Goal: Task Accomplishment & Management: Manage account settings

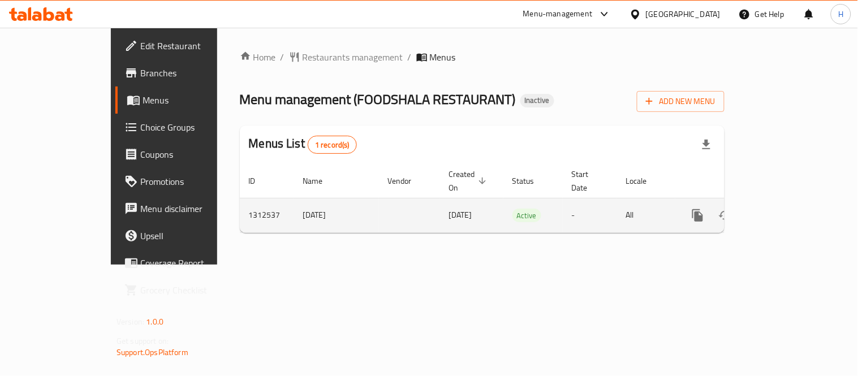
click at [787, 209] on icon "enhanced table" at bounding box center [780, 216] width 14 height 14
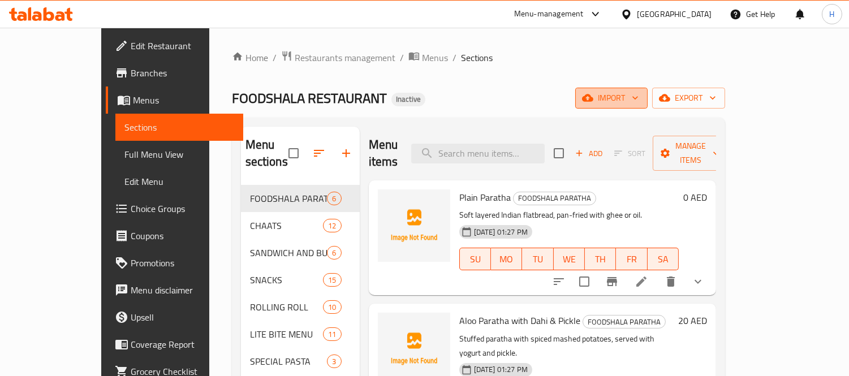
click at [639, 98] on span "import" at bounding box center [612, 98] width 54 height 14
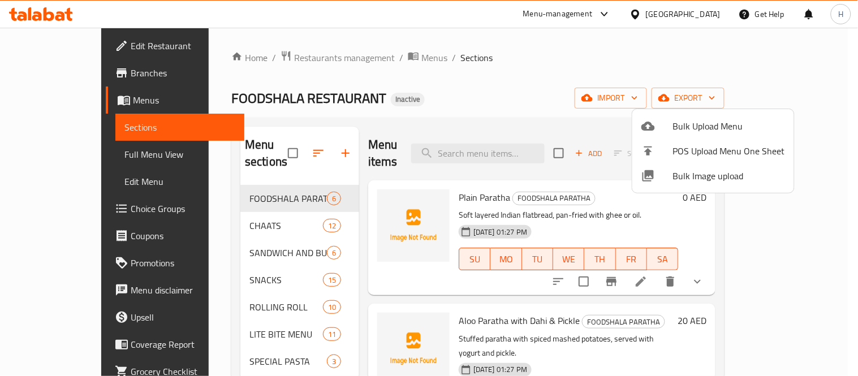
click at [700, 182] on span "Bulk Image upload" at bounding box center [729, 176] width 112 height 14
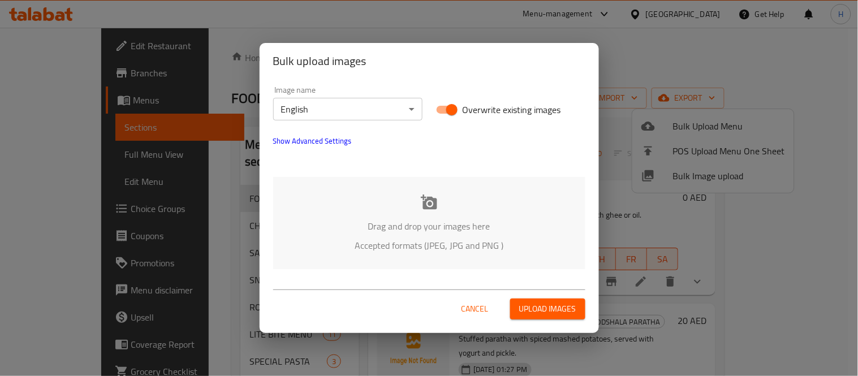
click at [444, 214] on div "Drag and drop your images here Accepted formats (JPEG, JPG and PNG )" at bounding box center [429, 223] width 312 height 92
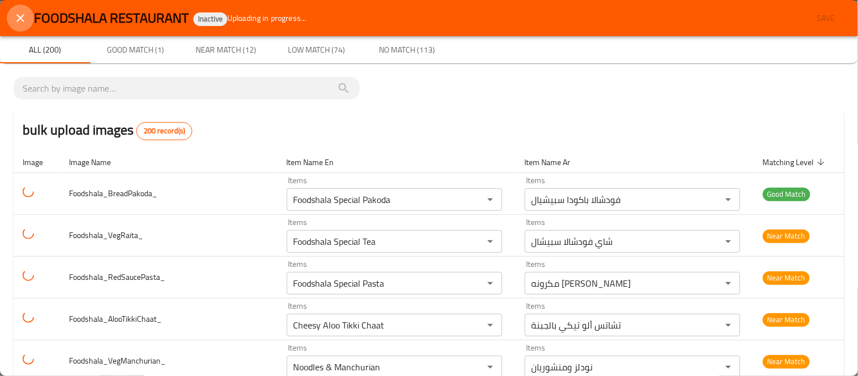
click at [20, 22] on icon "close" at bounding box center [21, 18] width 14 height 14
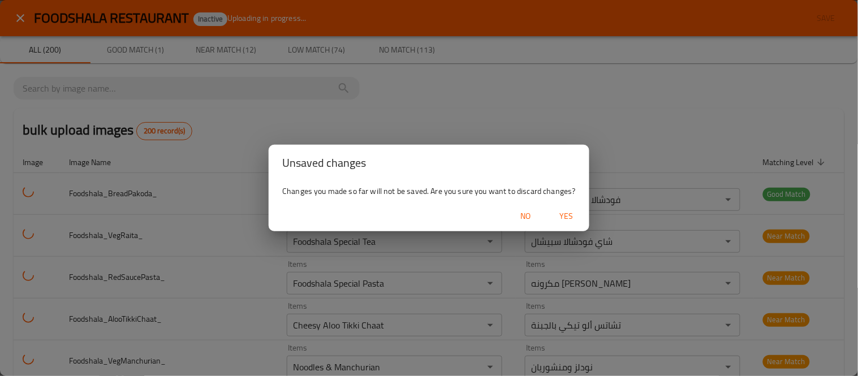
click at [561, 210] on span "Yes" at bounding box center [566, 216] width 27 height 14
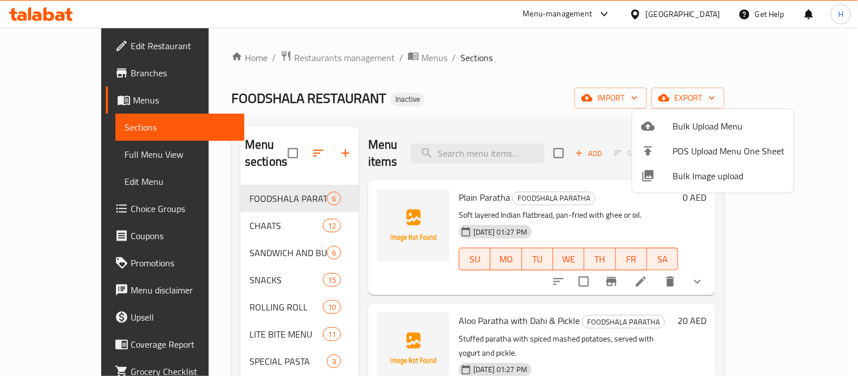
click at [569, 216] on div at bounding box center [429, 188] width 858 height 376
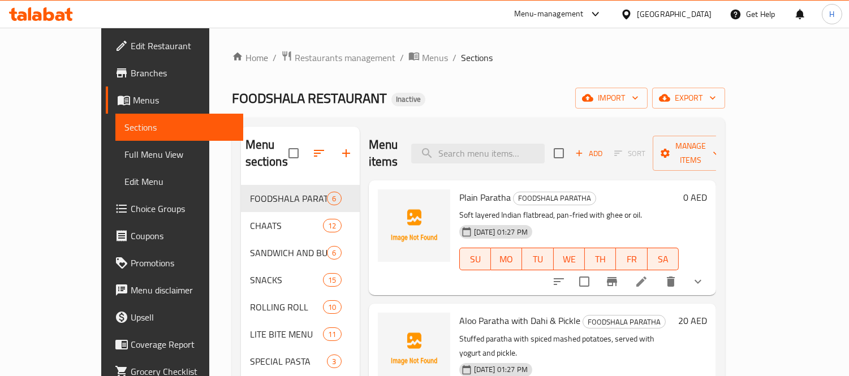
click at [459, 189] on span "Plain Paratha" at bounding box center [484, 197] width 51 height 17
copy span "Plain"
click at [387, 199] on icon "upload picture" at bounding box center [394, 206] width 14 height 14
click at [463, 190] on div "Plain Paratha FOODSHALA PARATHA Soft layered Indian flatbread, pan-fried with g…" at bounding box center [569, 238] width 229 height 106
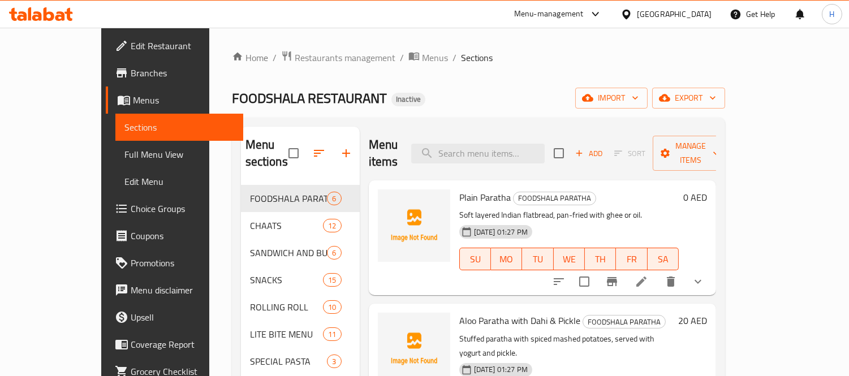
click at [464, 189] on span "Plain Paratha" at bounding box center [484, 197] width 51 height 17
copy h6 "Paratha"
click at [383, 199] on span "upload picture" at bounding box center [394, 206] width 23 height 14
click at [459, 312] on span "Aloo Paratha with Dahi & Pickle" at bounding box center [519, 320] width 121 height 17
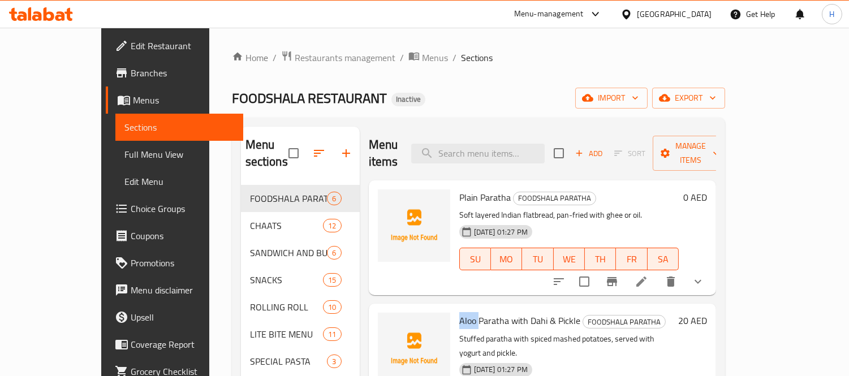
click at [459, 312] on span "Aloo Paratha with Dahi & Pickle" at bounding box center [519, 320] width 121 height 17
copy span "Aloo"
click at [388, 323] on icon "upload picture" at bounding box center [393, 328] width 11 height 10
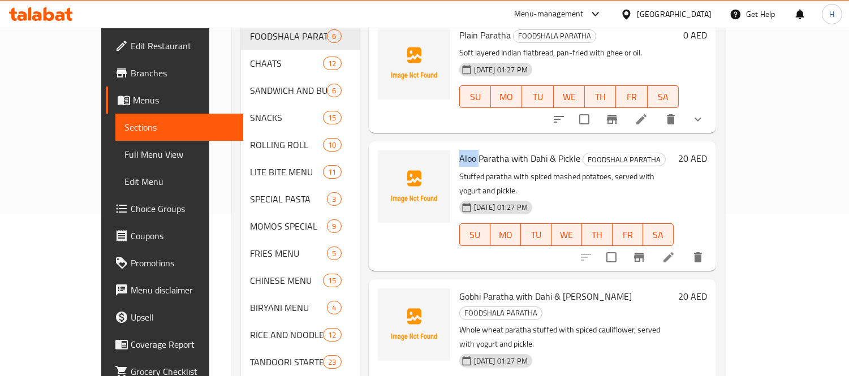
scroll to position [188, 0]
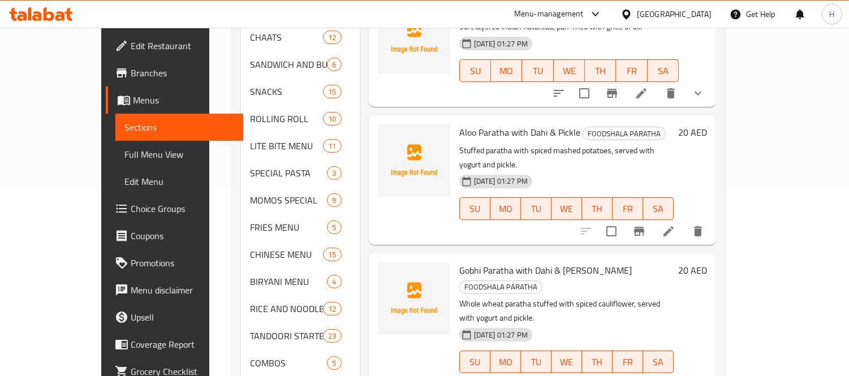
click at [459, 262] on span "Gobhi Paratha with Dahi & [PERSON_NAME]" at bounding box center [545, 270] width 173 height 17
copy span "Gobhi"
click at [381, 263] on img at bounding box center [414, 299] width 72 height 72
click at [387, 272] on icon "upload picture" at bounding box center [394, 279] width 14 height 14
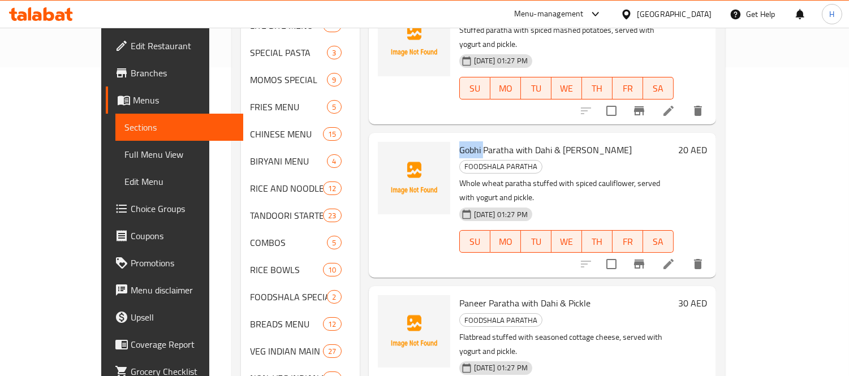
scroll to position [314, 0]
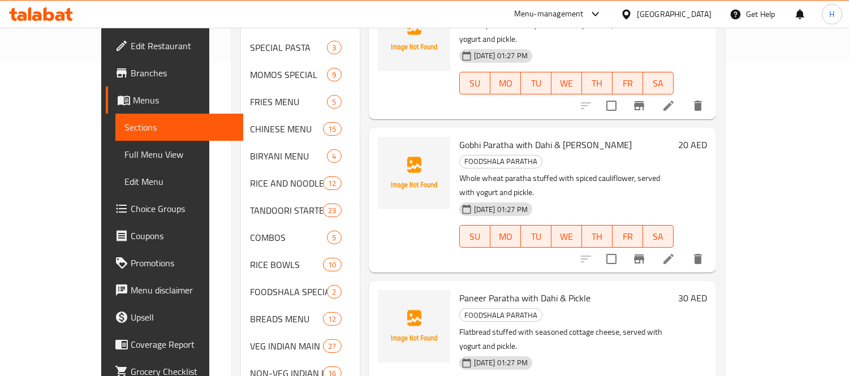
click at [459, 290] on span "Paneer Paratha with Dahi & Pickle" at bounding box center [524, 298] width 131 height 17
copy span "Paneer"
click at [392, 304] on circle "upload picture" at bounding box center [393, 305] width 3 height 3
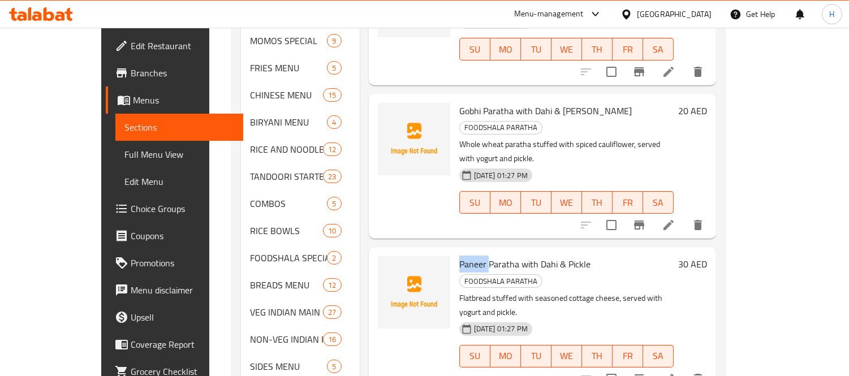
scroll to position [440, 0]
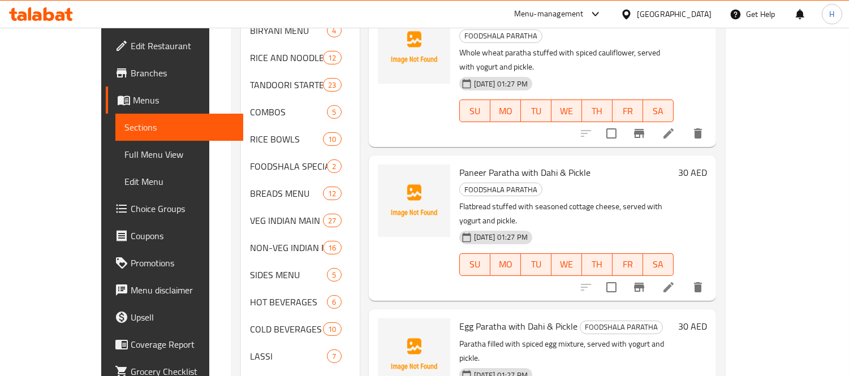
click at [459, 318] on span "Egg Paratha with Dahi & Pickle" at bounding box center [518, 326] width 118 height 17
copy span "Egg"
click at [388, 329] on icon "upload picture" at bounding box center [393, 334] width 11 height 10
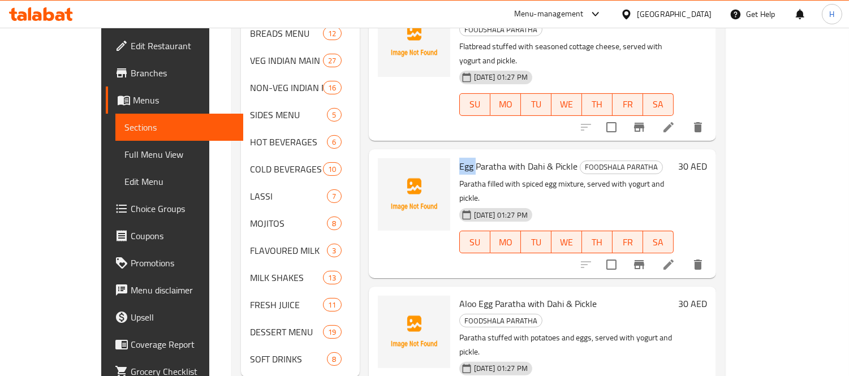
scroll to position [615, 0]
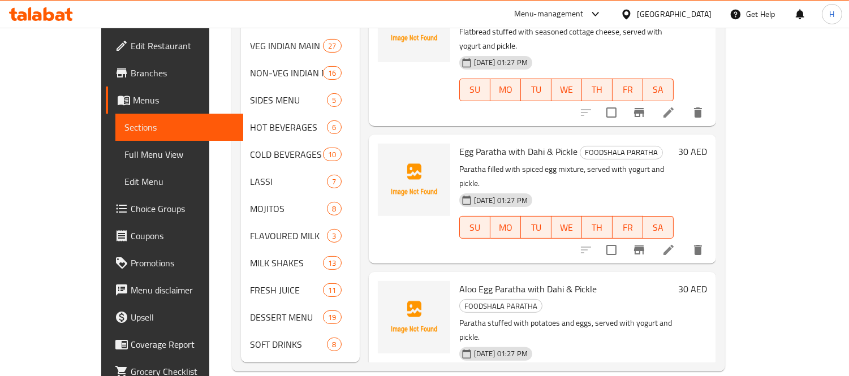
click at [459, 281] on span "Aloo Egg Paratha with Dahi & Pickle" at bounding box center [527, 289] width 137 height 17
copy span "Aloo"
click at [388, 291] on icon "upload picture" at bounding box center [393, 296] width 11 height 10
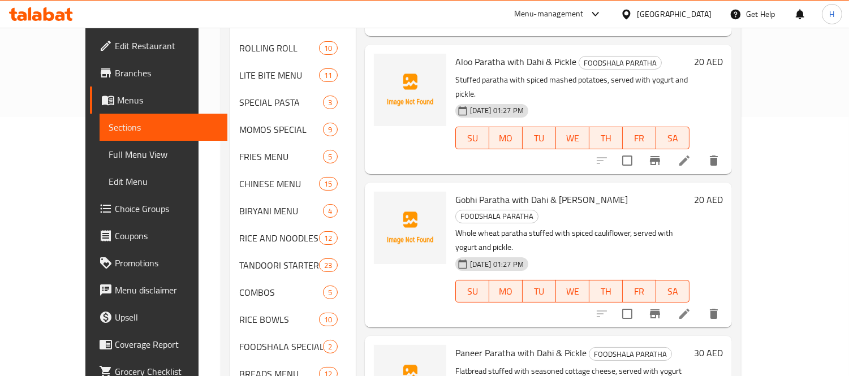
scroll to position [111, 0]
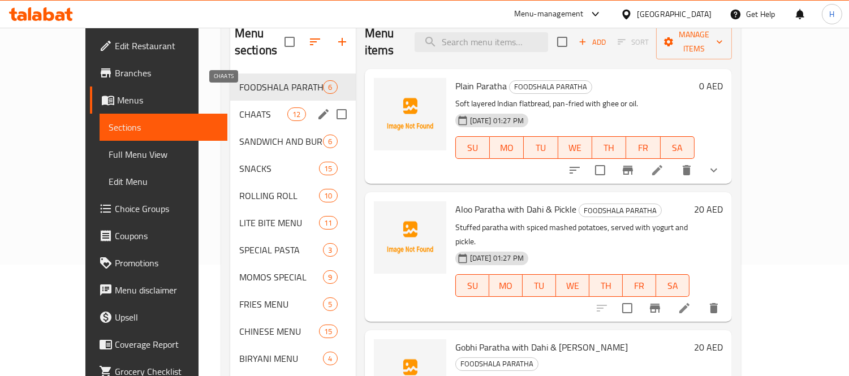
click at [239, 108] on span "CHAATS" at bounding box center [263, 115] width 48 height 14
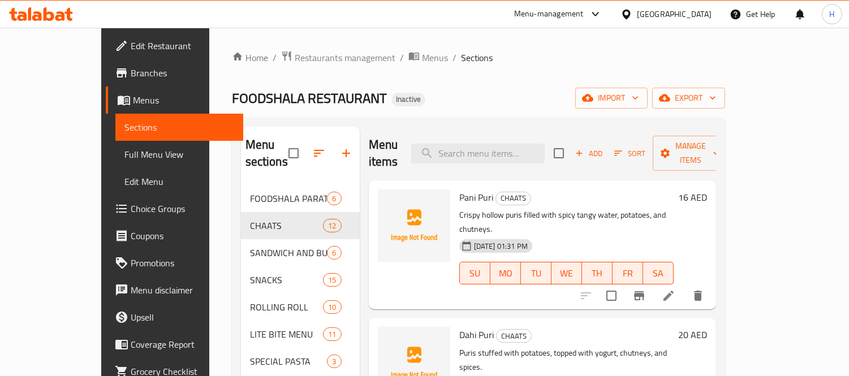
click at [459, 189] on span "Pani Puri" at bounding box center [476, 197] width 34 height 17
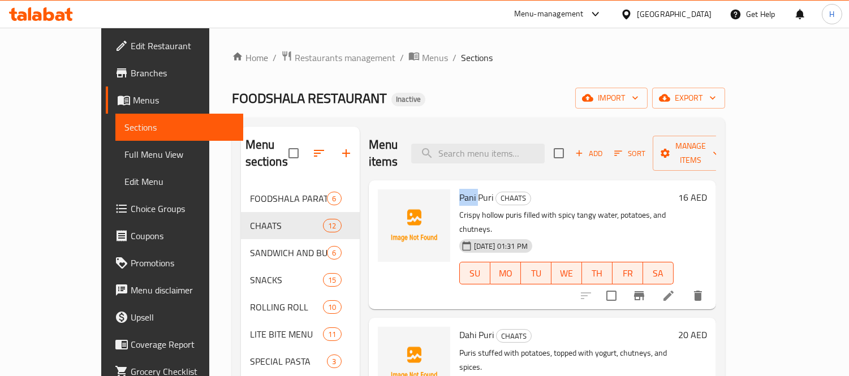
copy span "Pani"
click at [388, 200] on icon "upload picture" at bounding box center [393, 205] width 11 height 10
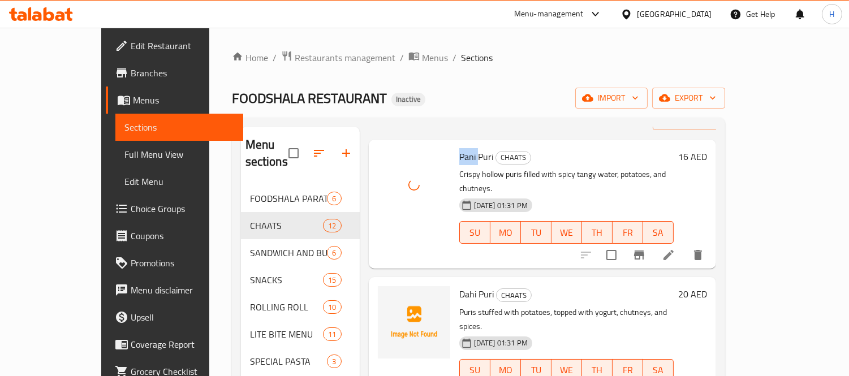
scroll to position [63, 0]
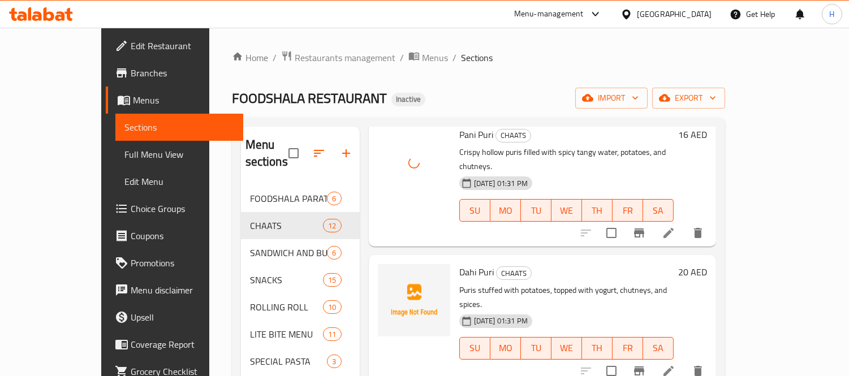
click at [459, 264] on span "Dahi Puri" at bounding box center [476, 272] width 35 height 17
copy span "Dahi"
click at [388, 274] on icon "upload picture" at bounding box center [393, 279] width 11 height 10
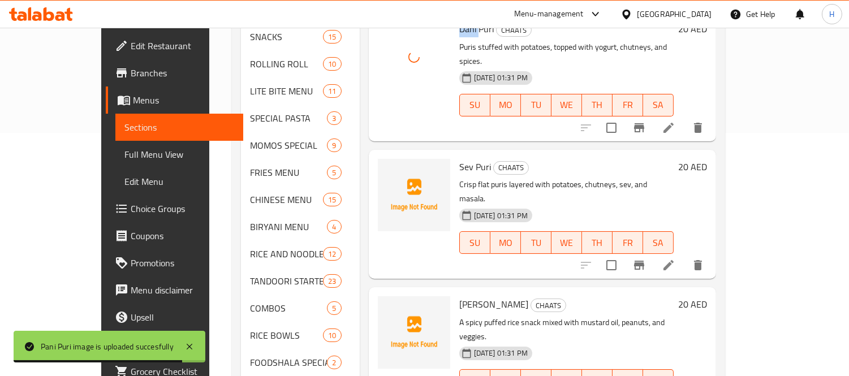
scroll to position [251, 0]
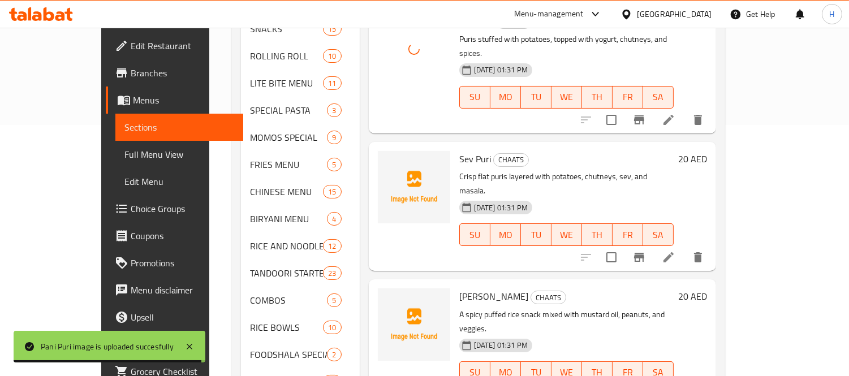
click at [459, 151] on span "Sev Puri" at bounding box center [475, 159] width 32 height 17
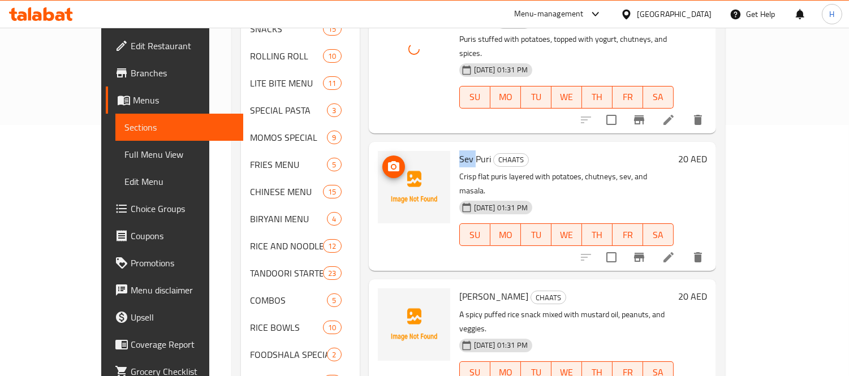
copy span "Sev"
click at [388, 161] on icon "upload picture" at bounding box center [393, 166] width 11 height 10
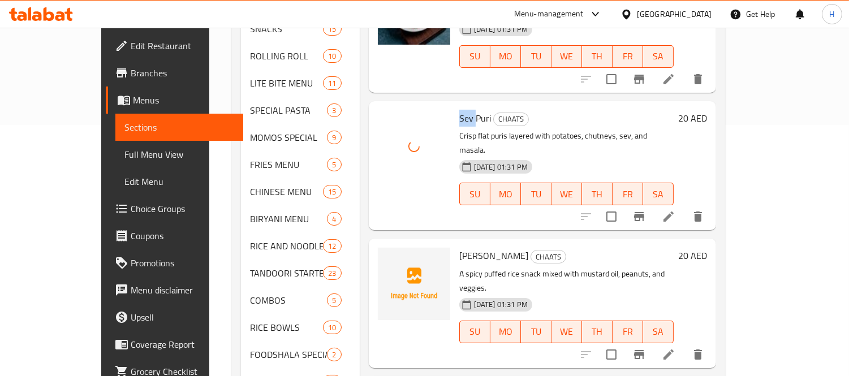
scroll to position [126, 0]
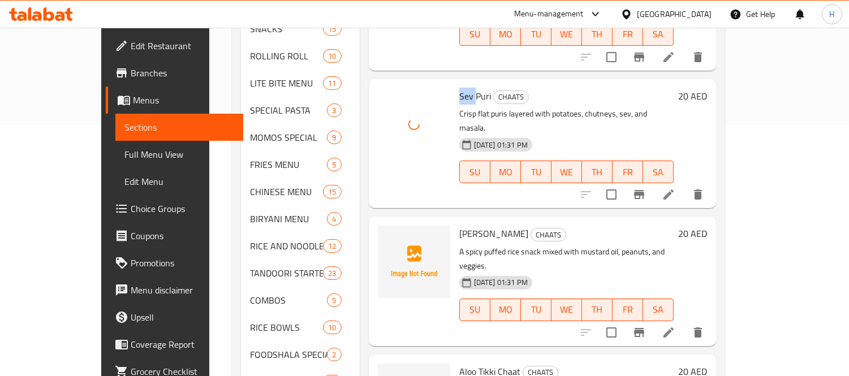
click at [459, 225] on span "[PERSON_NAME]" at bounding box center [493, 233] width 69 height 17
click at [388, 236] on icon "upload picture" at bounding box center [393, 241] width 11 height 10
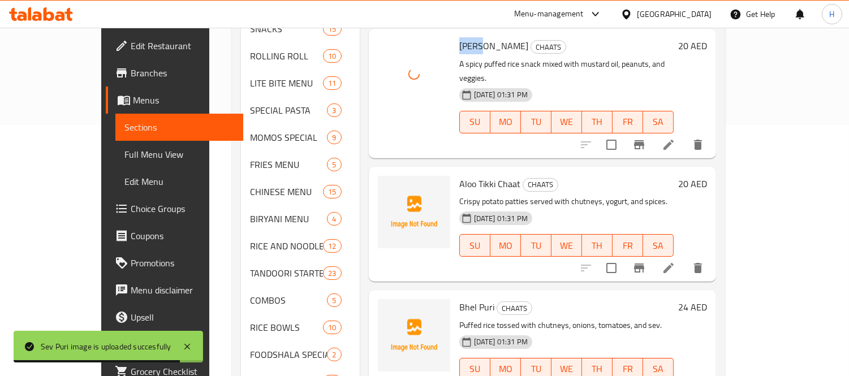
scroll to position [314, 0]
click at [459, 175] on span "Aloo Tikki Chaat" at bounding box center [489, 183] width 61 height 17
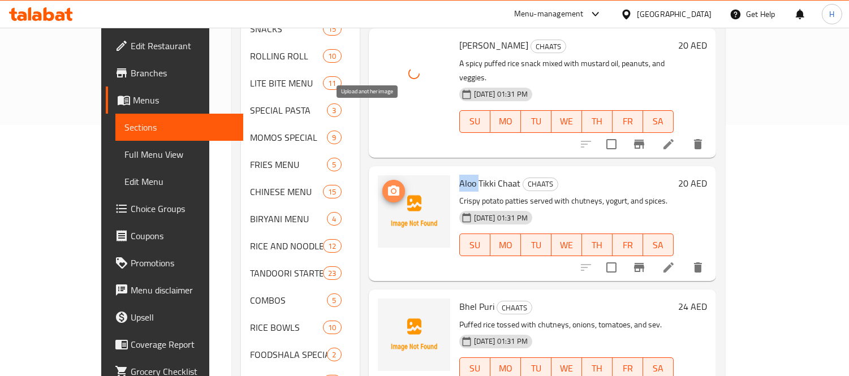
click at [388, 186] on icon "upload picture" at bounding box center [393, 191] width 11 height 10
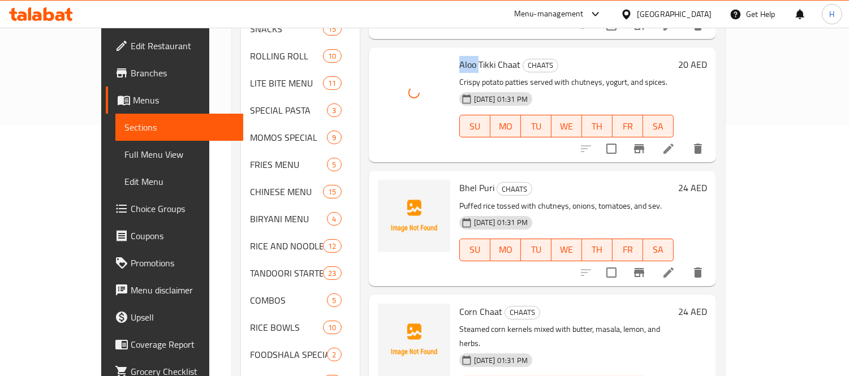
scroll to position [440, 0]
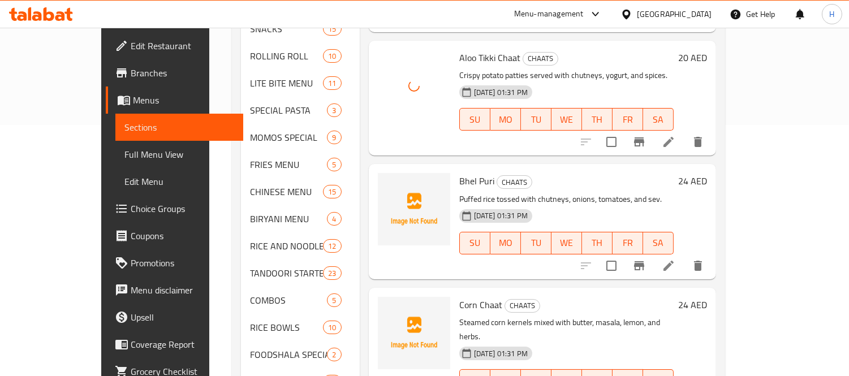
click at [459, 173] on span "Bhel Puri" at bounding box center [476, 181] width 35 height 17
click at [388, 183] on icon "upload picture" at bounding box center [393, 188] width 11 height 10
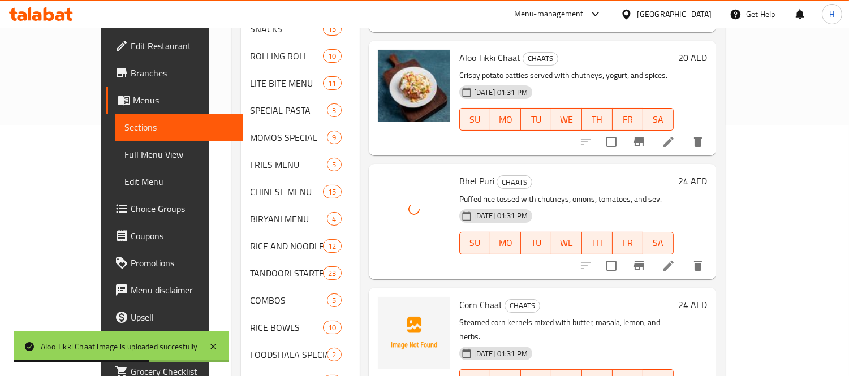
click at [459, 297] on span "Corn Chaat" at bounding box center [480, 305] width 43 height 17
click at [388, 307] on icon "upload picture" at bounding box center [393, 312] width 11 height 10
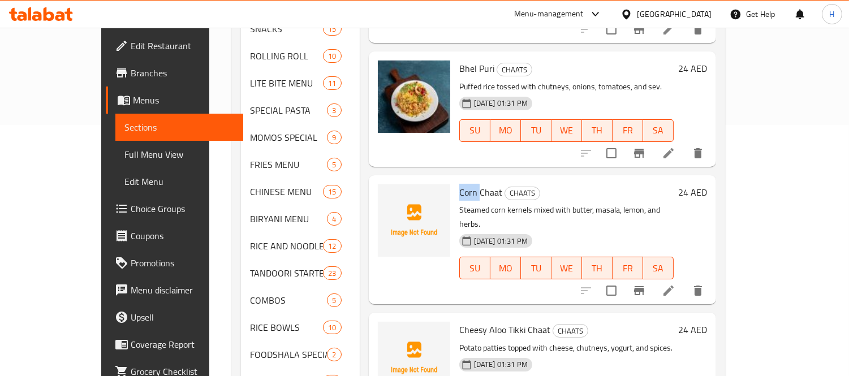
scroll to position [566, 0]
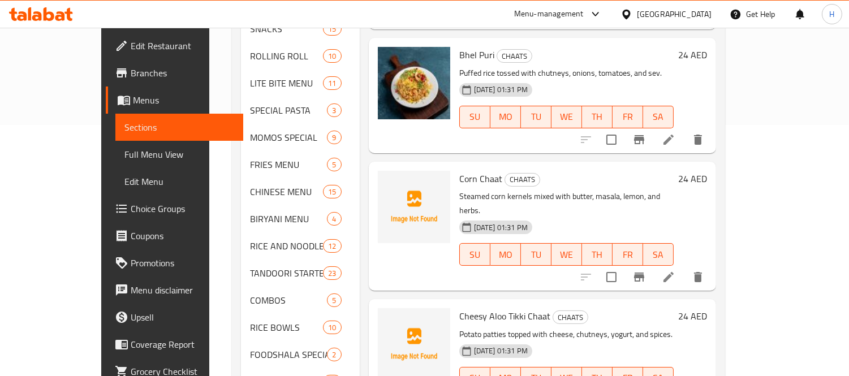
click at [459, 308] on span "Cheesy Aloo Tikki Chaat" at bounding box center [504, 316] width 91 height 17
click at [383, 317] on span "upload picture" at bounding box center [394, 324] width 23 height 14
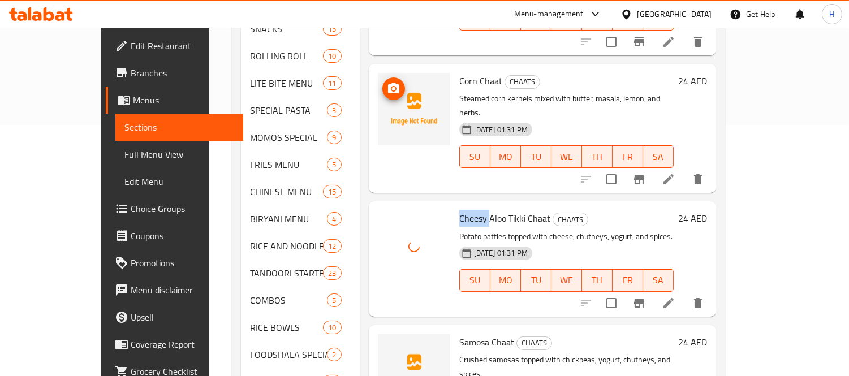
scroll to position [677, 0]
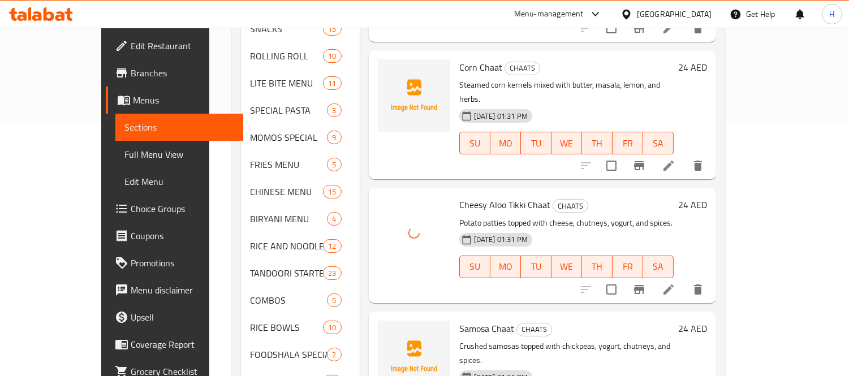
click at [459, 320] on span "Samosa Chaat" at bounding box center [486, 328] width 55 height 17
click at [387, 330] on icon "upload picture" at bounding box center [394, 337] width 14 height 14
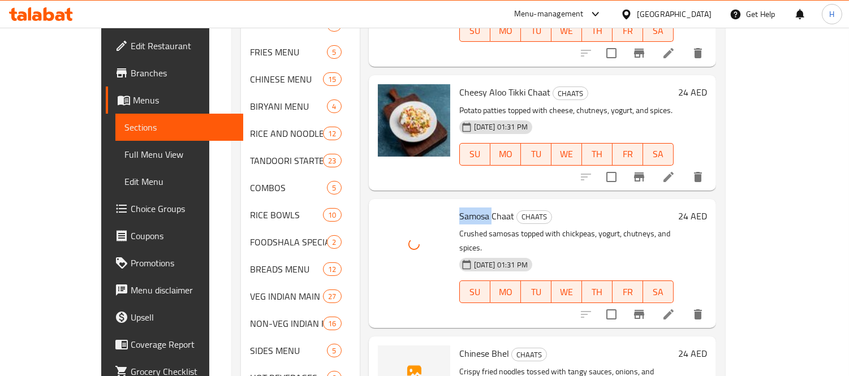
scroll to position [377, 0]
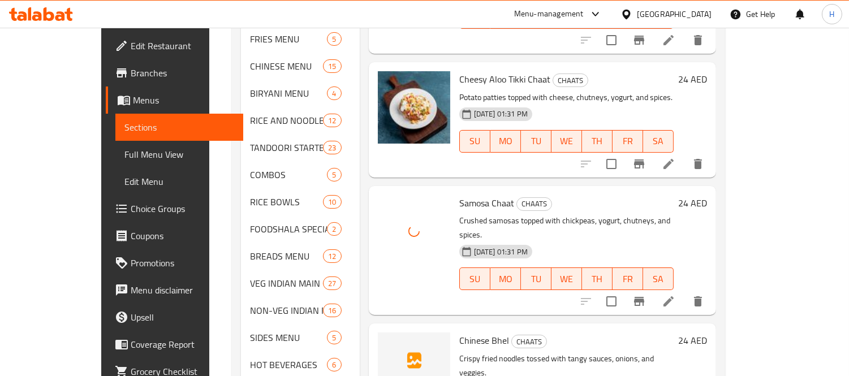
click at [459, 332] on span "Chinese Bhel" at bounding box center [484, 340] width 50 height 17
click at [387, 342] on icon "upload picture" at bounding box center [394, 349] width 14 height 14
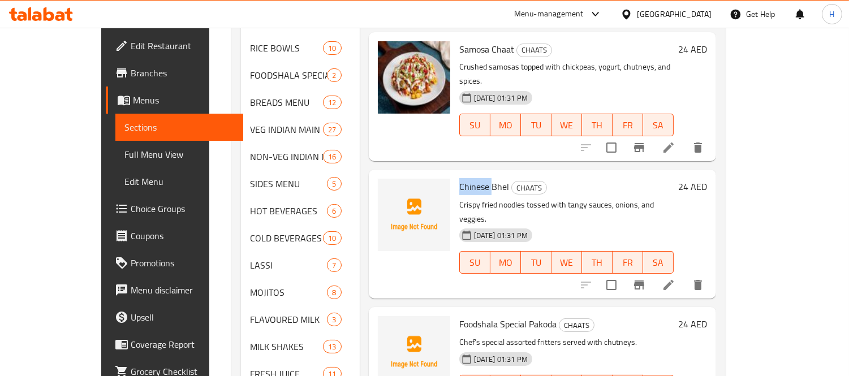
scroll to position [566, 0]
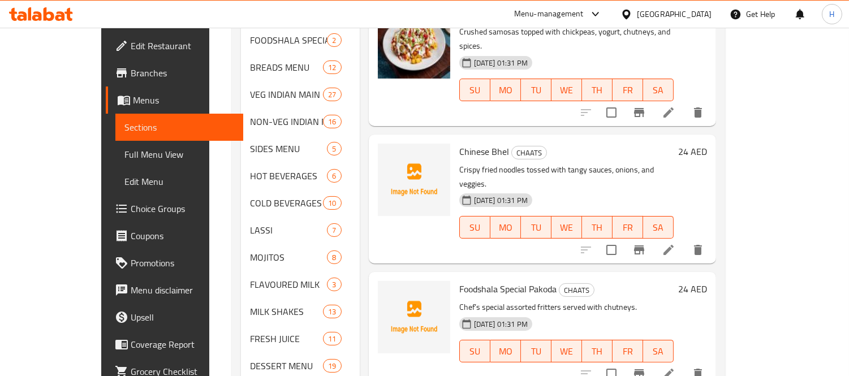
click at [459, 281] on span "Foodshala Special Pakoda" at bounding box center [507, 289] width 97 height 17
click at [383, 290] on span "upload picture" at bounding box center [394, 297] width 23 height 14
click at [482, 281] on span "Foodshala Special Pakoda" at bounding box center [507, 289] width 97 height 17
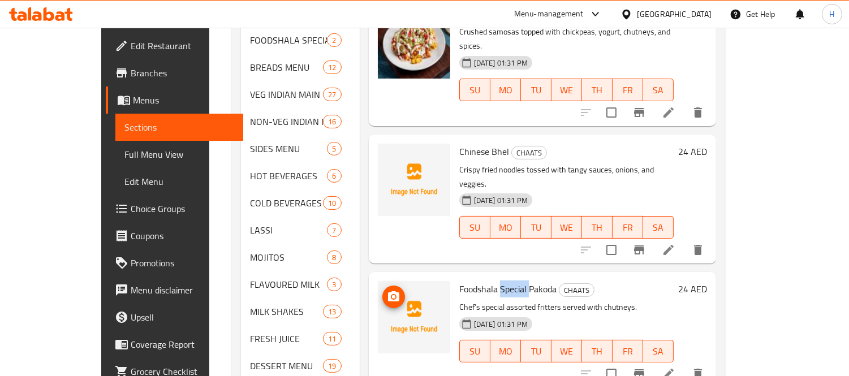
click at [387, 290] on icon "upload picture" at bounding box center [394, 297] width 14 height 14
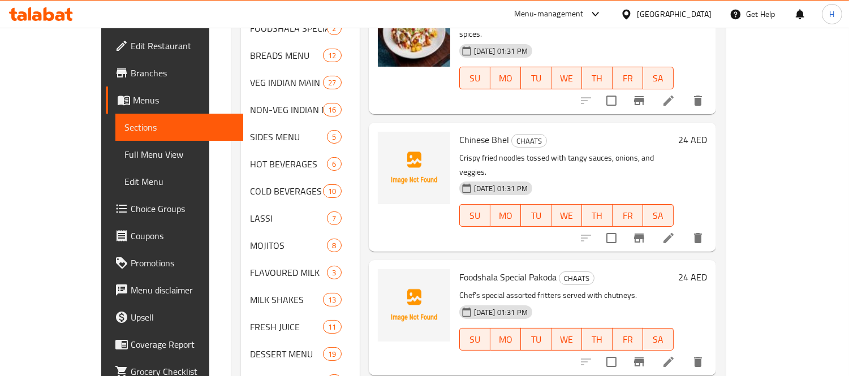
scroll to position [615, 0]
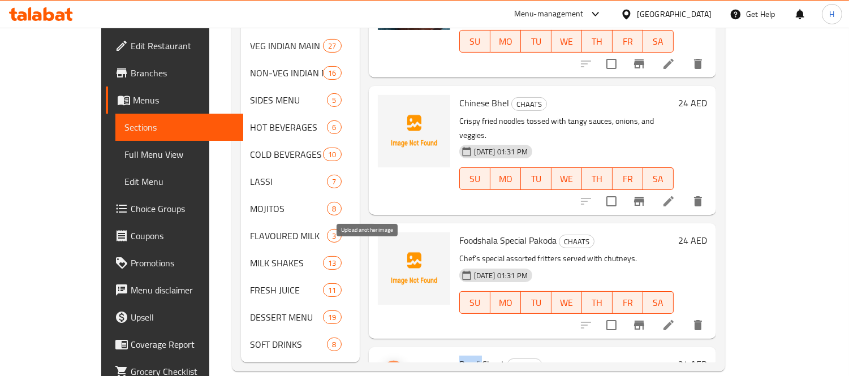
click at [388, 367] on icon "upload picture" at bounding box center [393, 372] width 11 height 10
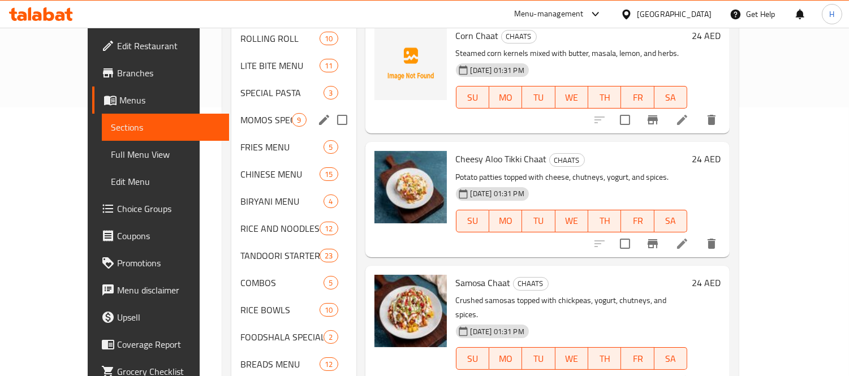
scroll to position [111, 0]
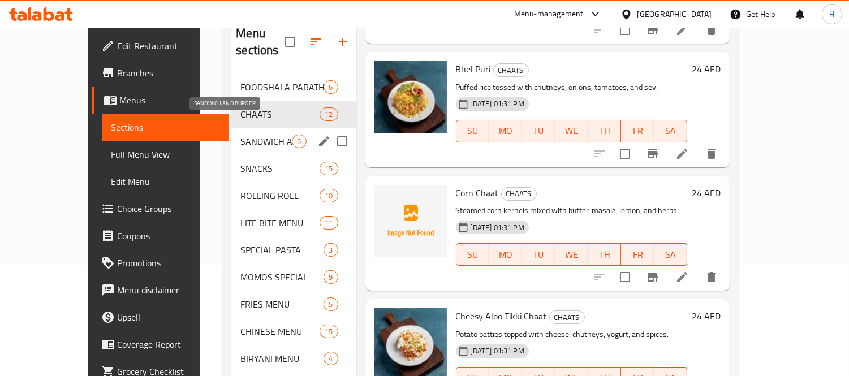
drag, startPoint x: 222, startPoint y: 128, endPoint x: 253, endPoint y: 138, distance: 32.6
click at [240, 135] on span "SANDWICH AND BURGER" at bounding box center [265, 142] width 51 height 14
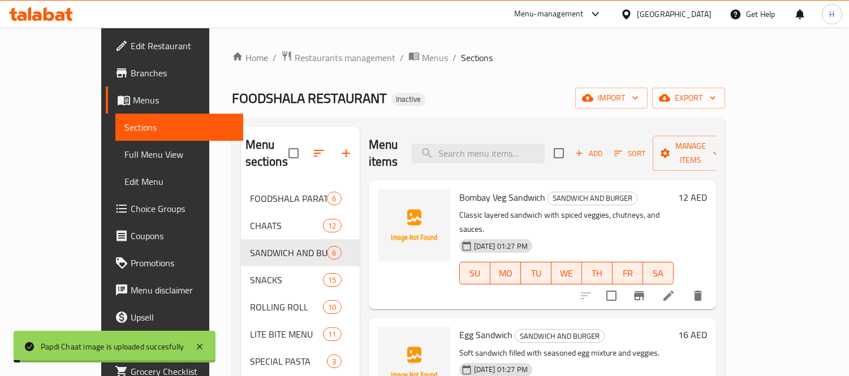
click at [459, 189] on span "Bombay Veg Sandwich" at bounding box center [502, 197] width 86 height 17
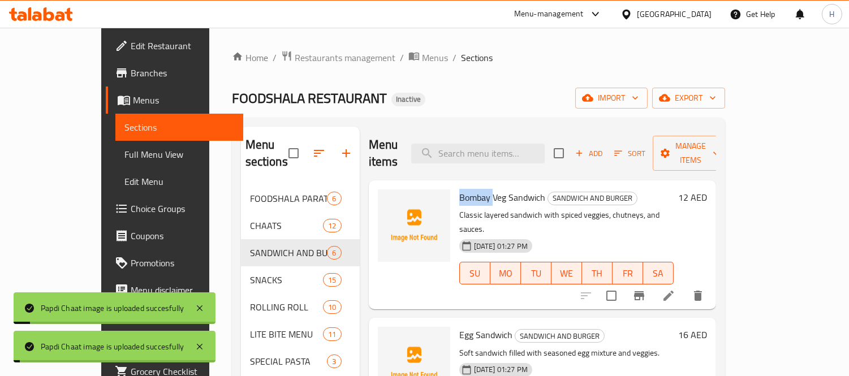
click at [459, 189] on span "Bombay Veg Sandwich" at bounding box center [502, 197] width 86 height 17
click at [383, 199] on span "upload picture" at bounding box center [394, 206] width 23 height 14
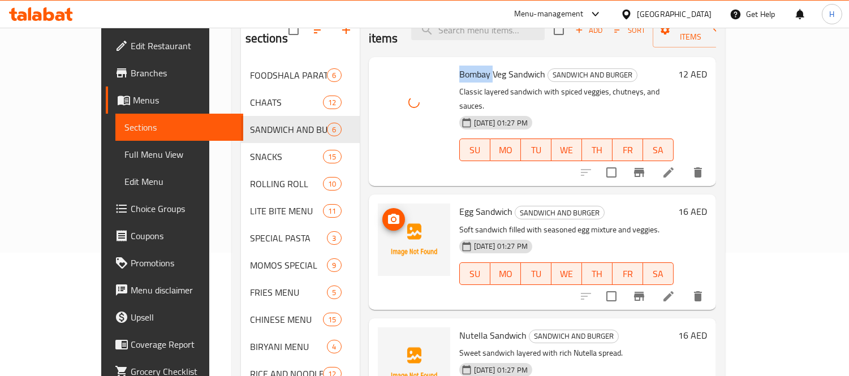
scroll to position [126, 0]
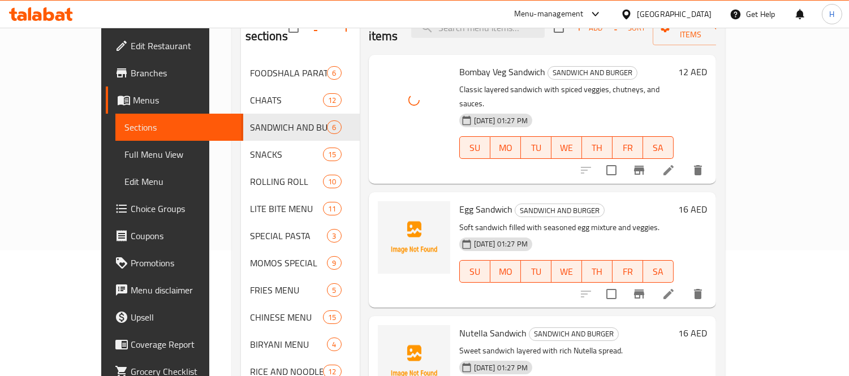
click at [459, 201] on span "Egg Sandwich" at bounding box center [485, 209] width 53 height 17
click at [383, 210] on span "upload picture" at bounding box center [394, 217] width 23 height 14
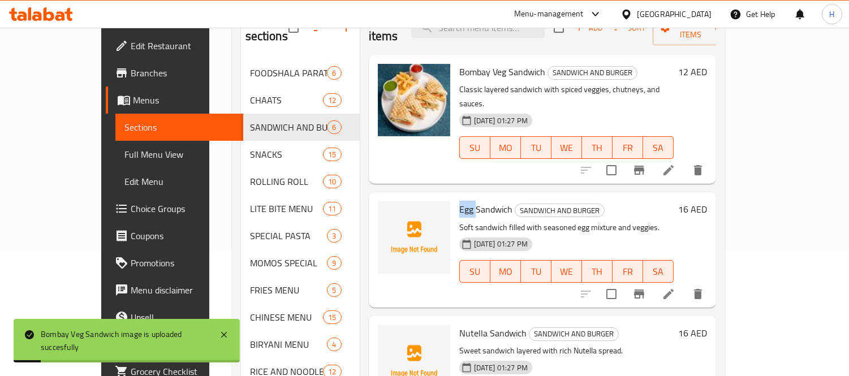
click at [459, 325] on span "Nutella Sandwich" at bounding box center [492, 333] width 67 height 17
click at [392, 340] on circle "upload picture" at bounding box center [393, 341] width 3 height 3
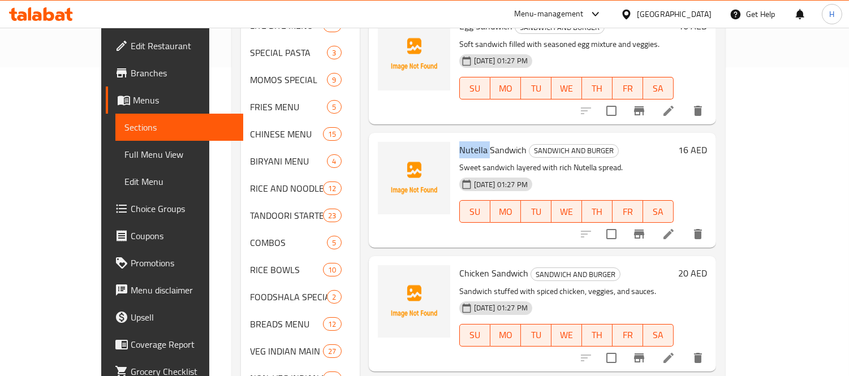
scroll to position [314, 0]
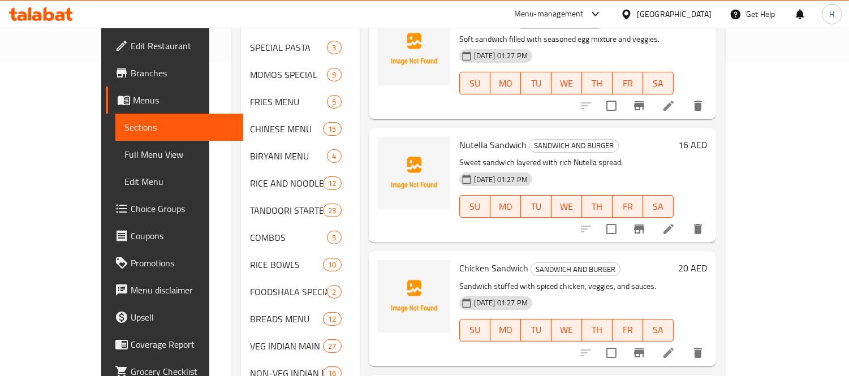
click at [459, 260] on span "Chicken Sandwich" at bounding box center [493, 268] width 69 height 17
click at [383, 269] on span "upload picture" at bounding box center [394, 276] width 23 height 14
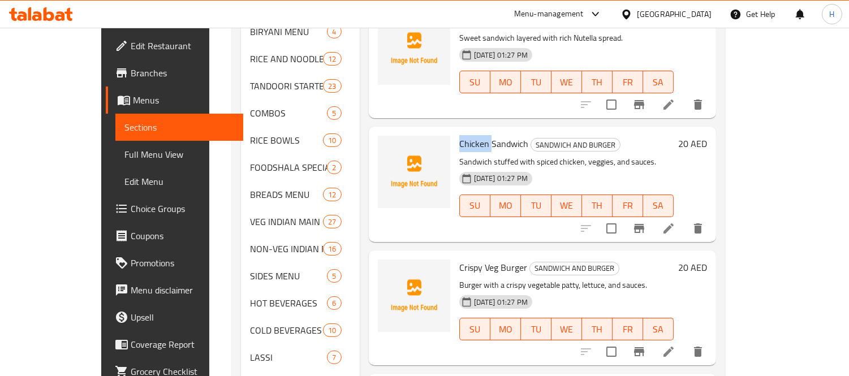
scroll to position [440, 0]
click at [459, 258] on span "Crispy Veg Burger" at bounding box center [493, 266] width 68 height 17
click at [387, 268] on icon "upload picture" at bounding box center [394, 275] width 14 height 14
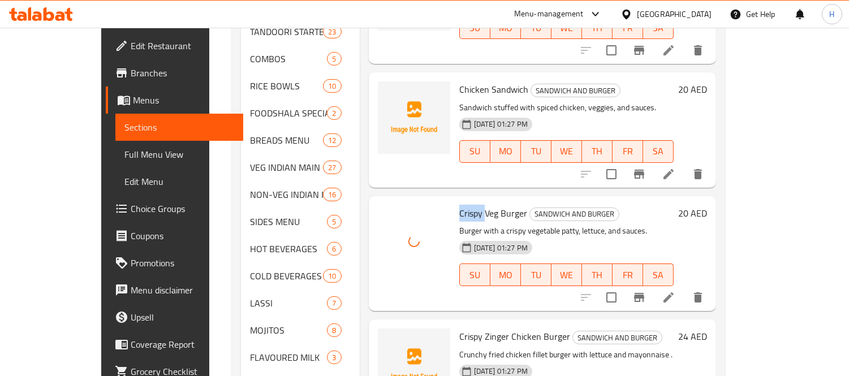
scroll to position [566, 0]
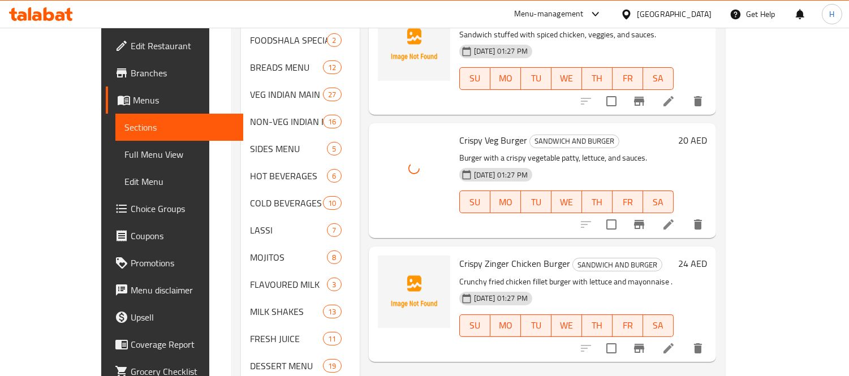
click at [459, 255] on span "Crispy Zinger Chicken Burger" at bounding box center [514, 263] width 111 height 17
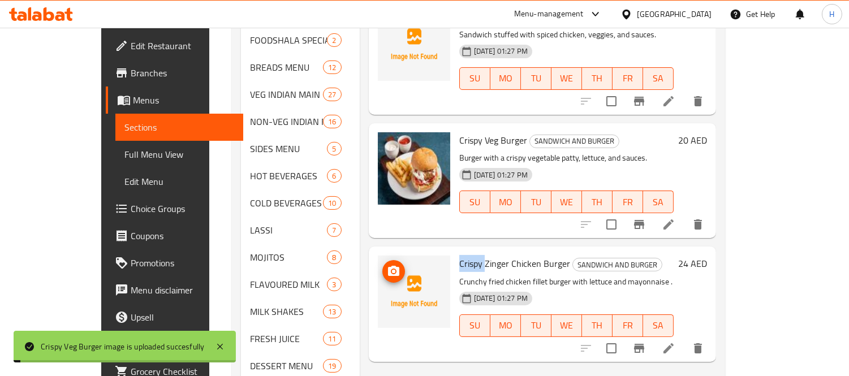
click at [388, 266] on icon "upload picture" at bounding box center [393, 271] width 11 height 10
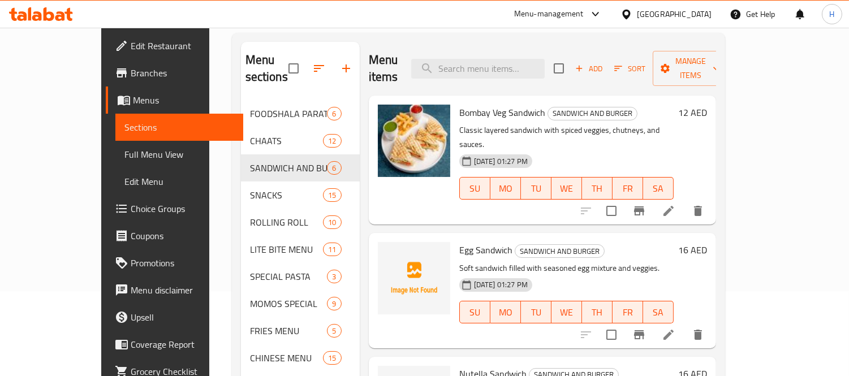
scroll to position [63, 0]
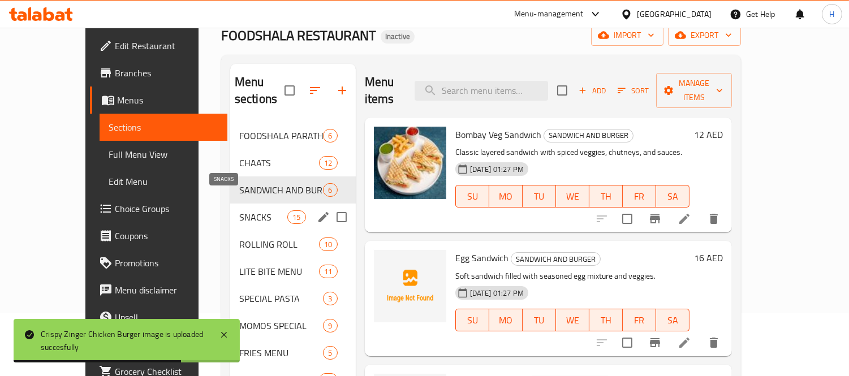
click at [239, 210] on span "SNACKS" at bounding box center [263, 217] width 48 height 14
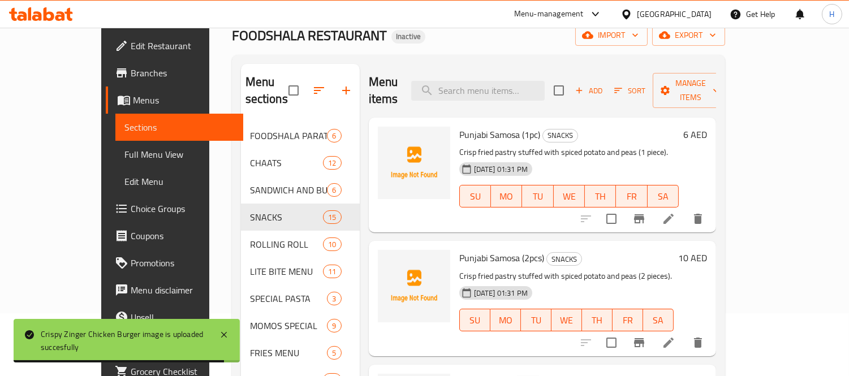
click at [459, 126] on span "Punjabi Samosa (1pc)" at bounding box center [499, 134] width 81 height 17
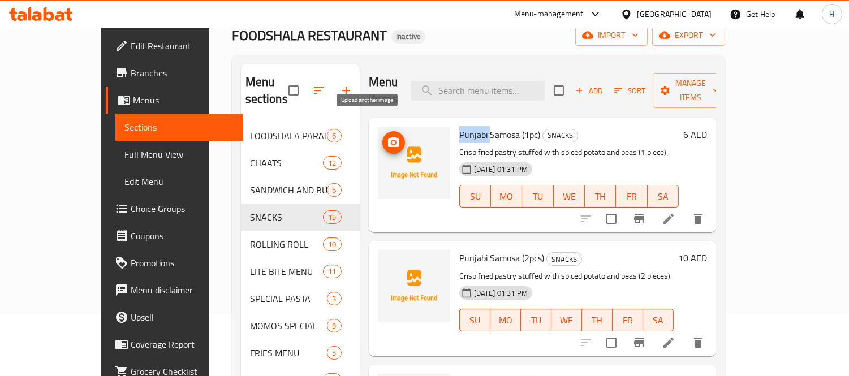
click at [388, 137] on icon "upload picture" at bounding box center [393, 142] width 11 height 10
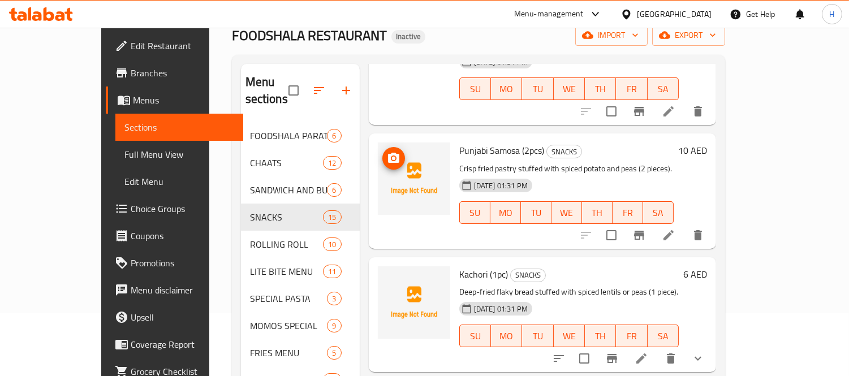
scroll to position [126, 0]
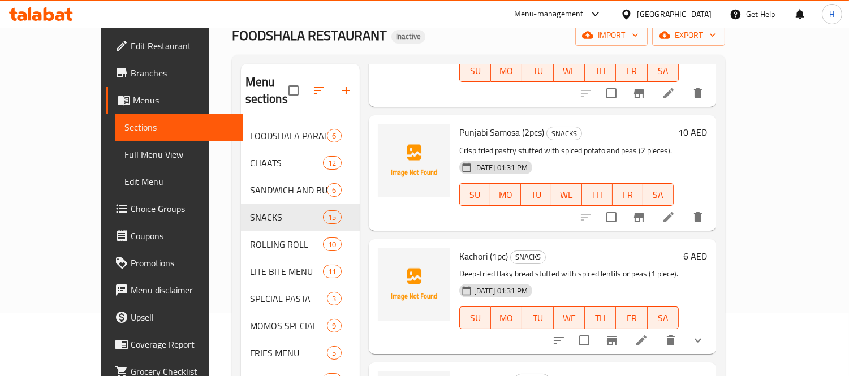
click at [459, 124] on span "Punjabi Samosa (2pcs)" at bounding box center [501, 132] width 85 height 17
click at [392, 139] on circle "upload picture" at bounding box center [393, 140] width 3 height 3
click at [459, 248] on span "Kachori (1pc)" at bounding box center [483, 256] width 49 height 17
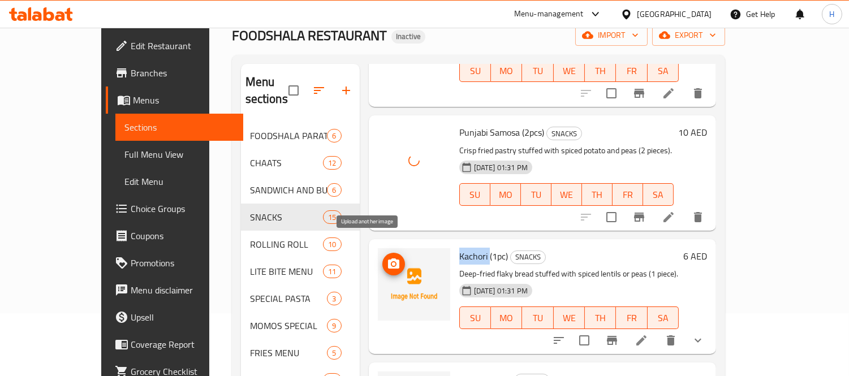
click at [378, 248] on img at bounding box center [414, 284] width 72 height 72
click at [387, 257] on icon "upload picture" at bounding box center [394, 264] width 14 height 14
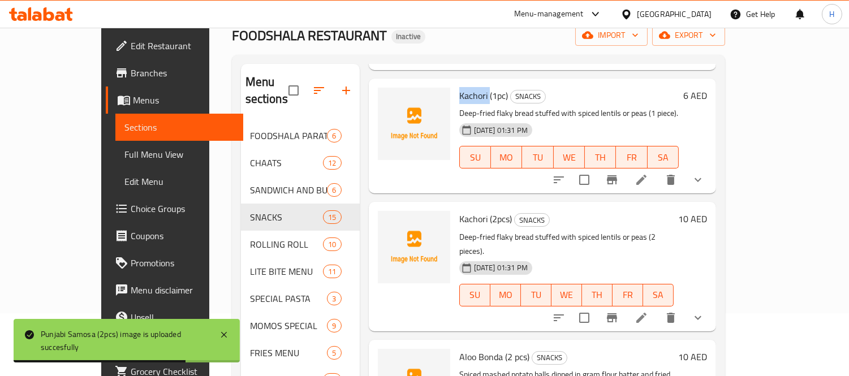
scroll to position [314, 0]
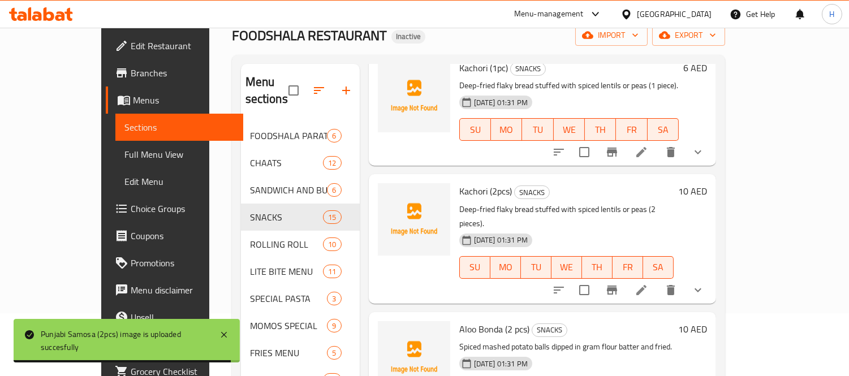
click at [459, 321] on span "Aloo Bonda (2 pcs)" at bounding box center [494, 329] width 70 height 17
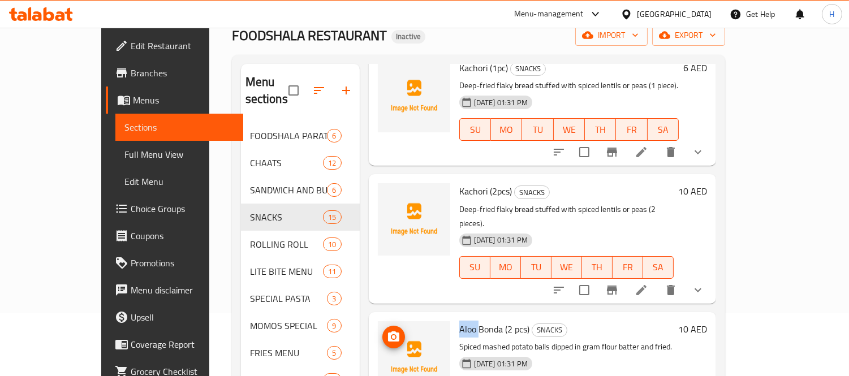
click at [380, 321] on img at bounding box center [414, 357] width 72 height 72
click at [392, 336] on circle "upload picture" at bounding box center [393, 337] width 3 height 3
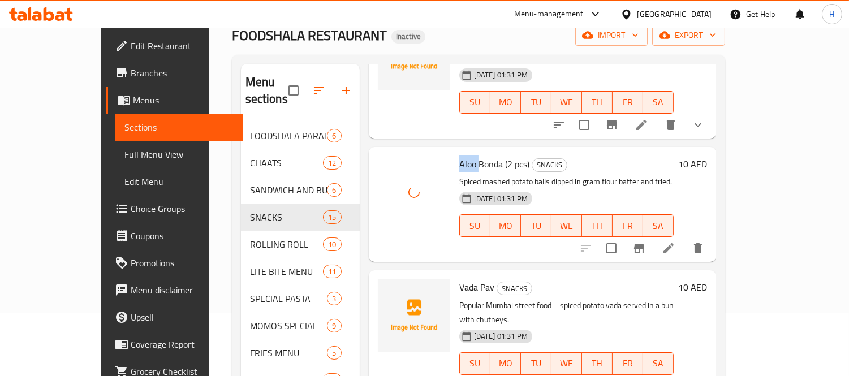
scroll to position [502, 0]
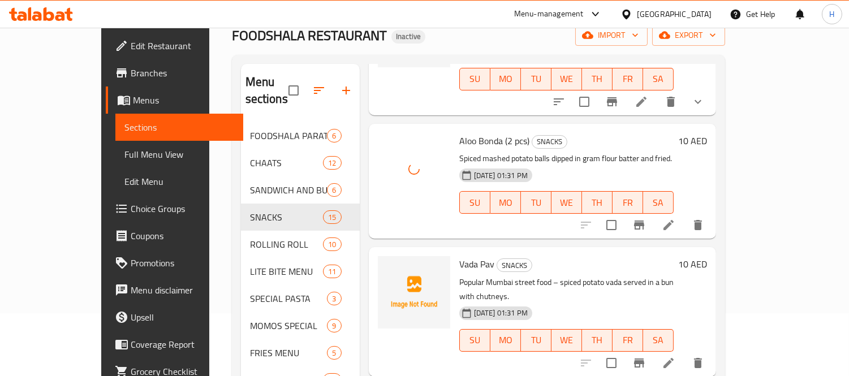
click at [459, 256] on span "Vada Pav" at bounding box center [476, 264] width 35 height 17
click at [388, 267] on icon "upload picture" at bounding box center [393, 272] width 11 height 10
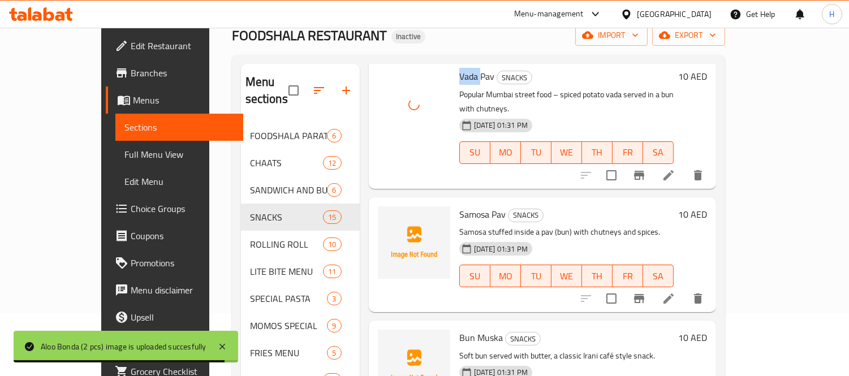
scroll to position [691, 0]
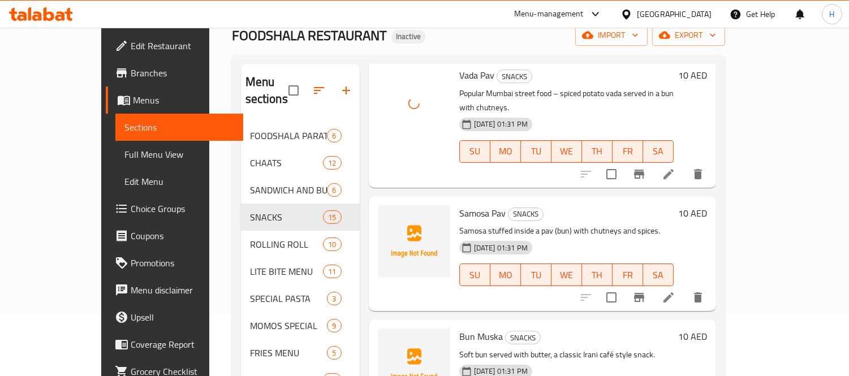
click at [459, 205] on span "Samosa Pav" at bounding box center [482, 213] width 46 height 17
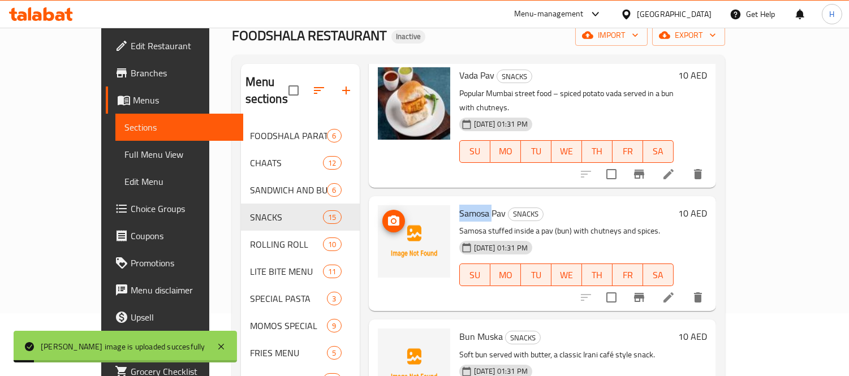
click at [383, 214] on span "upload picture" at bounding box center [394, 221] width 23 height 14
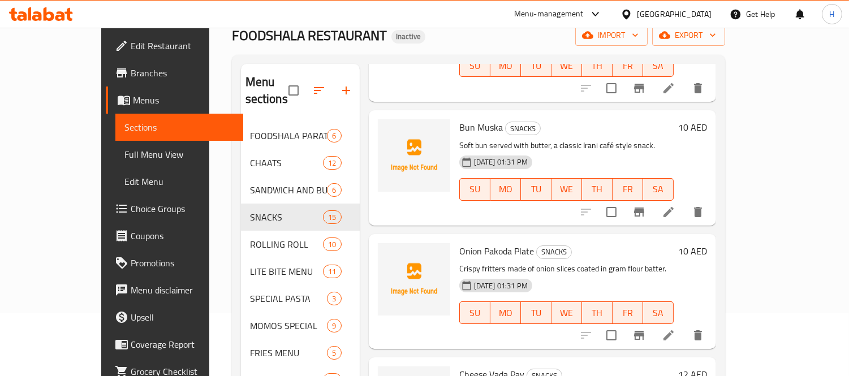
scroll to position [880, 0]
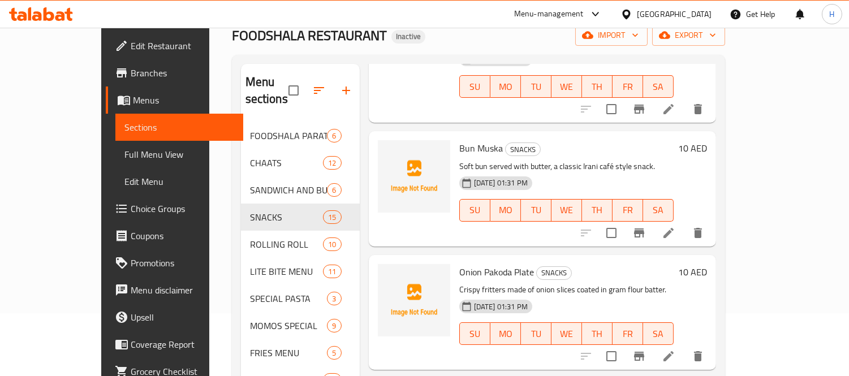
click at [459, 140] on span "Bun Muska" at bounding box center [481, 148] width 44 height 17
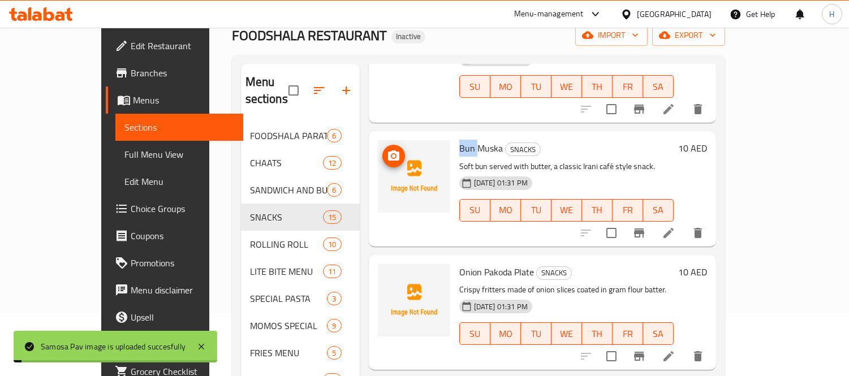
click at [388, 151] on icon "upload picture" at bounding box center [393, 156] width 11 height 10
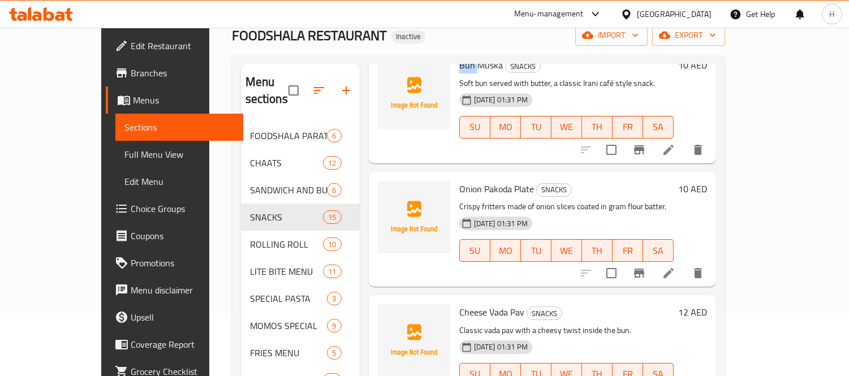
scroll to position [943, 0]
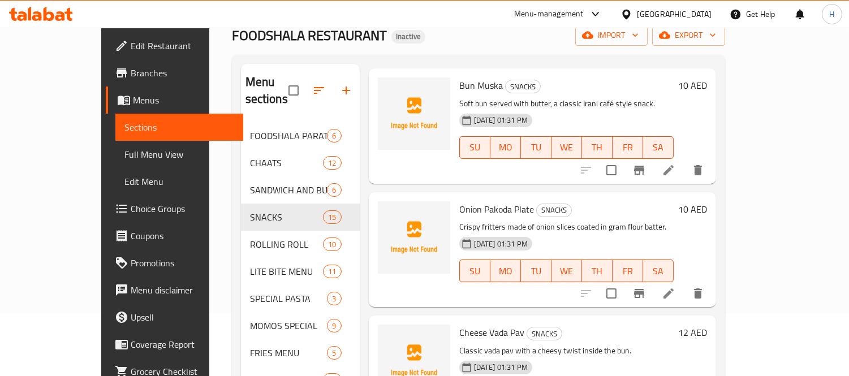
click at [459, 201] on span "Onion Pakoda Plate" at bounding box center [496, 209] width 75 height 17
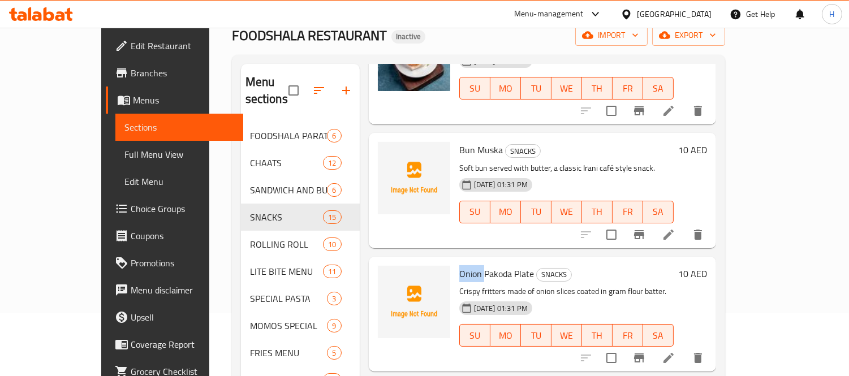
scroll to position [817, 0]
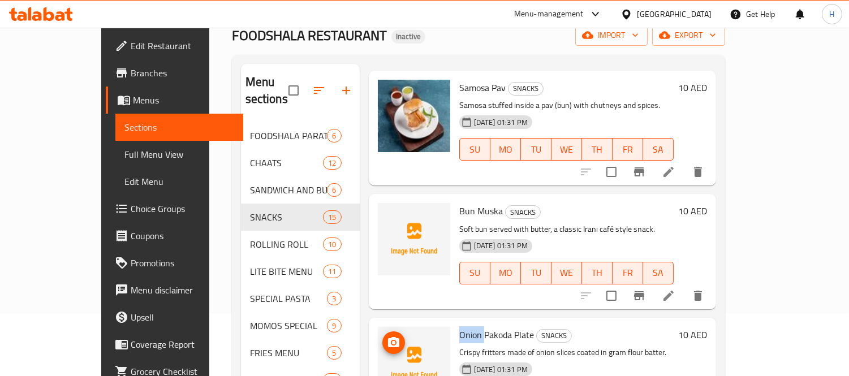
click at [388, 337] on icon "upload picture" at bounding box center [393, 342] width 11 height 10
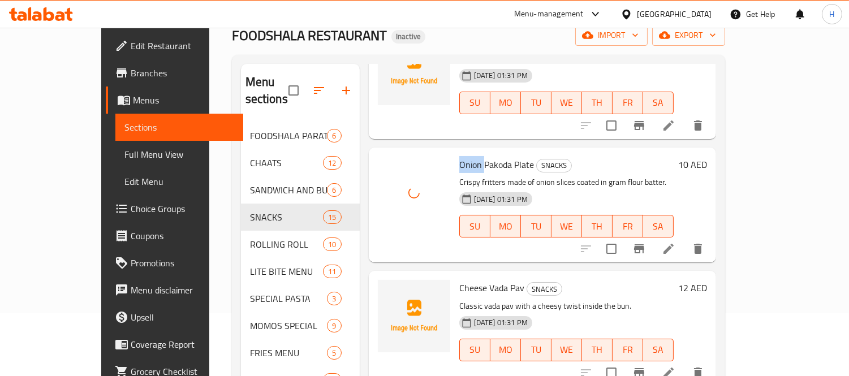
scroll to position [1006, 0]
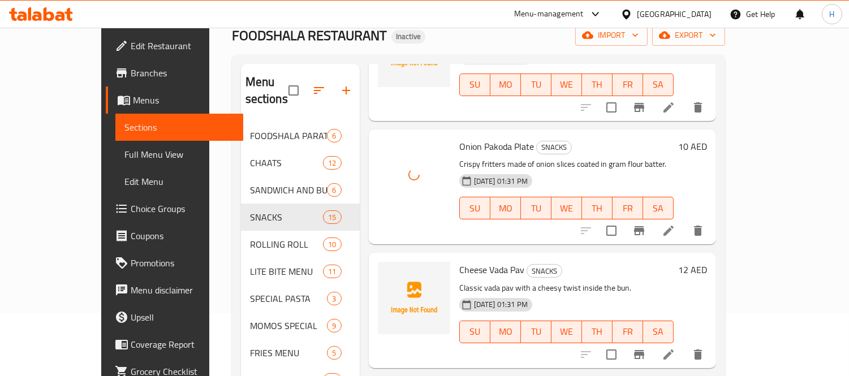
click at [459, 261] on span "Cheese Vada Pav" at bounding box center [491, 269] width 65 height 17
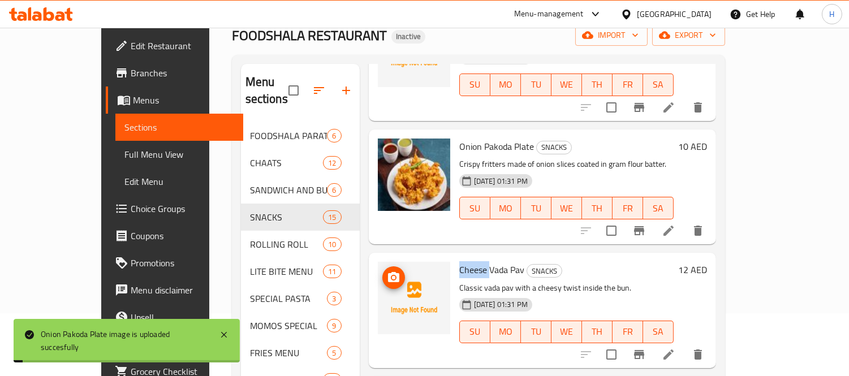
click at [381, 262] on img at bounding box center [414, 298] width 72 height 72
click at [388, 272] on icon "upload picture" at bounding box center [393, 277] width 11 height 10
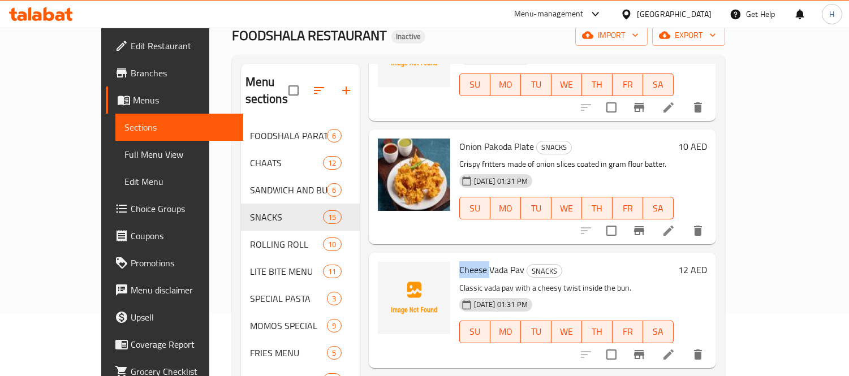
scroll to position [1049, 0]
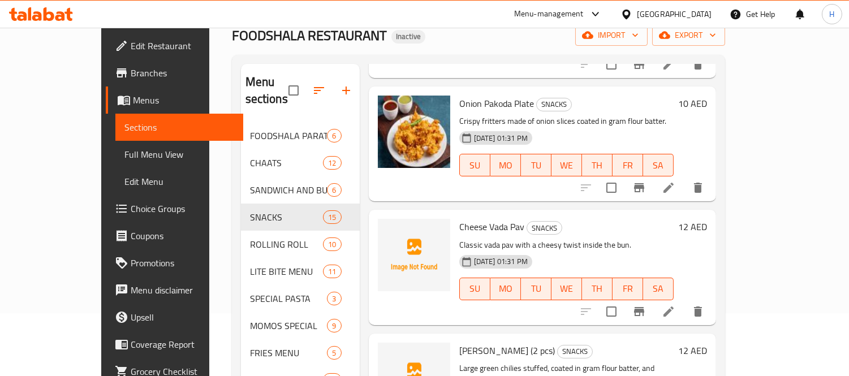
click at [459, 342] on span "[PERSON_NAME] (2 pcs)" at bounding box center [507, 350] width 96 height 17
click at [388, 353] on icon "upload picture" at bounding box center [393, 358] width 11 height 10
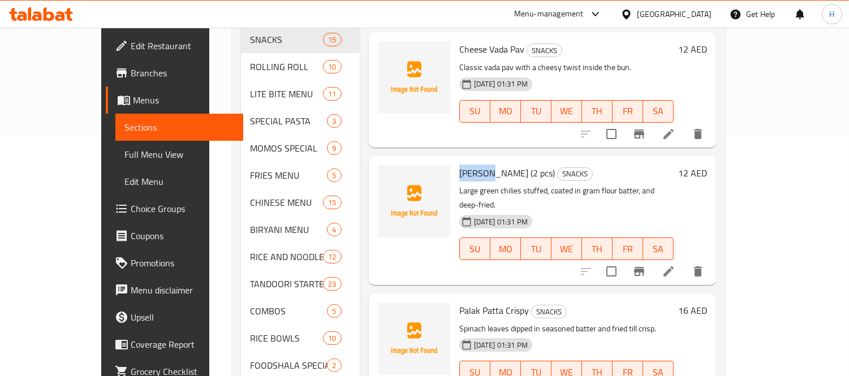
scroll to position [251, 0]
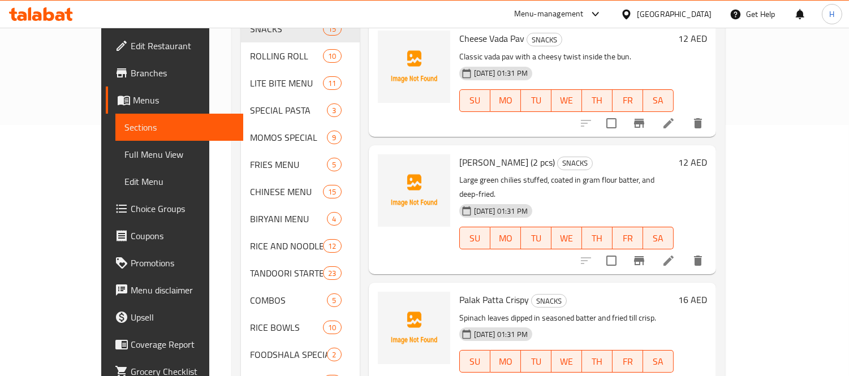
click at [459, 291] on span "Palak Patta Crispy" at bounding box center [494, 299] width 70 height 17
click at [388, 302] on icon "upload picture" at bounding box center [393, 307] width 11 height 10
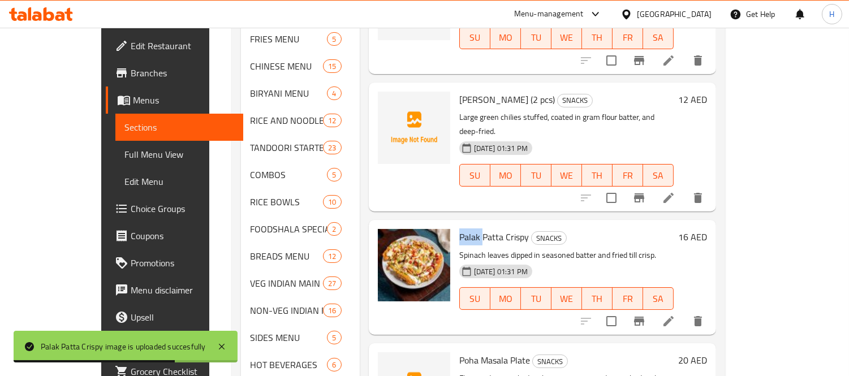
scroll to position [1049, 0]
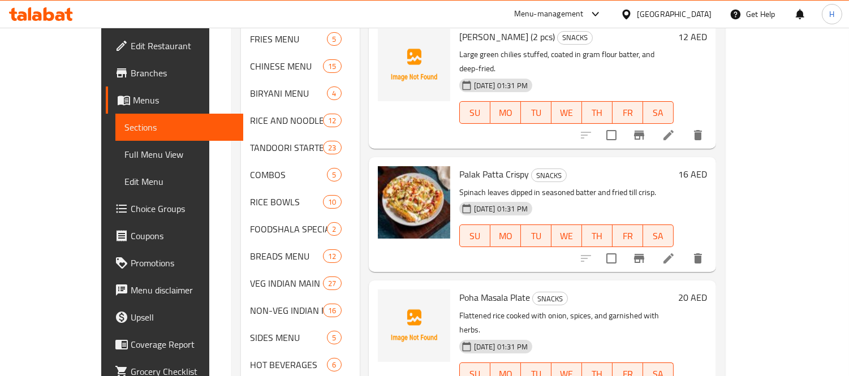
click at [459, 289] on span "Poha Masala Plate" at bounding box center [494, 297] width 71 height 17
click at [387, 299] on icon "upload picture" at bounding box center [394, 306] width 14 height 14
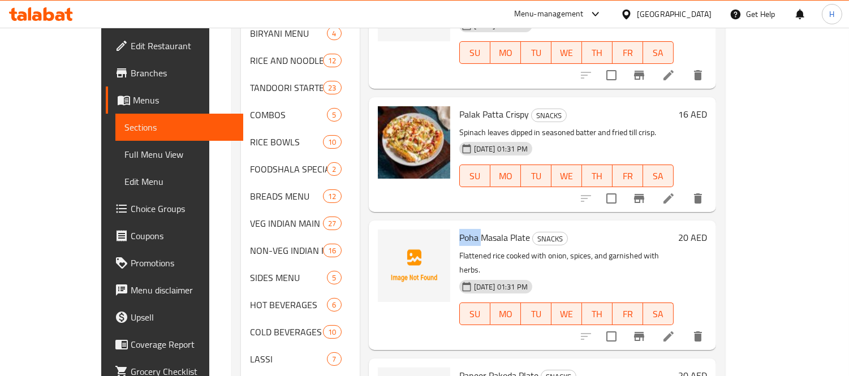
scroll to position [502, 0]
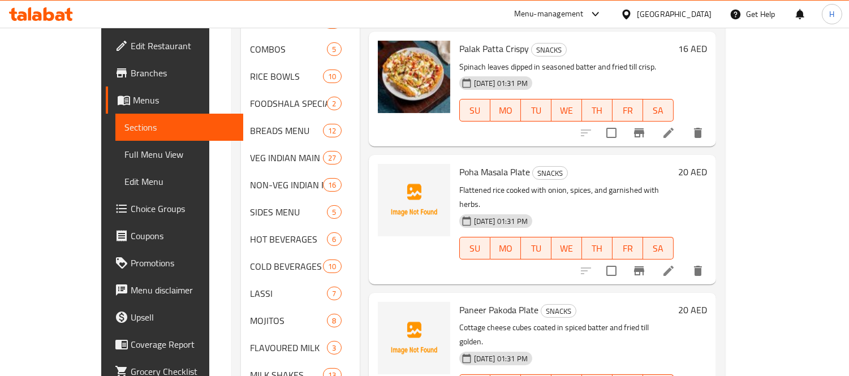
click at [459, 302] on span "Paneer Pakoda Plate" at bounding box center [498, 310] width 79 height 17
click at [388, 312] on icon "upload picture" at bounding box center [393, 317] width 11 height 10
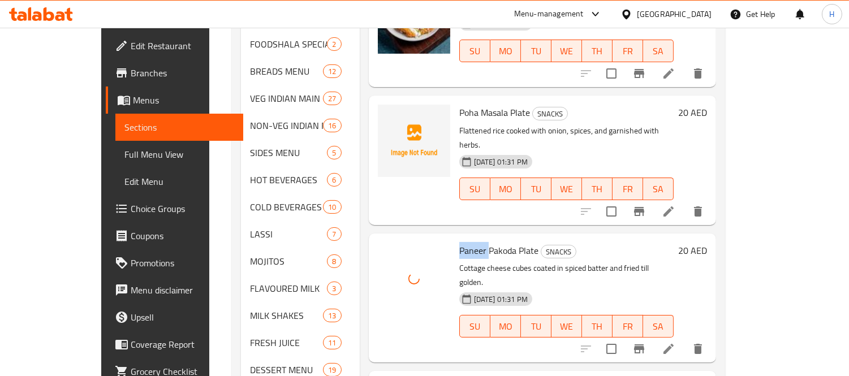
scroll to position [615, 0]
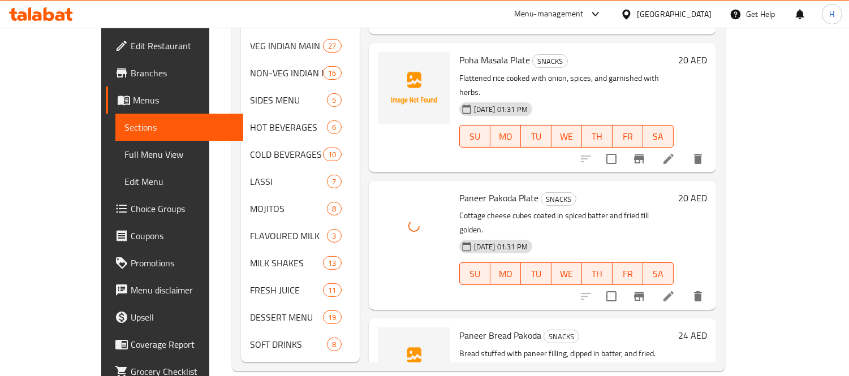
click at [459, 327] on span "Paneer Bread Pakoda" at bounding box center [500, 335] width 82 height 17
click at [383, 337] on span "upload picture" at bounding box center [394, 344] width 23 height 14
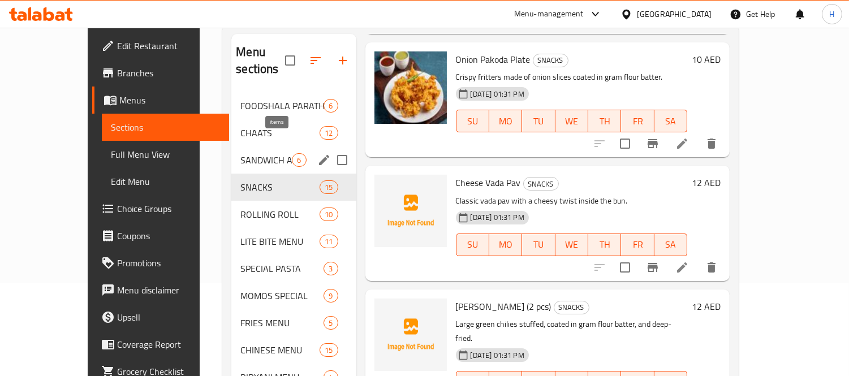
scroll to position [0, 0]
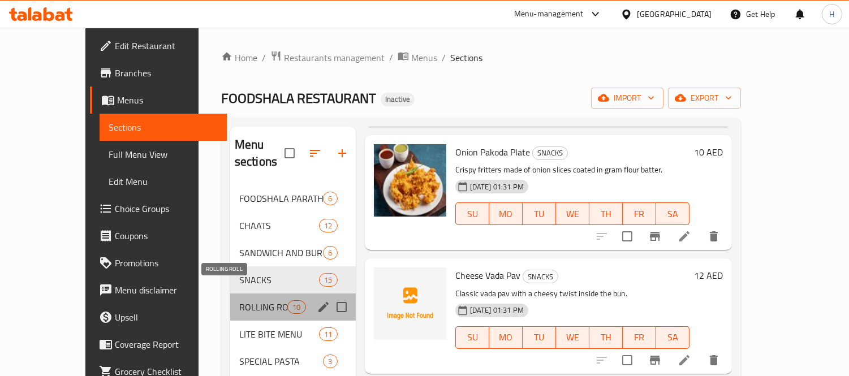
click at [239, 300] on span "ROLLING ROLL" at bounding box center [263, 307] width 48 height 14
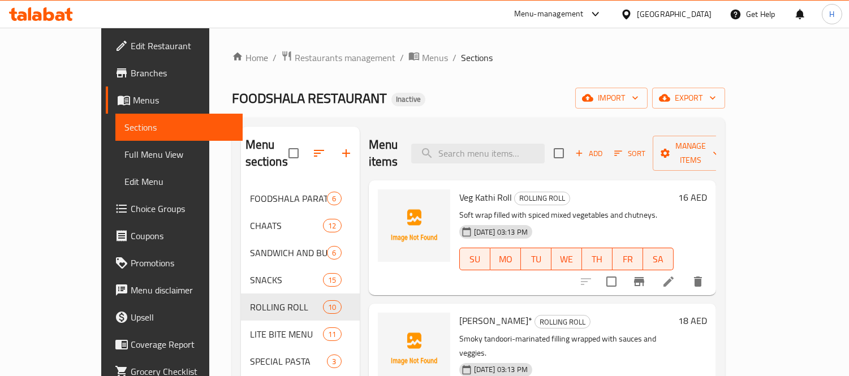
click at [459, 189] on span "Veg Kathi Roll" at bounding box center [485, 197] width 53 height 17
click at [388, 200] on icon "upload picture" at bounding box center [393, 205] width 11 height 10
click at [459, 312] on span "[PERSON_NAME]*" at bounding box center [495, 320] width 73 height 17
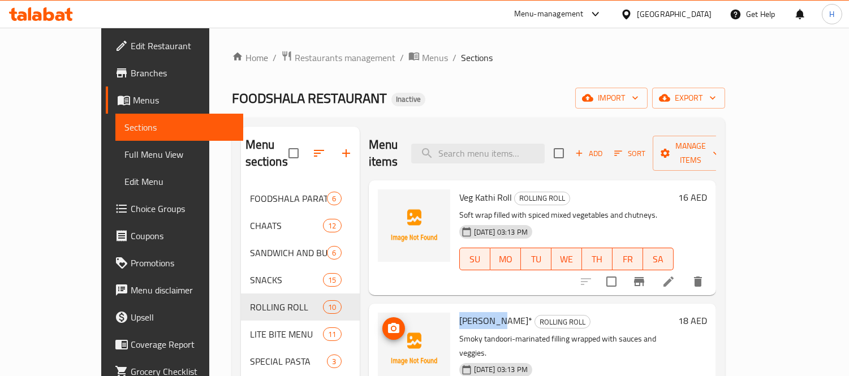
click at [383, 322] on span "upload picture" at bounding box center [394, 329] width 23 height 14
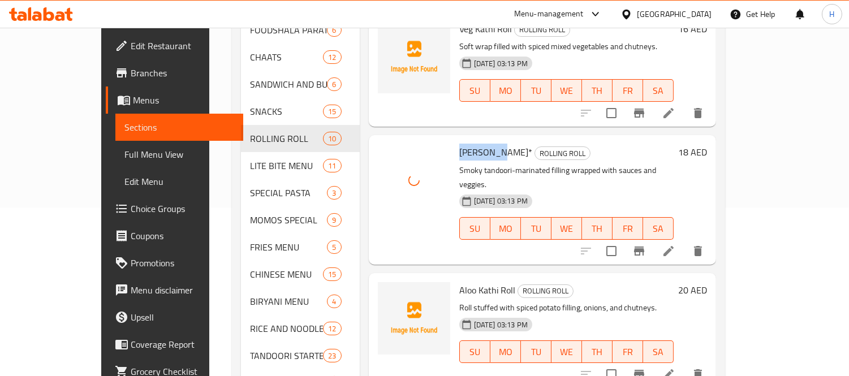
scroll to position [188, 0]
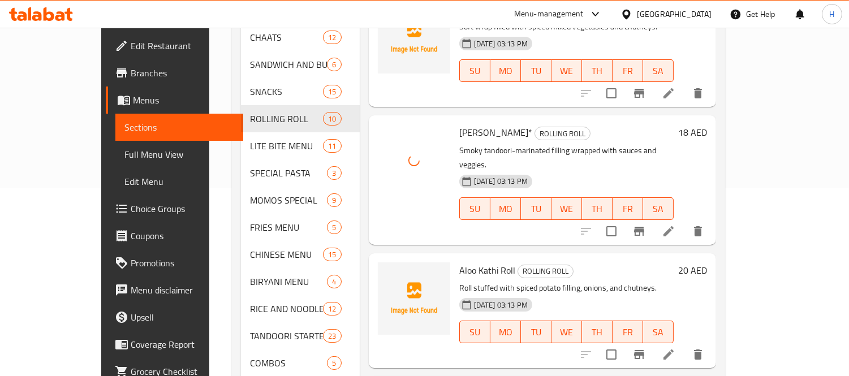
click at [459, 262] on span "Aloo Kathi Roll" at bounding box center [487, 270] width 56 height 17
click at [387, 272] on icon "upload picture" at bounding box center [394, 279] width 14 height 14
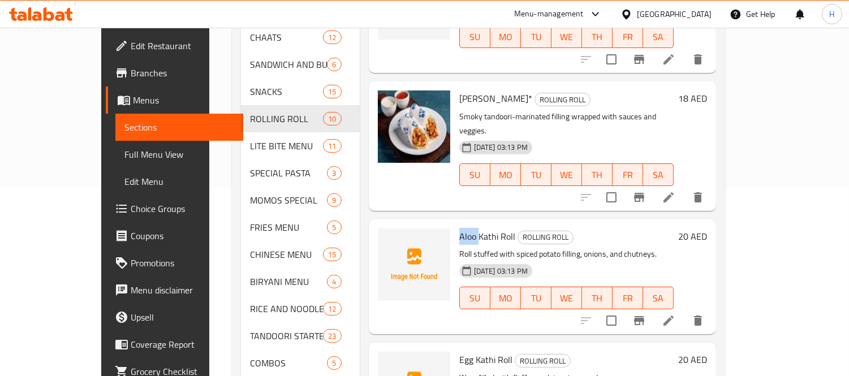
scroll to position [63, 0]
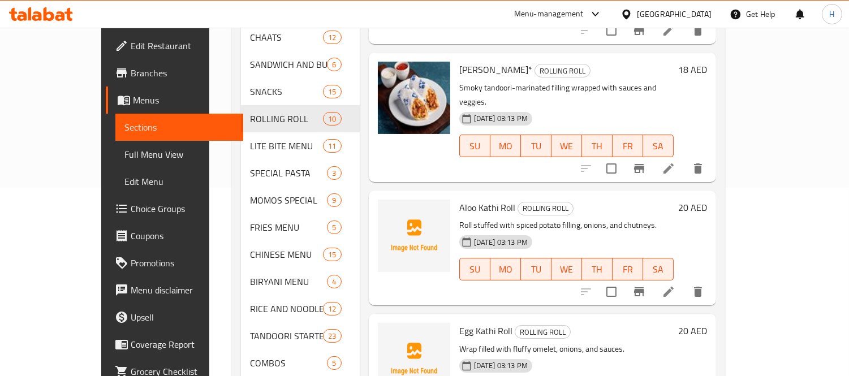
click at [459, 323] on span "Egg Kathi Roll" at bounding box center [485, 331] width 53 height 17
click at [382, 323] on img at bounding box center [414, 359] width 72 height 72
click at [383, 332] on span "upload picture" at bounding box center [394, 339] width 23 height 14
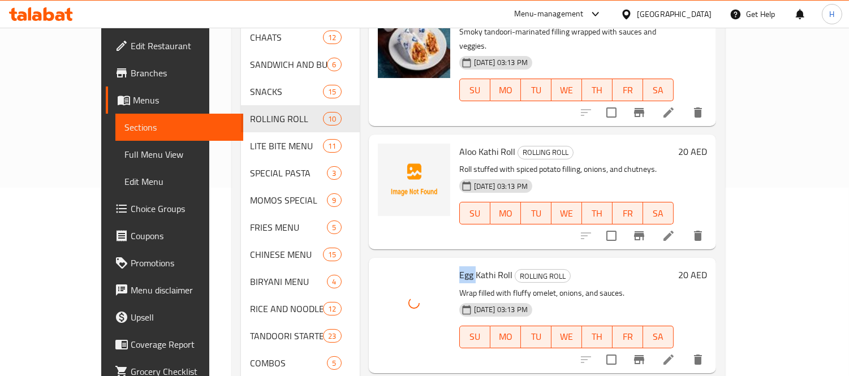
scroll to position [314, 0]
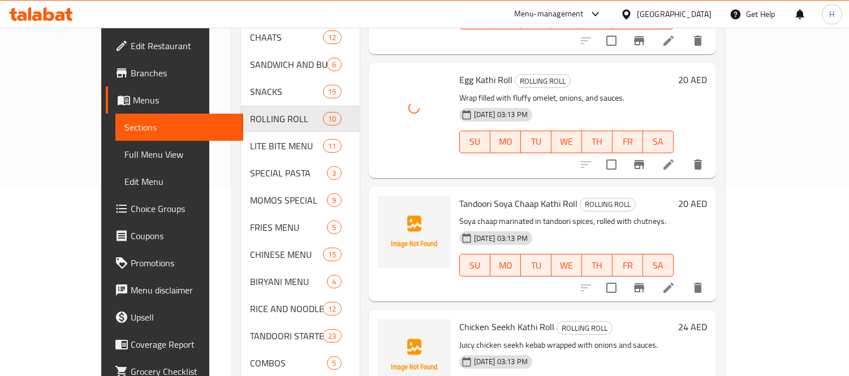
click at [459, 195] on span "Tandoori Soya Chaap Kathi Roll" at bounding box center [518, 203] width 118 height 17
click at [388, 206] on icon "upload picture" at bounding box center [393, 211] width 11 height 10
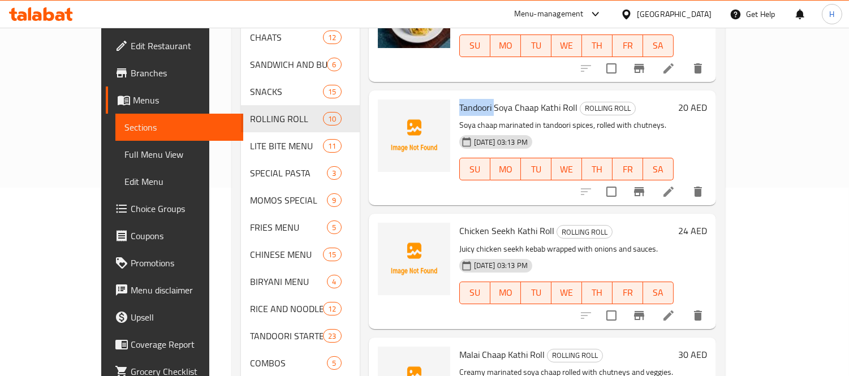
scroll to position [431, 0]
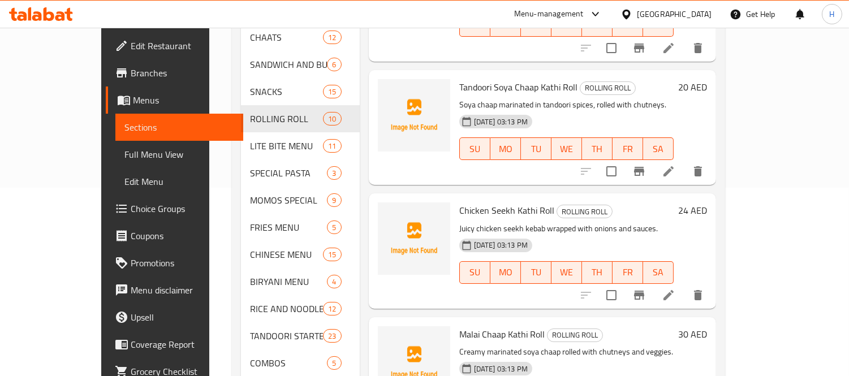
click at [459, 202] on span "Chicken Seekh Kathi Roll" at bounding box center [506, 210] width 95 height 17
click at [388, 213] on icon "upload picture" at bounding box center [393, 218] width 11 height 10
click at [459, 326] on span "Malai Chaap Kathi Roll" at bounding box center [501, 334] width 85 height 17
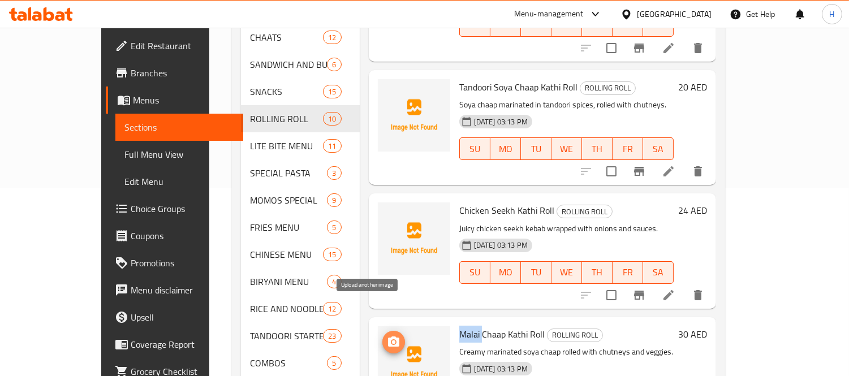
click at [383, 336] on span "upload picture" at bounding box center [394, 343] width 23 height 14
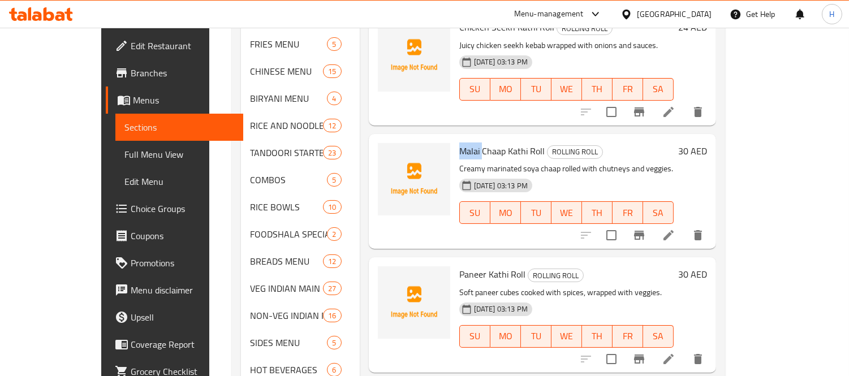
scroll to position [377, 0]
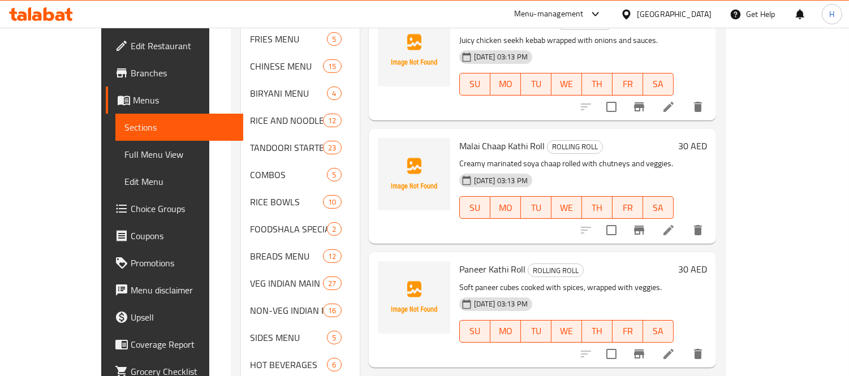
click at [459, 261] on span "Paneer Kathi Roll" at bounding box center [492, 269] width 66 height 17
click at [388, 272] on icon "upload picture" at bounding box center [393, 277] width 11 height 10
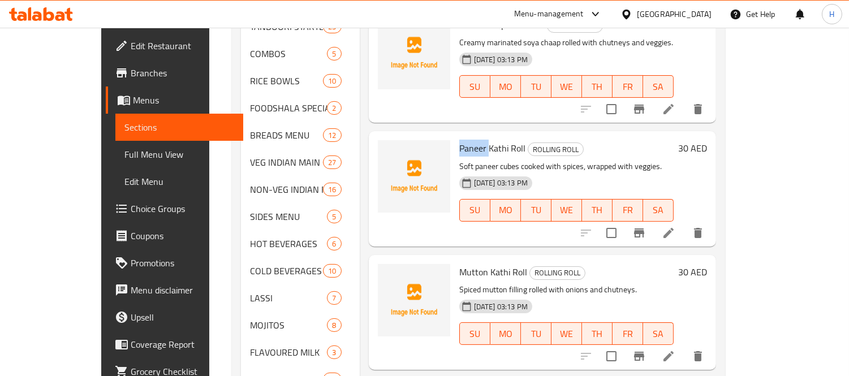
scroll to position [502, 0]
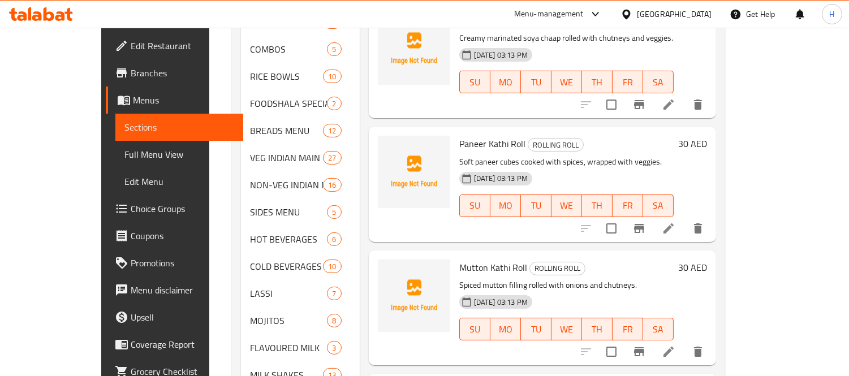
click at [459, 259] on span "Mutton Kathi Roll" at bounding box center [493, 267] width 68 height 17
click at [387, 269] on icon "upload picture" at bounding box center [394, 276] width 14 height 14
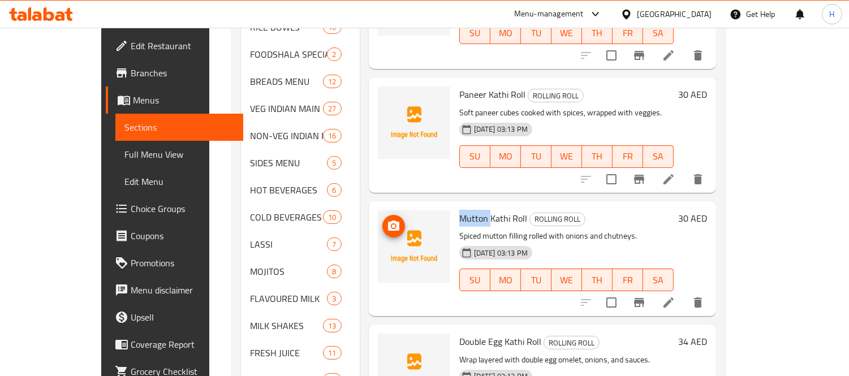
scroll to position [615, 0]
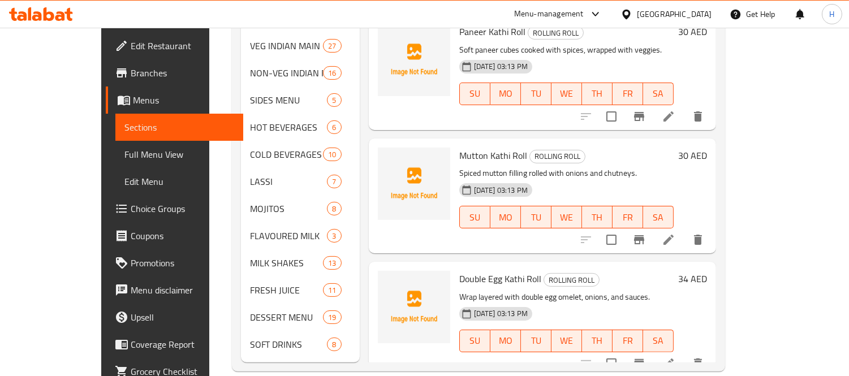
click at [459, 270] on span "Double Egg Kathi Roll" at bounding box center [500, 278] width 82 height 17
click at [387, 280] on icon "upload picture" at bounding box center [394, 287] width 14 height 14
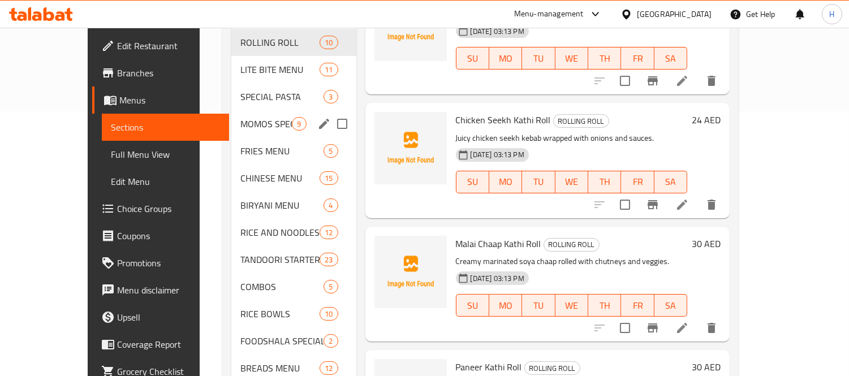
scroll to position [174, 0]
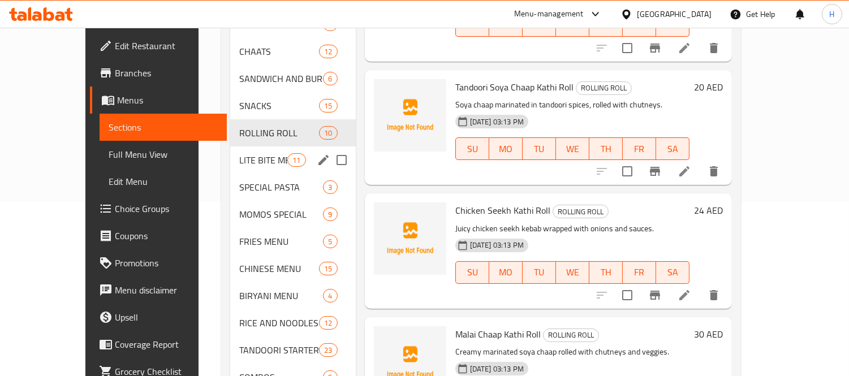
click at [239, 153] on span "LITE BITE MENU" at bounding box center [263, 160] width 48 height 14
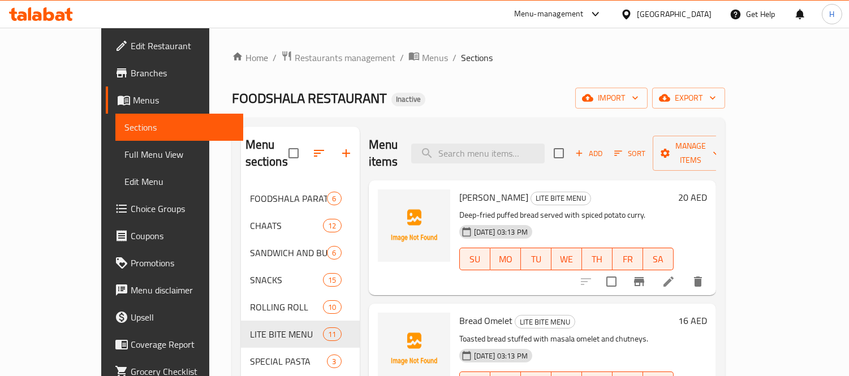
click at [459, 189] on span "[PERSON_NAME]" at bounding box center [493, 197] width 69 height 17
click at [383, 199] on span "upload picture" at bounding box center [394, 206] width 23 height 14
click at [459, 312] on span "Bread Omelet" at bounding box center [485, 320] width 53 height 17
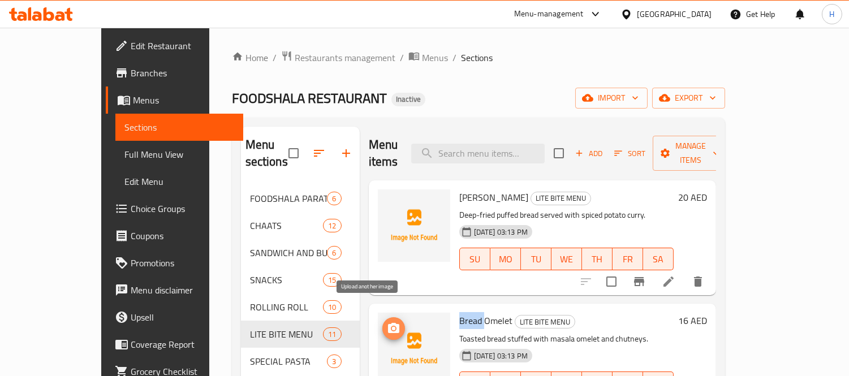
click at [383, 322] on span "upload picture" at bounding box center [394, 329] width 23 height 14
click at [484, 149] on input "search" at bounding box center [478, 154] width 134 height 20
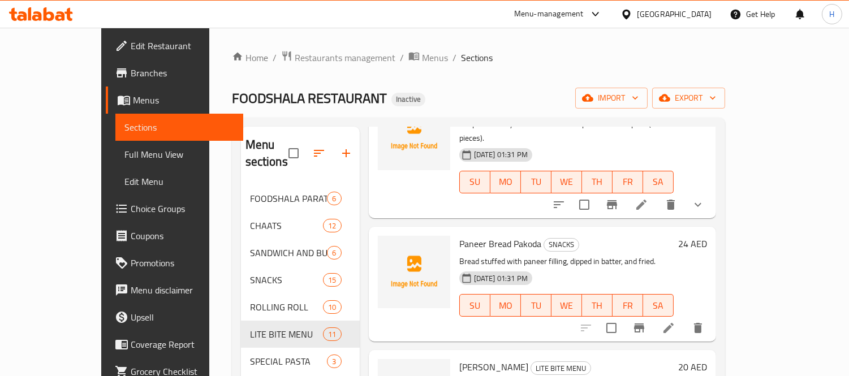
scroll to position [502, 0]
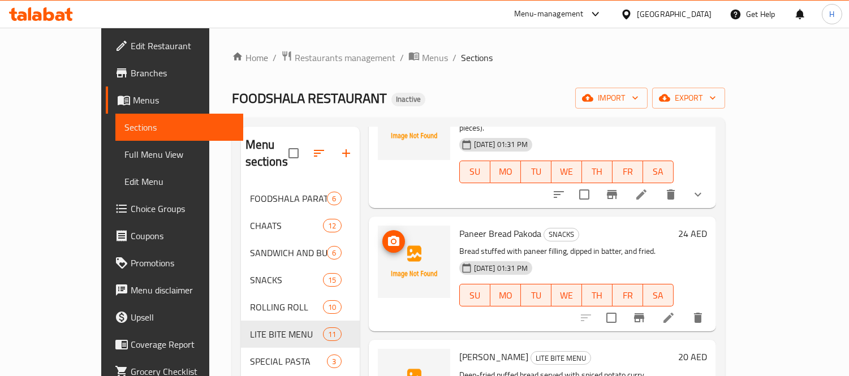
click at [387, 235] on icon "upload picture" at bounding box center [394, 242] width 14 height 14
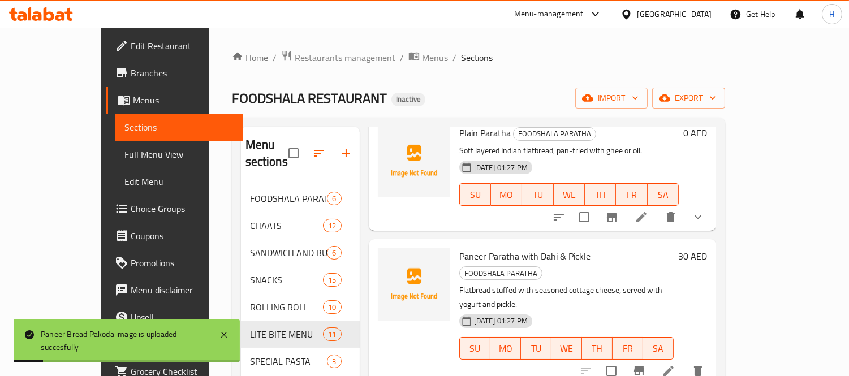
scroll to position [0, 0]
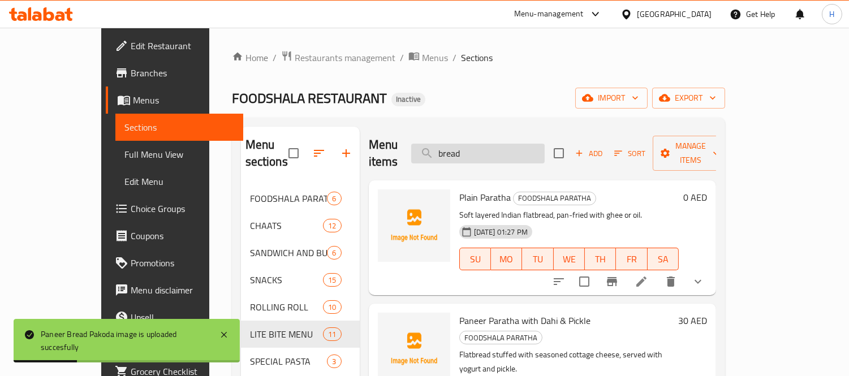
click at [466, 144] on input "bread" at bounding box center [478, 154] width 134 height 20
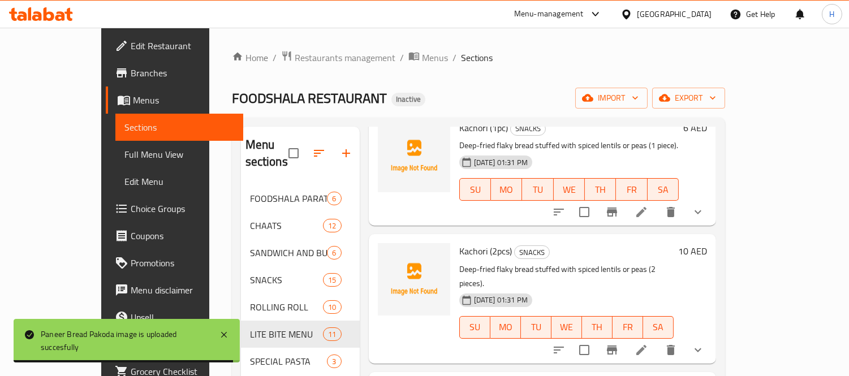
scroll to position [377, 0]
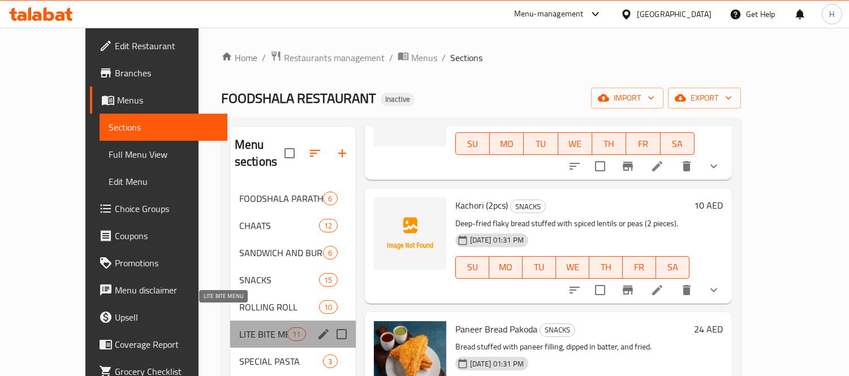
click at [239, 328] on span "LITE BITE MENU" at bounding box center [263, 335] width 48 height 14
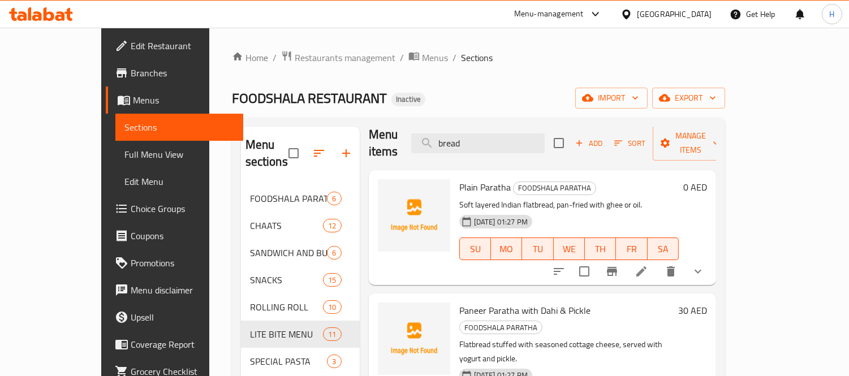
scroll to position [0, 0]
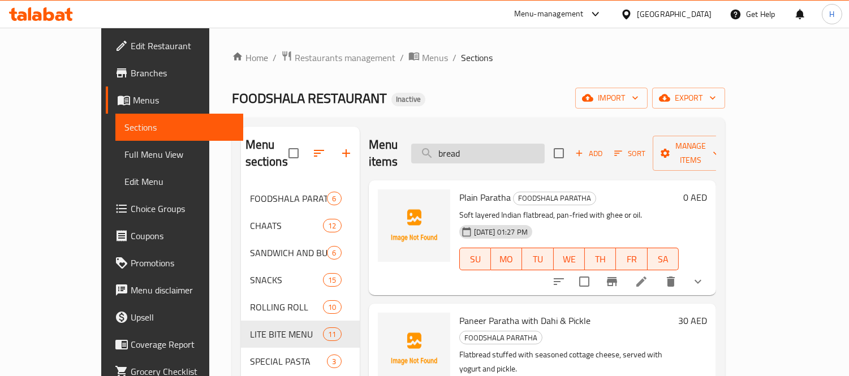
click at [474, 150] on input "bread" at bounding box center [478, 154] width 134 height 20
type input "\"
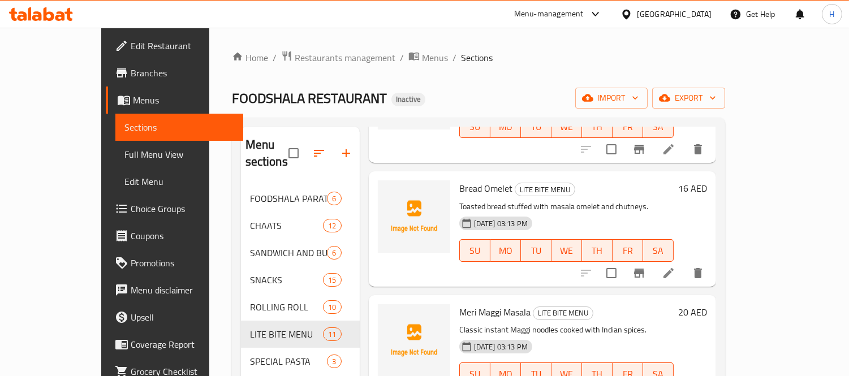
scroll to position [188, 0]
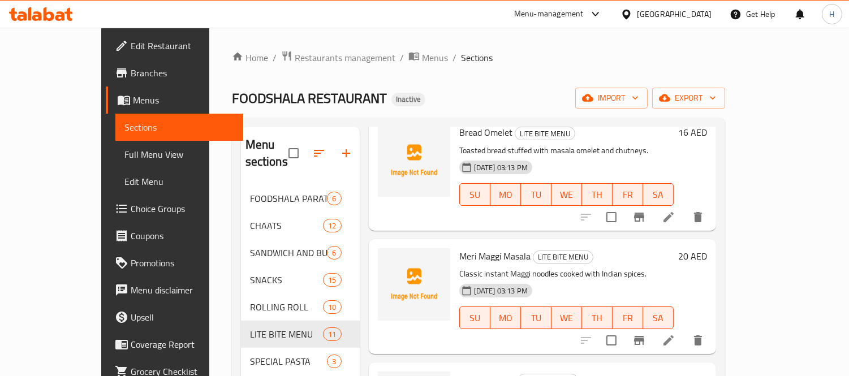
click at [459, 248] on span "Meri Maggi Masala" at bounding box center [494, 256] width 71 height 17
click at [388, 259] on icon "upload picture" at bounding box center [393, 264] width 11 height 10
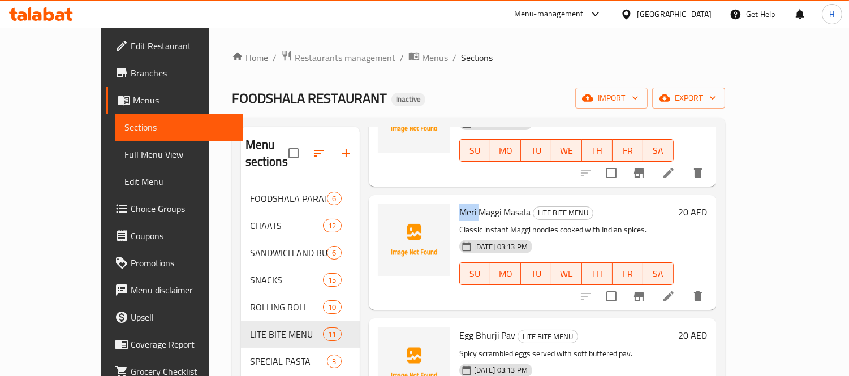
scroll to position [314, 0]
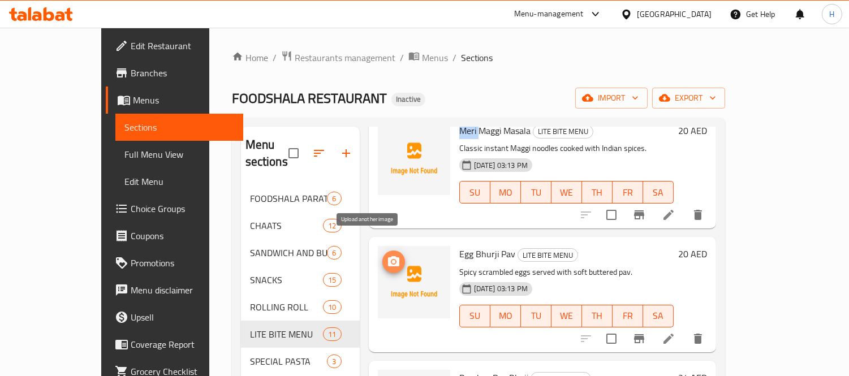
click at [387, 255] on icon "upload picture" at bounding box center [394, 262] width 14 height 14
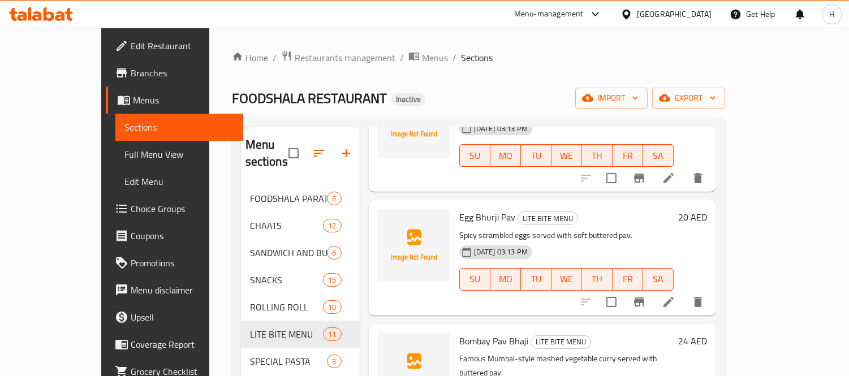
scroll to position [440, 0]
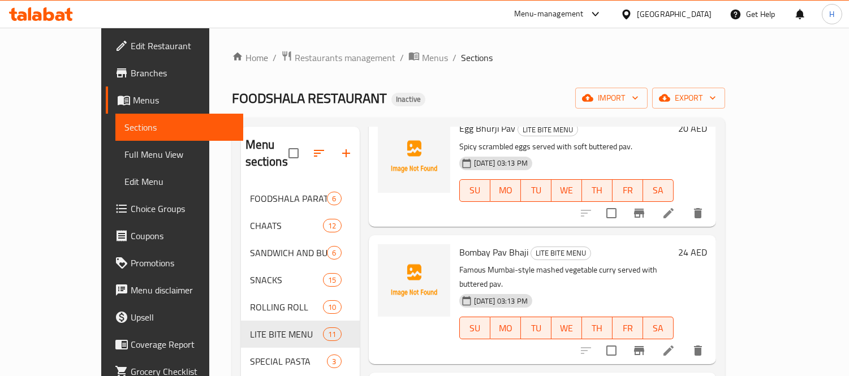
click at [459, 244] on span "Bombay Pav Bhaji" at bounding box center [493, 252] width 69 height 17
click at [383, 253] on span "upload picture" at bounding box center [394, 260] width 23 height 14
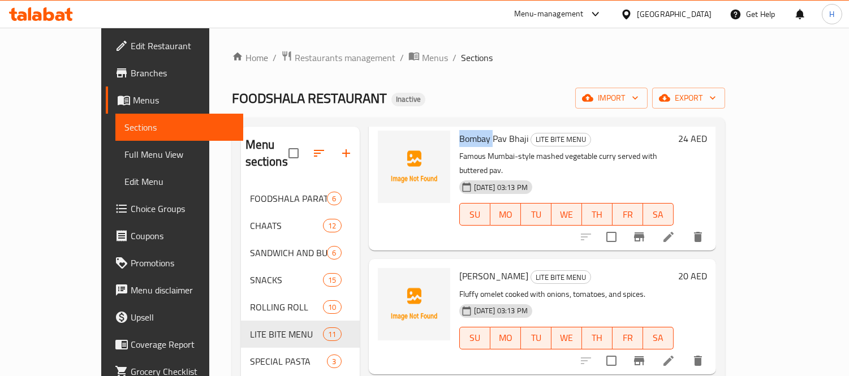
scroll to position [555, 0]
click at [459, 267] on span "[PERSON_NAME]" at bounding box center [493, 275] width 69 height 17
click at [388, 277] on icon "upload picture" at bounding box center [393, 282] width 11 height 10
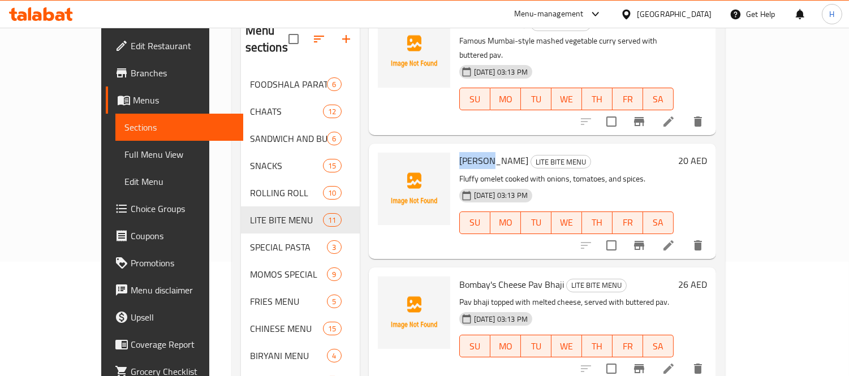
scroll to position [188, 0]
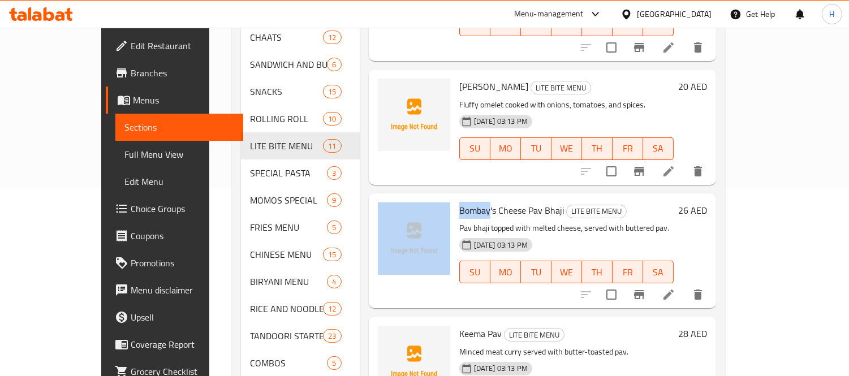
drag, startPoint x: 465, startPoint y: 179, endPoint x: 427, endPoint y: 177, distance: 37.4
click at [427, 198] on div "Bombay's Cheese Pav Bhaji LITE BITE MENU Pav bhaji topped with melted cheese, s…" at bounding box center [542, 251] width 338 height 106
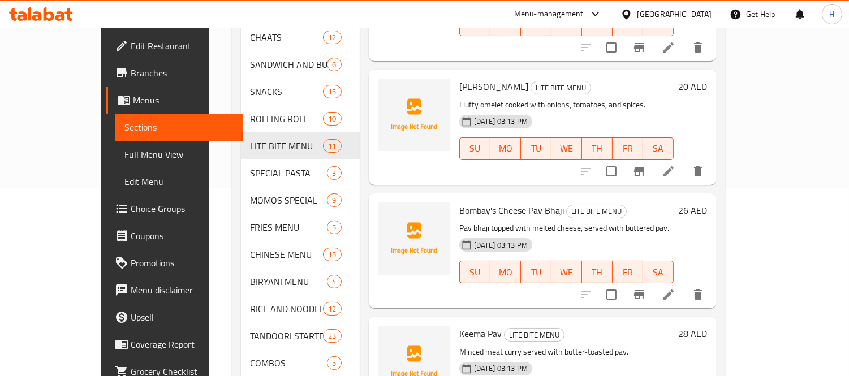
click at [512, 202] on span "Bombay's Cheese Pav Bhaji" at bounding box center [511, 210] width 105 height 17
click at [388, 213] on icon "upload picture" at bounding box center [393, 218] width 11 height 10
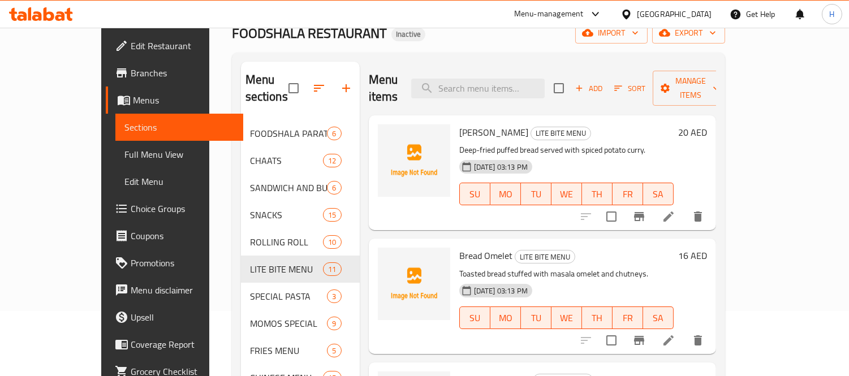
scroll to position [0, 0]
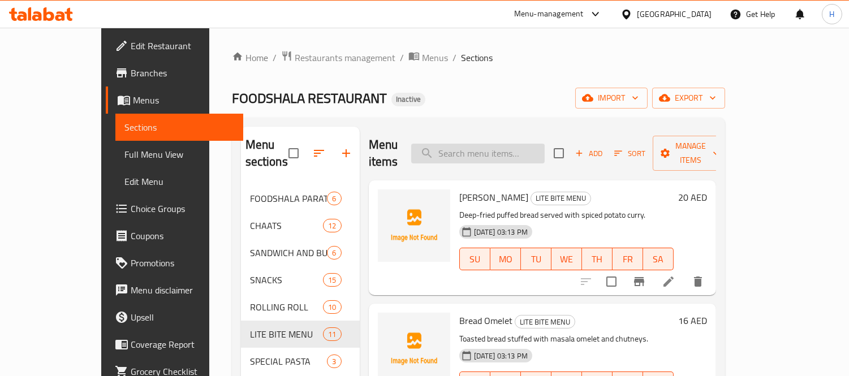
click at [510, 144] on input "search" at bounding box center [478, 154] width 134 height 20
paste input "Pav"
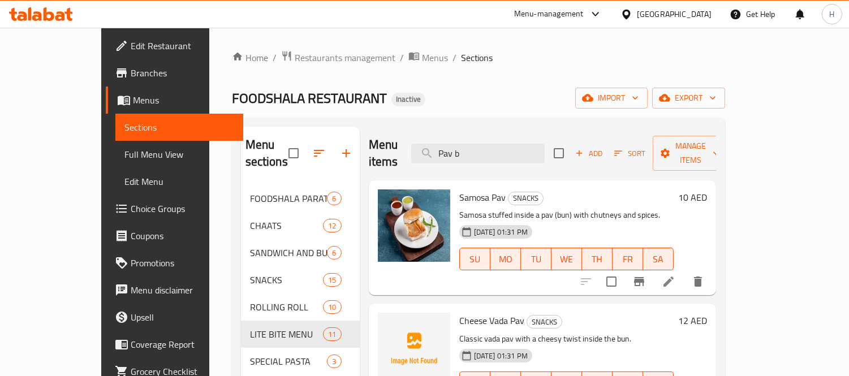
type input "Pav bh"
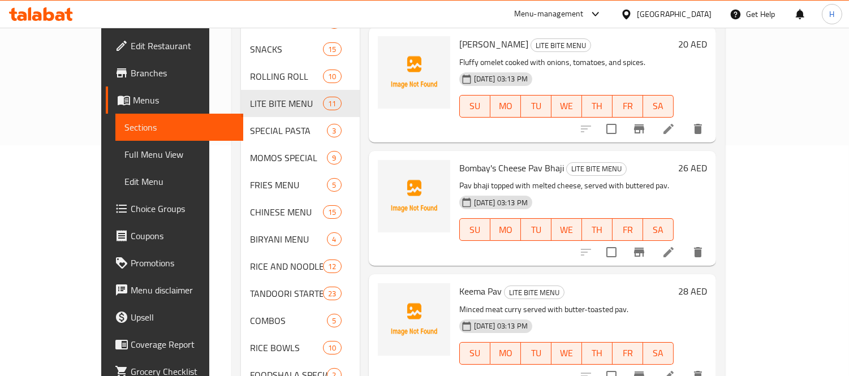
scroll to position [251, 0]
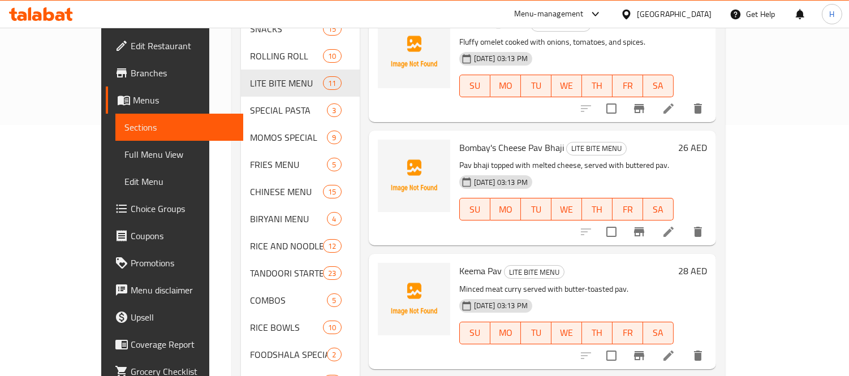
click at [459, 263] on span "Keema Pav" at bounding box center [480, 271] width 42 height 17
click at [388, 273] on icon "upload picture" at bounding box center [393, 278] width 11 height 10
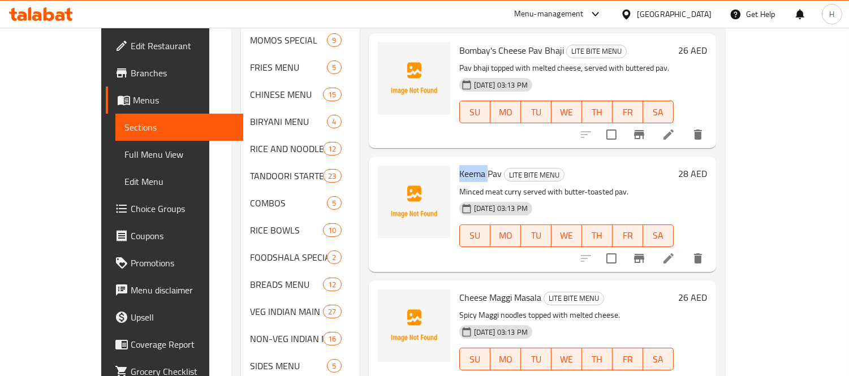
scroll to position [377, 0]
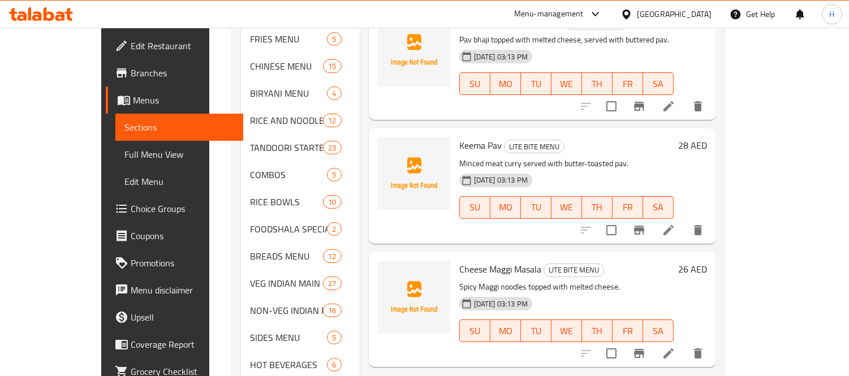
click at [466, 261] on span "Cheese Maggi Masala" at bounding box center [500, 269] width 82 height 17
click at [388, 272] on icon "upload picture" at bounding box center [393, 277] width 11 height 10
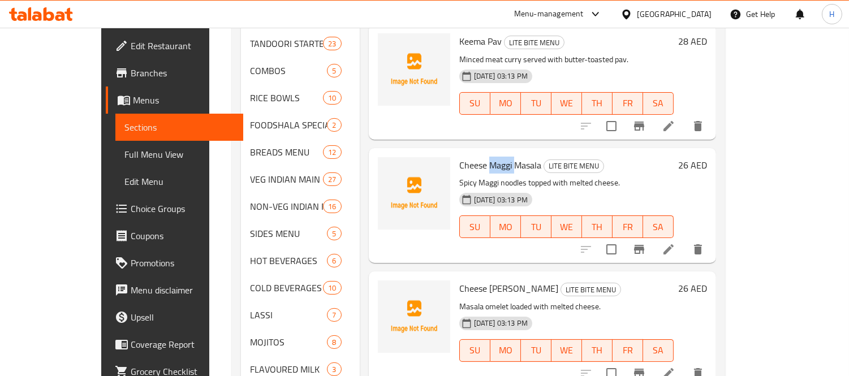
scroll to position [502, 0]
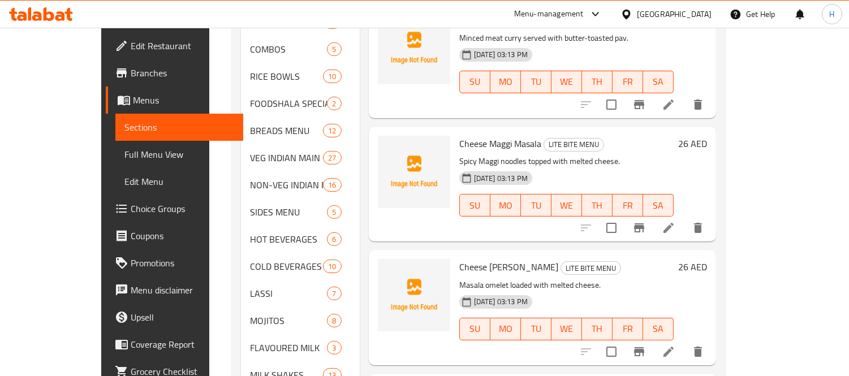
click at [459, 259] on span "Cheese [PERSON_NAME]" at bounding box center [508, 267] width 99 height 17
click at [482, 259] on span "Cheese [PERSON_NAME]" at bounding box center [508, 267] width 99 height 17
click at [387, 268] on icon "upload picture" at bounding box center [394, 275] width 14 height 14
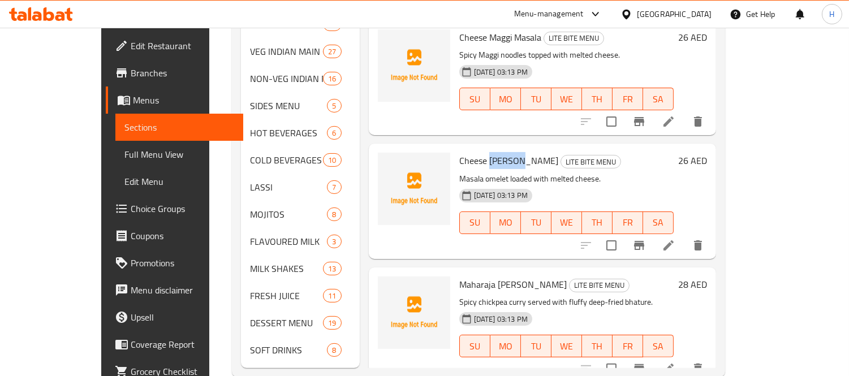
scroll to position [615, 0]
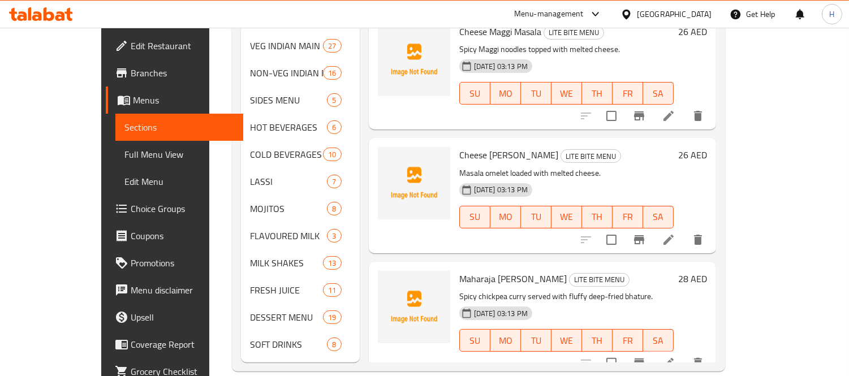
click at [459, 270] on span "Maharaja [PERSON_NAME]" at bounding box center [513, 278] width 108 height 17
click at [383, 280] on span "upload picture" at bounding box center [394, 287] width 23 height 14
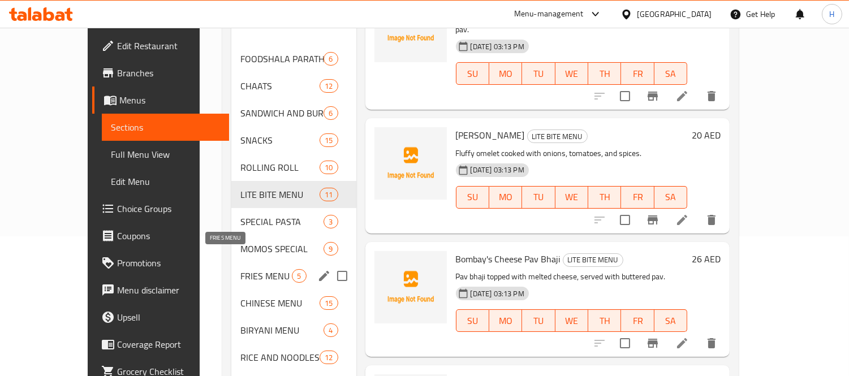
scroll to position [111, 0]
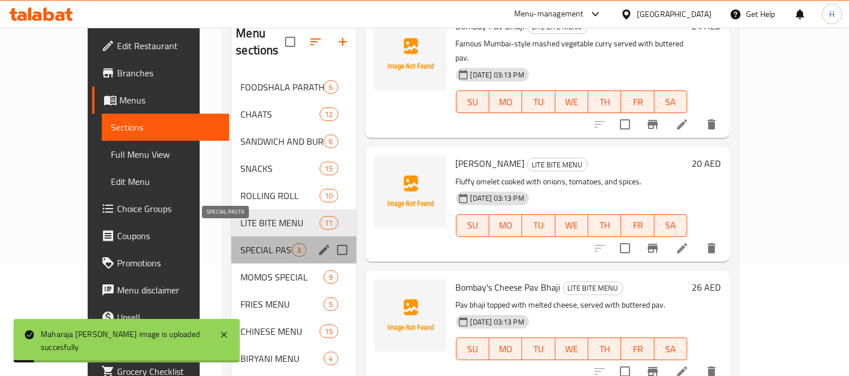
click at [240, 243] on span "SPECIAL PASTA" at bounding box center [265, 250] width 51 height 14
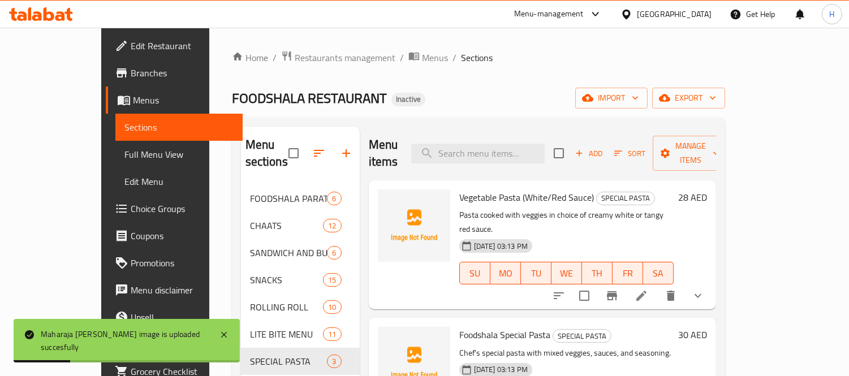
click at [459, 189] on span "Vegetable Pasta (White/Red Sauce)" at bounding box center [526, 197] width 135 height 17
click at [383, 199] on span "upload picture" at bounding box center [394, 206] width 23 height 14
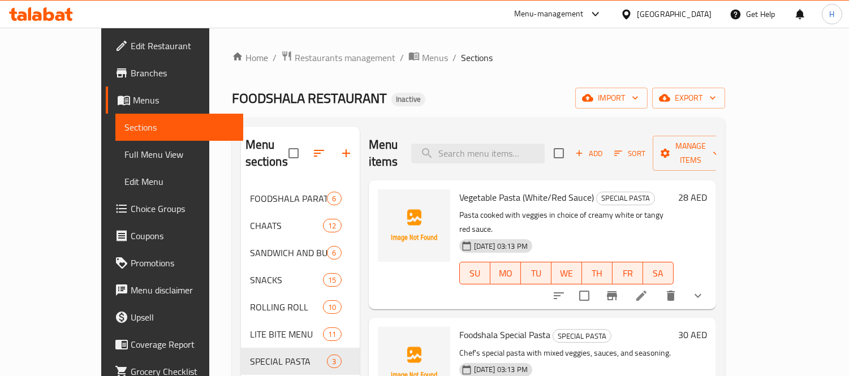
click at [490, 326] on span "Foodshala Special Pasta" at bounding box center [504, 334] width 91 height 17
click at [383, 336] on span "upload picture" at bounding box center [394, 343] width 23 height 14
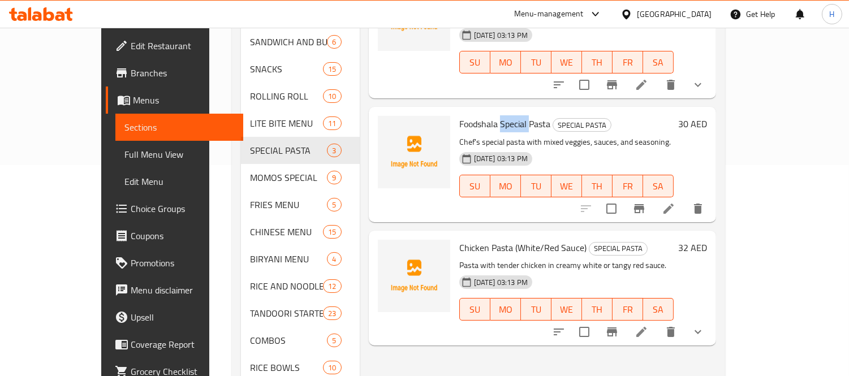
scroll to position [251, 0]
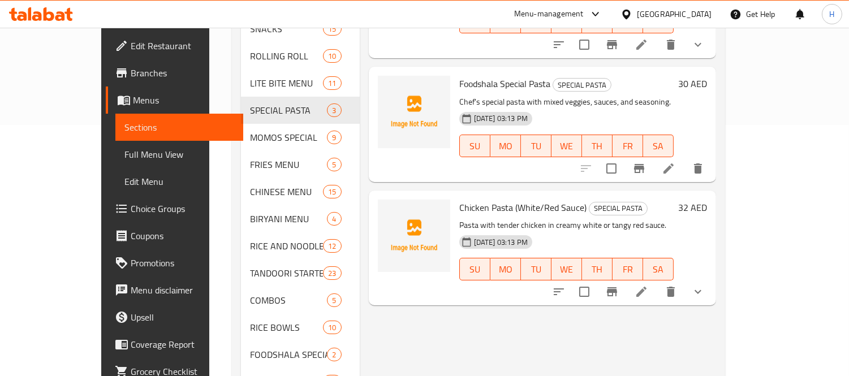
click at [459, 199] on span "Chicken Pasta (White/Red Sauce)" at bounding box center [522, 207] width 127 height 17
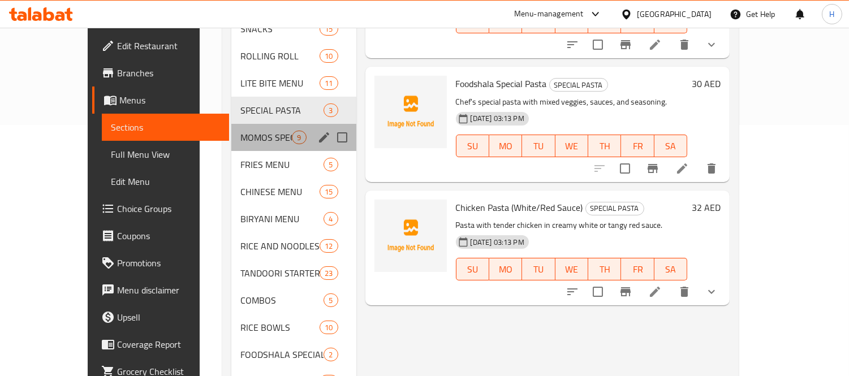
click at [231, 124] on div "MOMOS SPECIAL 9" at bounding box center [293, 137] width 124 height 27
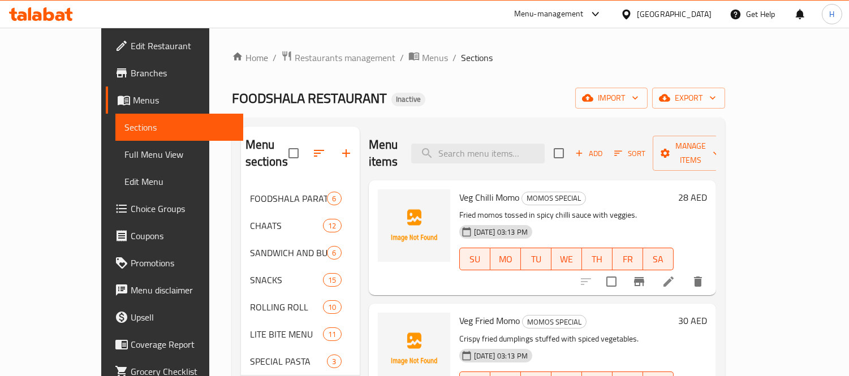
click at [459, 189] on span "Veg Chilli Momo" at bounding box center [489, 197] width 60 height 17
click at [383, 195] on button "upload picture" at bounding box center [394, 205] width 23 height 23
click at [459, 312] on span "Veg Fried Momo" at bounding box center [489, 320] width 61 height 17
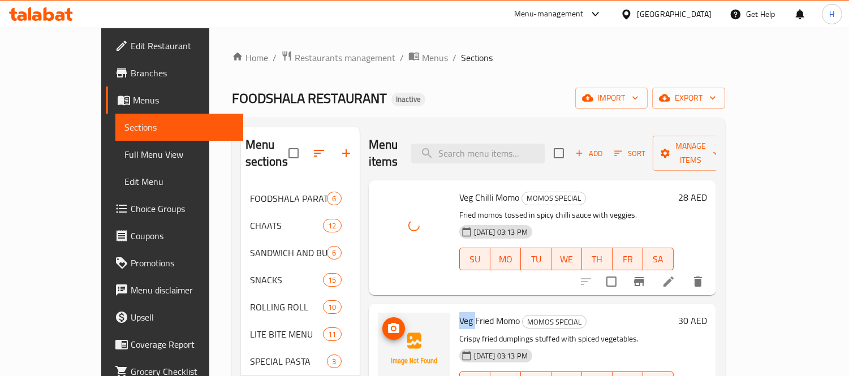
click at [387, 322] on icon "upload picture" at bounding box center [394, 329] width 14 height 14
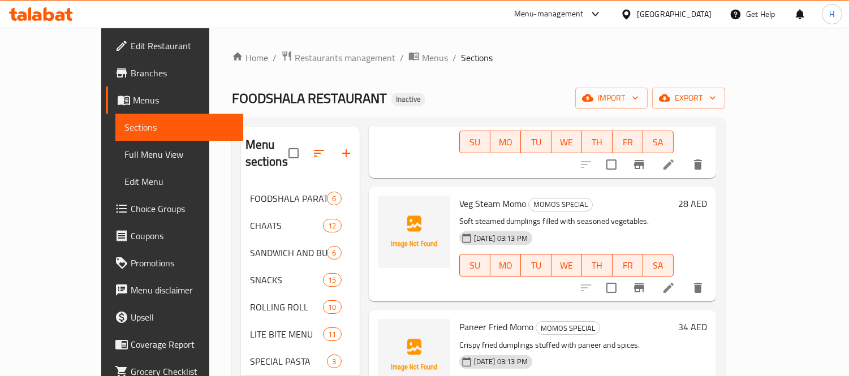
scroll to position [251, 0]
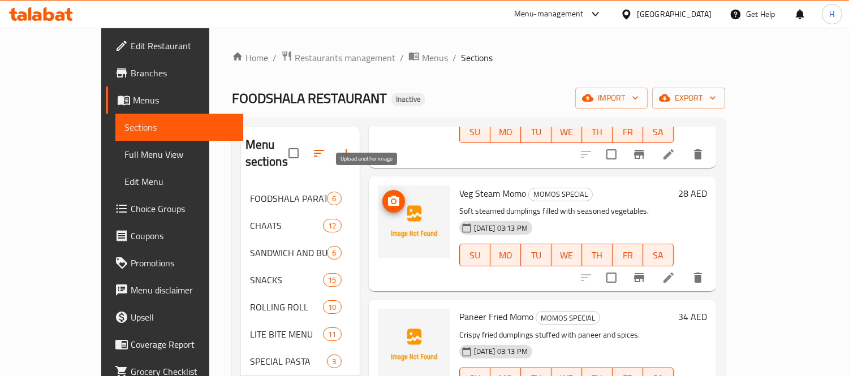
click at [388, 196] on icon "upload picture" at bounding box center [393, 201] width 11 height 10
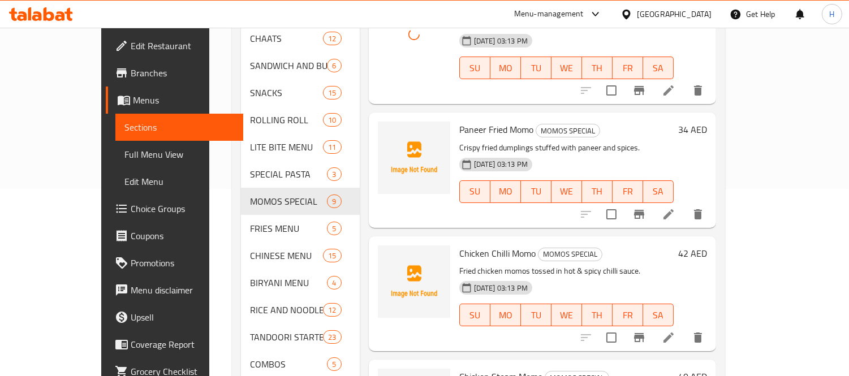
scroll to position [188, 0]
click at [459, 120] on span "Paneer Fried Momo" at bounding box center [496, 128] width 74 height 17
click at [388, 131] on icon "upload picture" at bounding box center [393, 136] width 11 height 10
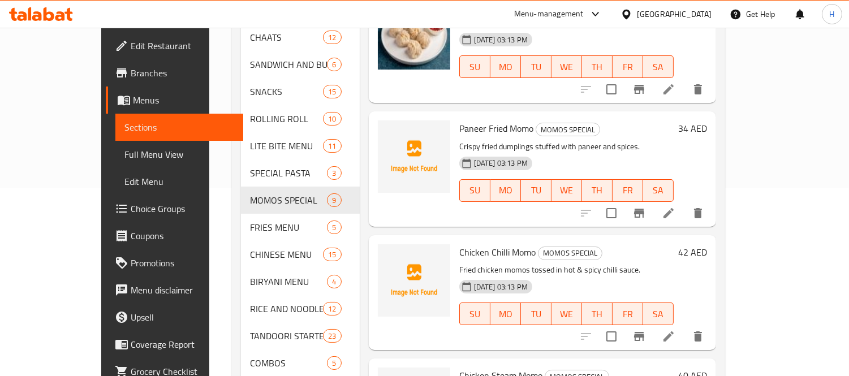
click at [459, 244] on span "Chicken Chilli Momo" at bounding box center [497, 252] width 76 height 17
click at [387, 253] on icon "upload picture" at bounding box center [394, 260] width 14 height 14
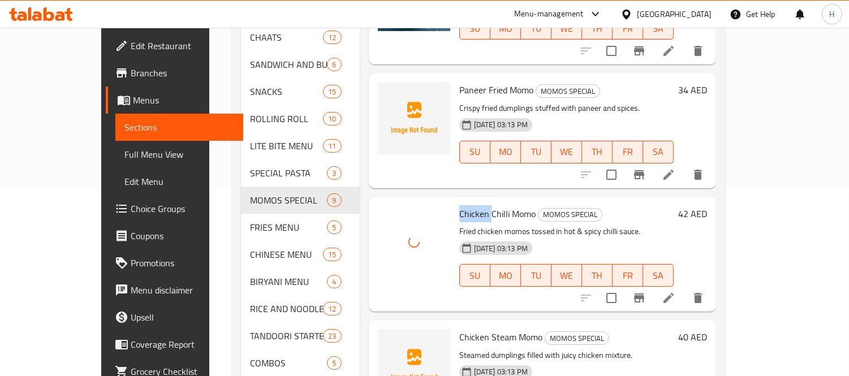
scroll to position [307, 0]
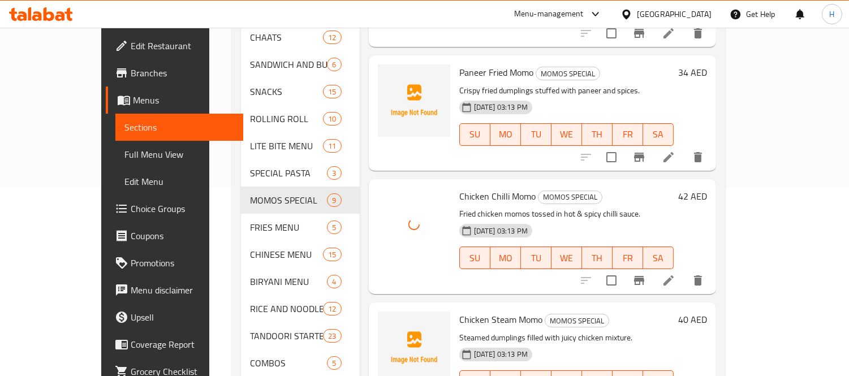
click at [459, 311] on span "Chicken Steam Momo" at bounding box center [500, 319] width 83 height 17
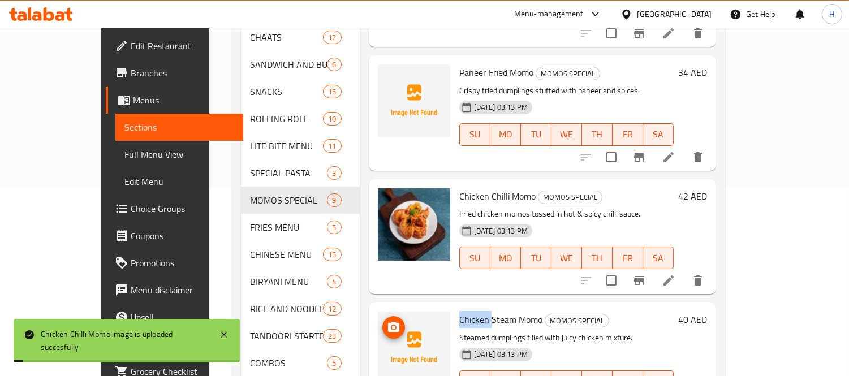
click at [388, 322] on icon "upload picture" at bounding box center [393, 327] width 11 height 10
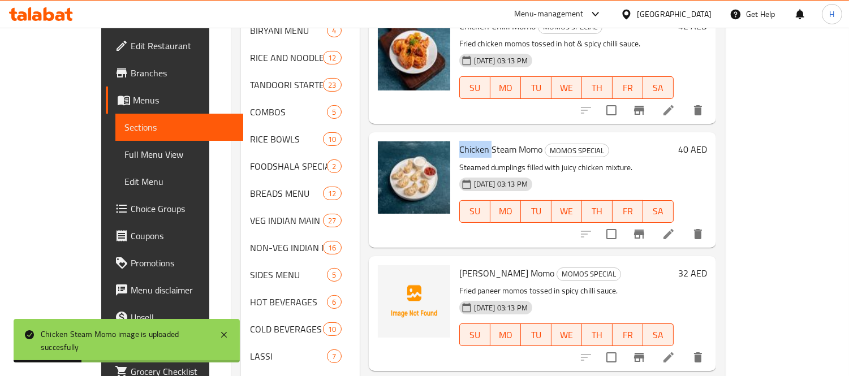
scroll to position [244, 0]
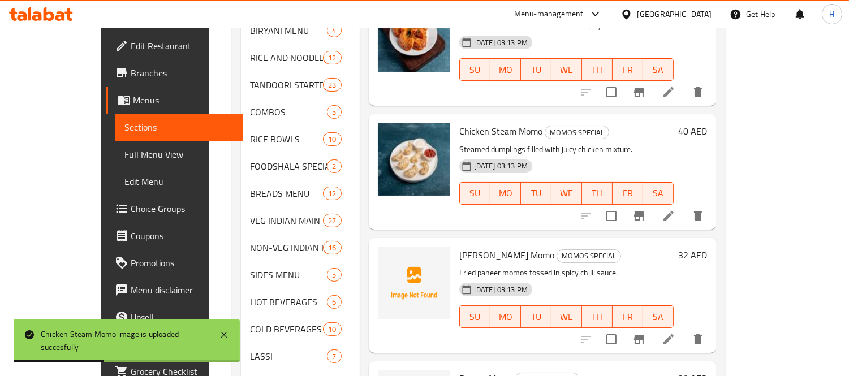
click at [459, 247] on span "[PERSON_NAME] Momo" at bounding box center [506, 255] width 95 height 17
click at [387, 256] on icon "upload picture" at bounding box center [394, 263] width 14 height 14
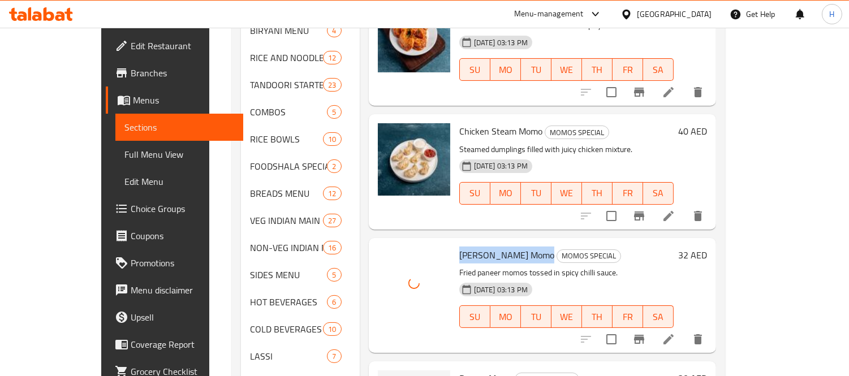
drag, startPoint x: 505, startPoint y: 235, endPoint x: 436, endPoint y: 242, distance: 70.0
click at [459, 247] on span "[PERSON_NAME] Momo" at bounding box center [506, 255] width 95 height 17
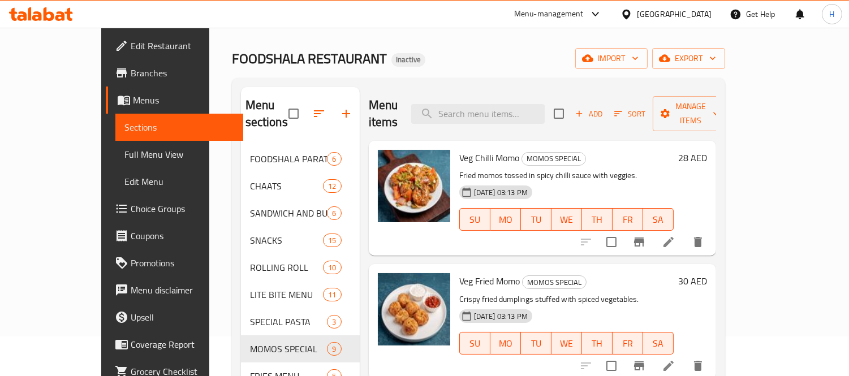
scroll to position [0, 0]
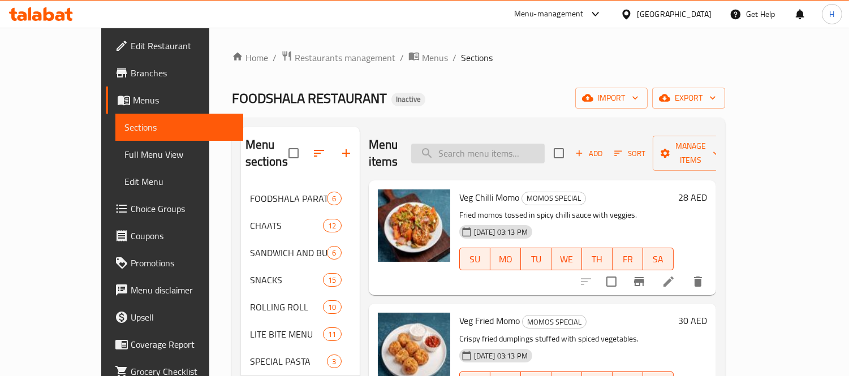
click at [471, 145] on input "search" at bounding box center [478, 154] width 134 height 20
paste input "[PERSON_NAME] Momo"
type input "[PERSON_NAME] Momo"
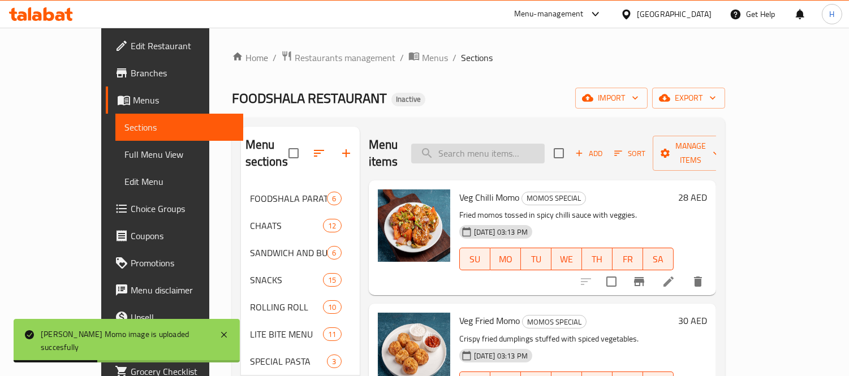
paste input "[PERSON_NAME] Momo"
type input "[PERSON_NAME] Momo"
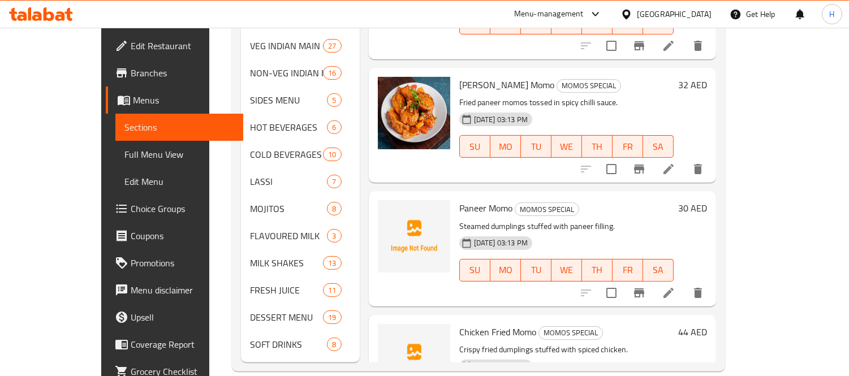
scroll to position [251, 0]
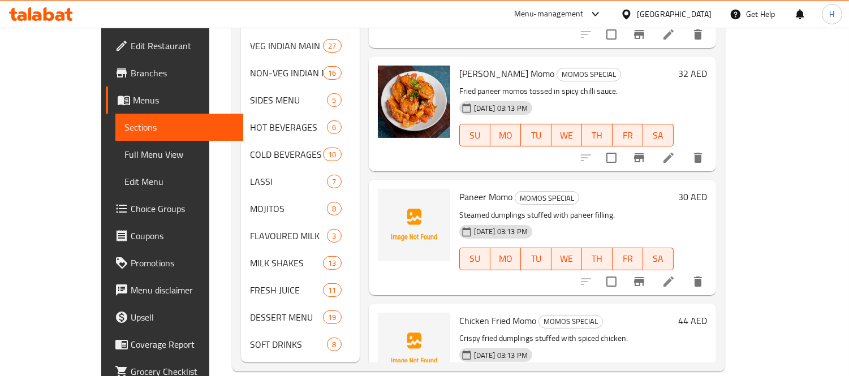
click at [459, 188] on span "Paneer Momo" at bounding box center [485, 196] width 53 height 17
click at [387, 198] on icon "upload picture" at bounding box center [394, 205] width 14 height 14
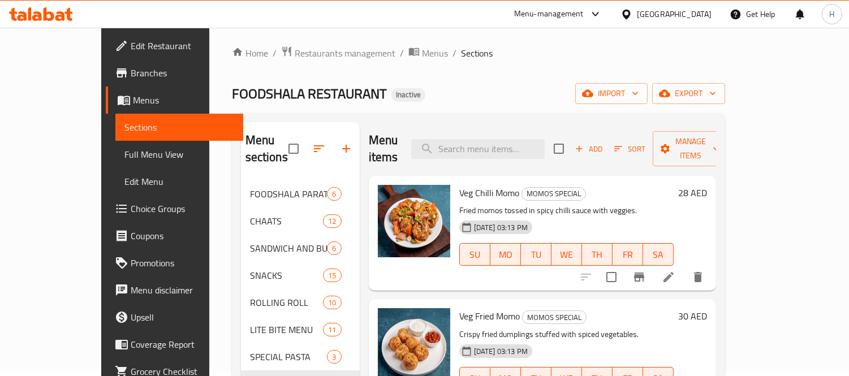
scroll to position [0, 0]
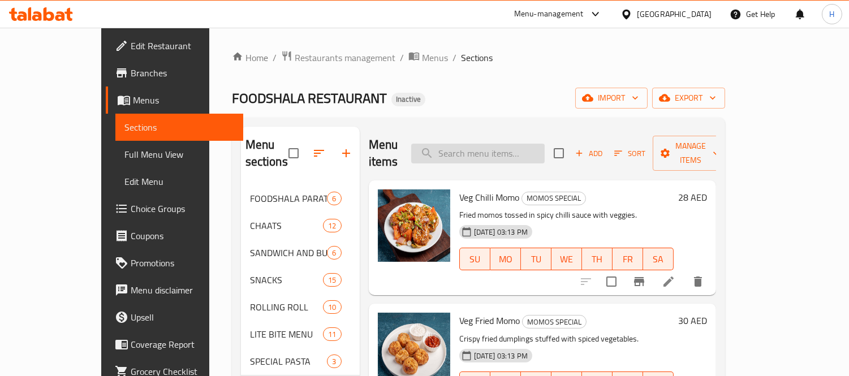
click at [505, 144] on input "search" at bounding box center [478, 154] width 134 height 20
paste input "Paneer"
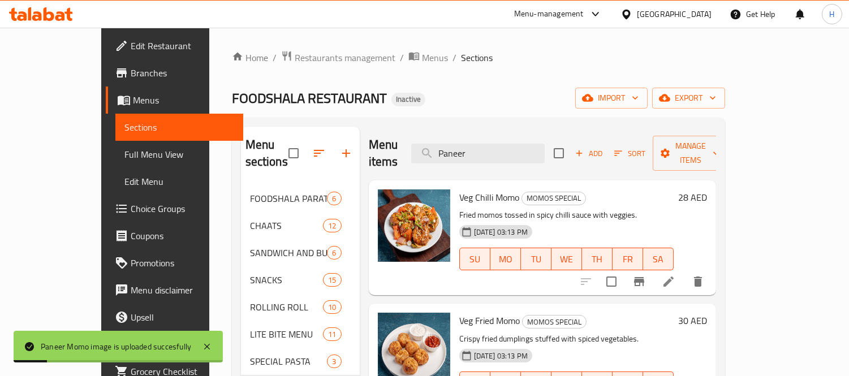
type input "Paneer m"
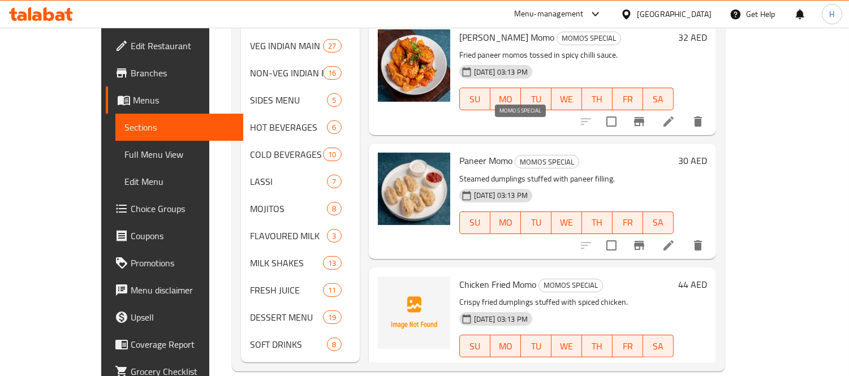
scroll to position [307, 0]
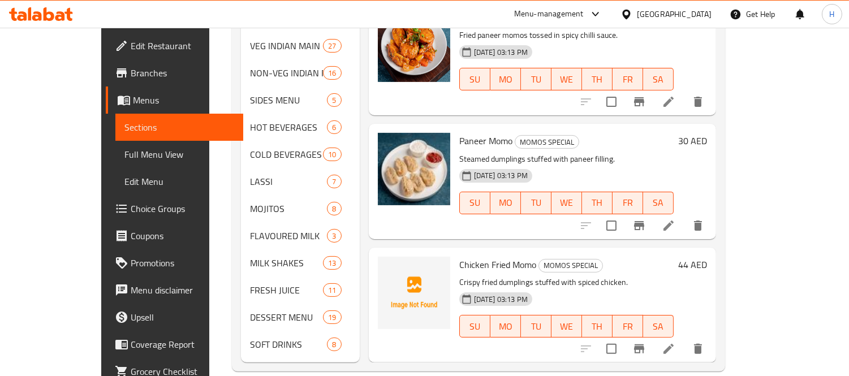
click at [459, 256] on span "Chicken Fried Momo" at bounding box center [497, 264] width 77 height 17
click at [388, 267] on icon "upload picture" at bounding box center [393, 272] width 11 height 10
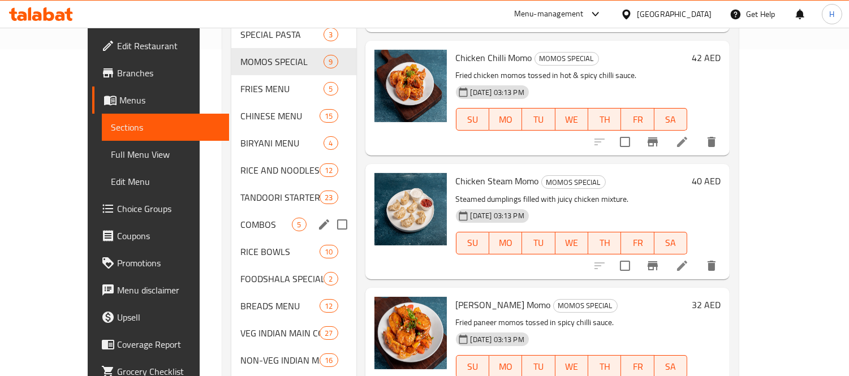
scroll to position [300, 0]
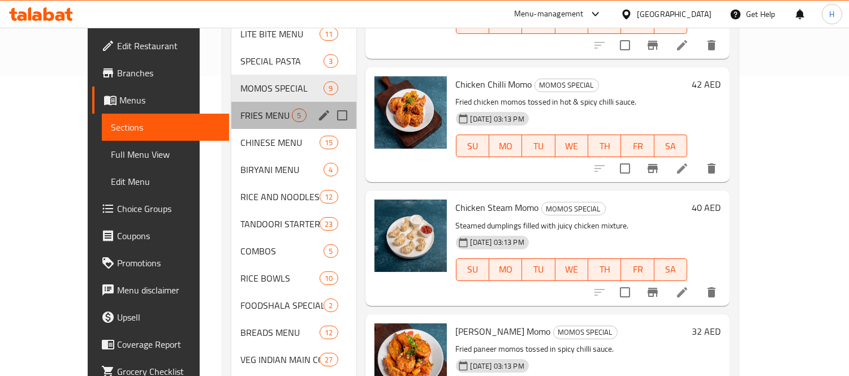
click at [241, 106] on div "FRIES MENU 5" at bounding box center [293, 115] width 124 height 27
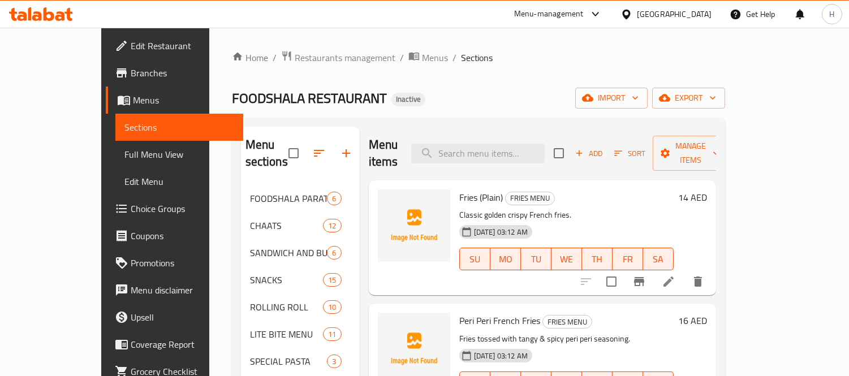
click at [459, 189] on span "Fries (Plain)" at bounding box center [481, 197] width 44 height 17
click at [387, 199] on icon "upload picture" at bounding box center [394, 206] width 14 height 14
click at [459, 312] on span "Peri Peri French Fries" at bounding box center [499, 320] width 81 height 17
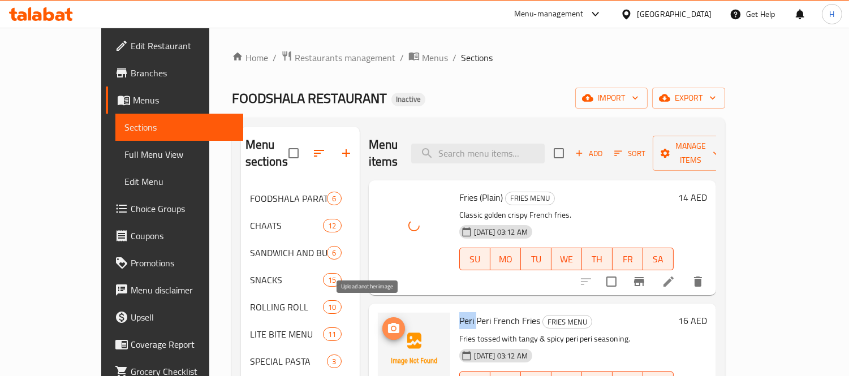
click at [387, 322] on icon "upload picture" at bounding box center [394, 329] width 14 height 14
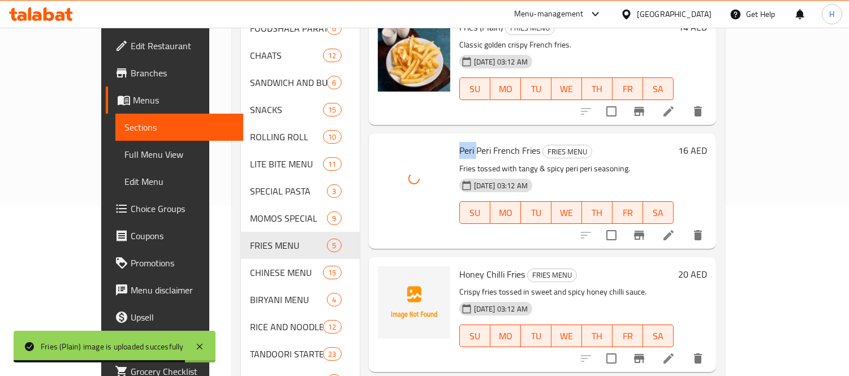
scroll to position [188, 0]
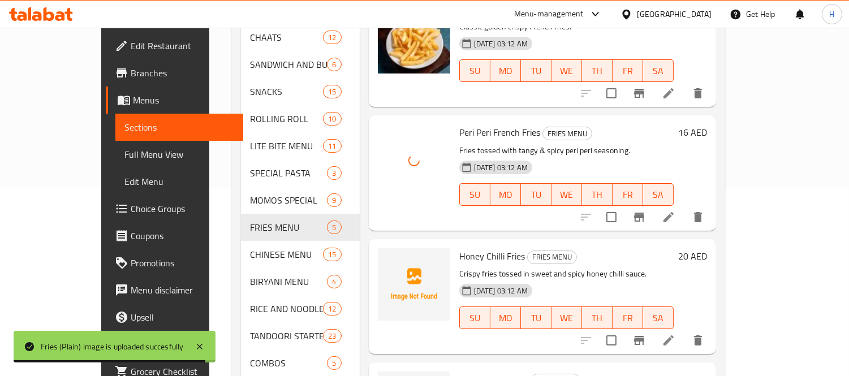
click at [459, 248] on span "Honey Chilli Fries" at bounding box center [492, 256] width 66 height 17
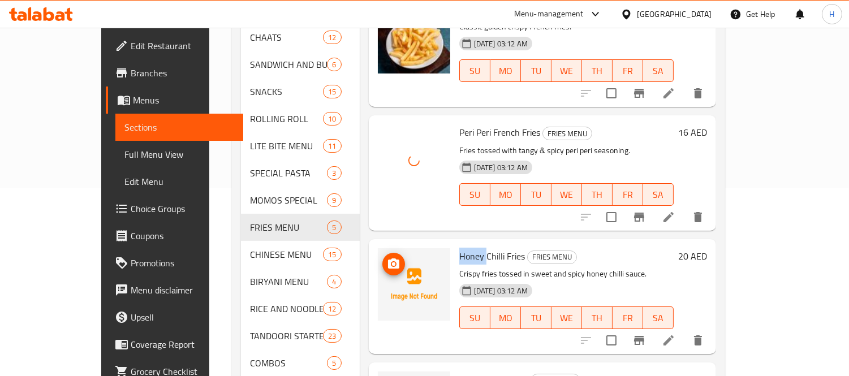
click at [388, 259] on icon "upload picture" at bounding box center [393, 264] width 11 height 10
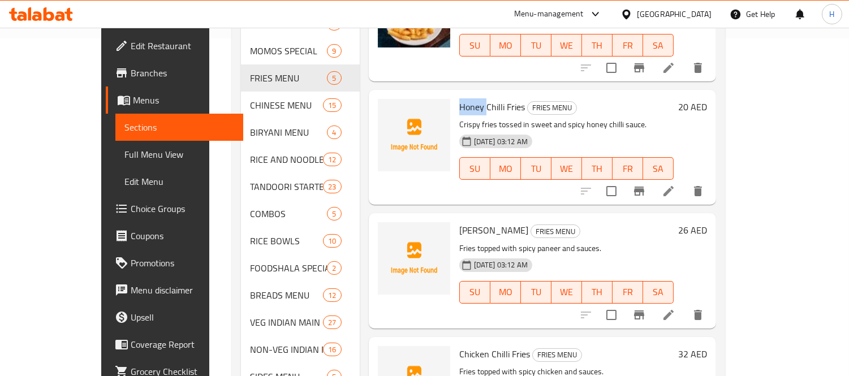
scroll to position [377, 0]
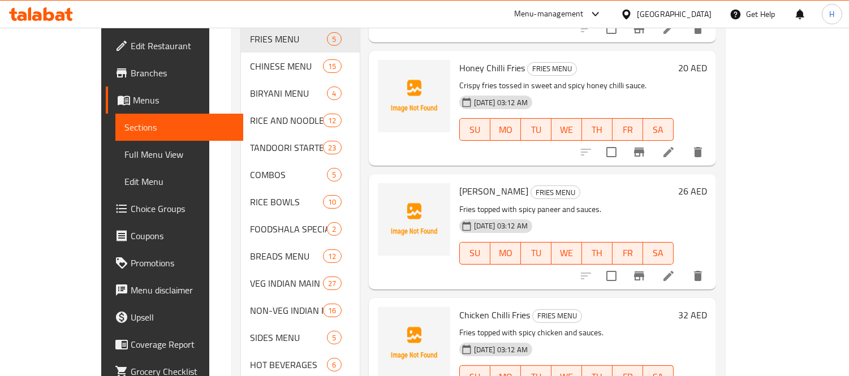
click at [459, 183] on span "[PERSON_NAME]" at bounding box center [493, 191] width 69 height 17
click at [383, 192] on span "upload picture" at bounding box center [394, 199] width 23 height 14
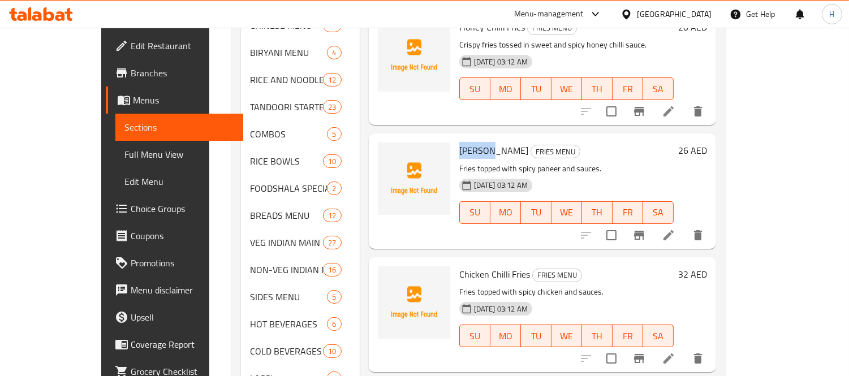
scroll to position [440, 0]
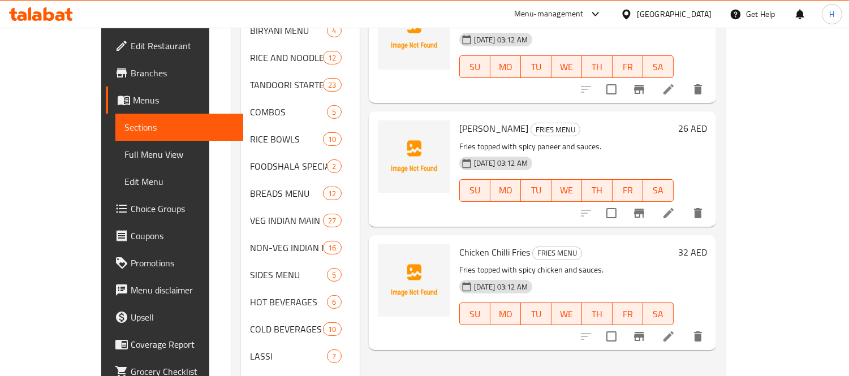
click at [459, 244] on span "Chicken Chilli Fries" at bounding box center [494, 252] width 71 height 17
click at [392, 259] on circle "upload picture" at bounding box center [393, 260] width 3 height 3
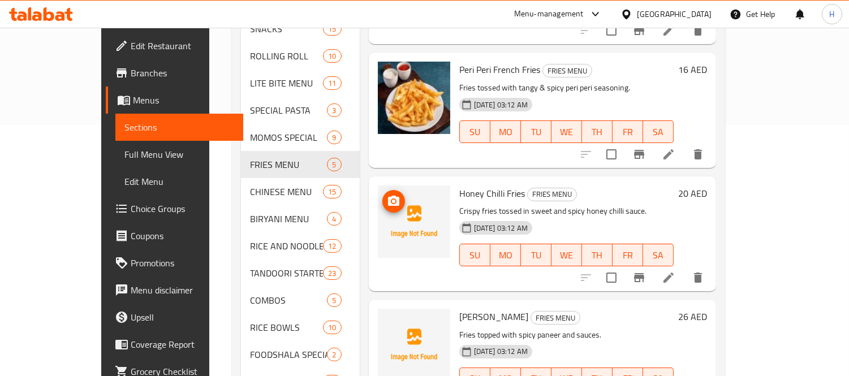
scroll to position [126, 0]
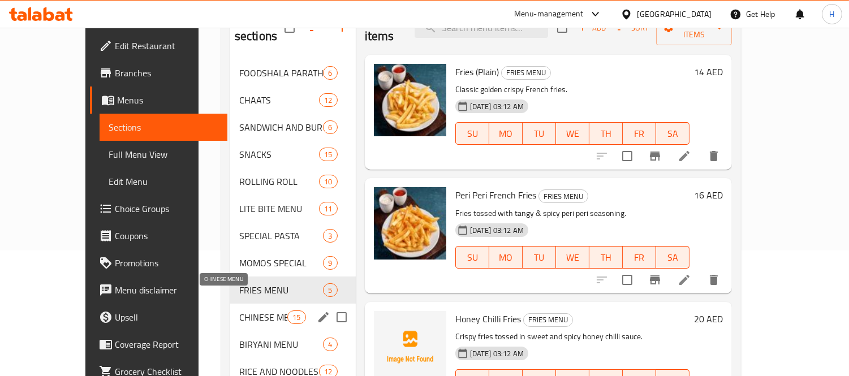
click at [246, 311] on span "CHINESE MENU" at bounding box center [263, 318] width 48 height 14
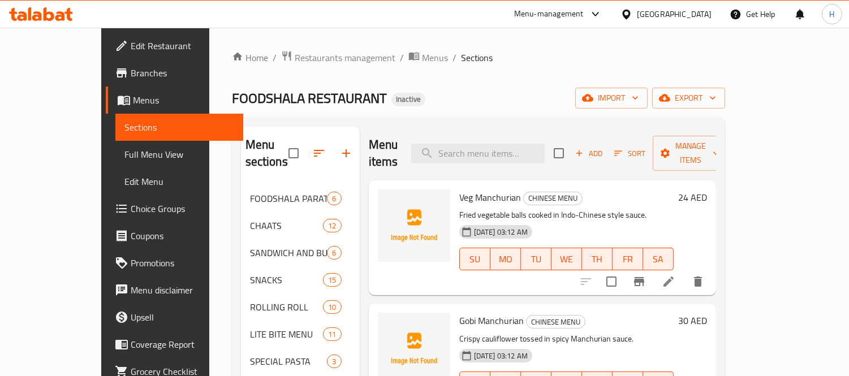
click at [459, 189] on span "Veg Manchurian" at bounding box center [490, 197] width 62 height 17
click at [388, 200] on icon "upload picture" at bounding box center [393, 205] width 11 height 10
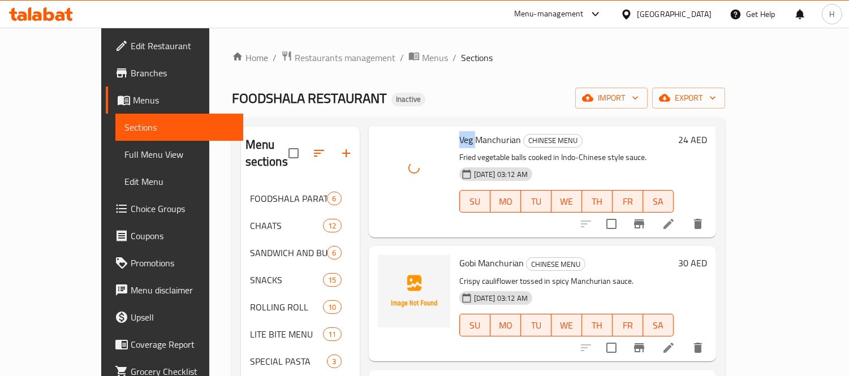
scroll to position [126, 0]
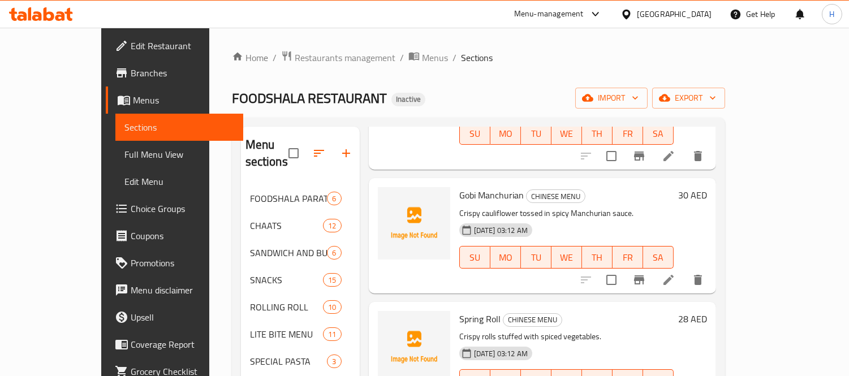
click at [459, 187] on span "Gobi Manchurian" at bounding box center [491, 195] width 65 height 17
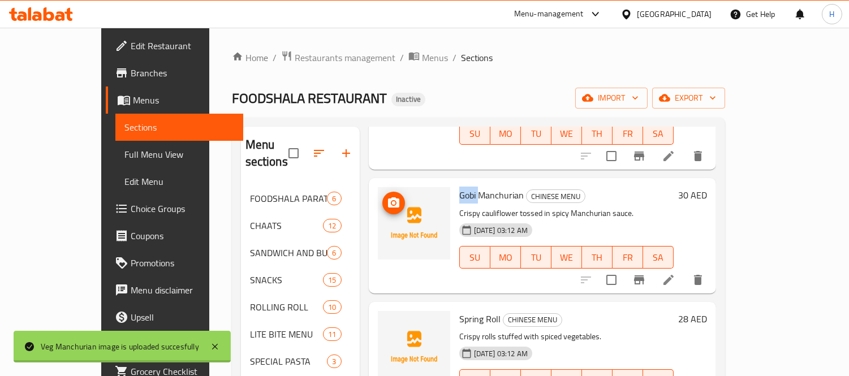
click at [388, 197] on icon "upload picture" at bounding box center [393, 202] width 11 height 10
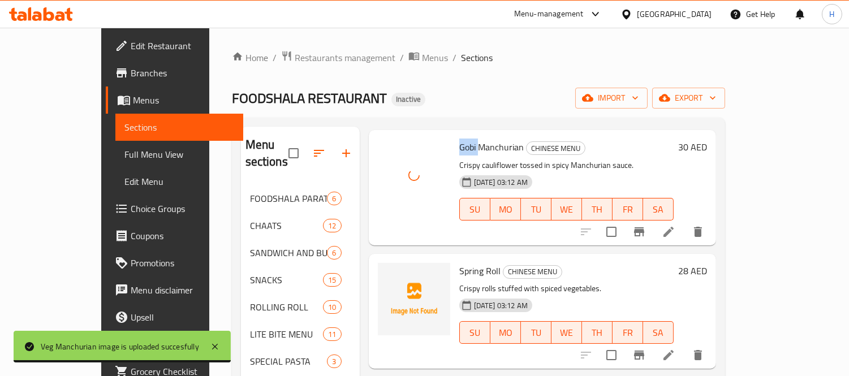
scroll to position [251, 0]
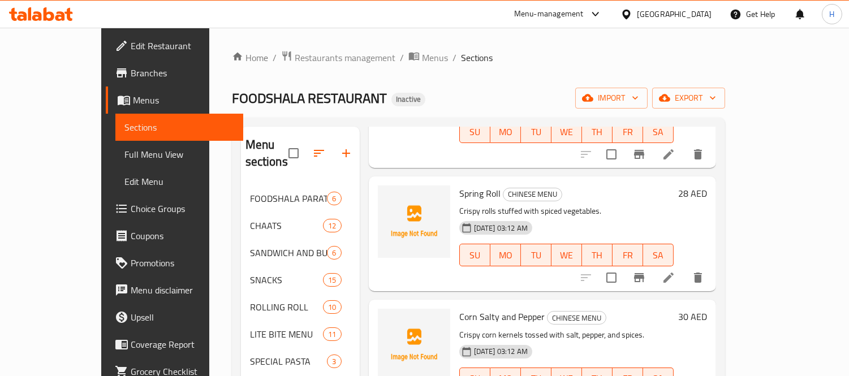
click at [459, 185] on span "Spring Roll" at bounding box center [479, 193] width 41 height 17
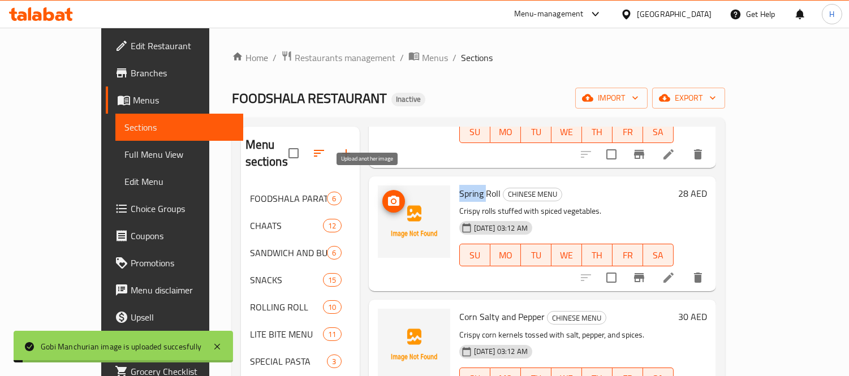
click at [388, 196] on icon "upload picture" at bounding box center [393, 201] width 11 height 10
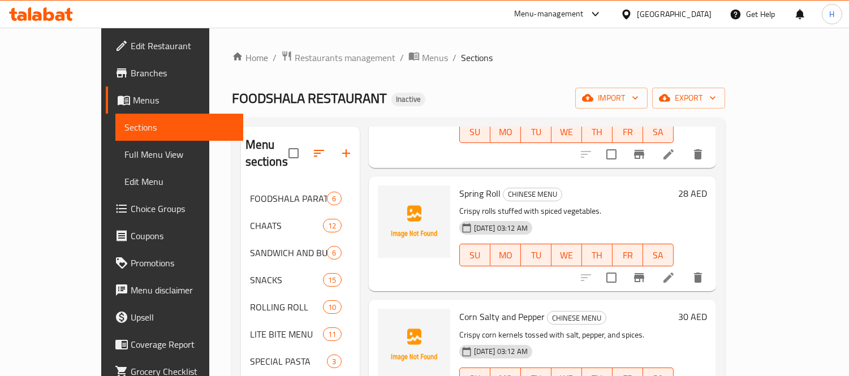
click at [459, 308] on span "Corn Salty and Pepper" at bounding box center [501, 316] width 85 height 17
click at [388, 319] on icon "upload picture" at bounding box center [393, 324] width 11 height 10
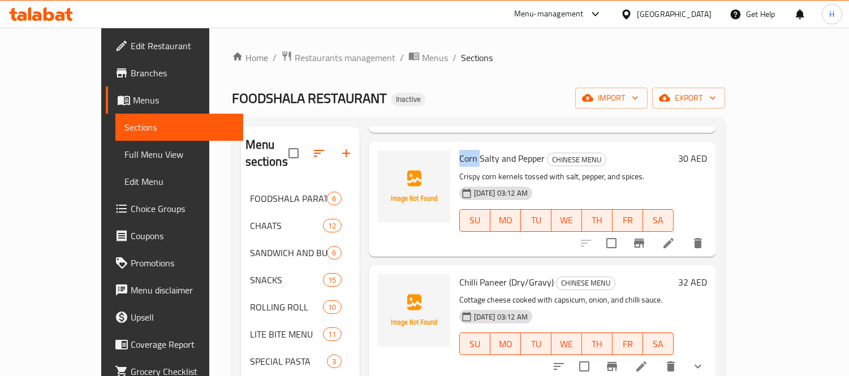
scroll to position [440, 0]
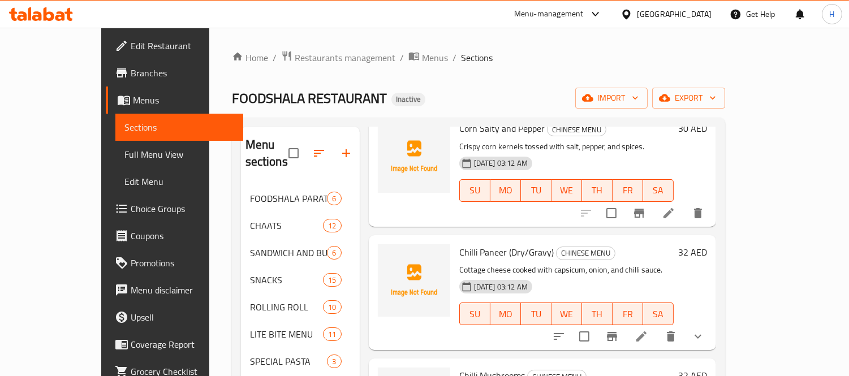
click at [459, 244] on span "Chilli Paneer (Dry/Gravy)" at bounding box center [506, 252] width 94 height 17
click at [387, 253] on icon "upload picture" at bounding box center [394, 260] width 14 height 14
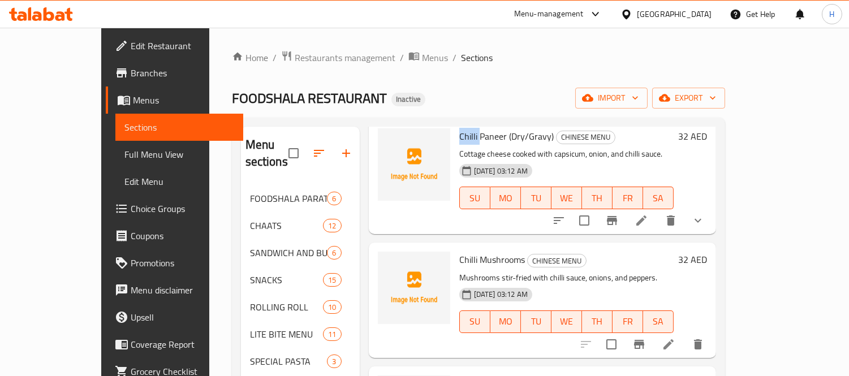
scroll to position [566, 0]
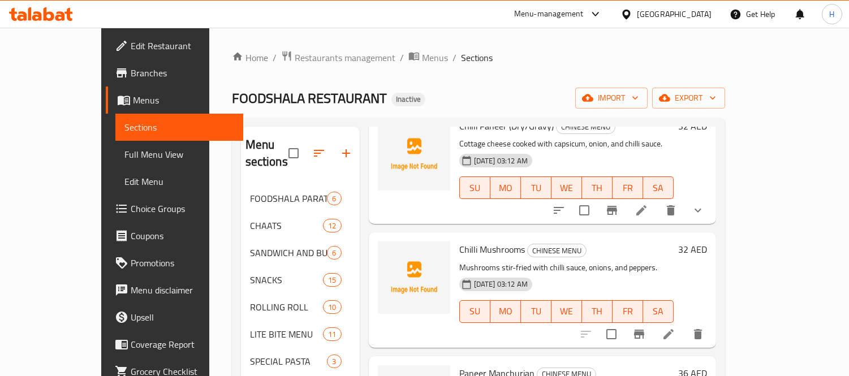
click at [459, 241] on span "Chilli Mushrooms" at bounding box center [492, 249] width 66 height 17
click at [383, 248] on button "upload picture" at bounding box center [394, 257] width 23 height 23
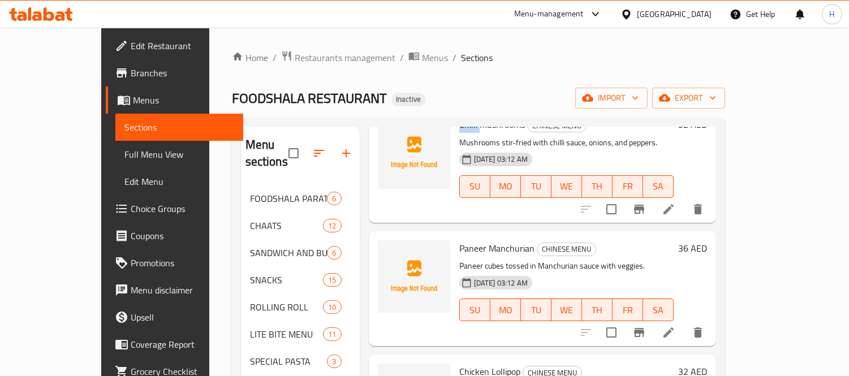
scroll to position [691, 0]
click at [383, 249] on span "upload picture" at bounding box center [394, 256] width 23 height 14
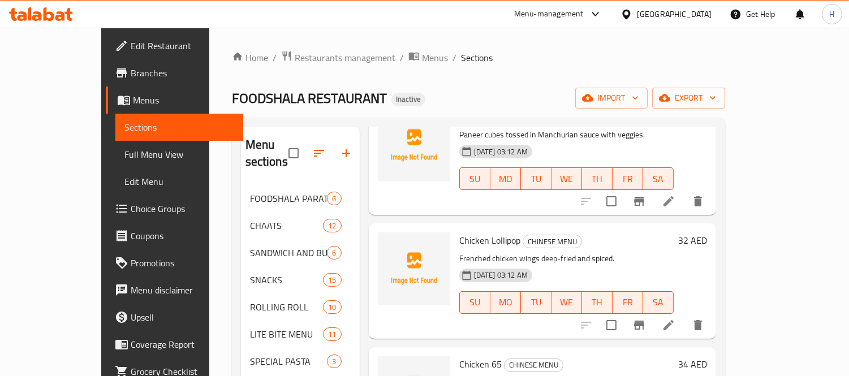
scroll to position [880, 0]
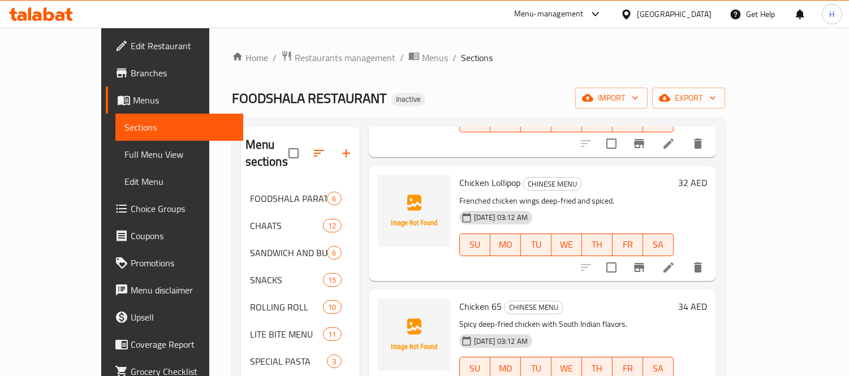
click at [459, 174] on span "Chicken Lollipop" at bounding box center [489, 182] width 61 height 17
click at [387, 184] on icon "upload picture" at bounding box center [394, 191] width 14 height 14
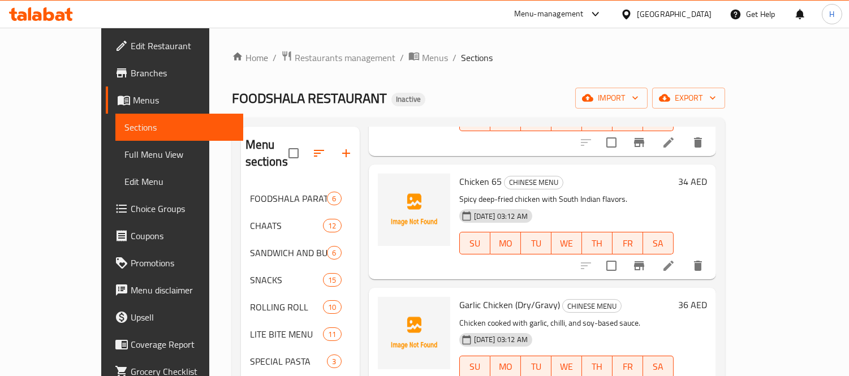
scroll to position [1006, 0]
click at [459, 173] on span "Chicken 65" at bounding box center [480, 181] width 42 height 17
click at [387, 182] on icon "upload picture" at bounding box center [394, 189] width 14 height 14
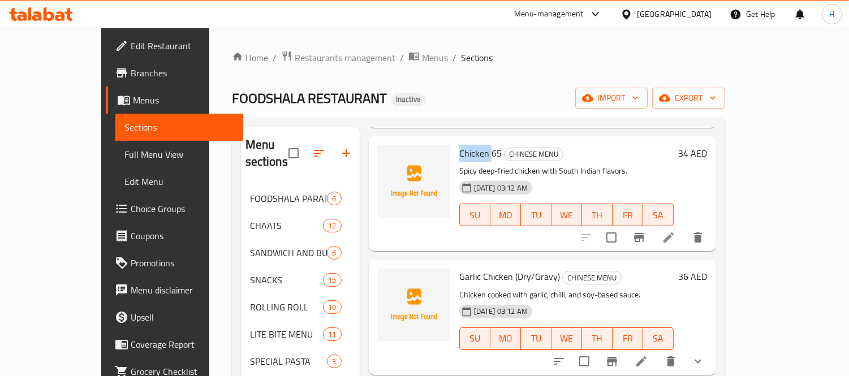
scroll to position [1049, 0]
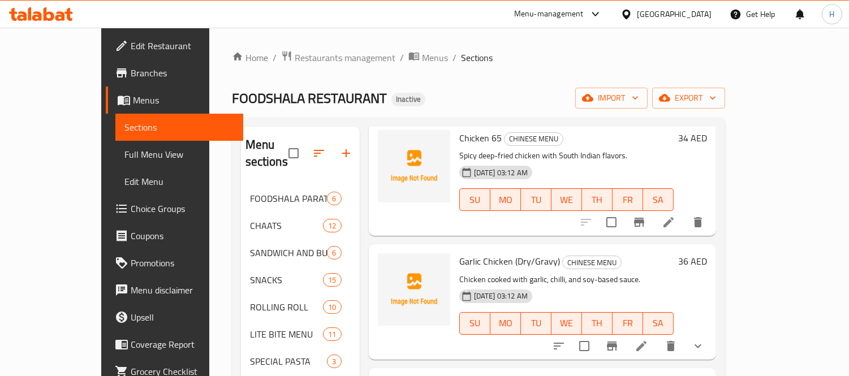
click at [459, 253] on span "Garlic Chicken (Dry/Gravy)" at bounding box center [509, 261] width 101 height 17
click at [388, 264] on icon "upload picture" at bounding box center [393, 269] width 11 height 10
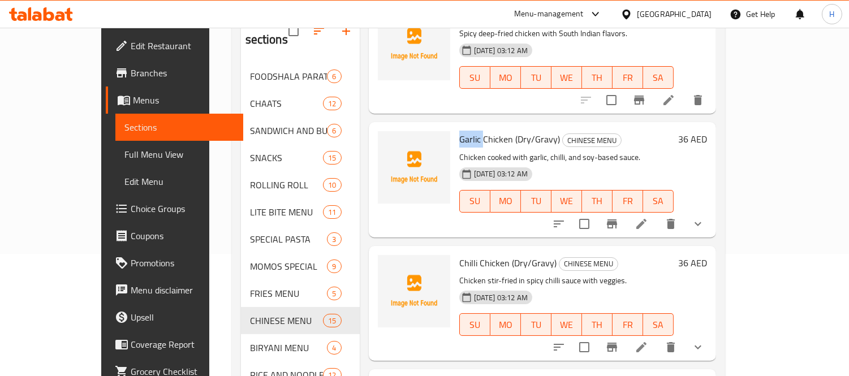
scroll to position [126, 0]
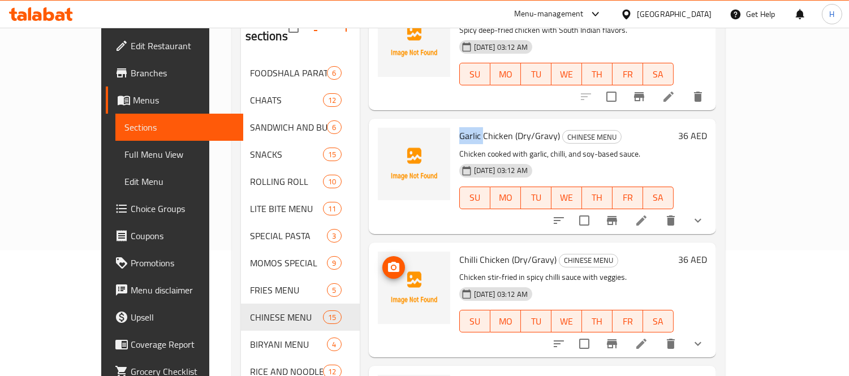
click at [387, 261] on icon "upload picture" at bounding box center [394, 268] width 14 height 14
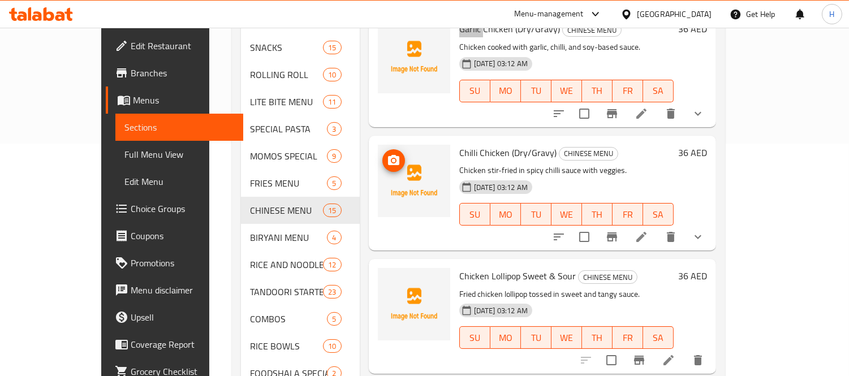
scroll to position [251, 0]
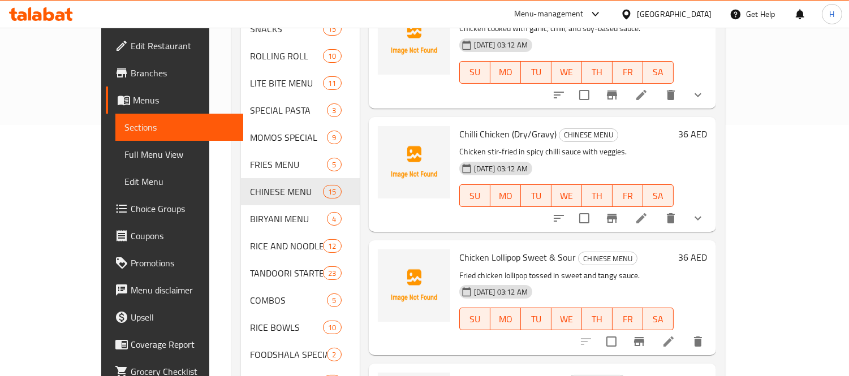
click at [459, 249] on span "Chicken Lollipop Sweet & Sour" at bounding box center [517, 257] width 117 height 17
click at [383, 259] on span "upload picture" at bounding box center [394, 266] width 23 height 14
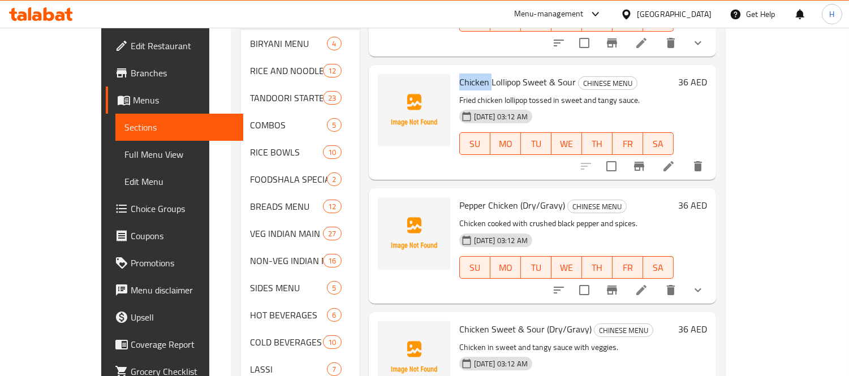
scroll to position [440, 0]
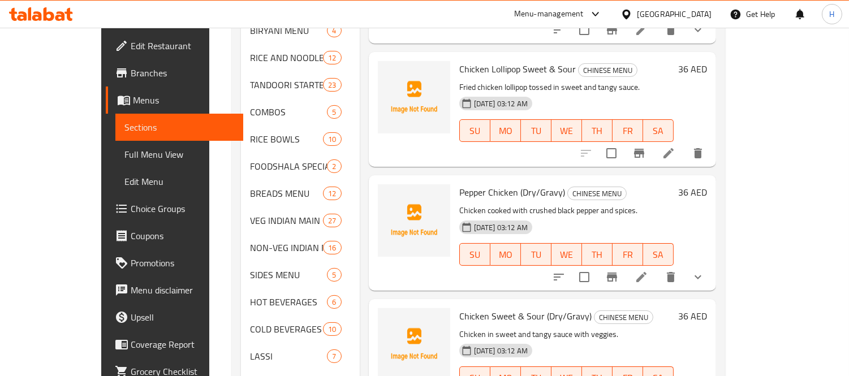
click at [459, 184] on span "Pepper Chicken (Dry/Gravy)" at bounding box center [512, 192] width 106 height 17
click at [388, 195] on icon "upload picture" at bounding box center [393, 200] width 11 height 10
click at [459, 308] on span "Chicken Sweet & Sour (Dry/Gravy)" at bounding box center [525, 316] width 132 height 17
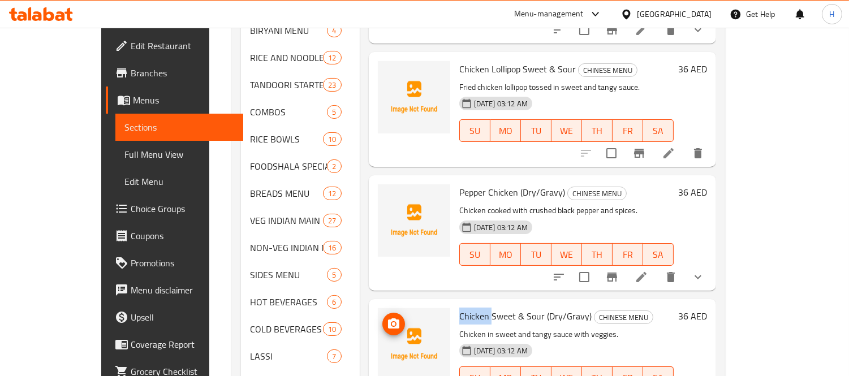
click at [383, 317] on span "upload picture" at bounding box center [394, 324] width 23 height 14
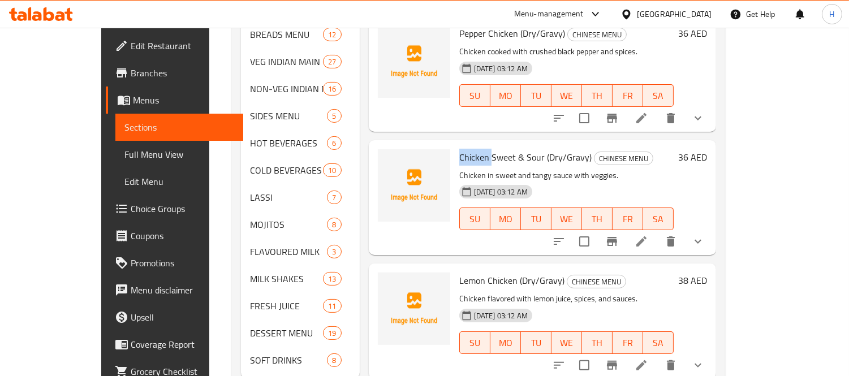
scroll to position [615, 0]
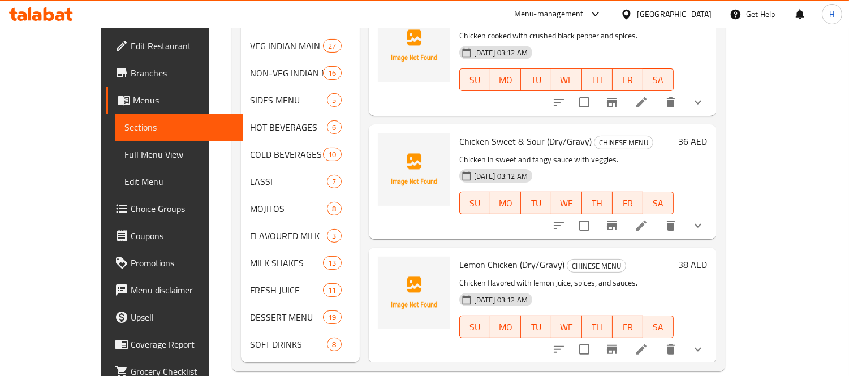
click at [459, 256] on span "Lemon Chicken (Dry/Gravy)" at bounding box center [511, 264] width 105 height 17
click at [388, 267] on icon "upload picture" at bounding box center [393, 272] width 11 height 10
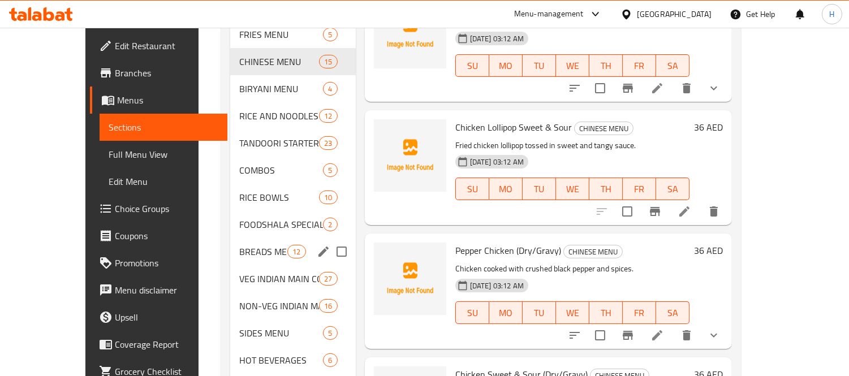
scroll to position [363, 0]
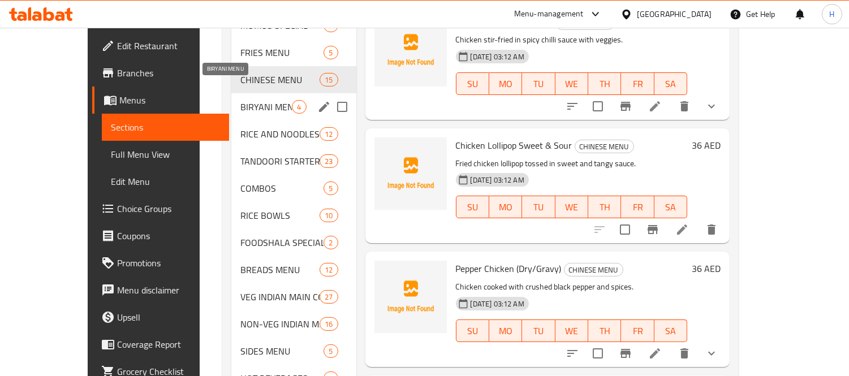
click at [240, 100] on span "BIRYANI MENU" at bounding box center [265, 107] width 51 height 14
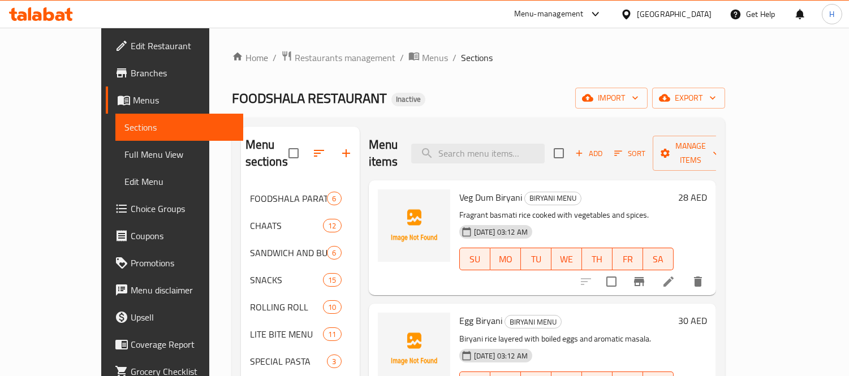
click at [459, 189] on span "Veg Dum Biryani" at bounding box center [490, 197] width 63 height 17
click at [387, 199] on icon "upload picture" at bounding box center [394, 206] width 14 height 14
click at [459, 312] on span "Egg Biryani" at bounding box center [480, 320] width 43 height 17
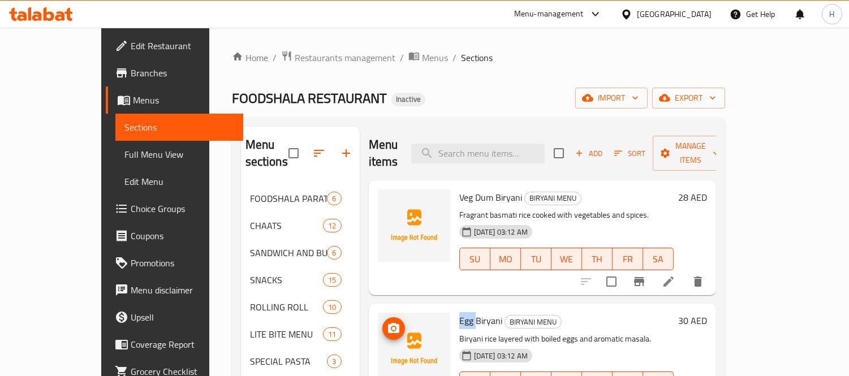
click at [388, 323] on icon "upload picture" at bounding box center [393, 328] width 11 height 10
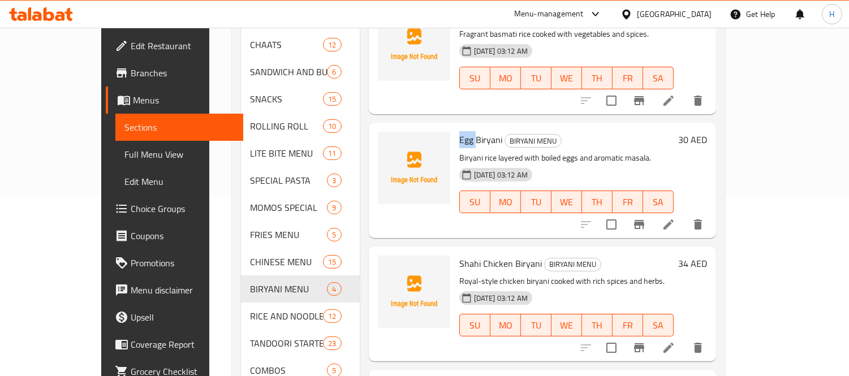
scroll to position [188, 0]
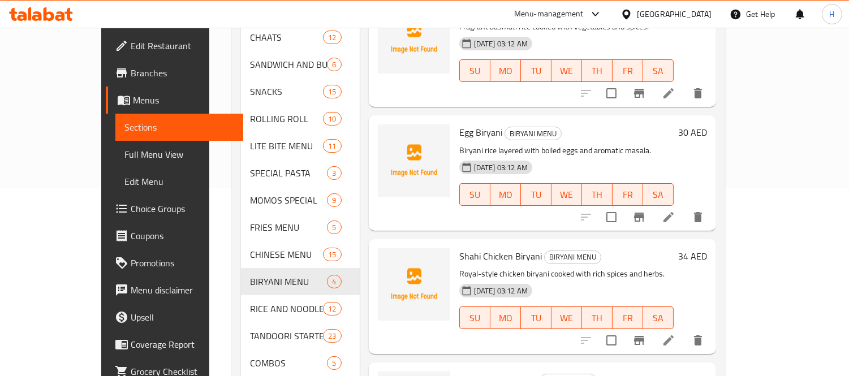
click at [459, 248] on span "Shahi Chicken Biryani" at bounding box center [500, 256] width 83 height 17
click at [387, 257] on icon "upload picture" at bounding box center [394, 264] width 14 height 14
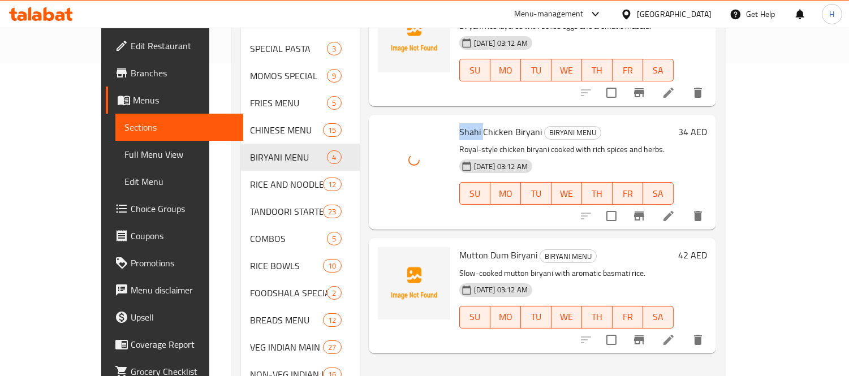
scroll to position [314, 0]
click at [459, 246] on span "Mutton Dum Biryani" at bounding box center [498, 254] width 78 height 17
click at [388, 256] on icon "upload picture" at bounding box center [393, 261] width 11 height 10
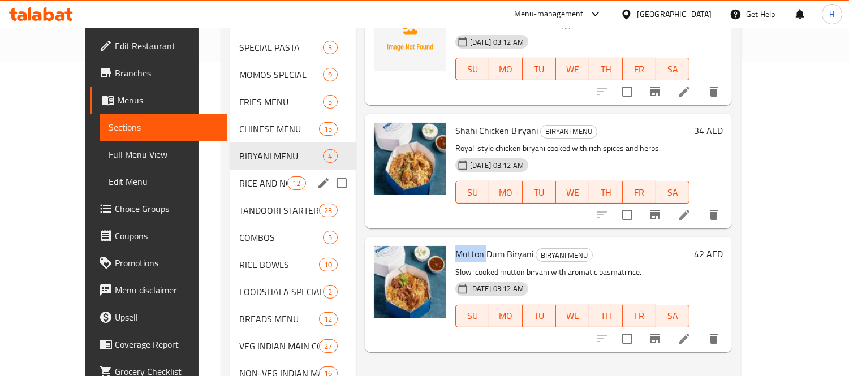
click at [264, 170] on div "RICE AND NOODLES 12" at bounding box center [293, 183] width 126 height 27
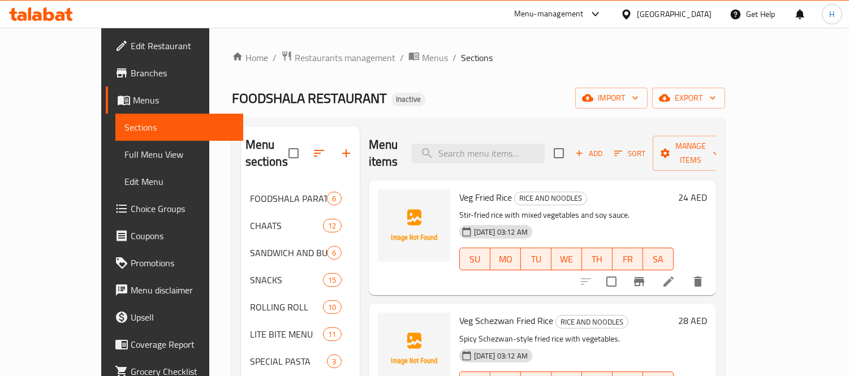
click at [459, 189] on span "Veg Fried Rice" at bounding box center [485, 197] width 53 height 17
click at [387, 199] on icon "upload picture" at bounding box center [394, 206] width 14 height 14
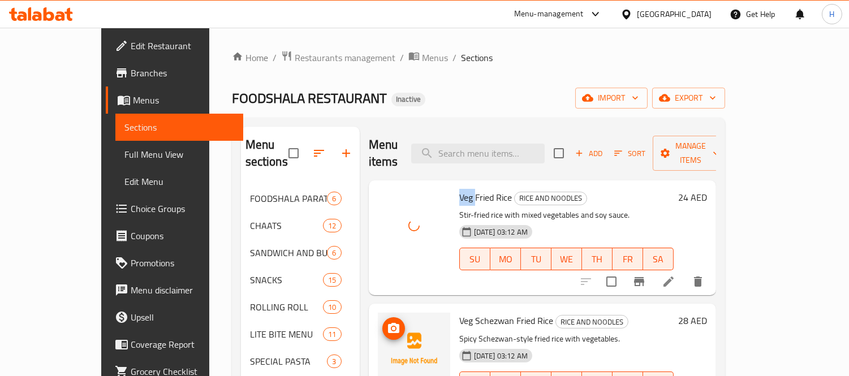
click at [388, 323] on icon "upload picture" at bounding box center [393, 328] width 11 height 10
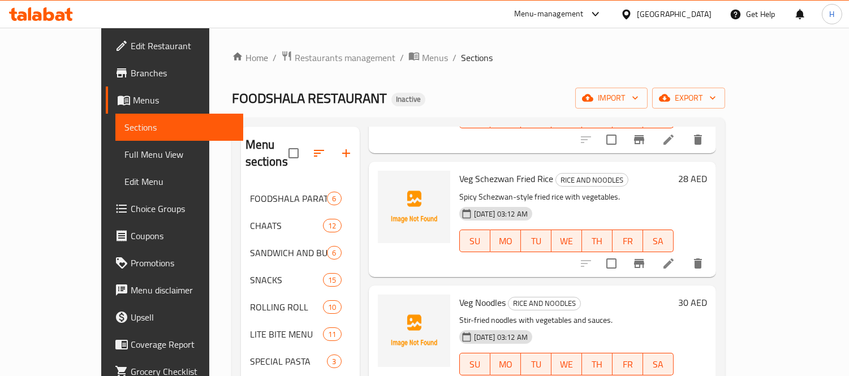
scroll to position [251, 0]
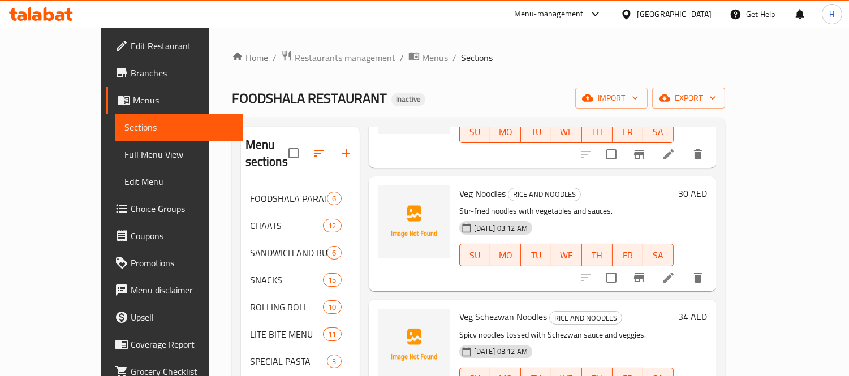
click at [459, 185] on span "Veg Noodles" at bounding box center [482, 193] width 46 height 17
click at [383, 191] on button "upload picture" at bounding box center [394, 201] width 23 height 23
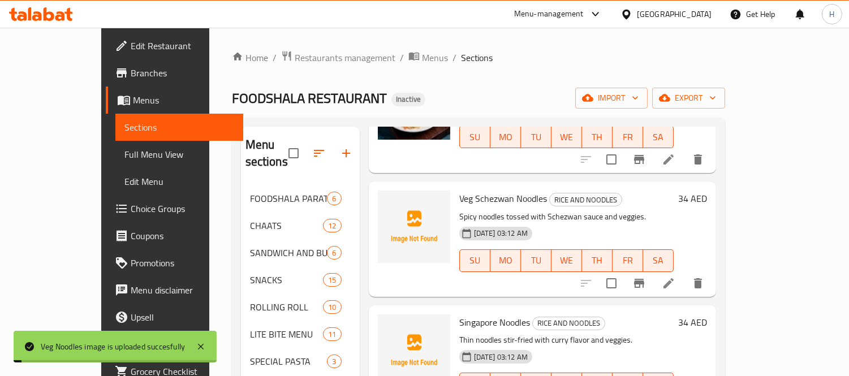
scroll to position [377, 0]
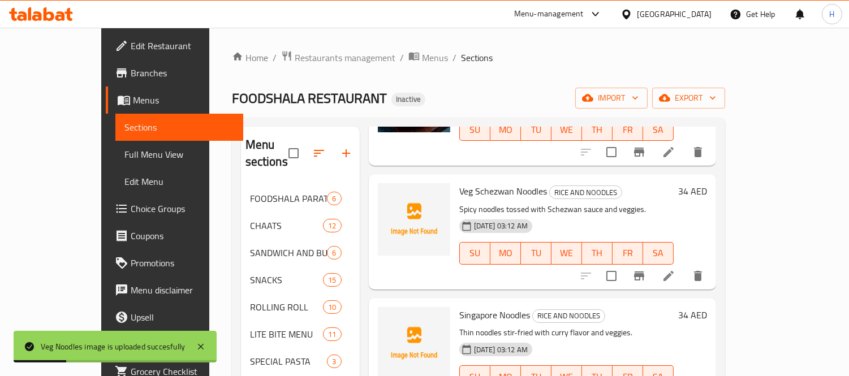
click at [459, 307] on span "Singapore Noodles" at bounding box center [494, 315] width 71 height 17
drag, startPoint x: 383, startPoint y: 298, endPoint x: 376, endPoint y: 306, distance: 10.8
click at [383, 307] on img at bounding box center [414, 343] width 72 height 72
click at [383, 316] on span "upload picture" at bounding box center [394, 323] width 23 height 14
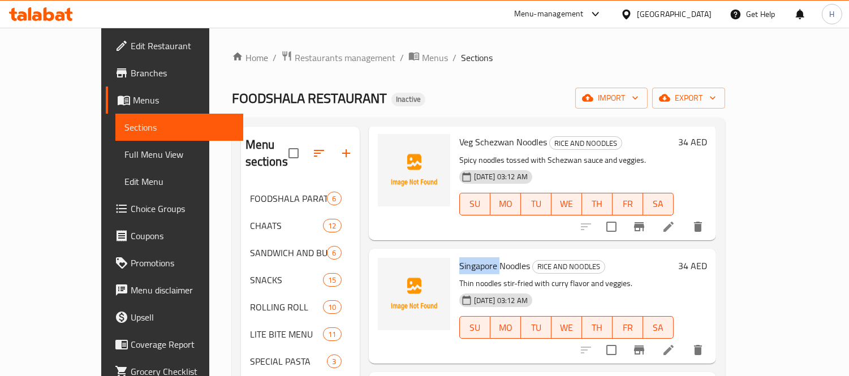
scroll to position [566, 0]
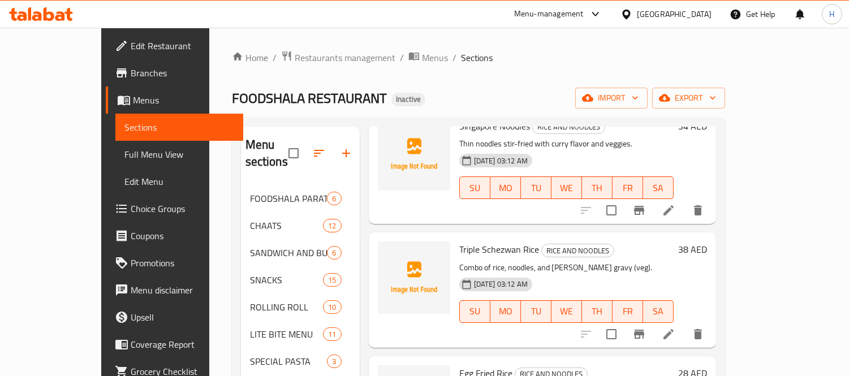
click at [459, 241] on span "Triple Schezwan Rice" at bounding box center [499, 249] width 80 height 17
click at [388, 252] on icon "upload picture" at bounding box center [393, 257] width 11 height 10
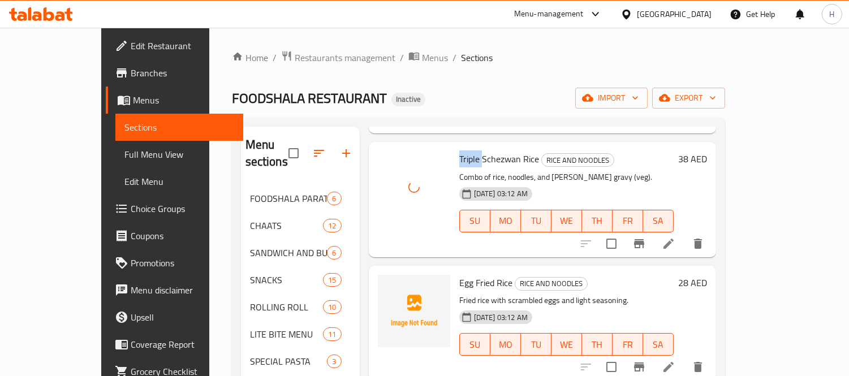
scroll to position [677, 0]
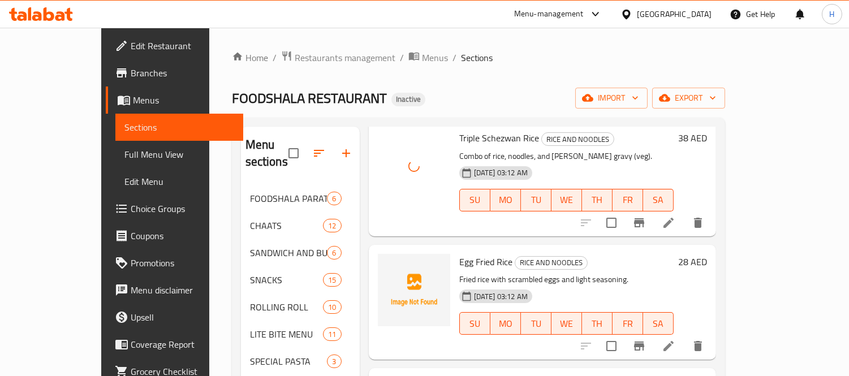
click at [459, 253] on span "Egg Fried Rice" at bounding box center [485, 261] width 53 height 17
click at [388, 264] on icon "upload picture" at bounding box center [393, 269] width 11 height 10
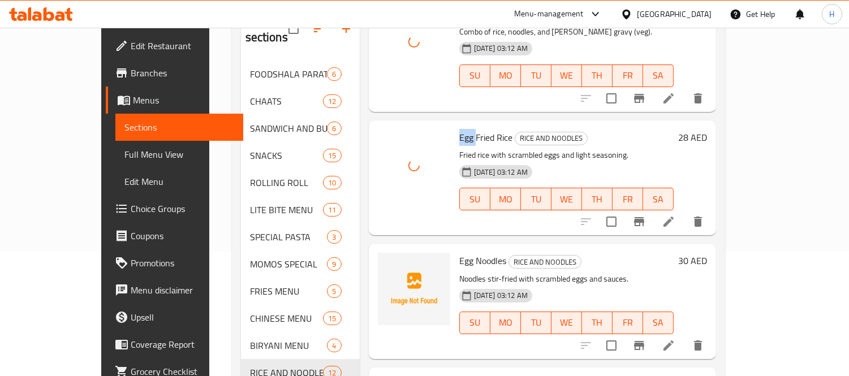
scroll to position [126, 0]
click at [459, 251] on span "Egg Noodles" at bounding box center [482, 259] width 47 height 17
click at [388, 262] on icon "upload picture" at bounding box center [393, 267] width 11 height 10
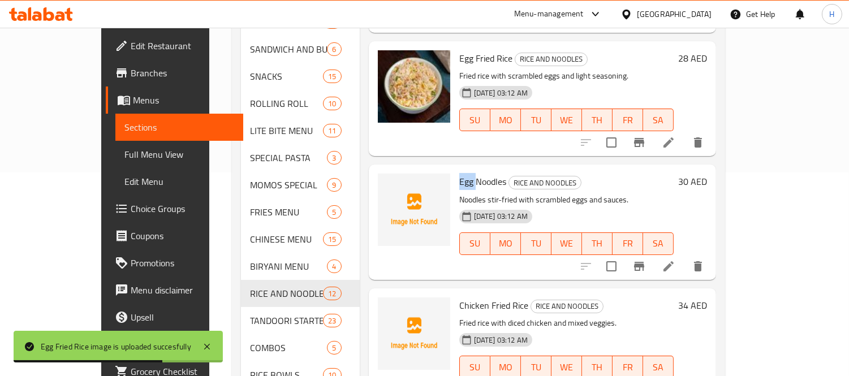
scroll to position [251, 0]
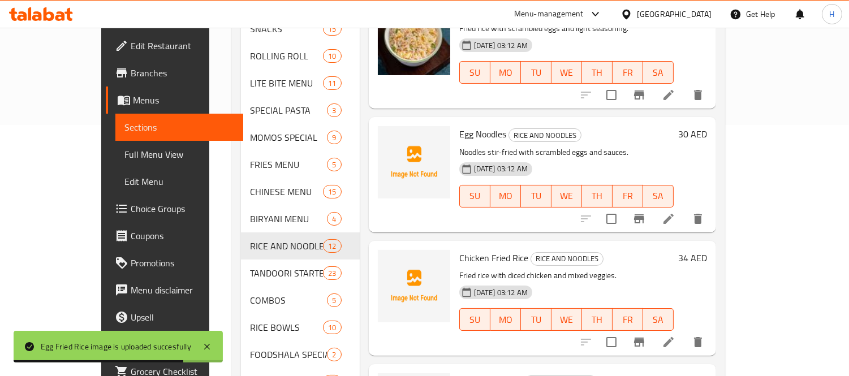
click at [459, 250] on span "Chicken Fried Rice" at bounding box center [493, 258] width 69 height 17
click at [387, 259] on icon "upload picture" at bounding box center [394, 266] width 14 height 14
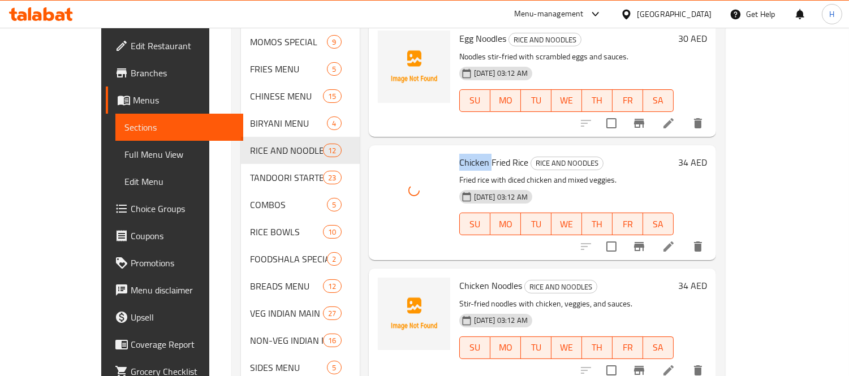
scroll to position [377, 0]
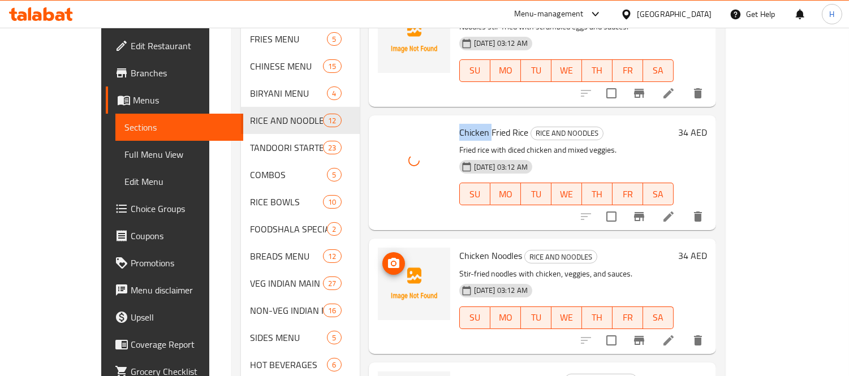
click at [392, 262] on circle "upload picture" at bounding box center [393, 263] width 3 height 3
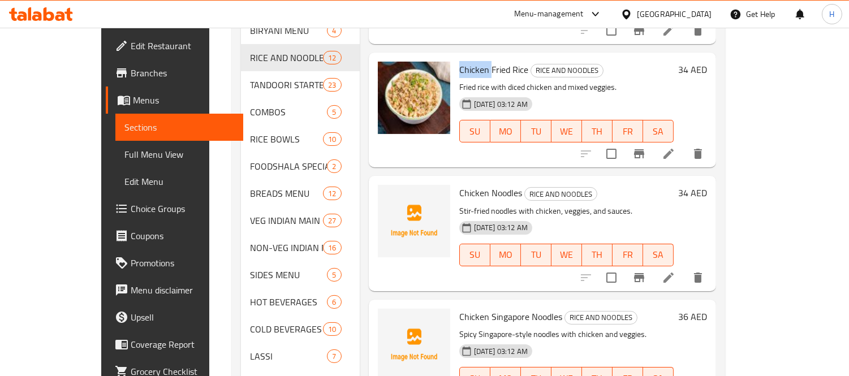
scroll to position [502, 0]
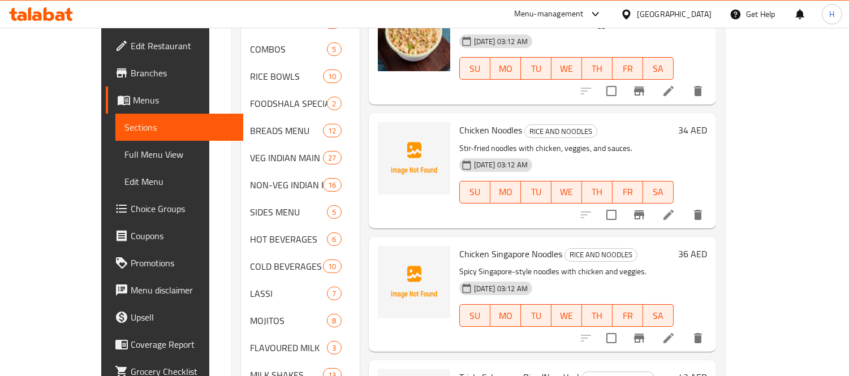
click at [459, 246] on span "Chicken Singapore Noodles" at bounding box center [510, 254] width 103 height 17
click at [387, 255] on icon "upload picture" at bounding box center [394, 262] width 14 height 14
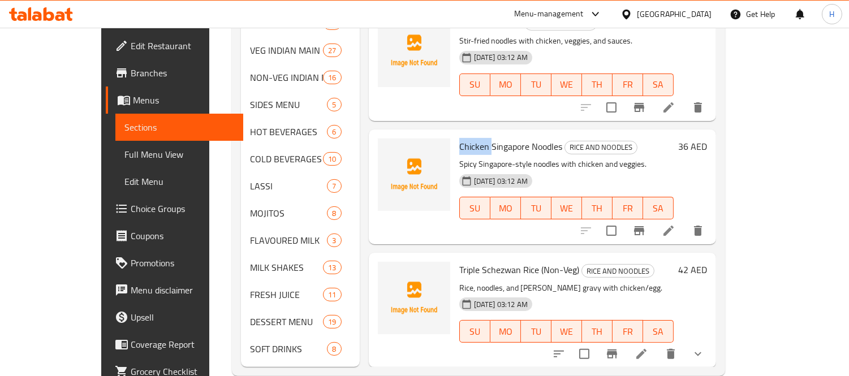
scroll to position [615, 0]
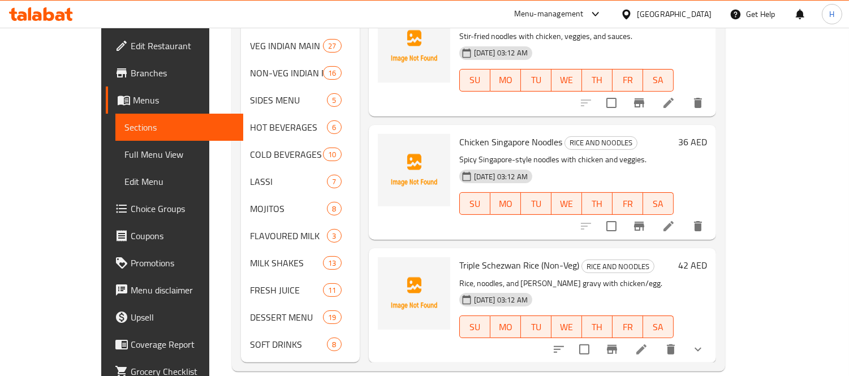
click at [459, 257] on span "Triple Schezwan Rice (Non-Veg)" at bounding box center [519, 265] width 120 height 17
click at [387, 267] on icon "upload picture" at bounding box center [394, 274] width 14 height 14
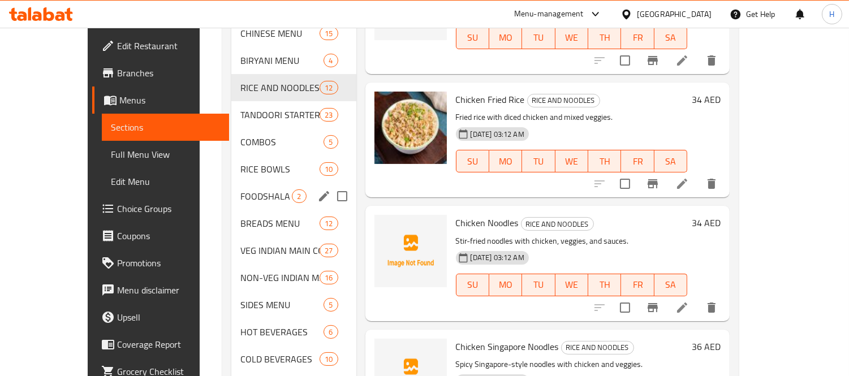
scroll to position [363, 0]
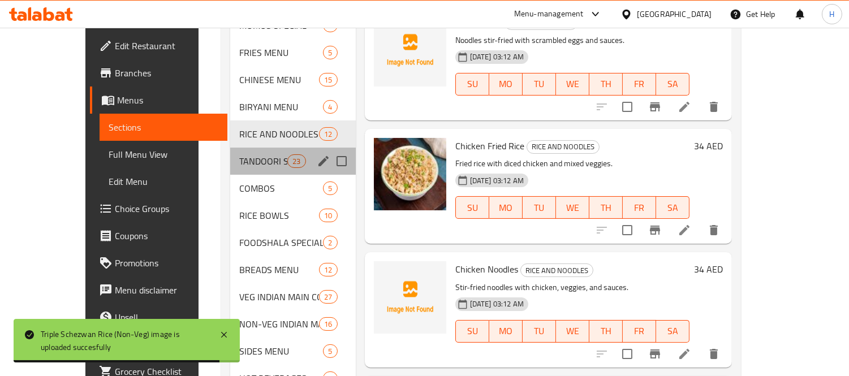
click at [236, 148] on div "TANDOORI STARTERS 23" at bounding box center [293, 161] width 126 height 27
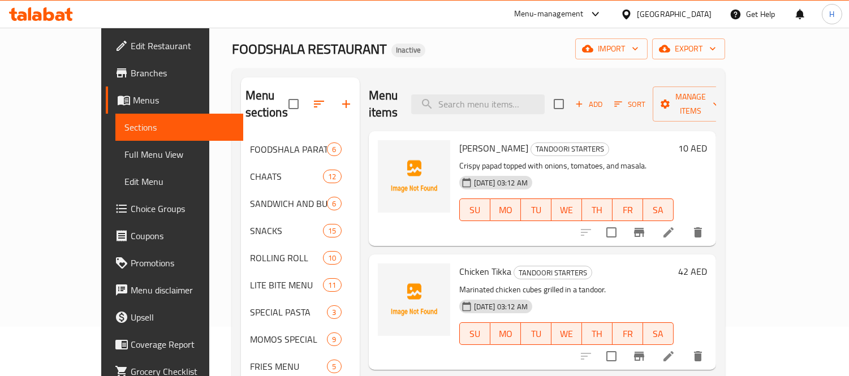
scroll to position [49, 0]
click at [459, 140] on span "[PERSON_NAME]" at bounding box center [493, 148] width 69 height 17
click at [387, 150] on icon "upload picture" at bounding box center [394, 157] width 14 height 14
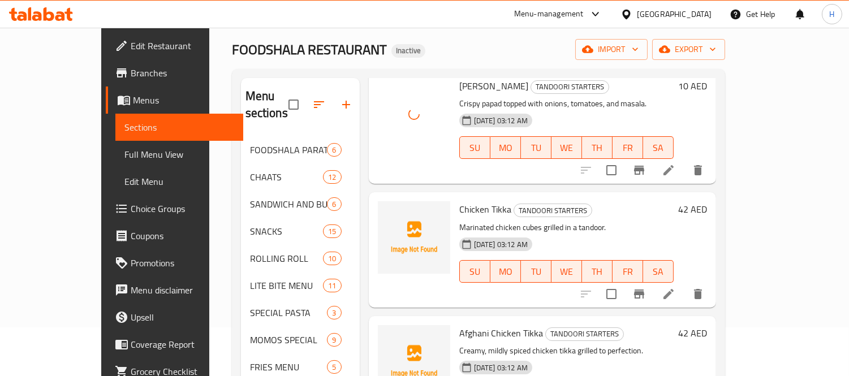
click at [459, 201] on span "Chicken Tikka" at bounding box center [485, 209] width 52 height 17
click at [387, 210] on icon "upload picture" at bounding box center [394, 217] width 14 height 14
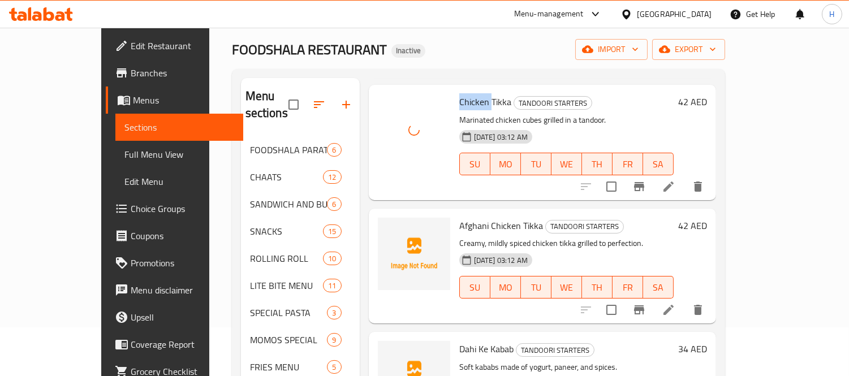
scroll to position [188, 0]
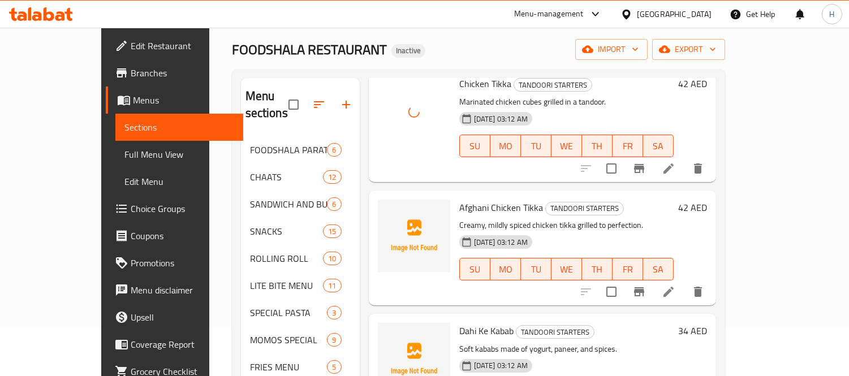
click at [459, 199] on span "Afghani Chicken Tikka" at bounding box center [501, 207] width 84 height 17
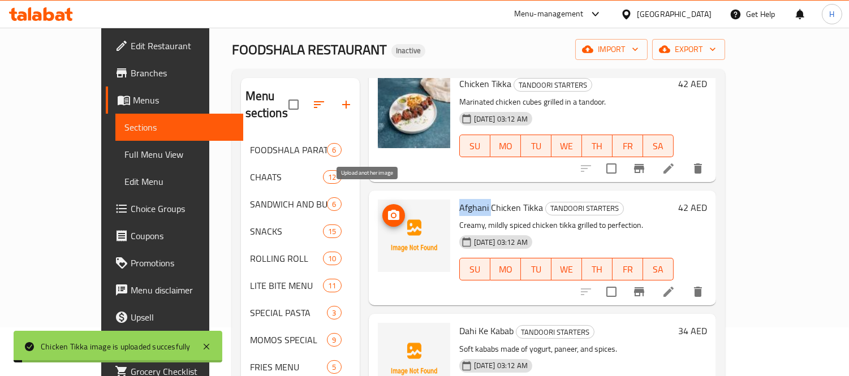
click at [388, 210] on icon "upload picture" at bounding box center [393, 215] width 11 height 10
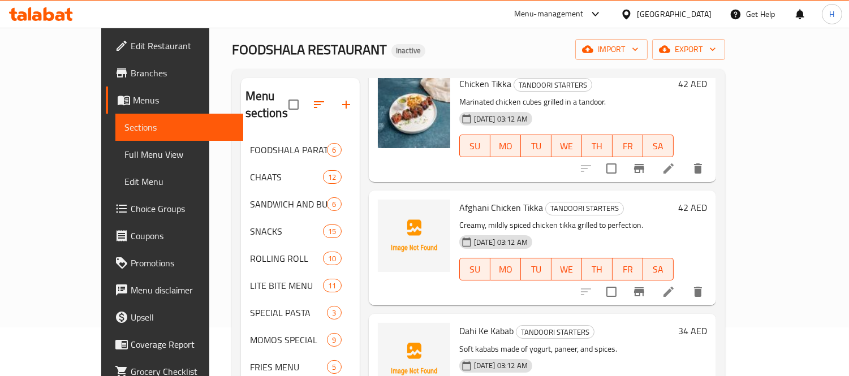
click at [459, 323] on span "Dahi Ke Kabab" at bounding box center [486, 331] width 54 height 17
click at [387, 332] on icon "upload picture" at bounding box center [394, 339] width 14 height 14
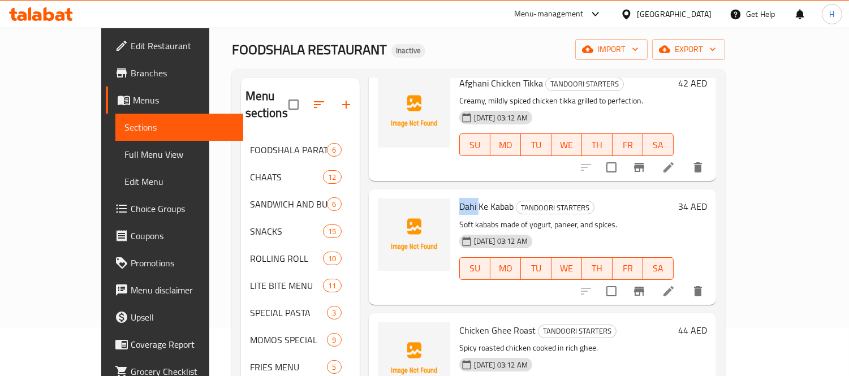
scroll to position [314, 0]
click at [459, 321] on span "Chicken Ghee Roast" at bounding box center [497, 329] width 76 height 17
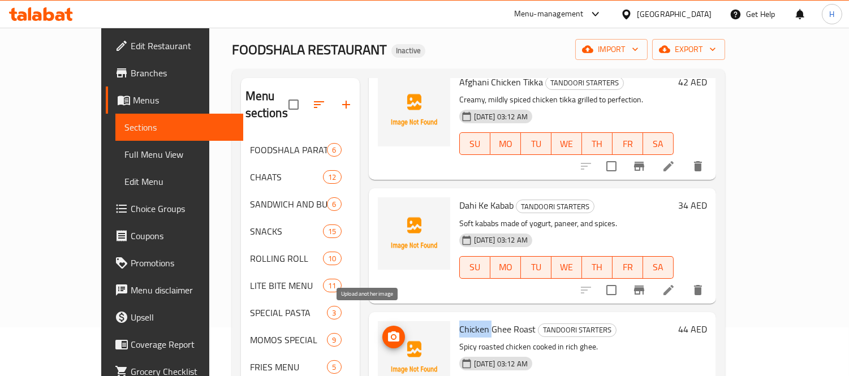
click at [387, 330] on icon "upload picture" at bounding box center [394, 337] width 14 height 14
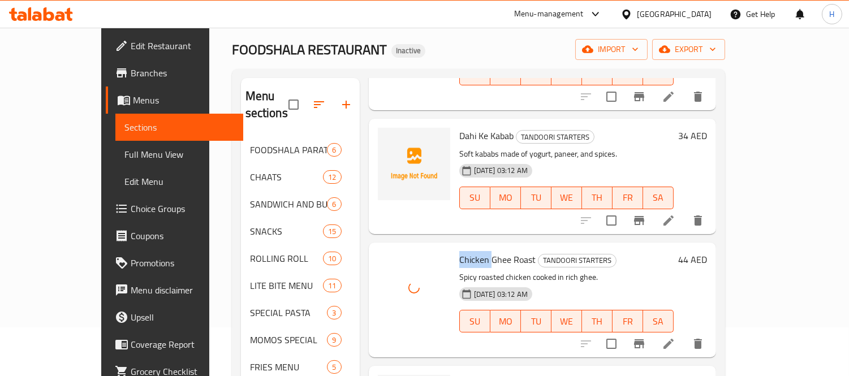
scroll to position [502, 0]
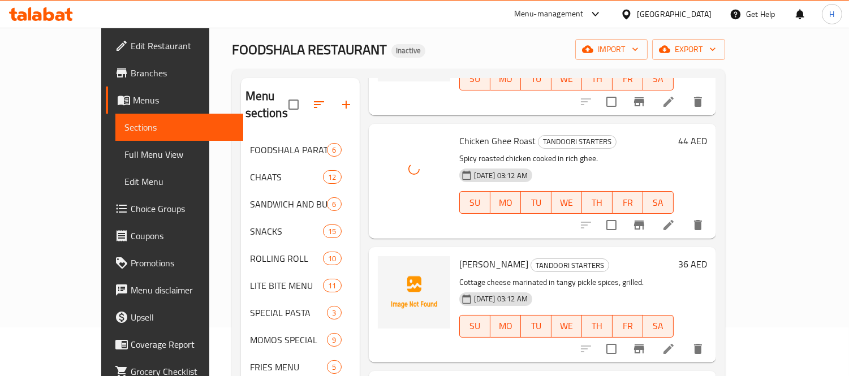
click at [459, 256] on span "[PERSON_NAME]" at bounding box center [493, 264] width 69 height 17
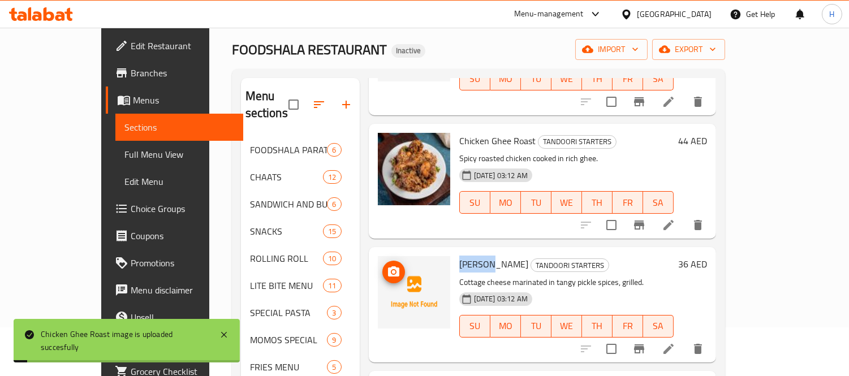
click at [383, 265] on span "upload picture" at bounding box center [394, 272] width 23 height 14
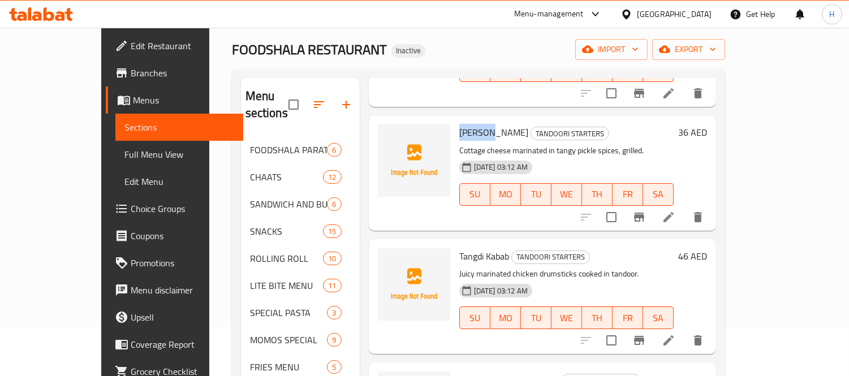
scroll to position [691, 0]
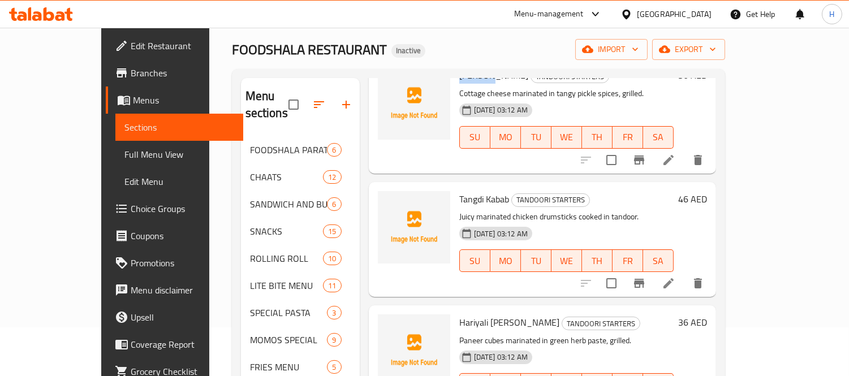
click at [459, 191] on span "Tangdi Kabab" at bounding box center [484, 199] width 50 height 17
click at [387, 200] on icon "upload picture" at bounding box center [394, 207] width 14 height 14
click at [459, 314] on span "Hariyali [PERSON_NAME]" at bounding box center [509, 322] width 100 height 17
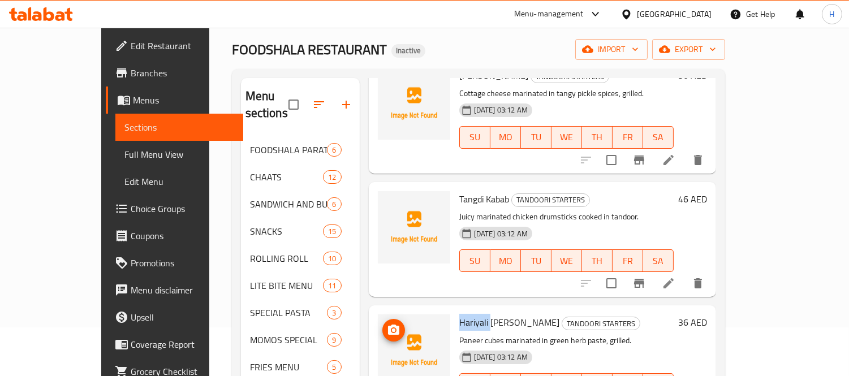
click at [387, 324] on icon "upload picture" at bounding box center [394, 331] width 14 height 14
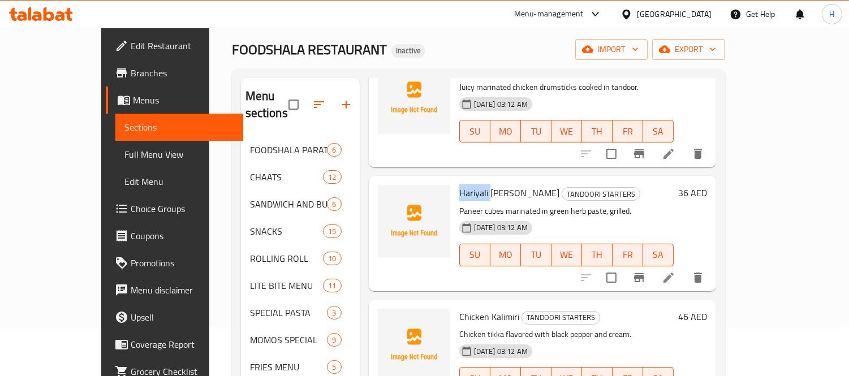
scroll to position [880, 0]
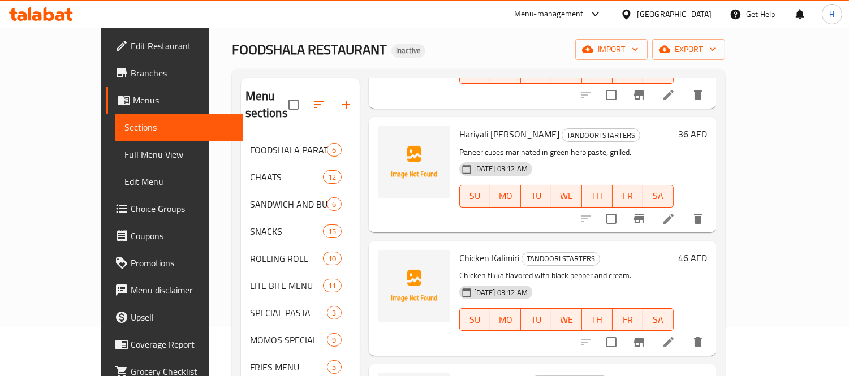
click at [459, 250] on span "Chicken Kalimiri" at bounding box center [489, 258] width 60 height 17
click at [387, 259] on icon "upload picture" at bounding box center [394, 266] width 14 height 14
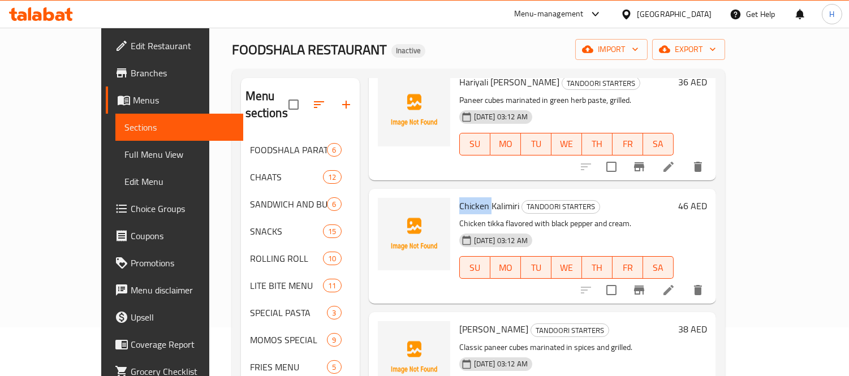
scroll to position [1006, 0]
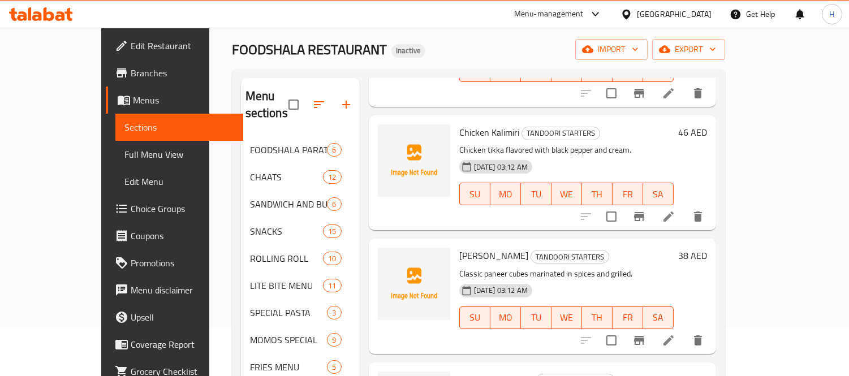
click at [459, 247] on span "[PERSON_NAME]" at bounding box center [493, 255] width 69 height 17
click at [387, 257] on icon "upload picture" at bounding box center [394, 264] width 14 height 14
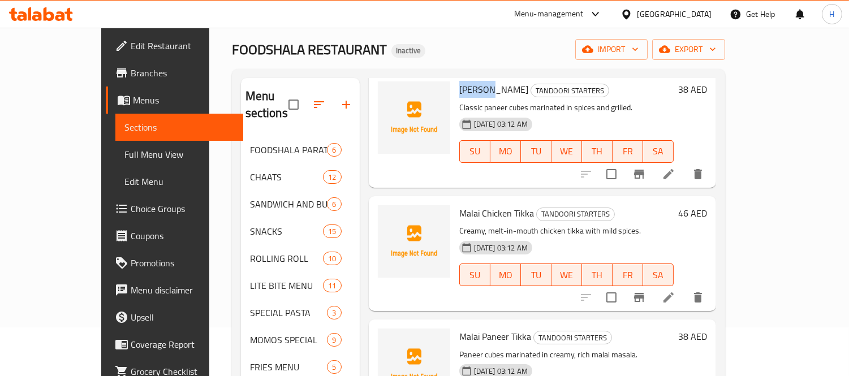
scroll to position [1194, 0]
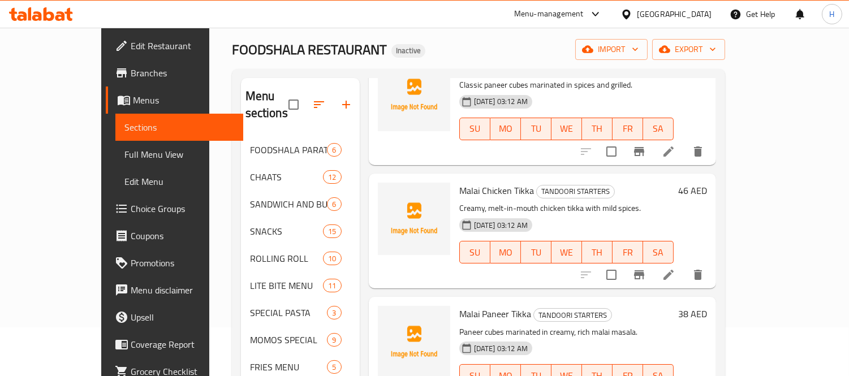
click at [459, 182] on span "Malai Chicken Tikka" at bounding box center [496, 190] width 75 height 17
click at [392, 196] on circle "upload picture" at bounding box center [393, 197] width 3 height 3
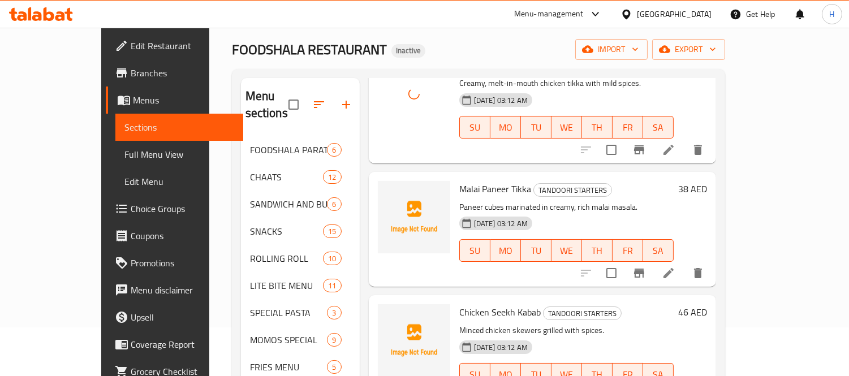
scroll to position [1320, 0]
click at [459, 180] on span "Malai Paneer Tikka" at bounding box center [495, 188] width 72 height 17
click at [388, 191] on icon "upload picture" at bounding box center [393, 196] width 11 height 10
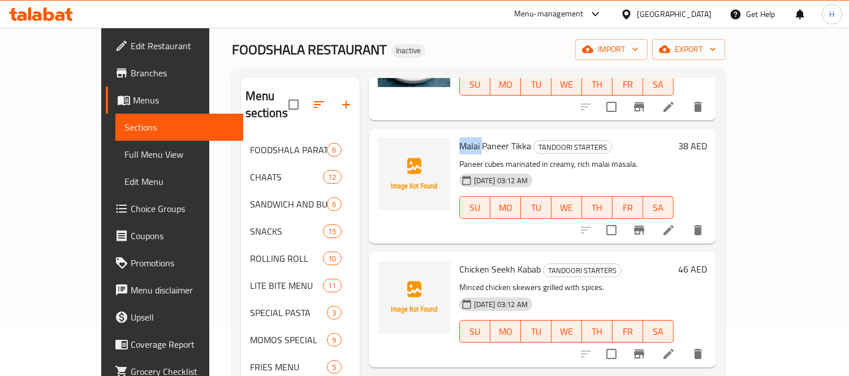
scroll to position [1383, 0]
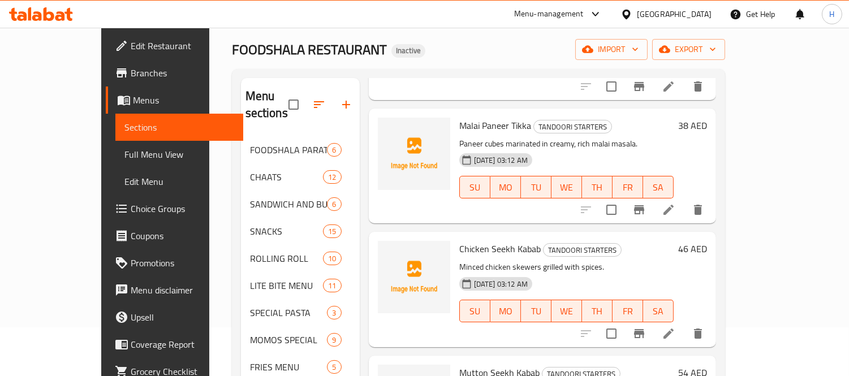
click at [459, 240] on span "Chicken Seekh Kabab" at bounding box center [499, 248] width 81 height 17
click at [381, 241] on img at bounding box center [414, 277] width 72 height 72
click at [387, 250] on icon "upload picture" at bounding box center [394, 257] width 14 height 14
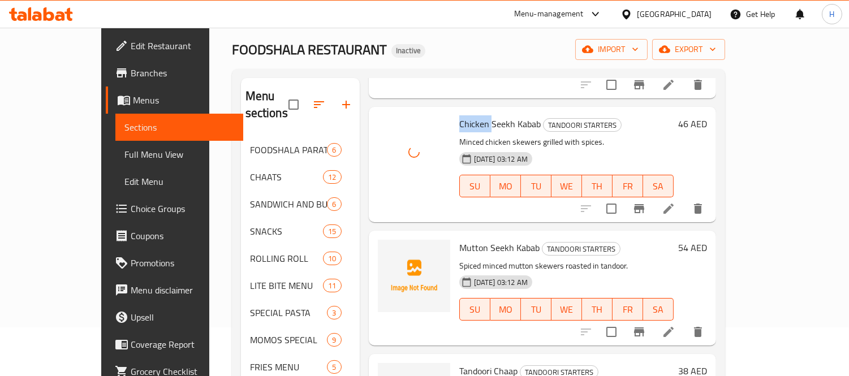
scroll to position [1509, 0]
click at [459, 239] on span "Mutton Seekh Kabab" at bounding box center [499, 247] width 80 height 17
click at [388, 250] on icon "upload picture" at bounding box center [393, 255] width 11 height 10
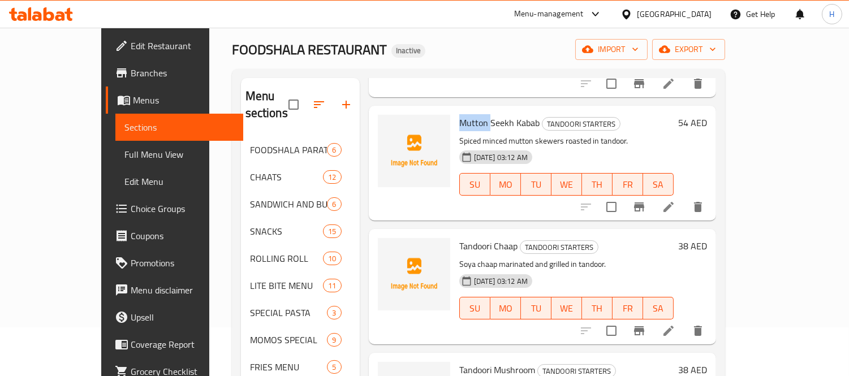
scroll to position [1634, 0]
click at [459, 237] on span "Tandoori Chaap" at bounding box center [488, 245] width 58 height 17
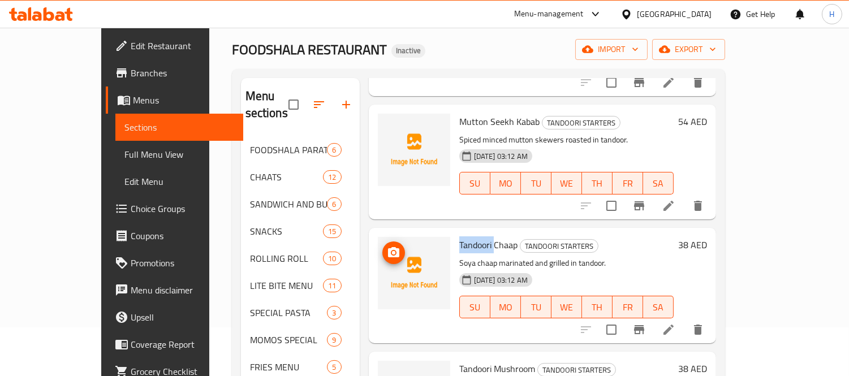
click at [388, 247] on icon "upload picture" at bounding box center [393, 252] width 11 height 10
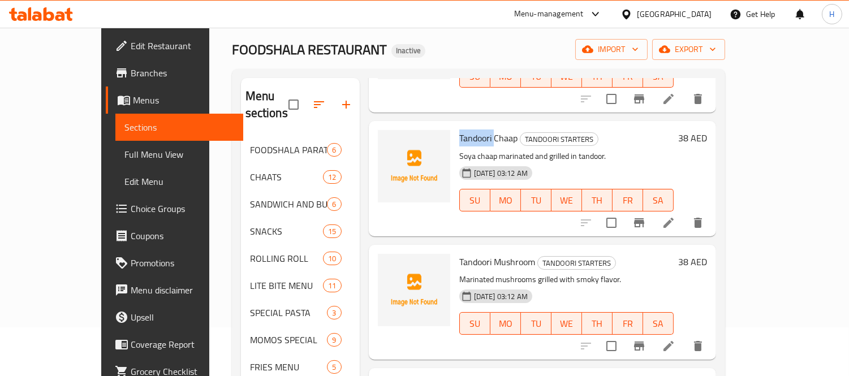
scroll to position [1760, 0]
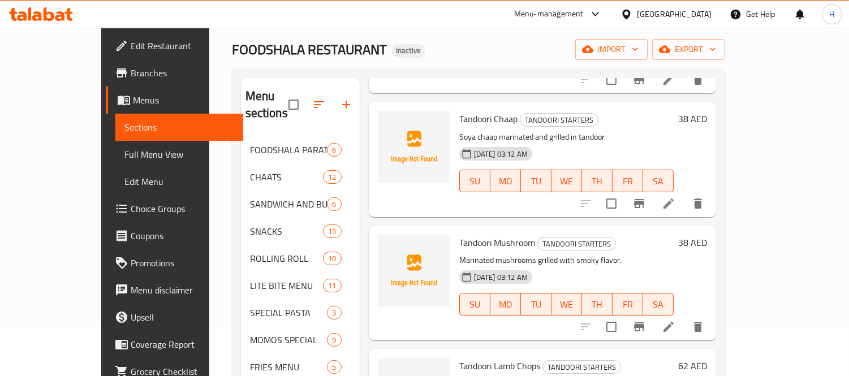
click at [459, 234] on span "Tandoori Mushroom" at bounding box center [497, 242] width 76 height 17
click at [378, 235] on img at bounding box center [414, 271] width 72 height 72
click at [388, 245] on icon "upload picture" at bounding box center [393, 250] width 11 height 10
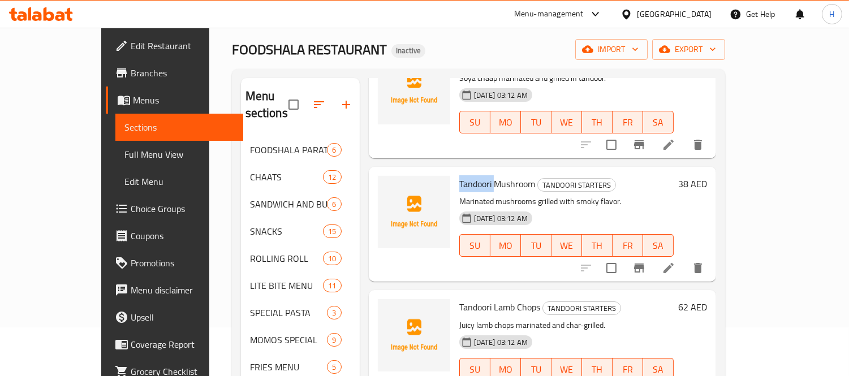
scroll to position [1886, 0]
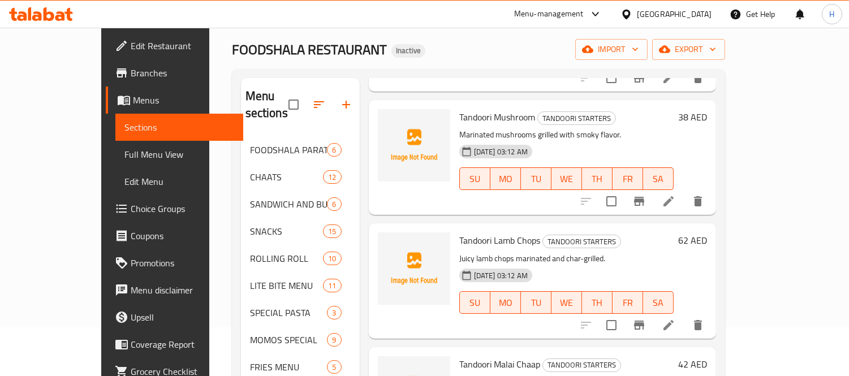
click at [481, 232] on span "Tandoori Lamb Chops" at bounding box center [499, 240] width 81 height 17
click at [388, 243] on icon "upload picture" at bounding box center [393, 248] width 11 height 10
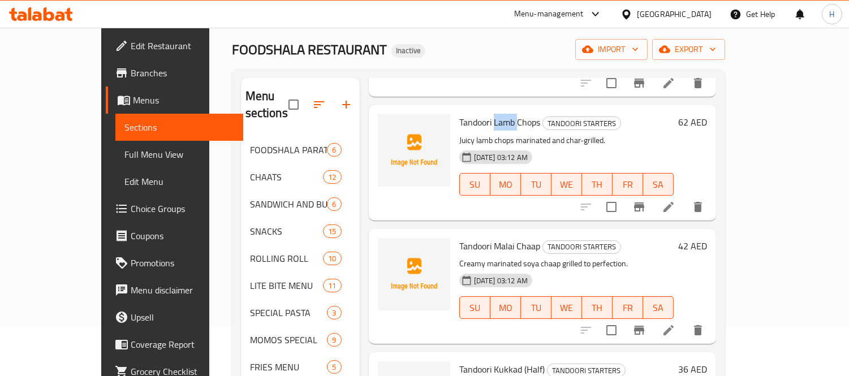
scroll to position [2012, 0]
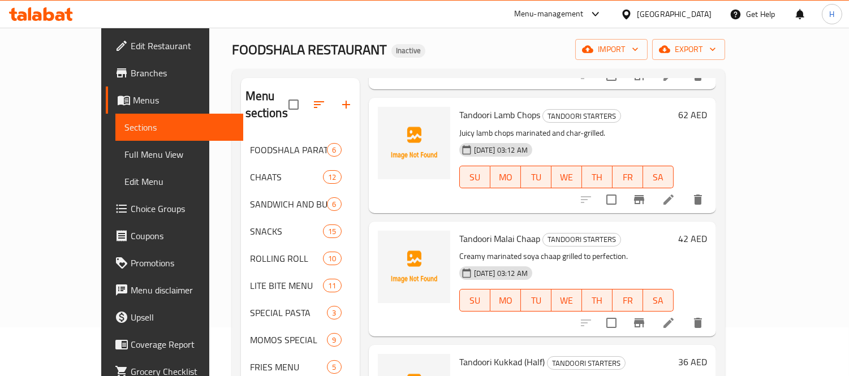
click at [459, 230] on span "Tandoori Malai Chaap" at bounding box center [499, 238] width 81 height 17
click at [383, 240] on span "upload picture" at bounding box center [394, 247] width 23 height 14
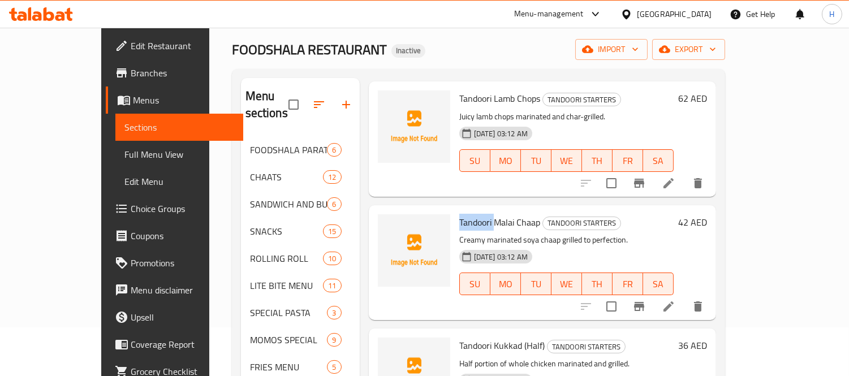
scroll to position [2037, 0]
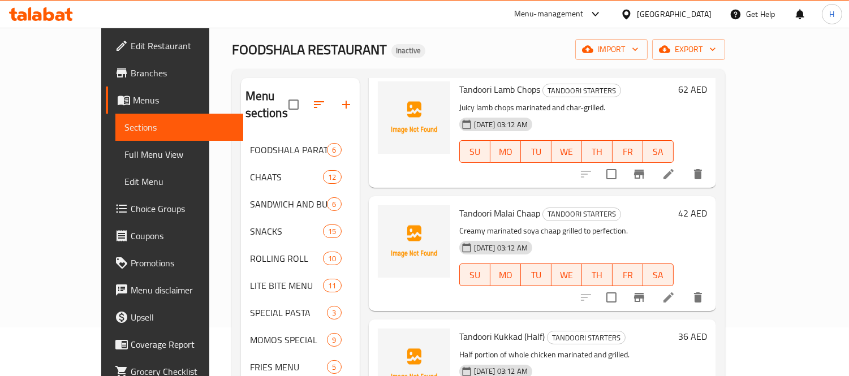
click at [459, 328] on span "Tandoori Kukkad (Half)" at bounding box center [501, 336] width 85 height 17
click at [388, 339] on icon "upload picture" at bounding box center [393, 344] width 11 height 10
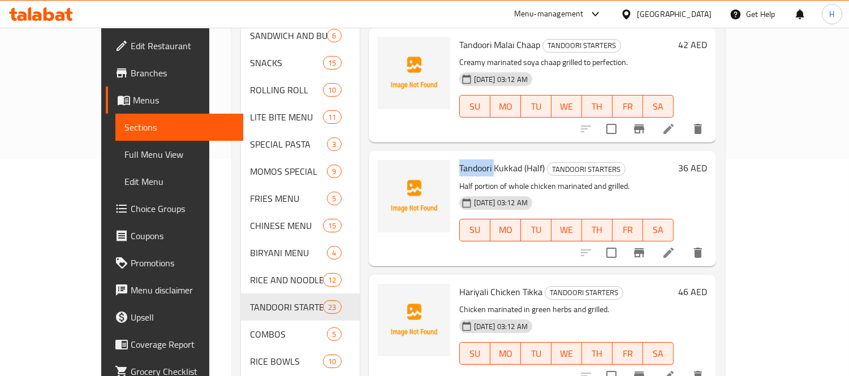
scroll to position [238, 0]
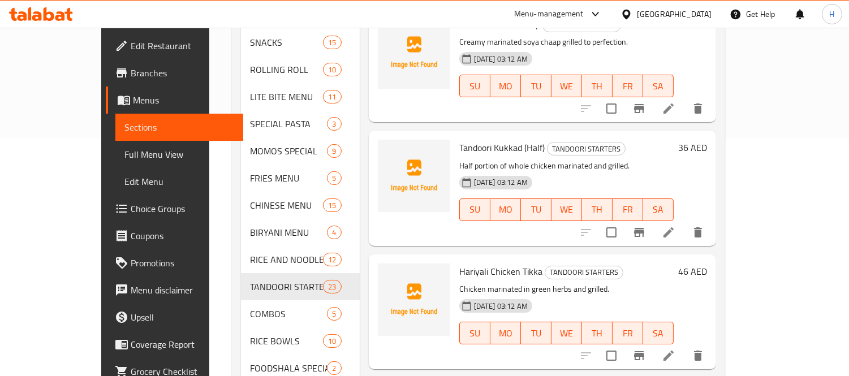
click at [459, 263] on span "Hariyali Chicken Tikka" at bounding box center [500, 271] width 83 height 17
click at [388, 274] on icon "upload picture" at bounding box center [393, 279] width 11 height 10
drag, startPoint x: 516, startPoint y: 253, endPoint x: 436, endPoint y: 251, distance: 80.4
click at [459, 264] on h6 "Hariyali Chicken Tikka TANDOORI STARTERS" at bounding box center [566, 272] width 214 height 16
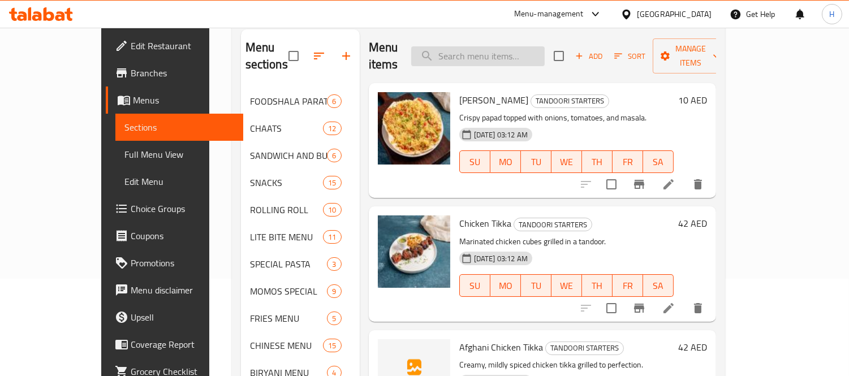
scroll to position [49, 0]
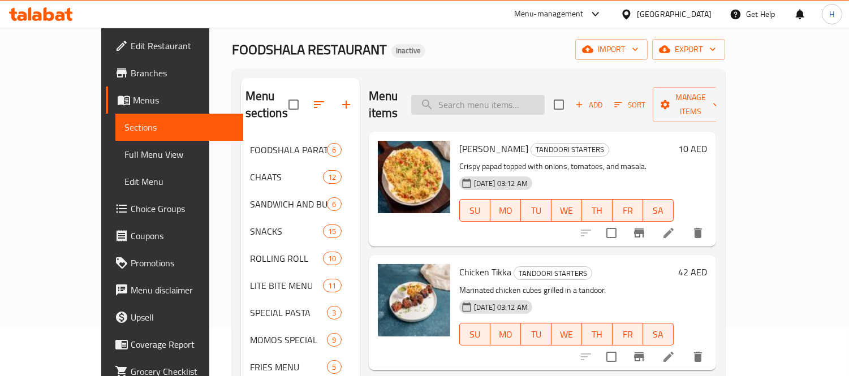
click at [468, 95] on input "search" at bounding box center [478, 105] width 134 height 20
paste input "Hariyali Chicken Tikka"
type input "Hariyali Chicken Tikka"
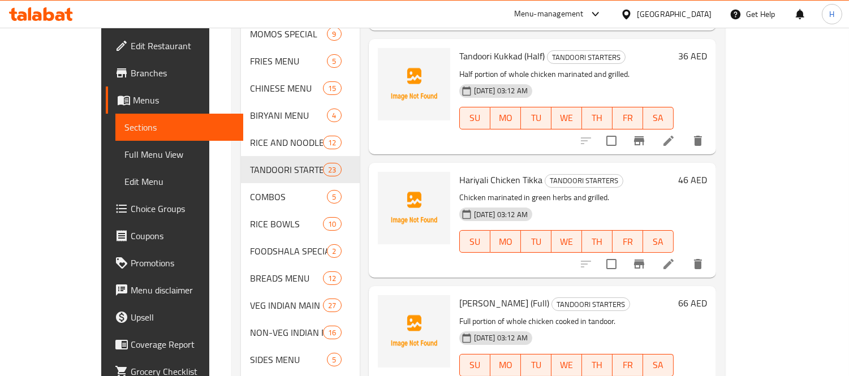
scroll to position [2037, 0]
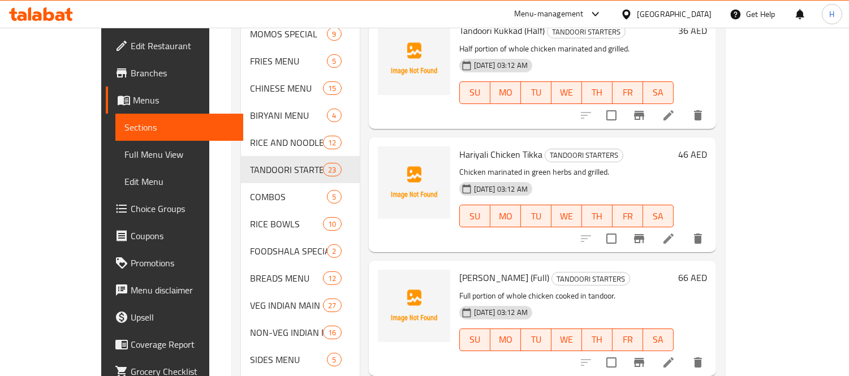
click at [459, 269] on span "[PERSON_NAME] (Full)" at bounding box center [504, 277] width 90 height 17
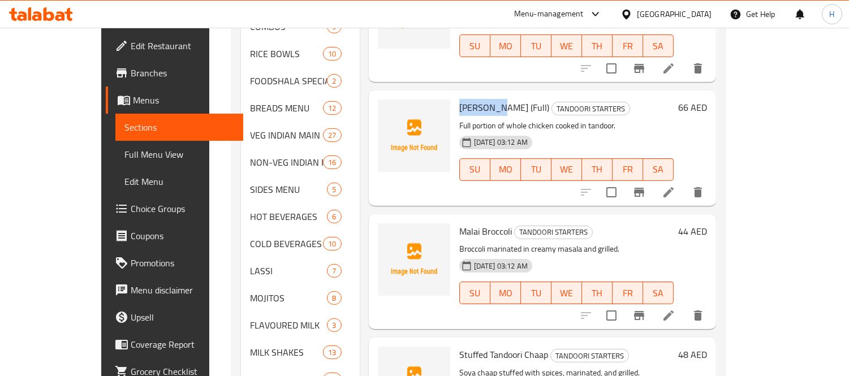
scroll to position [544, 0]
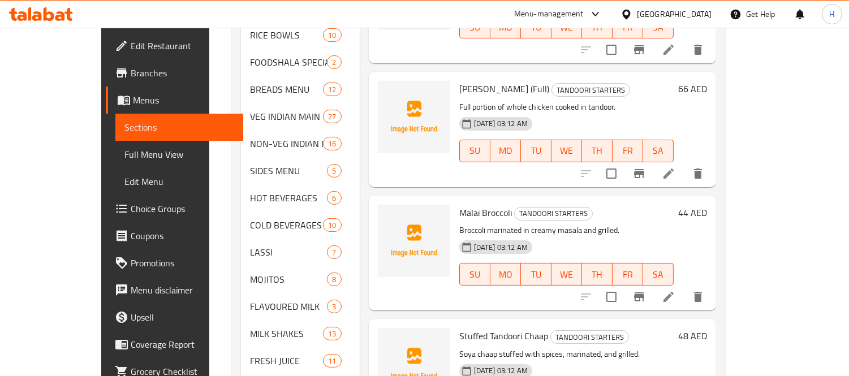
click at [459, 204] on span "Malai Broccoli" at bounding box center [485, 212] width 53 height 17
click at [388, 215] on icon "upload picture" at bounding box center [393, 220] width 11 height 10
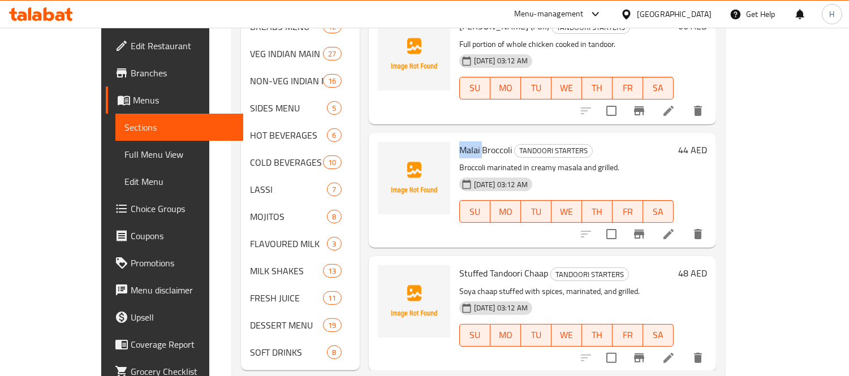
scroll to position [615, 0]
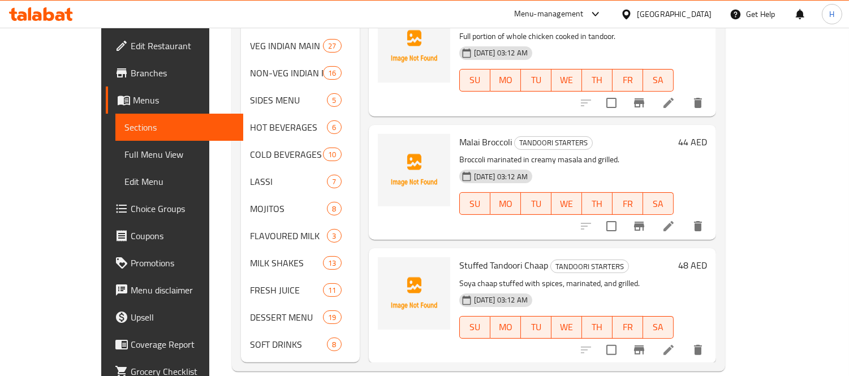
click at [459, 257] on span "Stuffed Tandoori Chaap" at bounding box center [503, 265] width 89 height 17
click at [388, 268] on icon "upload picture" at bounding box center [393, 273] width 11 height 10
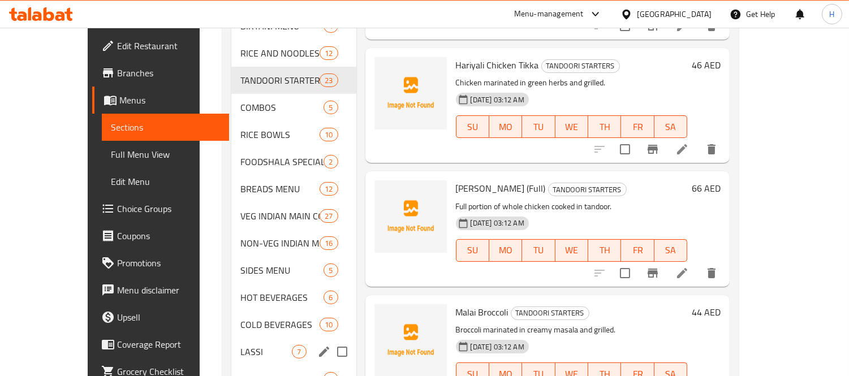
scroll to position [363, 0]
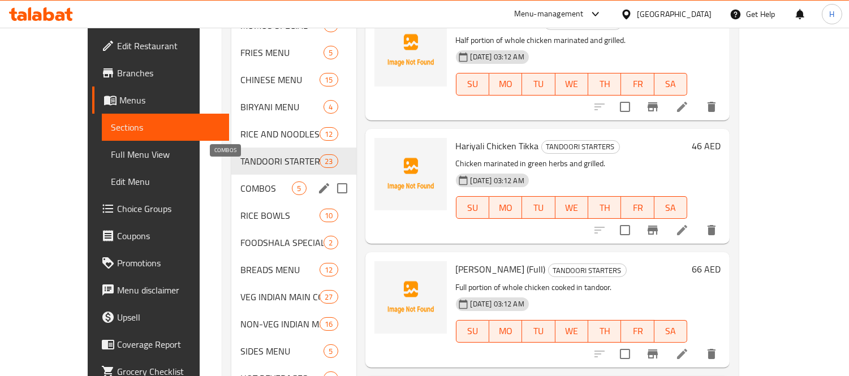
click at [261, 182] on span "COMBOS" at bounding box center [265, 189] width 51 height 14
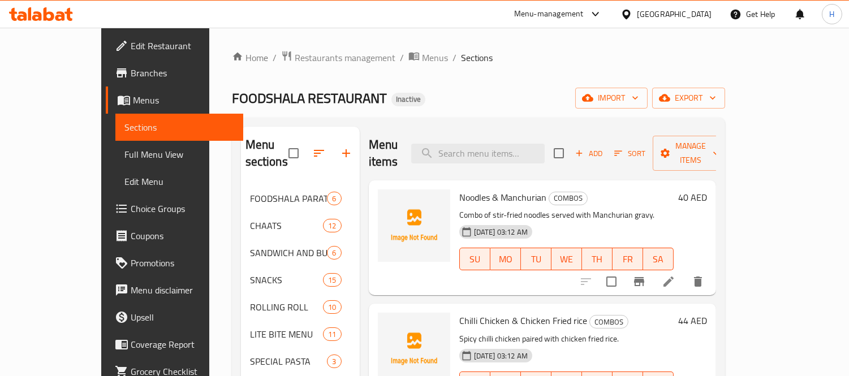
click at [459, 189] on span "Noodles & Manchurian" at bounding box center [502, 197] width 87 height 17
click at [387, 199] on icon "upload picture" at bounding box center [394, 206] width 14 height 14
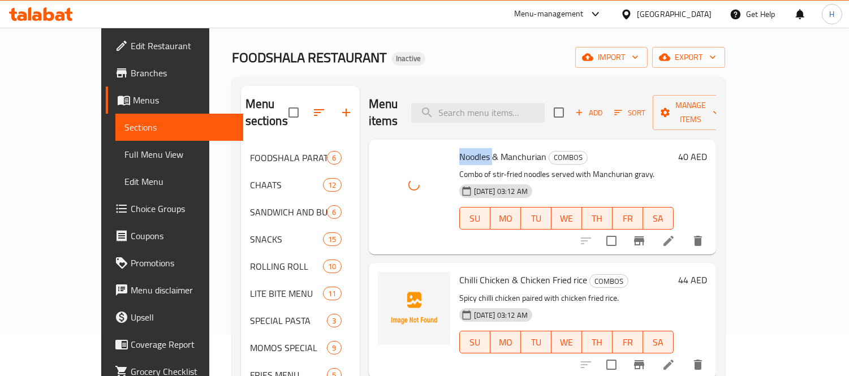
scroll to position [63, 0]
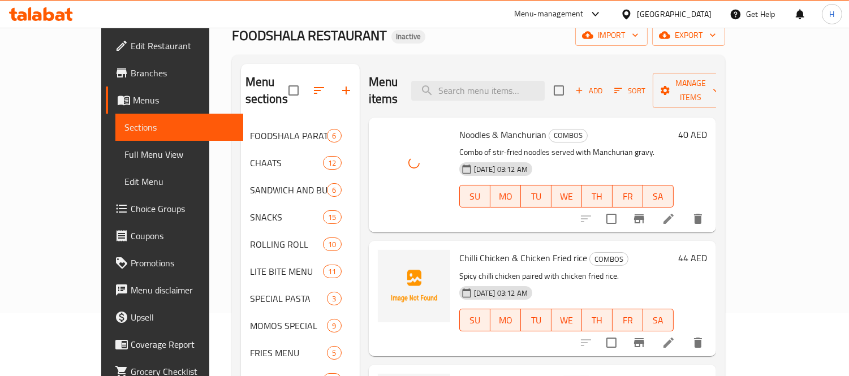
click at [459, 250] on span "Chilli Chicken & Chicken Fried rice" at bounding box center [523, 258] width 128 height 17
click at [387, 259] on icon "upload picture" at bounding box center [394, 266] width 14 height 14
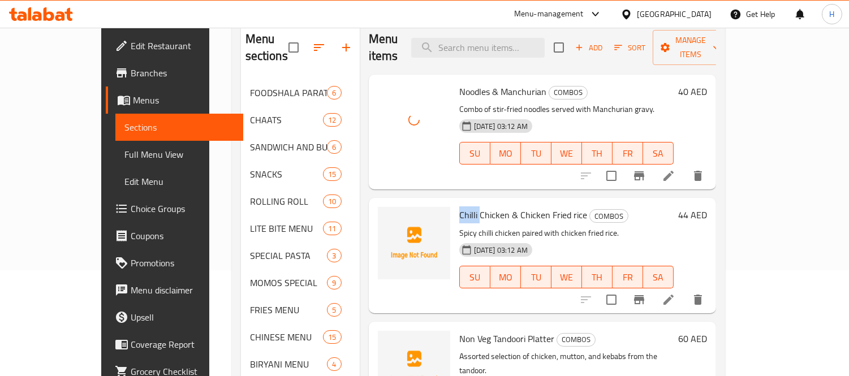
scroll to position [251, 0]
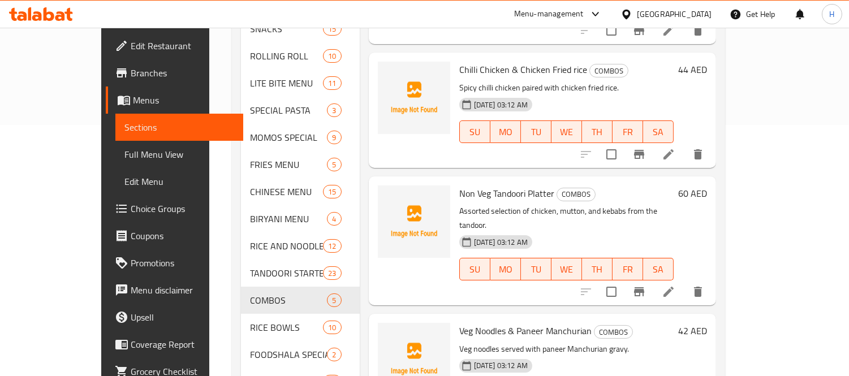
click at [459, 185] on span "Non Veg Tandoori Platter" at bounding box center [506, 193] width 95 height 17
click at [387, 195] on icon "upload picture" at bounding box center [394, 202] width 14 height 14
click at [473, 185] on span "Non Veg Tandoori Platter" at bounding box center [506, 193] width 95 height 17
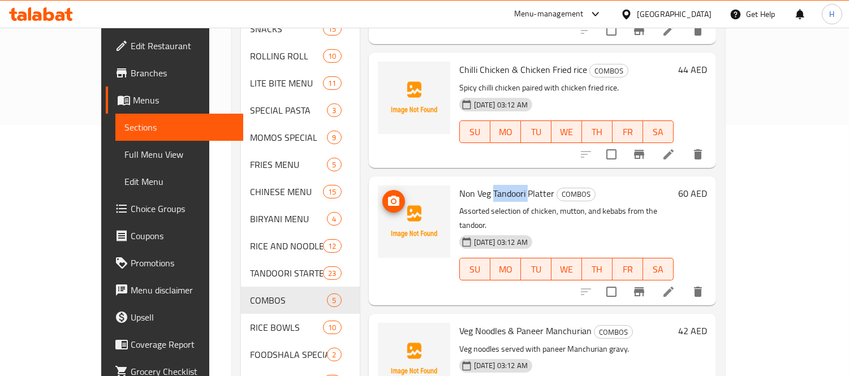
click at [387, 195] on icon "upload picture" at bounding box center [394, 202] width 14 height 14
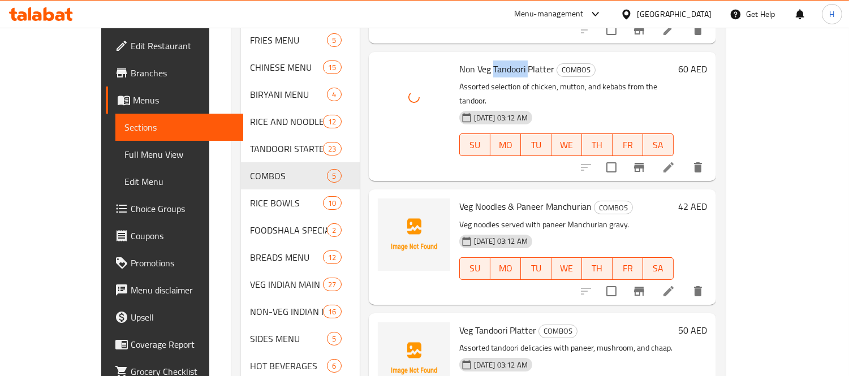
scroll to position [377, 0]
click at [461, 197] on span "Veg Noodles & Paneer Manchurian" at bounding box center [525, 205] width 132 height 17
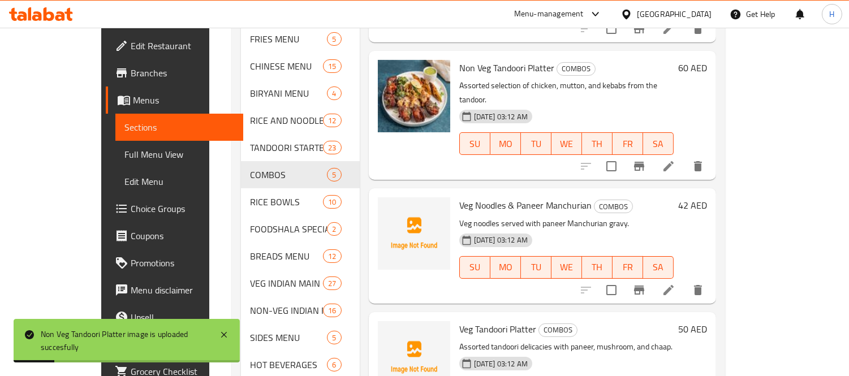
click at [459, 197] on span "Veg Noodles & Paneer Manchurian" at bounding box center [525, 205] width 132 height 17
click at [387, 207] on icon "upload picture" at bounding box center [394, 214] width 14 height 14
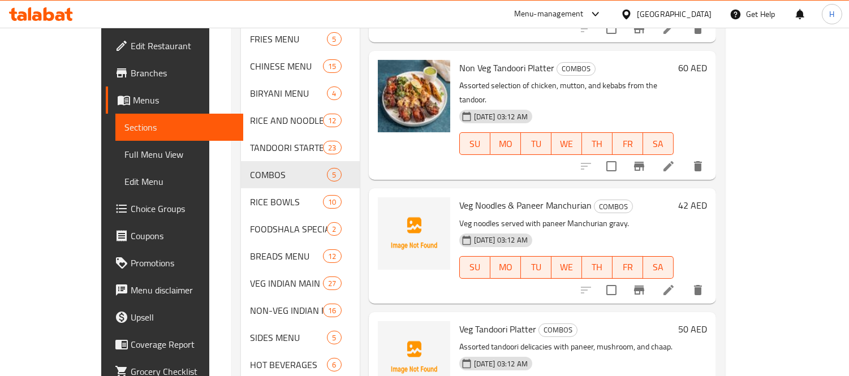
click at [535, 197] on span "Veg Noodles & Paneer Manchurian" at bounding box center [525, 205] width 132 height 17
click at [383, 207] on span "upload picture" at bounding box center [394, 214] width 23 height 14
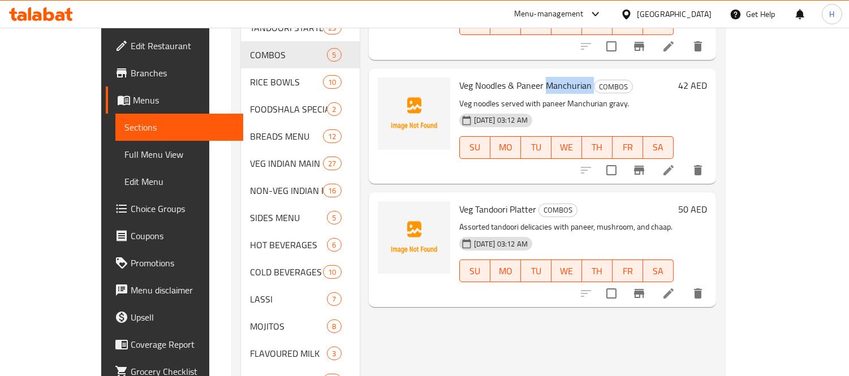
scroll to position [502, 0]
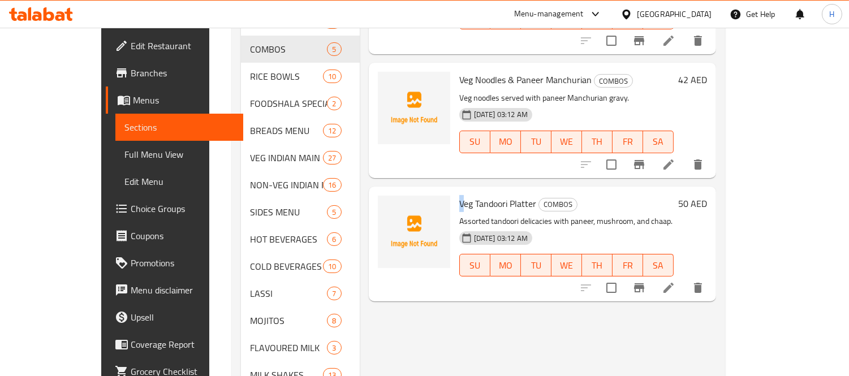
click at [459, 195] on span "Veg Tandoori Platter" at bounding box center [497, 203] width 77 height 17
click at [462, 195] on span "Veg Tandoori Platter" at bounding box center [497, 203] width 77 height 17
click at [388, 206] on icon "upload picture" at bounding box center [393, 211] width 11 height 10
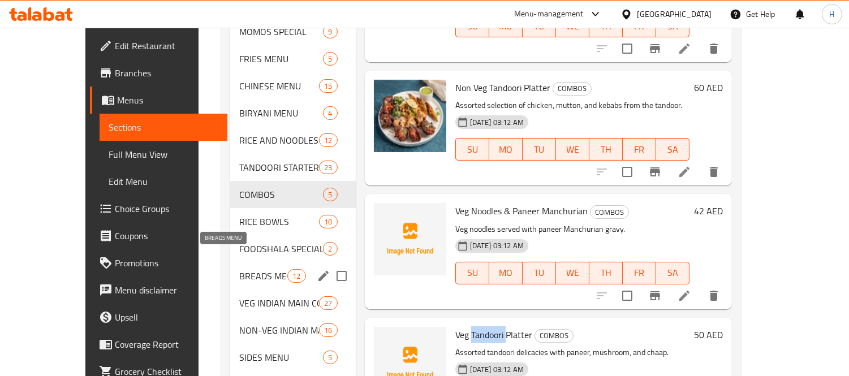
scroll to position [314, 0]
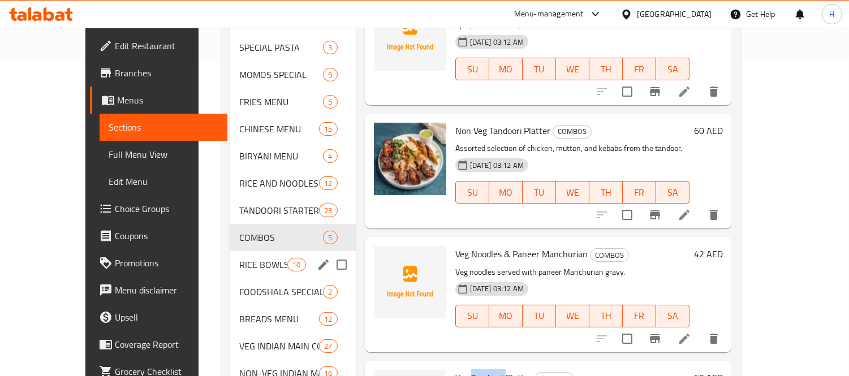
click at [246, 251] on div "RICE BOWLS 10" at bounding box center [293, 264] width 126 height 27
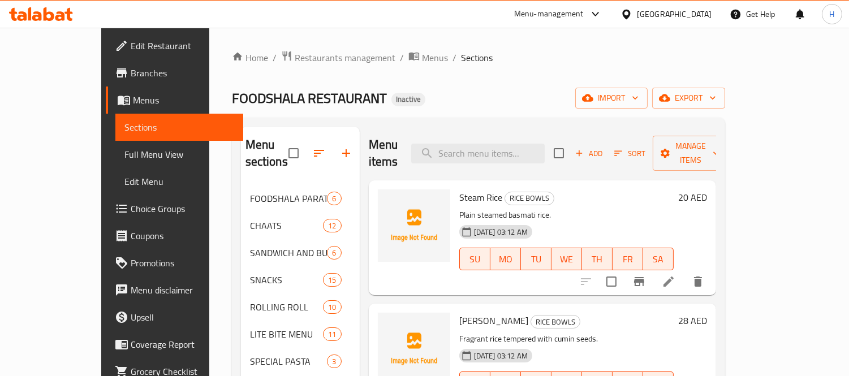
click at [459, 189] on span "Steam Rice" at bounding box center [480, 197] width 43 height 17
click at [387, 199] on icon "upload picture" at bounding box center [394, 206] width 14 height 14
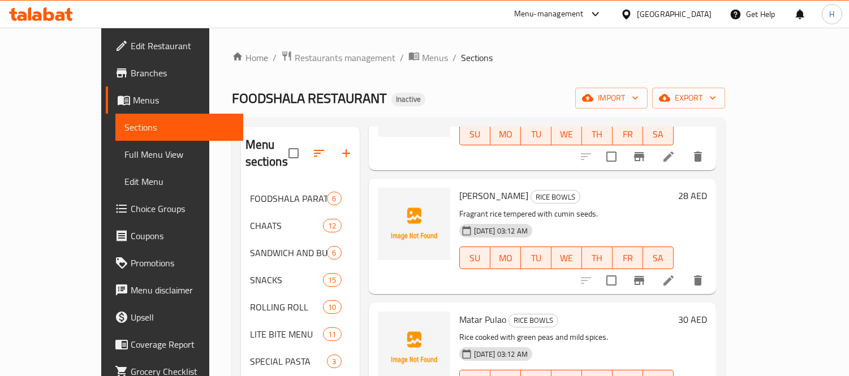
scroll to position [126, 0]
click at [459, 187] on span "[PERSON_NAME]" at bounding box center [493, 195] width 69 height 17
click at [383, 196] on span "upload picture" at bounding box center [394, 203] width 23 height 14
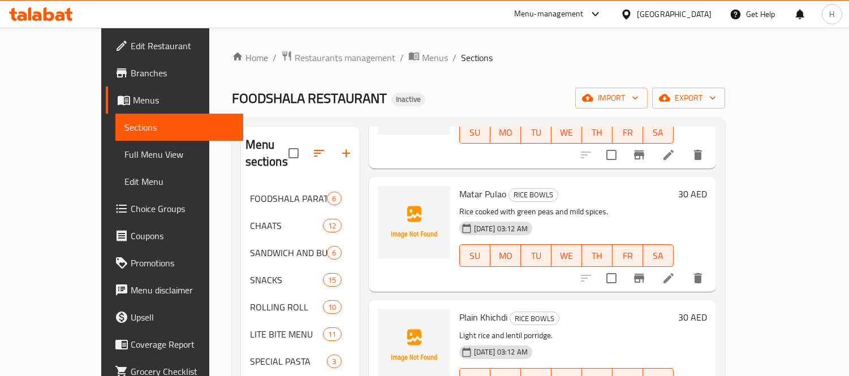
scroll to position [251, 0]
click at [459, 185] on span "Matar Pulao" at bounding box center [482, 193] width 47 height 17
click at [388, 196] on icon "upload picture" at bounding box center [393, 201] width 11 height 10
click at [459, 308] on span "Plain Khichdi" at bounding box center [483, 316] width 48 height 17
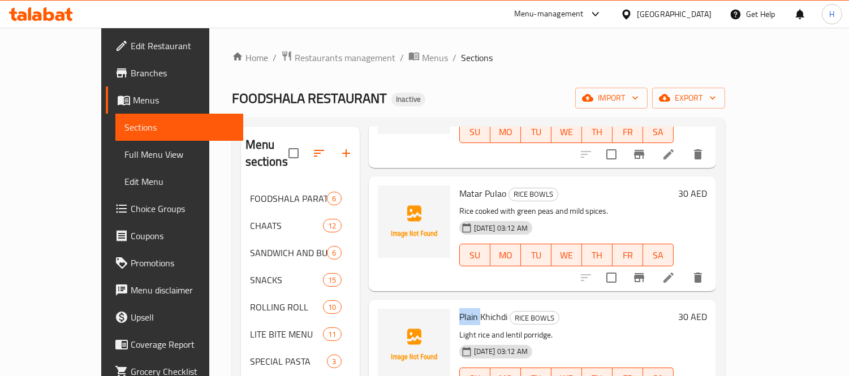
click at [459, 308] on span "Plain Khichdi" at bounding box center [483, 316] width 48 height 17
click at [387, 318] on icon "upload picture" at bounding box center [394, 325] width 14 height 14
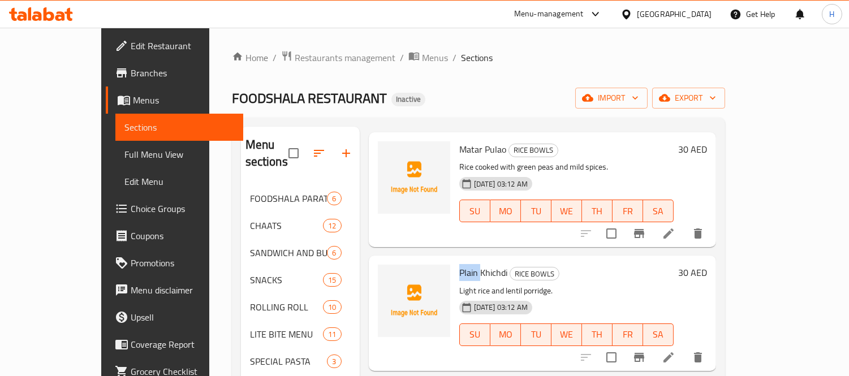
scroll to position [377, 0]
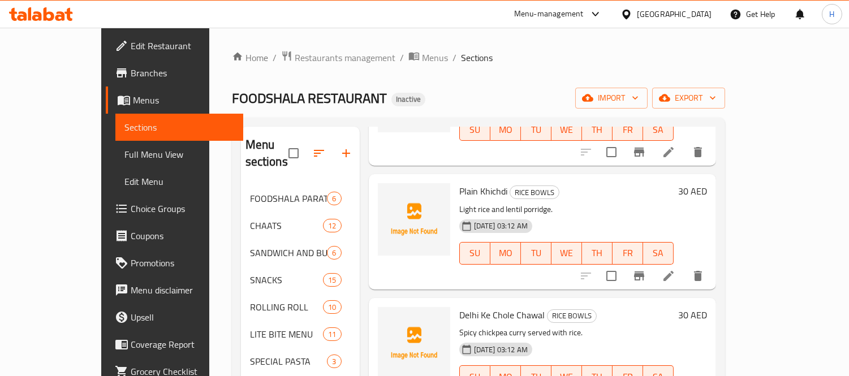
click at [459, 307] on span "Delhi Ke Chole Chawal" at bounding box center [501, 315] width 85 height 17
click at [387, 316] on icon "upload picture" at bounding box center [394, 323] width 14 height 14
click at [383, 316] on span "upload picture" at bounding box center [394, 323] width 23 height 14
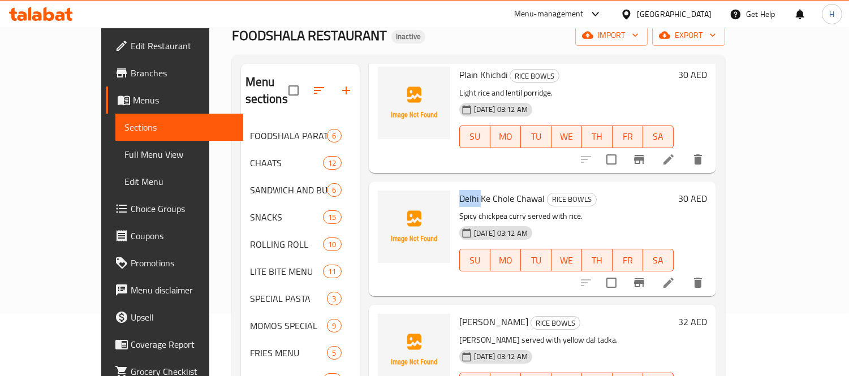
scroll to position [126, 0]
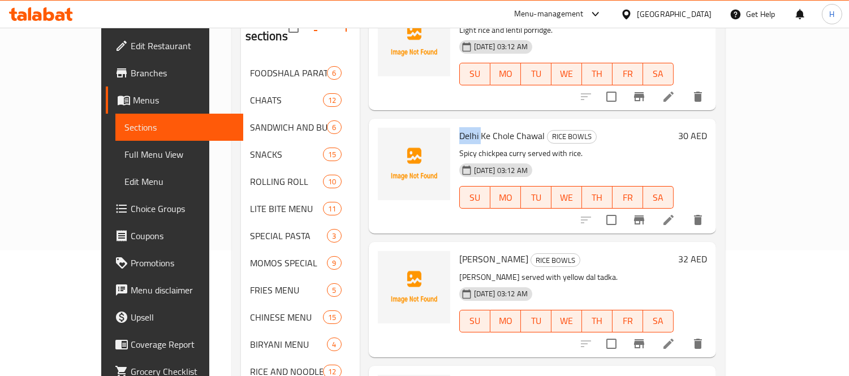
click at [459, 251] on span "[PERSON_NAME]" at bounding box center [493, 259] width 69 height 17
click at [383, 260] on span "upload picture" at bounding box center [394, 267] width 23 height 14
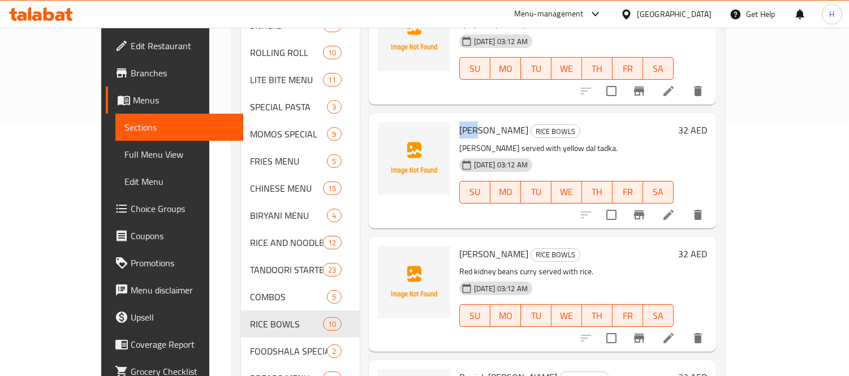
scroll to position [314, 0]
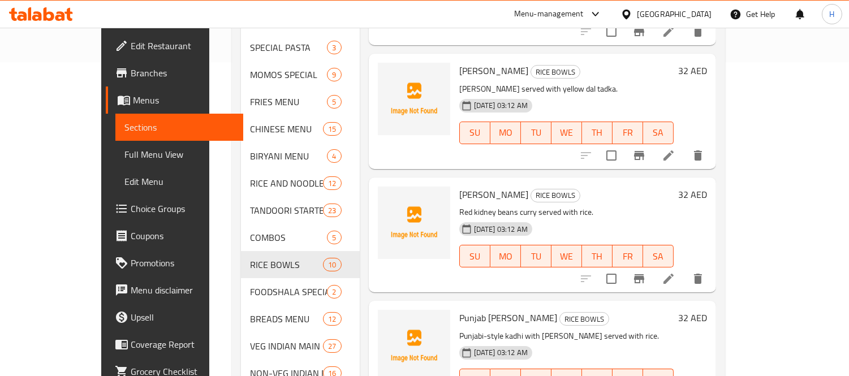
click at [459, 186] on span "[PERSON_NAME]" at bounding box center [493, 194] width 69 height 17
click at [388, 197] on icon "upload picture" at bounding box center [393, 202] width 11 height 10
click at [459, 310] on span "Punjab [PERSON_NAME]" at bounding box center [508, 318] width 98 height 17
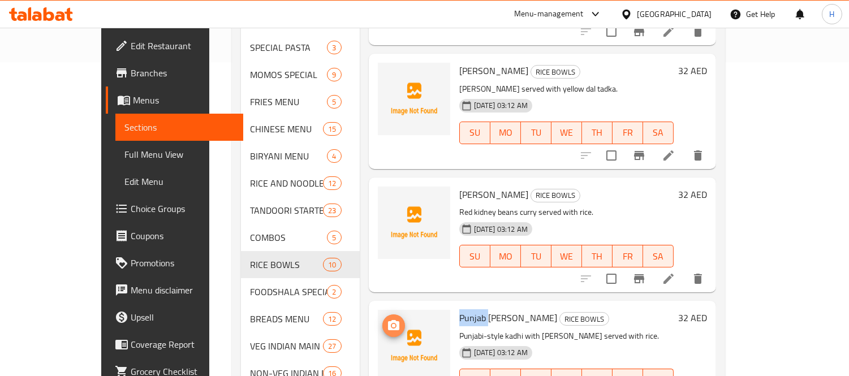
click at [383, 315] on button "upload picture" at bounding box center [394, 326] width 23 height 23
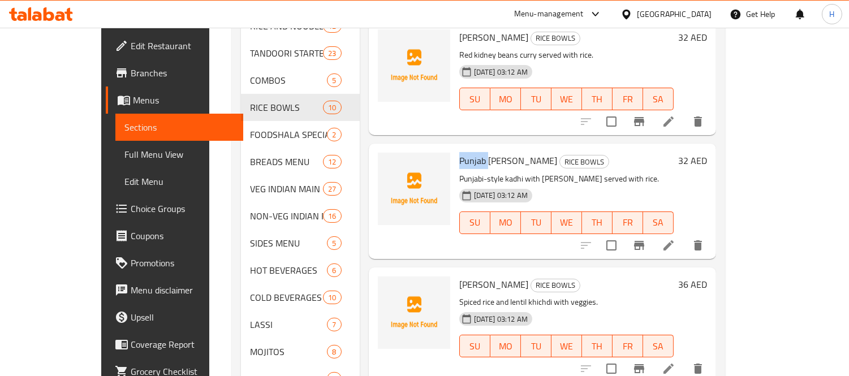
scroll to position [502, 0]
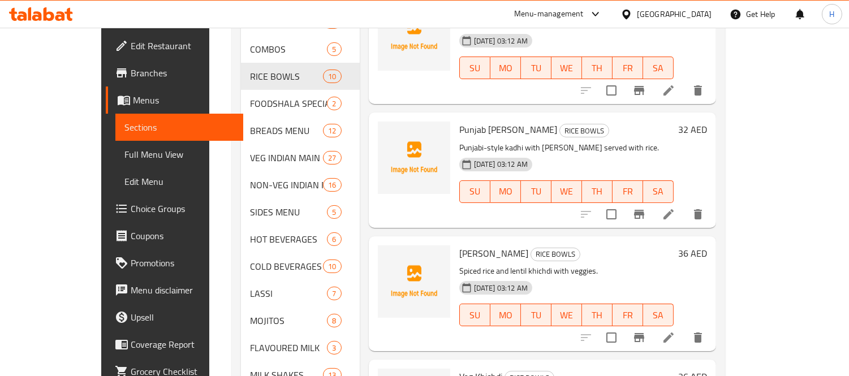
click at [459, 245] on span "[PERSON_NAME]" at bounding box center [493, 253] width 69 height 17
click at [388, 256] on icon "upload picture" at bounding box center [393, 261] width 11 height 10
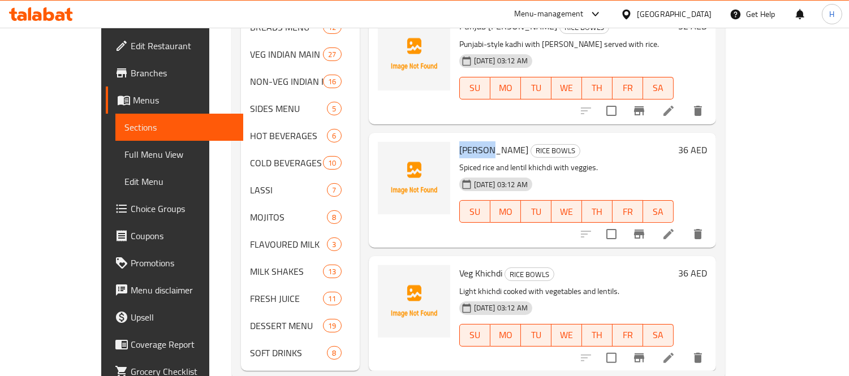
scroll to position [615, 0]
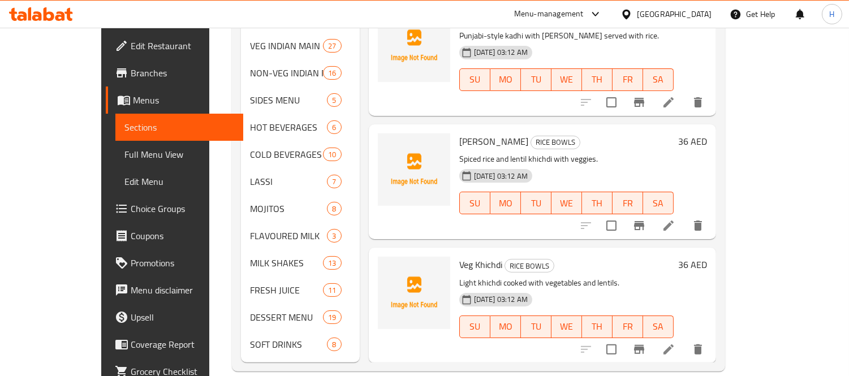
click at [459, 256] on span "Veg Khichdi" at bounding box center [480, 264] width 43 height 17
click at [388, 267] on icon "upload picture" at bounding box center [393, 272] width 11 height 10
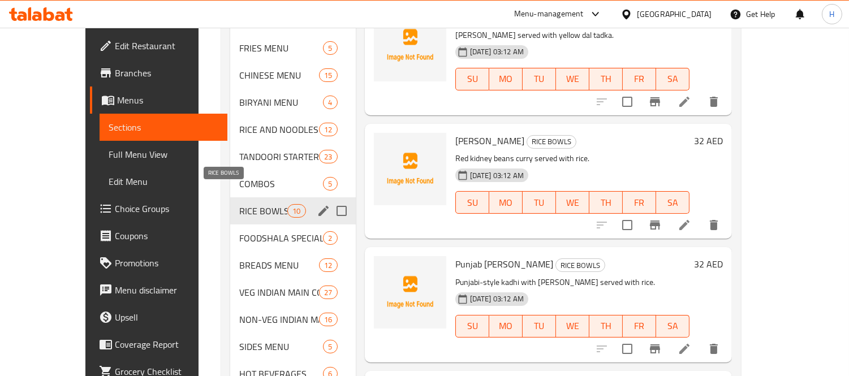
scroll to position [363, 0]
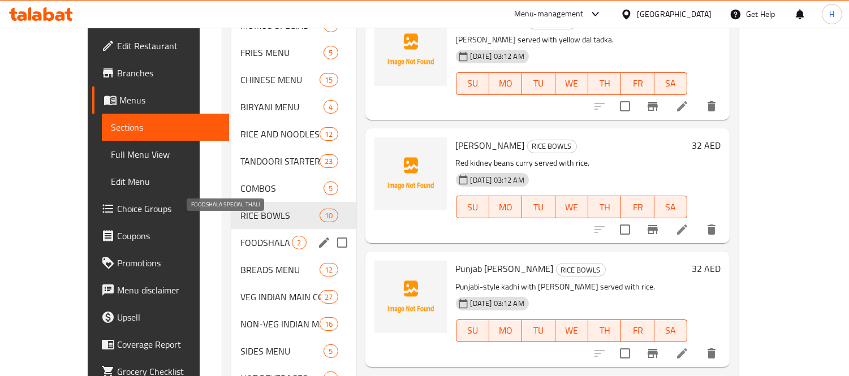
click at [245, 236] on span "FOODSHALA SPECIAL THALI" at bounding box center [265, 243] width 51 height 14
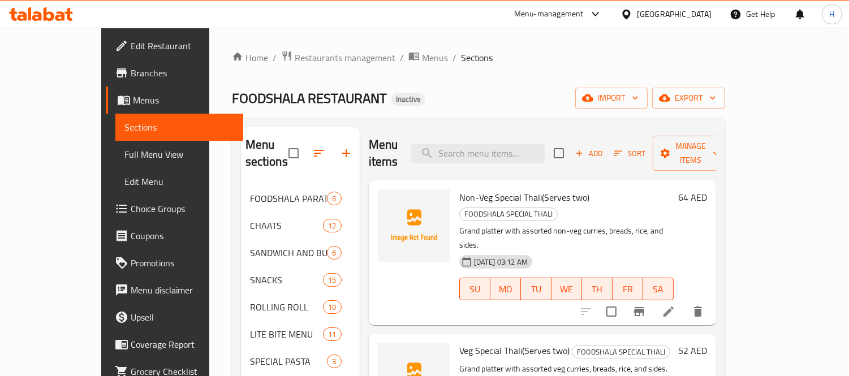
click at [459, 189] on span "Non-Veg Special Thali(Serves two)" at bounding box center [524, 197] width 130 height 17
click at [387, 199] on icon "upload picture" at bounding box center [394, 206] width 14 height 14
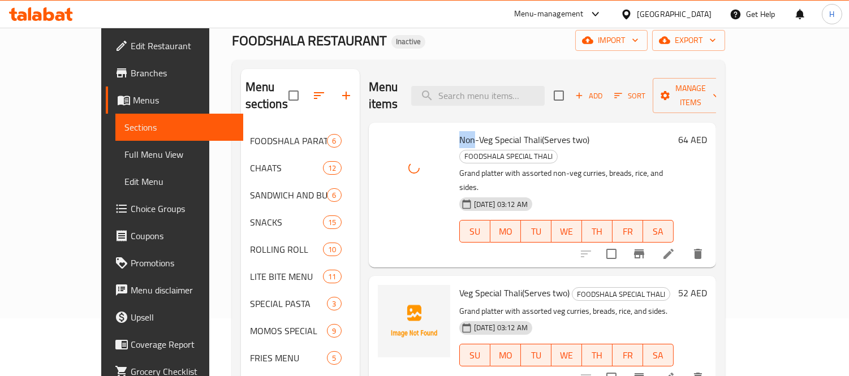
scroll to position [126, 0]
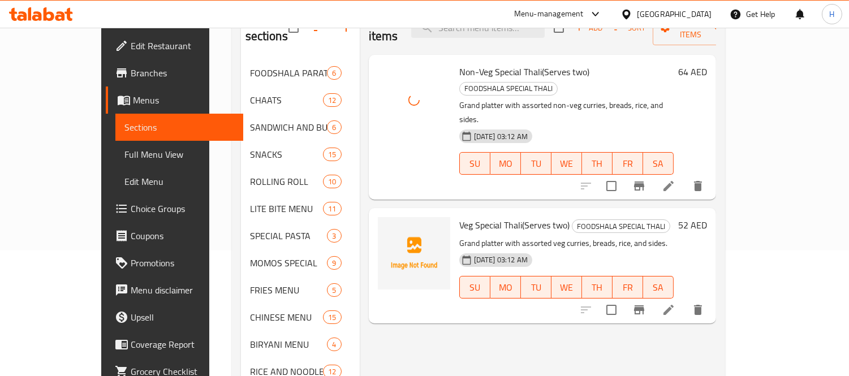
click at [459, 217] on span "Veg Special Thali(Serves two)" at bounding box center [514, 225] width 110 height 17
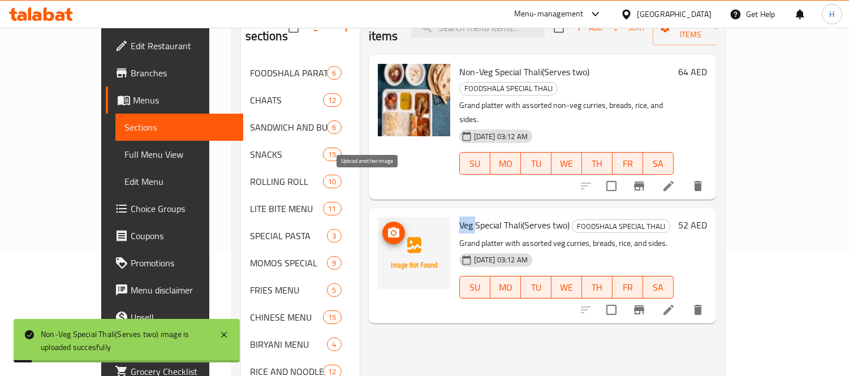
click at [387, 226] on icon "upload picture" at bounding box center [394, 233] width 14 height 14
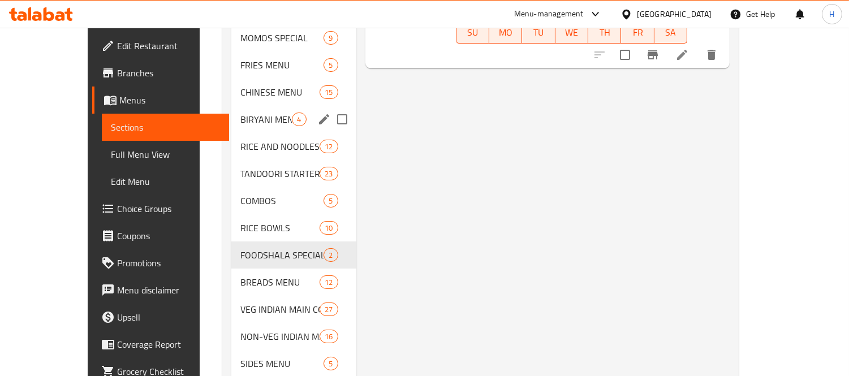
scroll to position [377, 0]
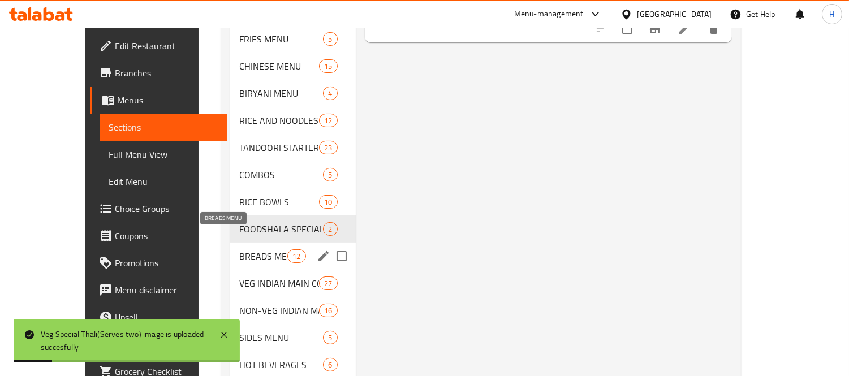
click at [243, 250] on span "BREADS MENU" at bounding box center [263, 257] width 48 height 14
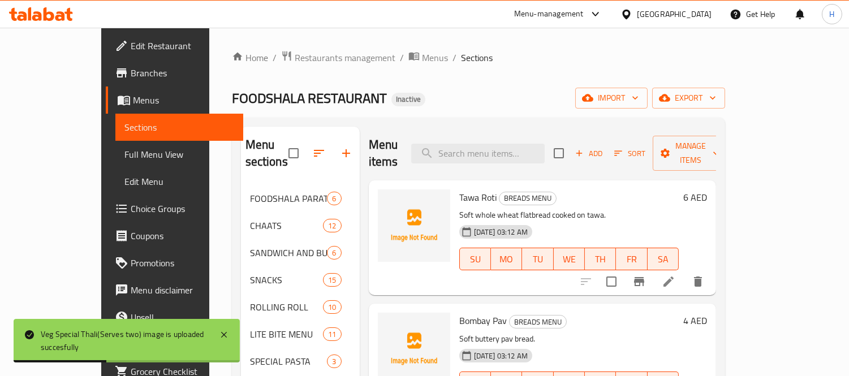
click at [459, 189] on span "Tawa Roti" at bounding box center [477, 197] width 37 height 17
click at [387, 199] on icon "upload picture" at bounding box center [394, 206] width 14 height 14
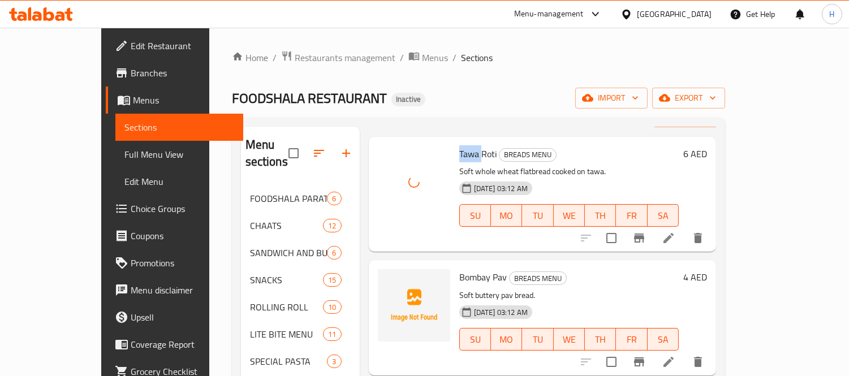
scroll to position [63, 0]
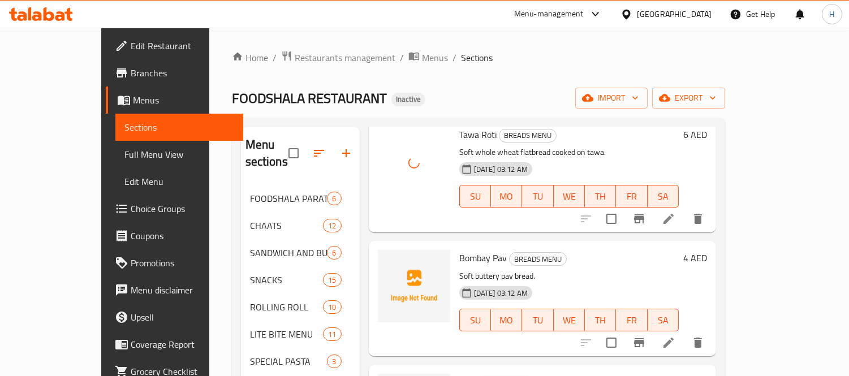
click at [459, 250] on span "Bombay Pav" at bounding box center [483, 258] width 48 height 17
click at [383, 259] on span "upload picture" at bounding box center [394, 266] width 23 height 14
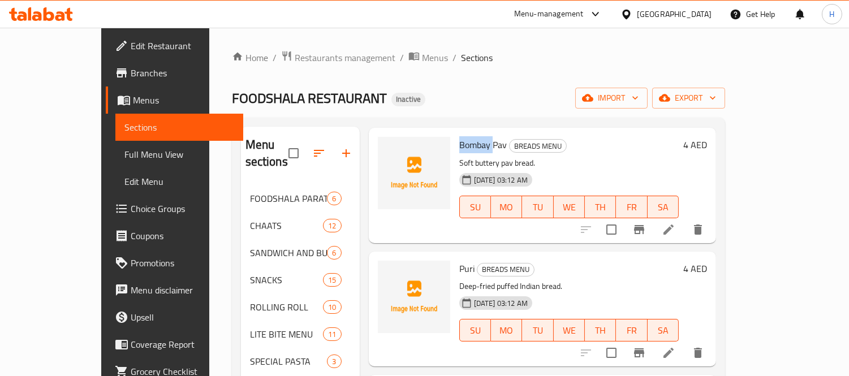
scroll to position [188, 0]
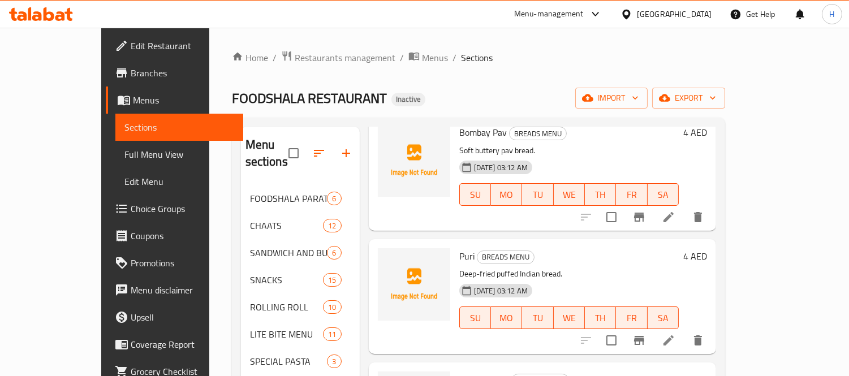
click at [459, 248] on span "Puri" at bounding box center [466, 256] width 15 height 17
click at [388, 259] on icon "upload picture" at bounding box center [393, 264] width 11 height 10
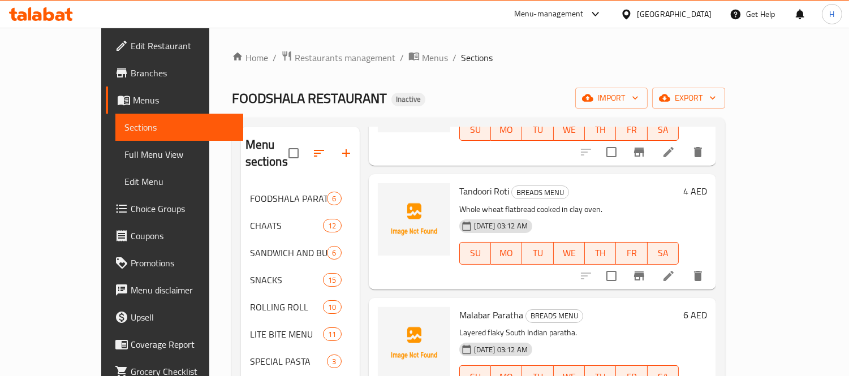
click at [459, 183] on span "Tandoori Roti" at bounding box center [484, 191] width 50 height 17
click at [383, 192] on span "upload picture" at bounding box center [394, 199] width 23 height 14
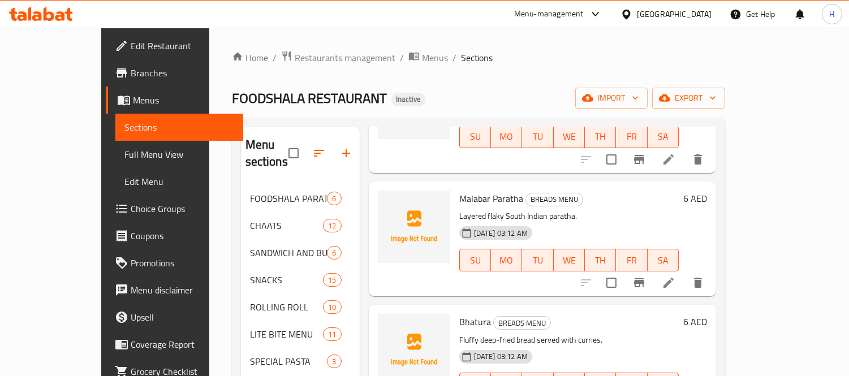
scroll to position [502, 0]
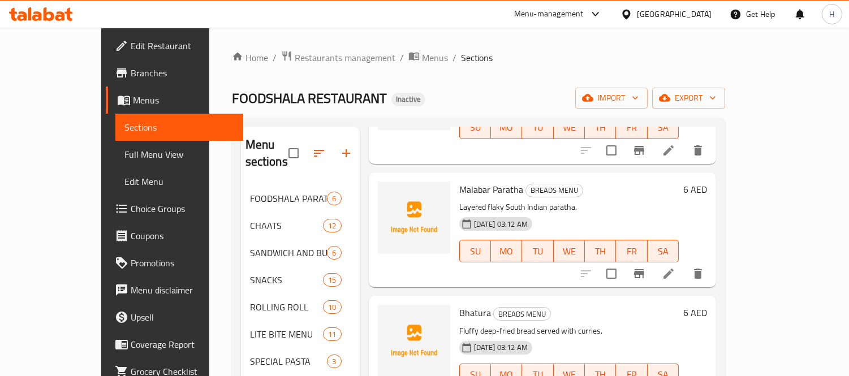
click at [459, 181] on span "Malabar Paratha" at bounding box center [491, 189] width 64 height 17
click at [388, 192] on icon "upload picture" at bounding box center [393, 197] width 11 height 10
click at [459, 304] on span "Bhatura" at bounding box center [475, 312] width 32 height 17
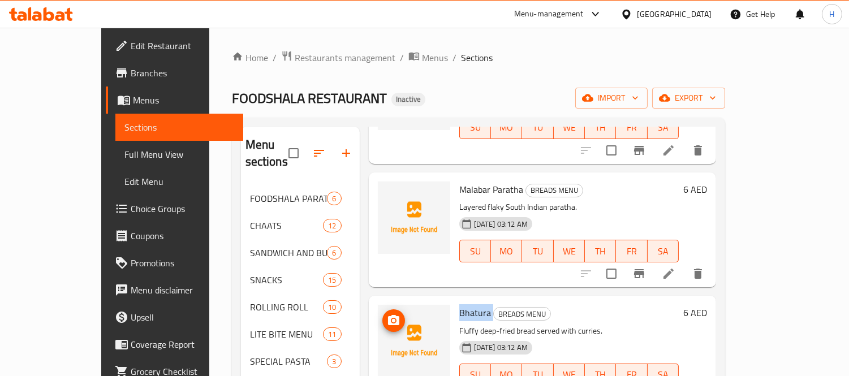
click at [378, 305] on img at bounding box center [414, 341] width 72 height 72
click at [383, 314] on span "upload picture" at bounding box center [394, 321] width 23 height 14
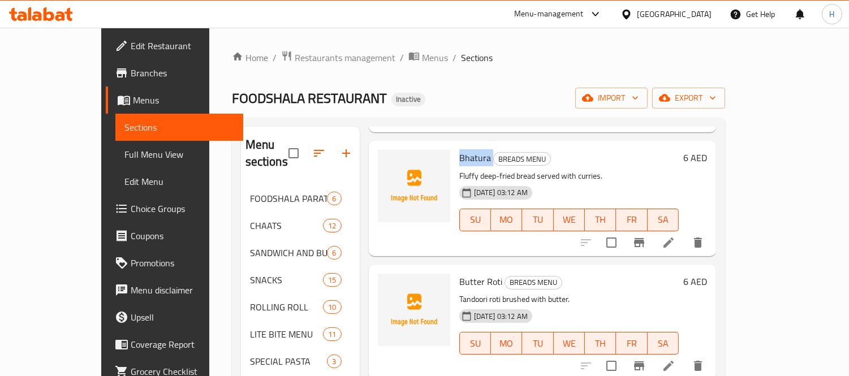
scroll to position [677, 0]
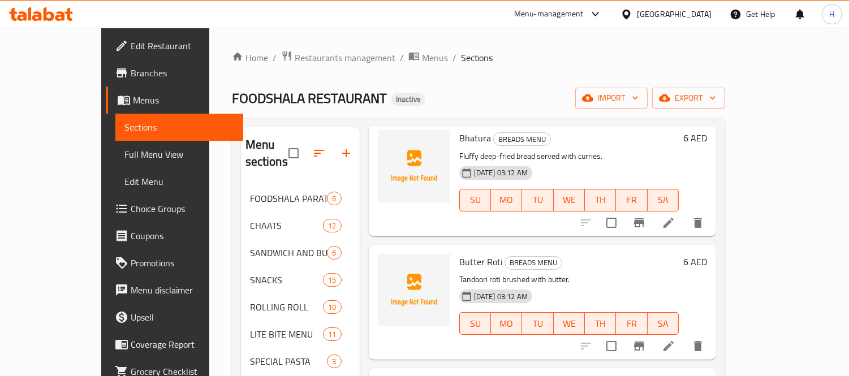
click at [459, 253] on span "Butter Roti" at bounding box center [480, 261] width 43 height 17
click at [387, 263] on icon "upload picture" at bounding box center [394, 270] width 14 height 14
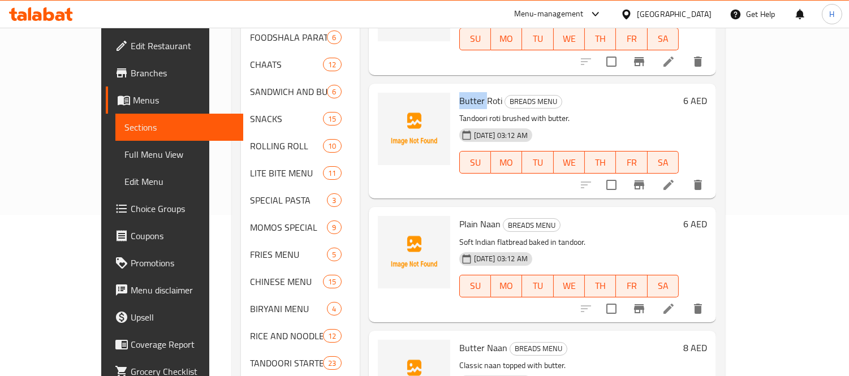
scroll to position [188, 0]
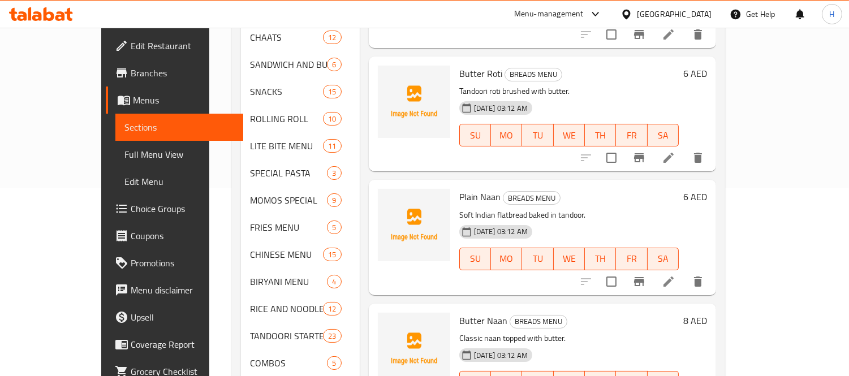
click at [459, 188] on span "Plain Naan" at bounding box center [479, 196] width 41 height 17
click at [388, 199] on icon "upload picture" at bounding box center [393, 204] width 11 height 10
click at [459, 312] on span "Butter Naan" at bounding box center [483, 320] width 48 height 17
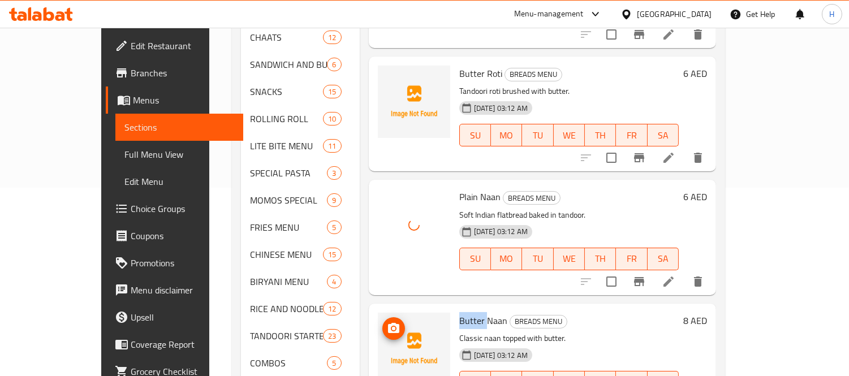
click at [383, 322] on span "upload picture" at bounding box center [394, 329] width 23 height 14
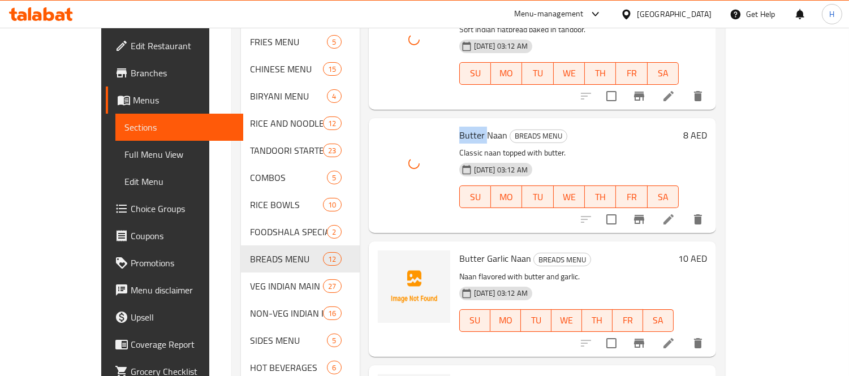
scroll to position [377, 0]
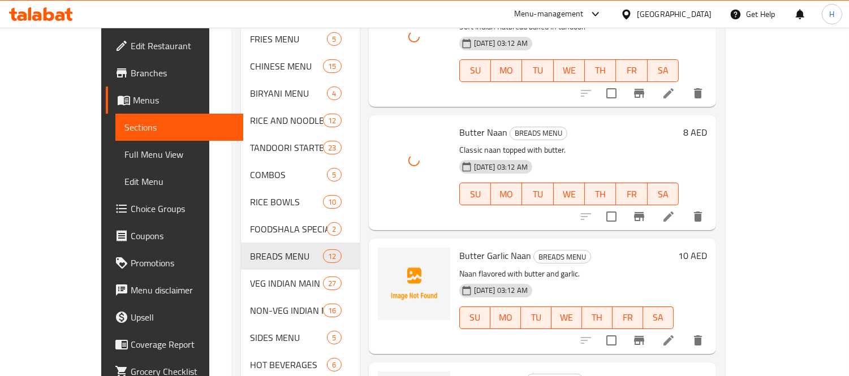
click at [459, 247] on span "Butter Garlic Naan" at bounding box center [495, 255] width 72 height 17
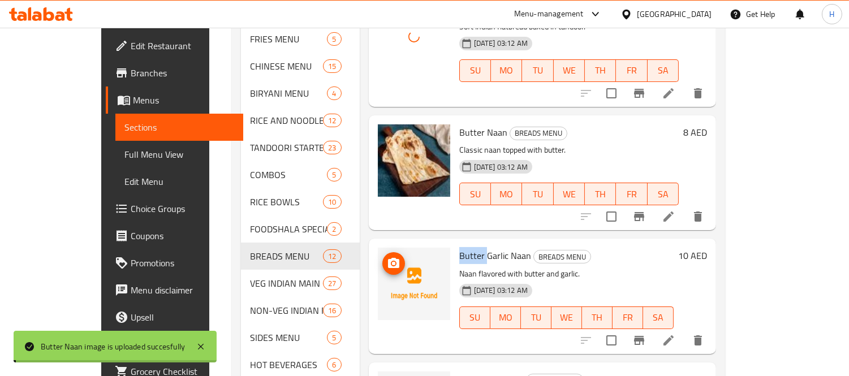
click at [388, 258] on icon "upload picture" at bounding box center [393, 263] width 11 height 10
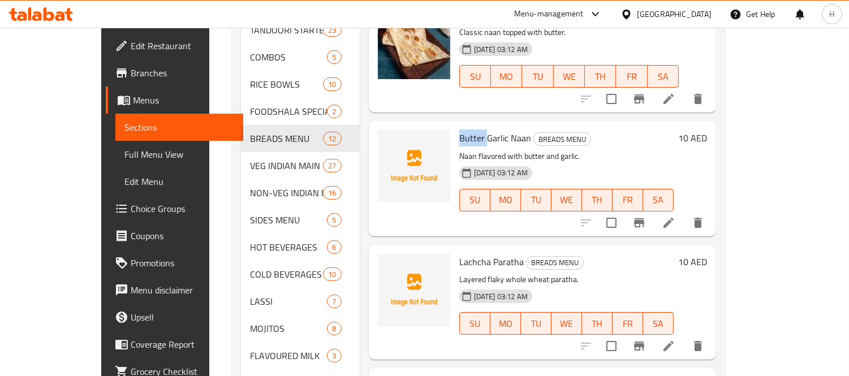
scroll to position [502, 0]
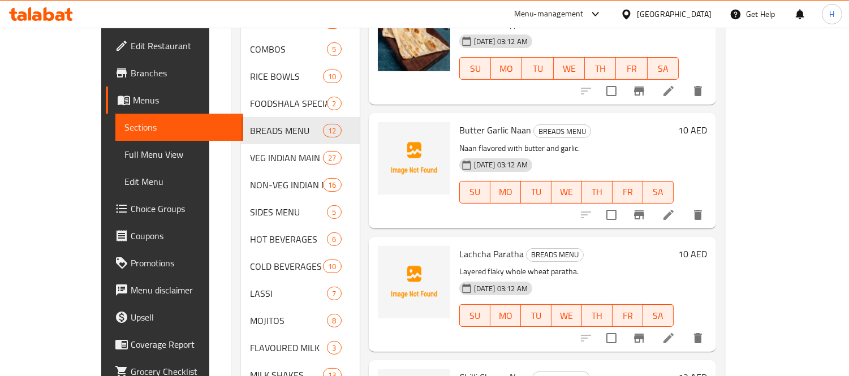
click at [459, 246] on span "Lachcha Paratha" at bounding box center [491, 254] width 65 height 17
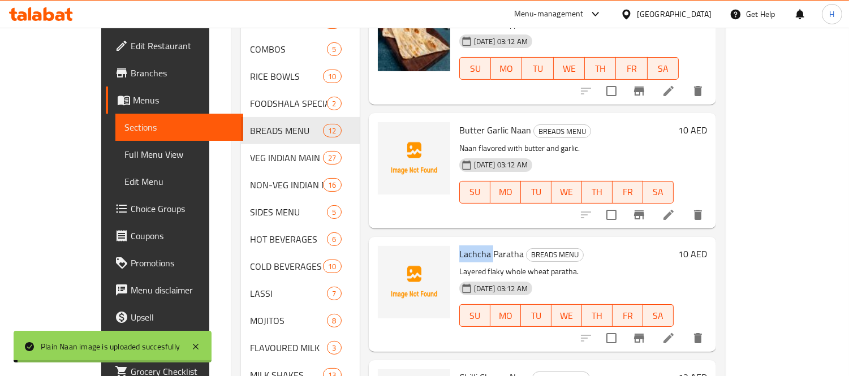
click at [459, 246] on span "Lachcha Paratha" at bounding box center [491, 254] width 65 height 17
click at [388, 256] on icon "upload picture" at bounding box center [393, 261] width 11 height 10
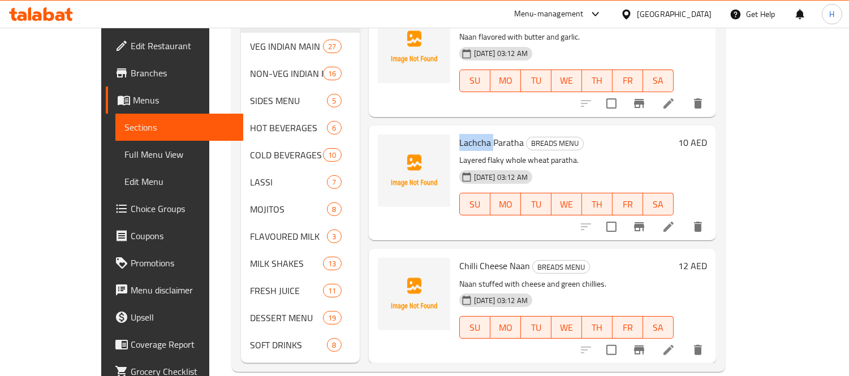
scroll to position [615, 0]
click at [459, 257] on span "Chilli Cheese Naan" at bounding box center [494, 265] width 71 height 17
click at [387, 267] on icon "upload picture" at bounding box center [394, 274] width 14 height 14
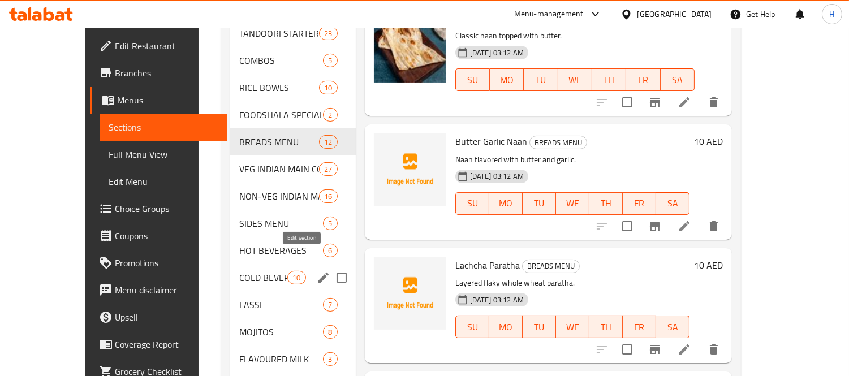
scroll to position [489, 0]
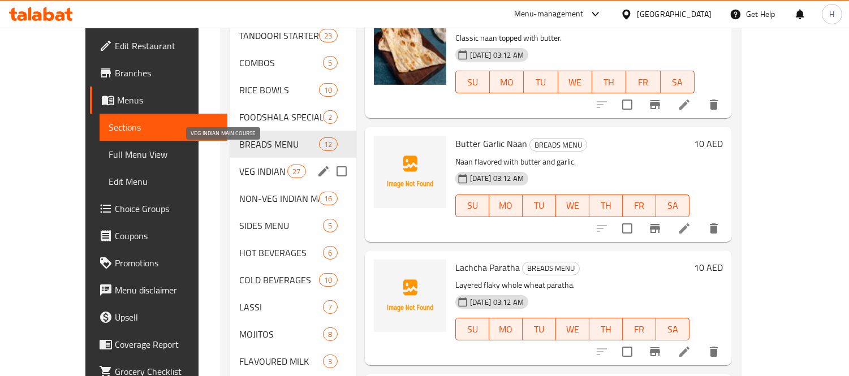
click at [255, 165] on span "VEG INDIAN MAIN COURSE" at bounding box center [263, 172] width 48 height 14
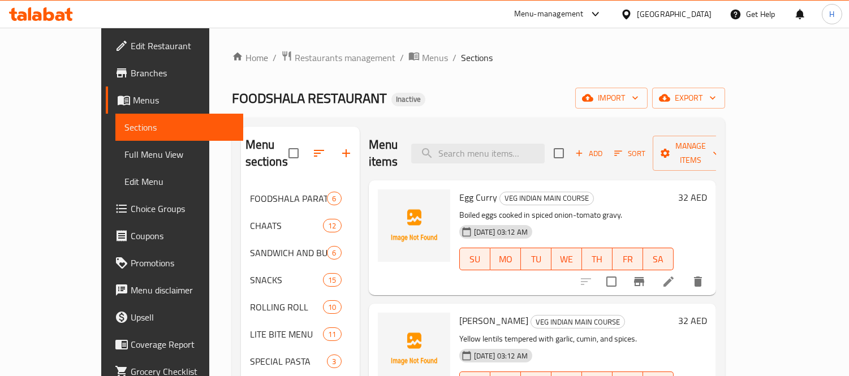
click at [459, 189] on span "Egg Curry" at bounding box center [478, 197] width 38 height 17
click at [388, 200] on icon "upload picture" at bounding box center [393, 205] width 11 height 10
click at [459, 312] on span "[PERSON_NAME]" at bounding box center [493, 320] width 69 height 17
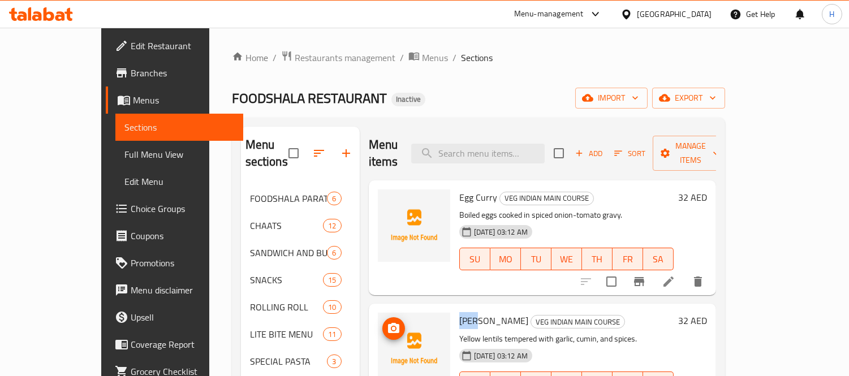
click at [383, 322] on span "upload picture" at bounding box center [394, 329] width 23 height 14
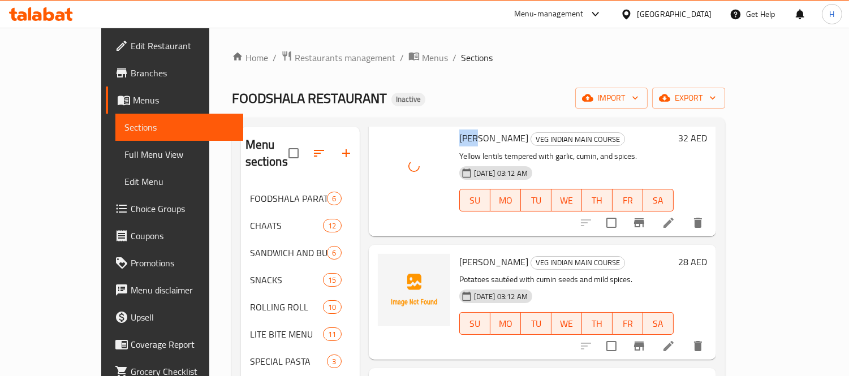
scroll to position [188, 0]
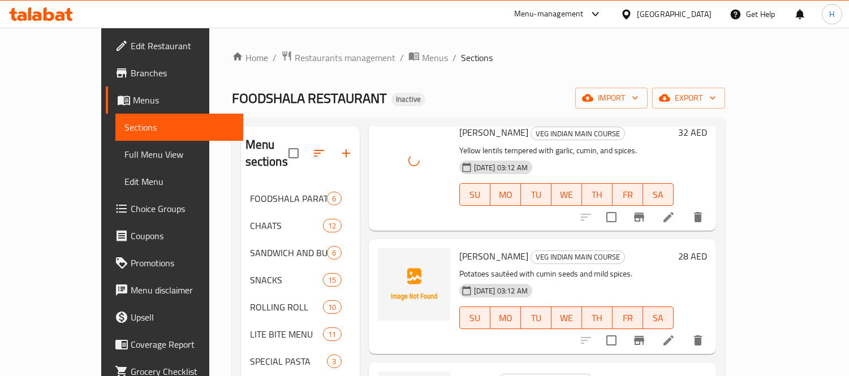
click at [459, 248] on span "[PERSON_NAME]" at bounding box center [493, 256] width 69 height 17
click at [387, 257] on icon "upload picture" at bounding box center [394, 264] width 14 height 14
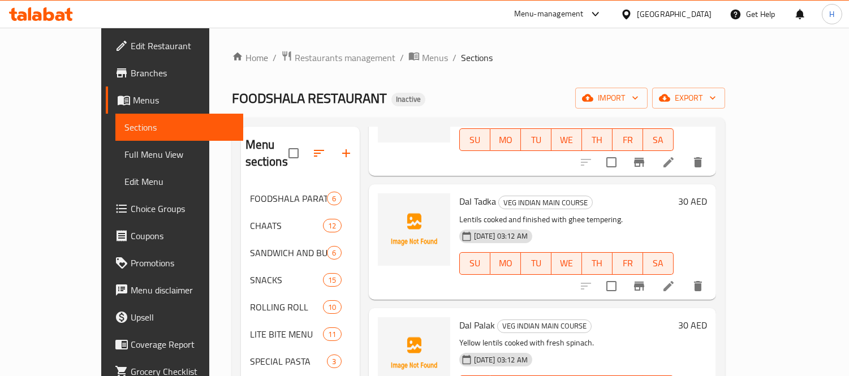
scroll to position [377, 0]
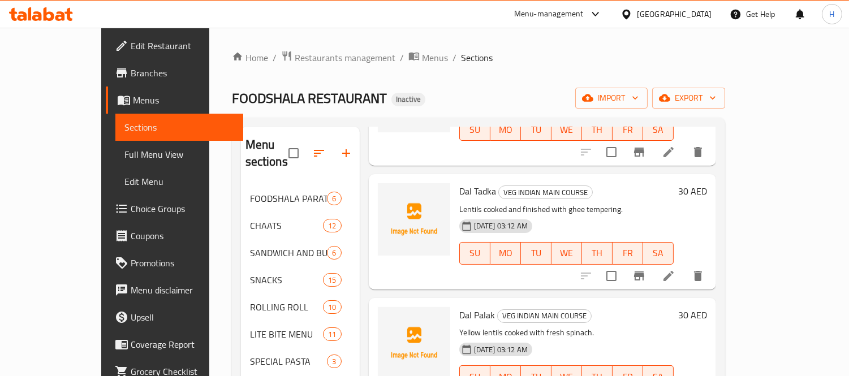
click at [459, 183] on span "Dal Tadka" at bounding box center [477, 191] width 37 height 17
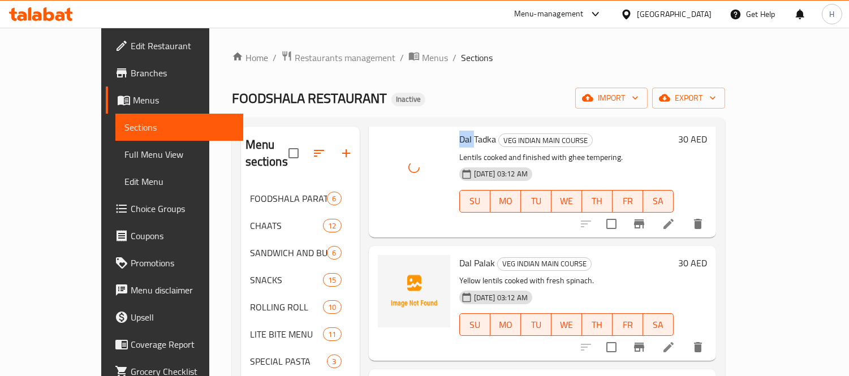
scroll to position [440, 0]
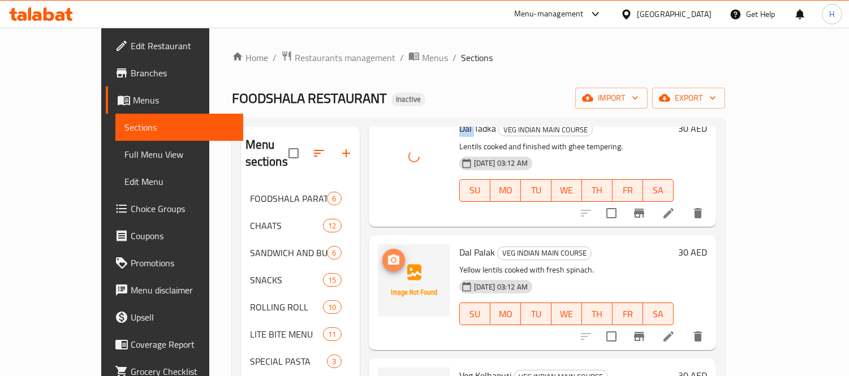
click at [388, 255] on icon "upload picture" at bounding box center [393, 260] width 11 height 10
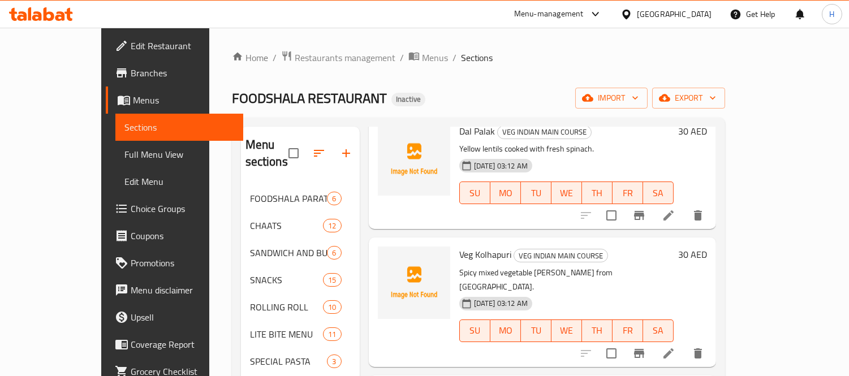
scroll to position [566, 0]
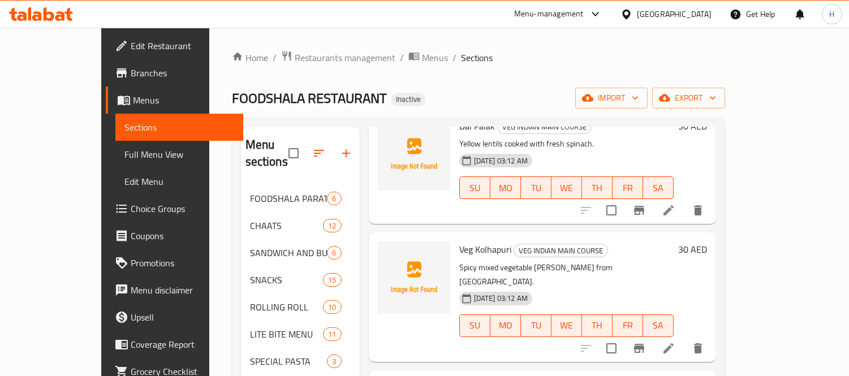
click at [459, 241] on span "Veg Kolhapuri" at bounding box center [485, 249] width 52 height 17
click at [388, 252] on icon "upload picture" at bounding box center [393, 257] width 11 height 10
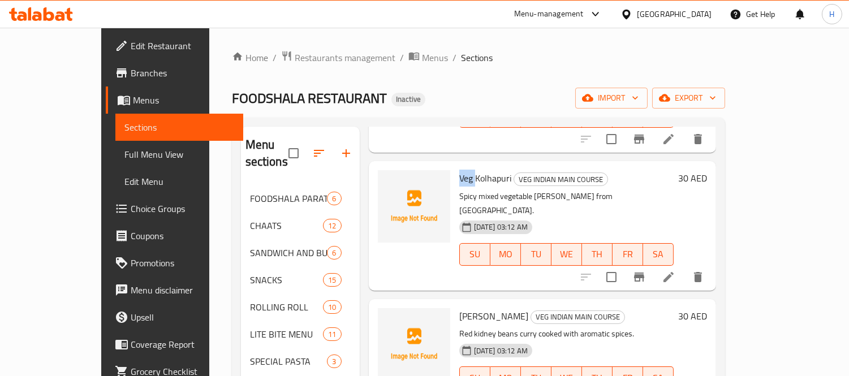
scroll to position [691, 0]
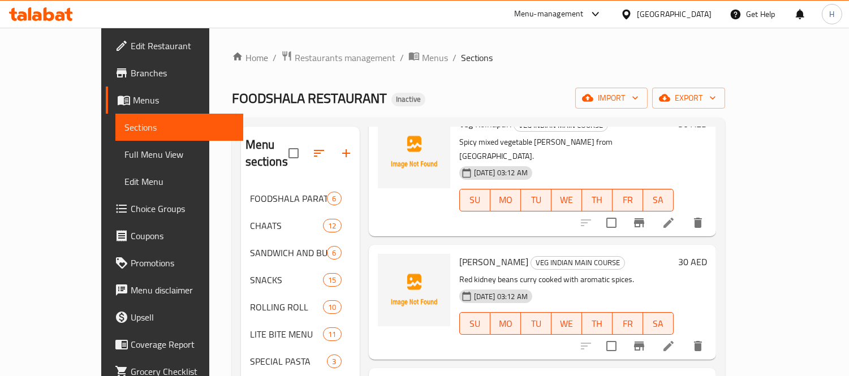
click at [459, 253] on span "[PERSON_NAME]" at bounding box center [493, 261] width 69 height 17
click at [388, 264] on icon "upload picture" at bounding box center [393, 269] width 11 height 10
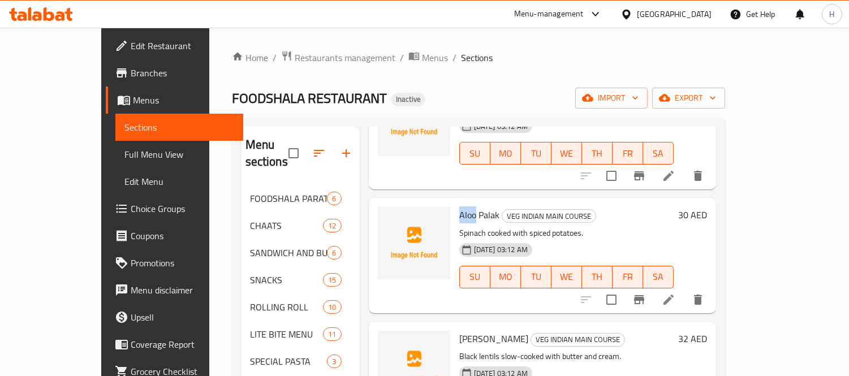
scroll to position [880, 0]
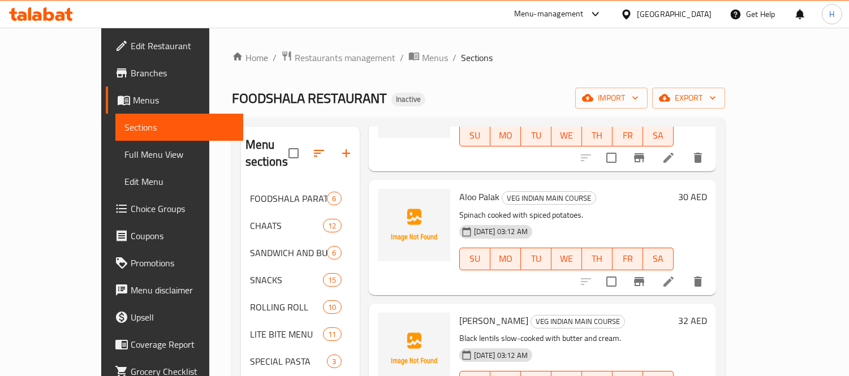
click at [459, 312] on span "[PERSON_NAME]" at bounding box center [493, 320] width 69 height 17
click at [388, 323] on icon "upload picture" at bounding box center [393, 328] width 11 height 10
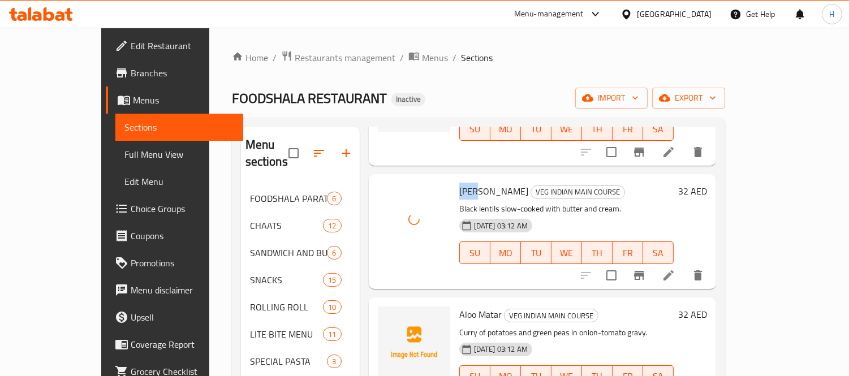
scroll to position [1068, 0]
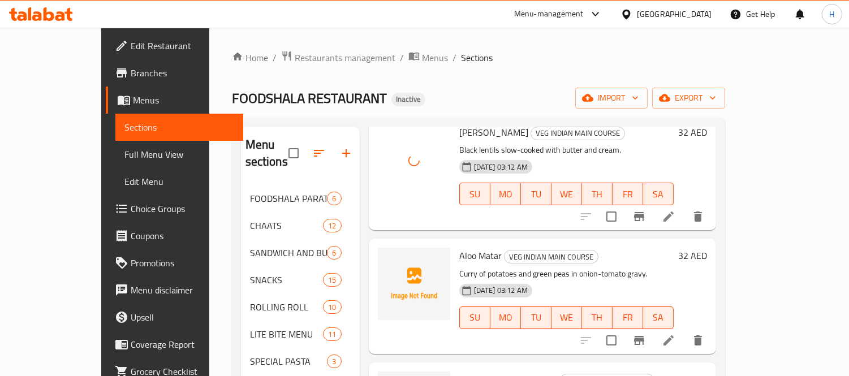
click at [459, 247] on span "Aloo Matar" at bounding box center [480, 255] width 42 height 17
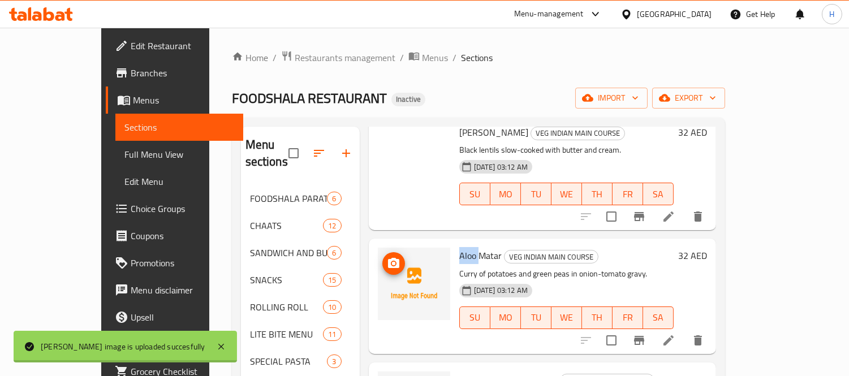
click at [387, 257] on icon "upload picture" at bounding box center [394, 264] width 14 height 14
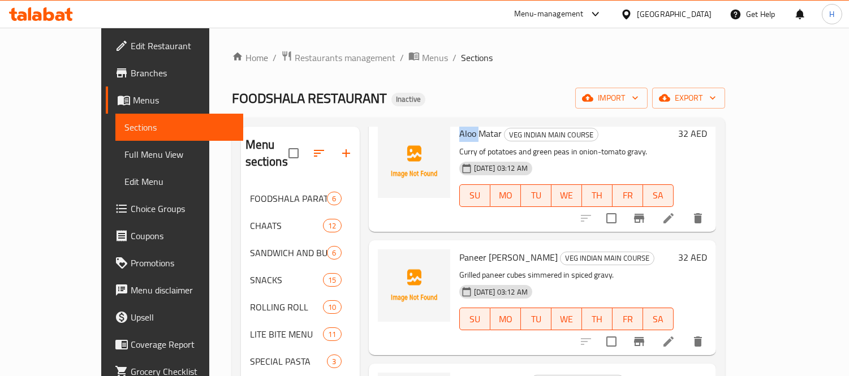
scroll to position [1194, 0]
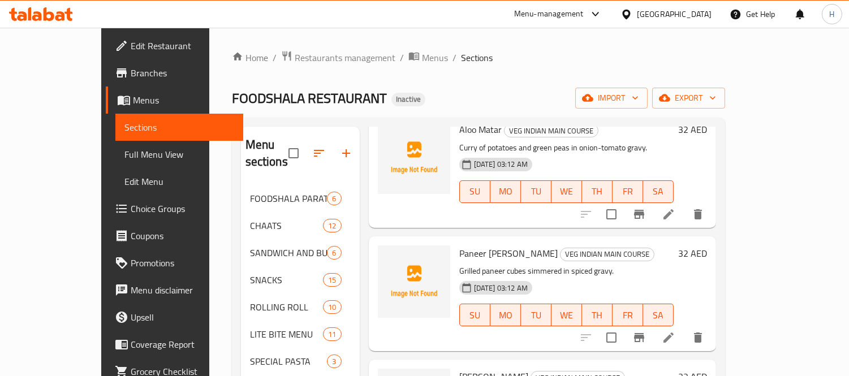
click at [459, 245] on span "Paneer [PERSON_NAME]" at bounding box center [508, 253] width 98 height 17
click at [388, 256] on icon "upload picture" at bounding box center [393, 261] width 11 height 10
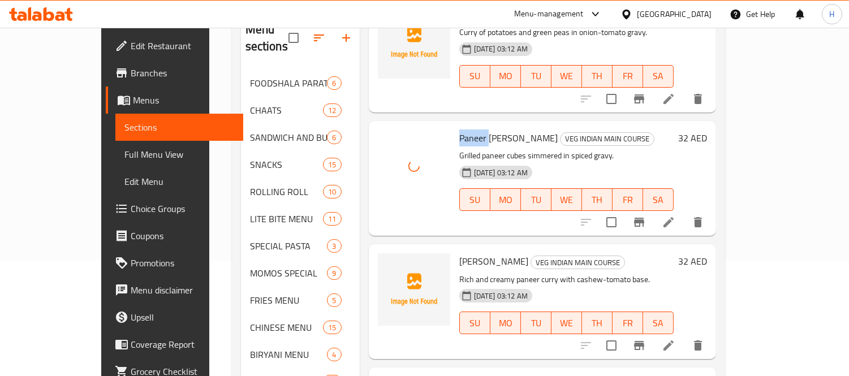
scroll to position [126, 0]
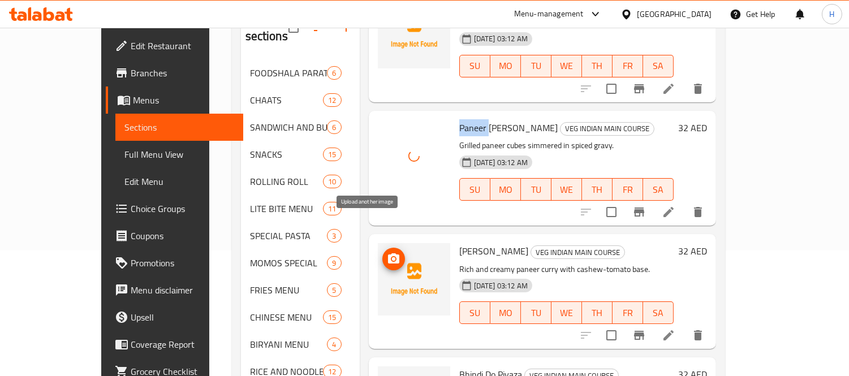
click at [383, 248] on button "upload picture" at bounding box center [394, 259] width 23 height 23
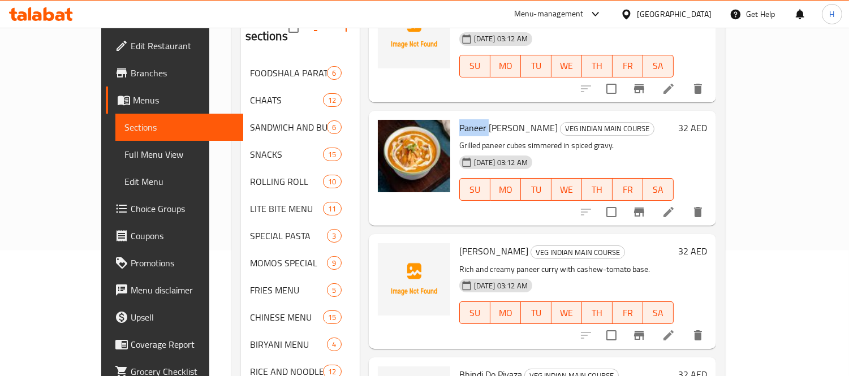
scroll to position [1320, 0]
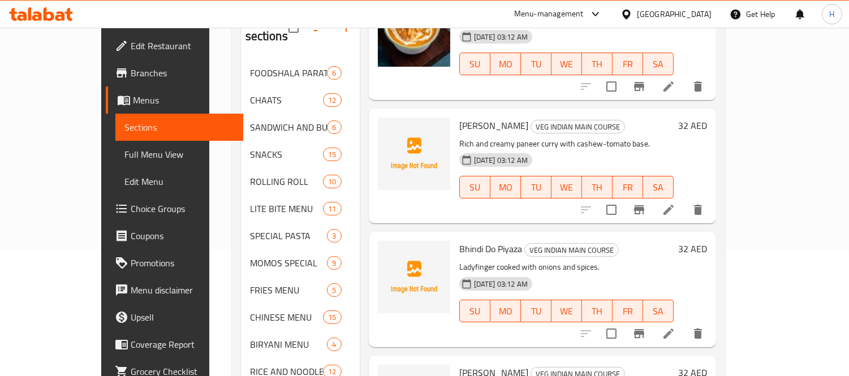
click at [459, 240] on span "Bhindi Do Piyaza" at bounding box center [490, 248] width 63 height 17
click at [388, 251] on icon "upload picture" at bounding box center [393, 256] width 11 height 10
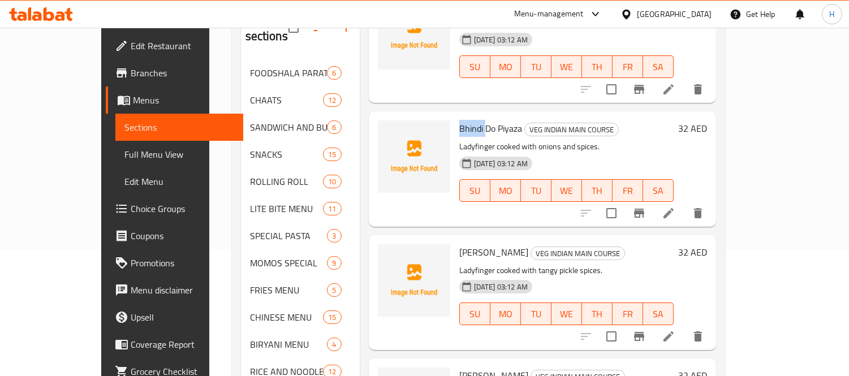
scroll to position [1446, 0]
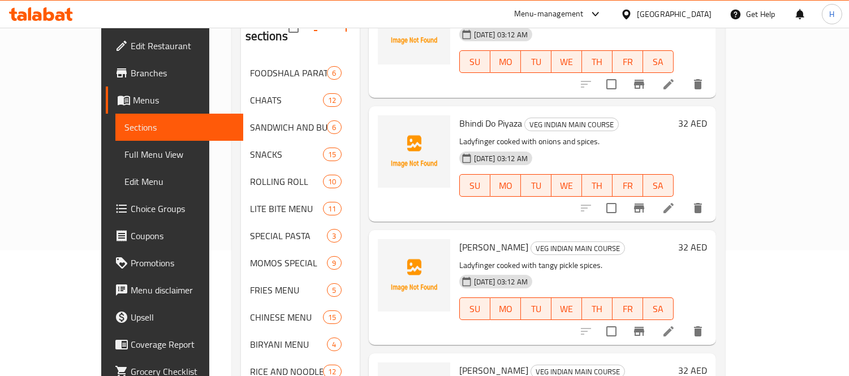
click at [459, 239] on span "[PERSON_NAME]" at bounding box center [493, 247] width 69 height 17
click at [388, 250] on icon "upload picture" at bounding box center [393, 255] width 11 height 10
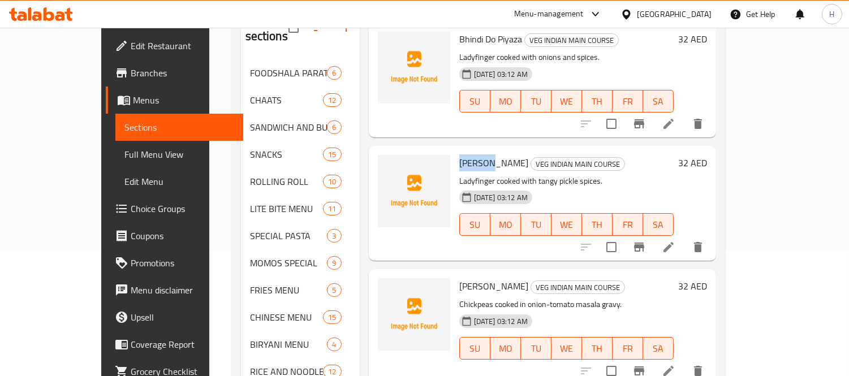
scroll to position [1571, 0]
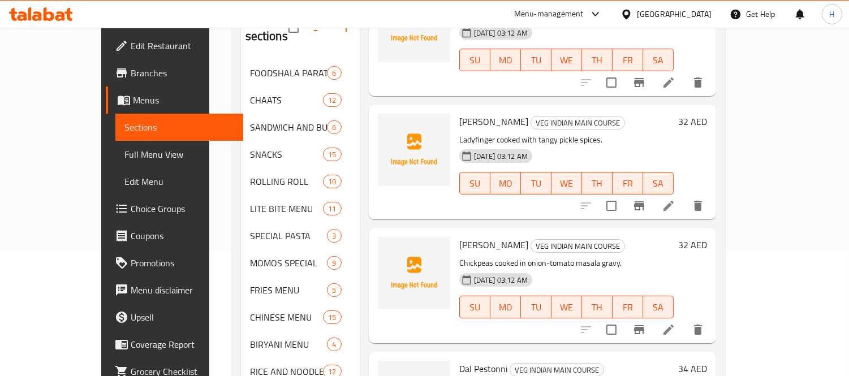
click at [459, 237] on span "[PERSON_NAME]" at bounding box center [493, 245] width 69 height 17
click at [387, 246] on icon "upload picture" at bounding box center [394, 253] width 14 height 14
click at [459, 360] on span "Dal Pestonni" at bounding box center [483, 368] width 48 height 17
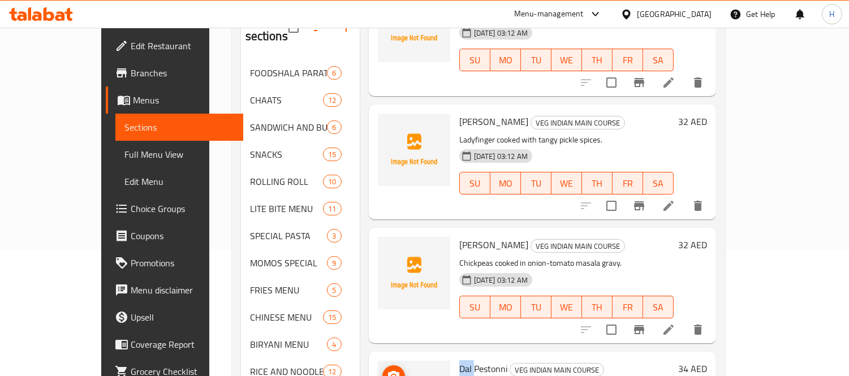
click at [383, 370] on span "upload picture" at bounding box center [394, 377] width 23 height 14
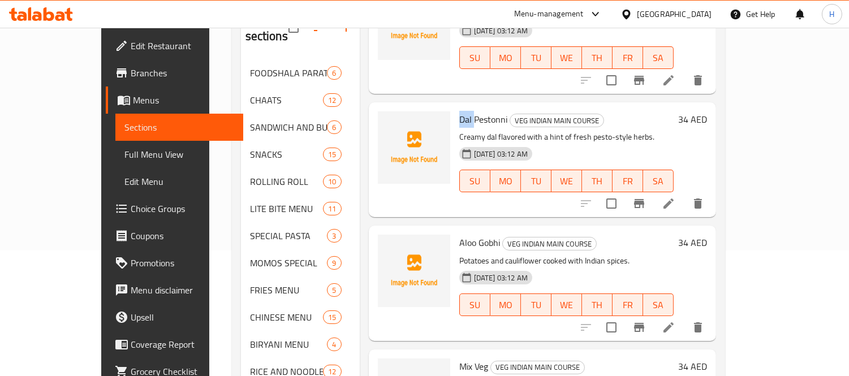
scroll to position [1823, 0]
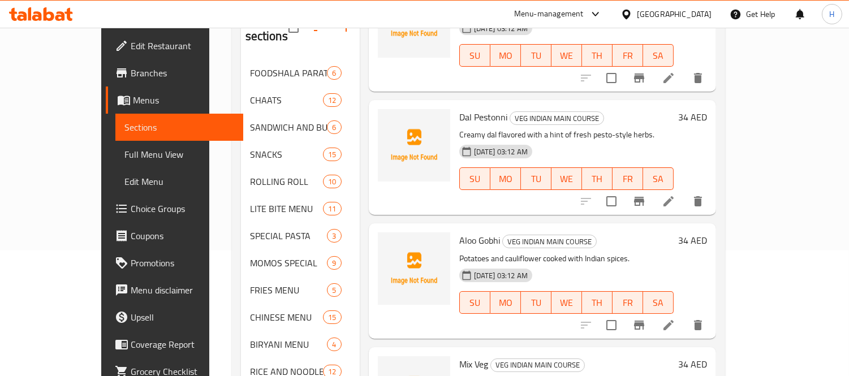
click at [459, 232] on span "Aloo Gobhi" at bounding box center [479, 240] width 41 height 17
click at [383, 242] on span "upload picture" at bounding box center [394, 249] width 23 height 14
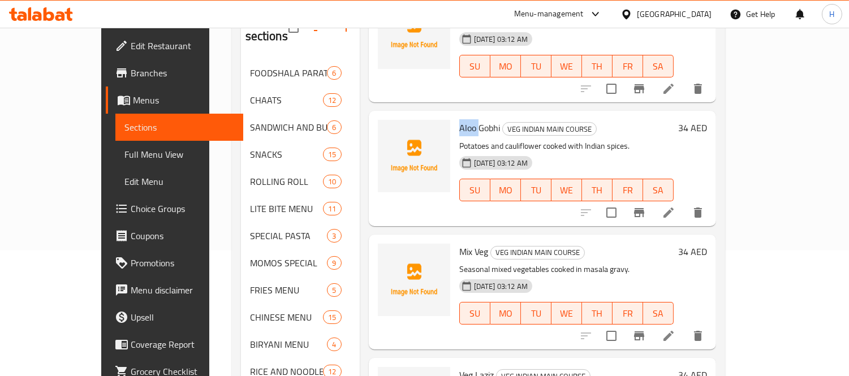
scroll to position [1949, 0]
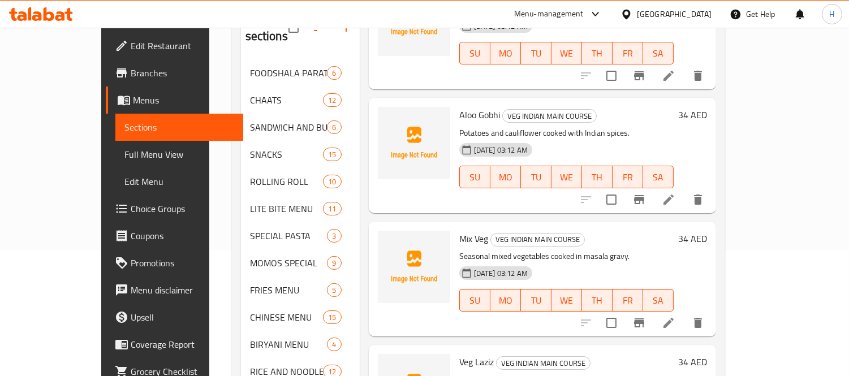
click at [459, 230] on span "Mix Veg" at bounding box center [473, 238] width 29 height 17
click at [383, 240] on span "upload picture" at bounding box center [394, 247] width 23 height 14
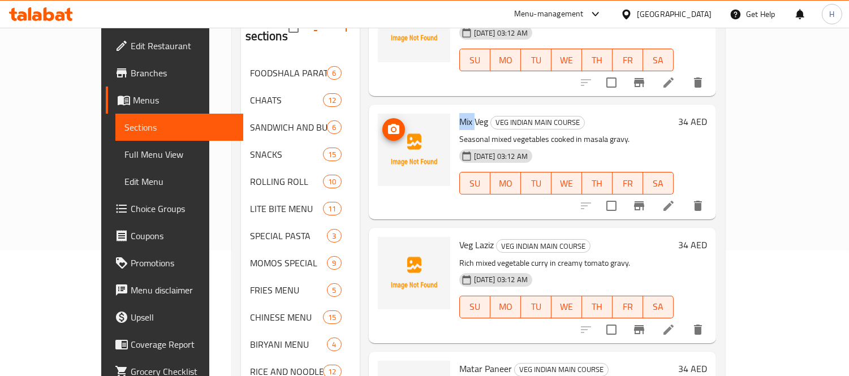
scroll to position [2074, 0]
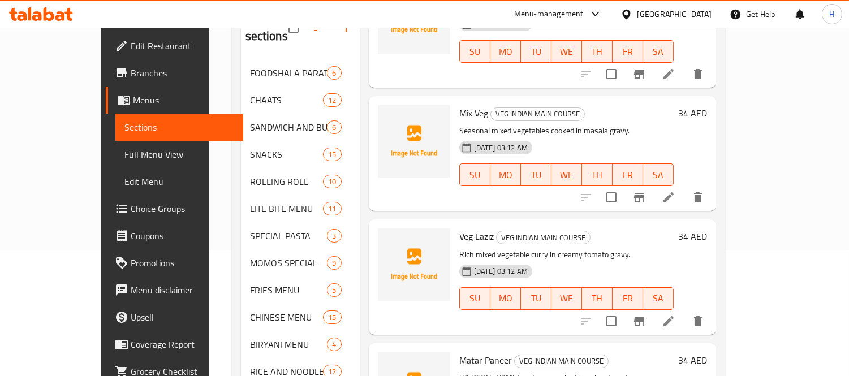
click at [459, 228] on span "Veg Laziz" at bounding box center [476, 236] width 35 height 17
click at [459, 105] on span "Mix Veg" at bounding box center [473, 113] width 29 height 17
click at [388, 115] on icon "upload picture" at bounding box center [393, 120] width 11 height 10
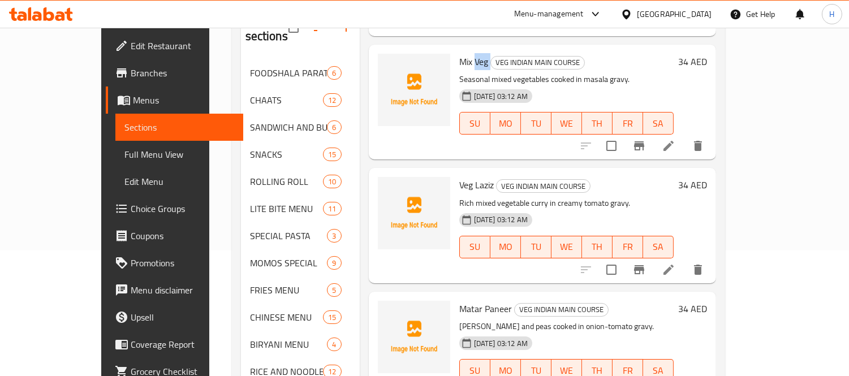
scroll to position [2137, 0]
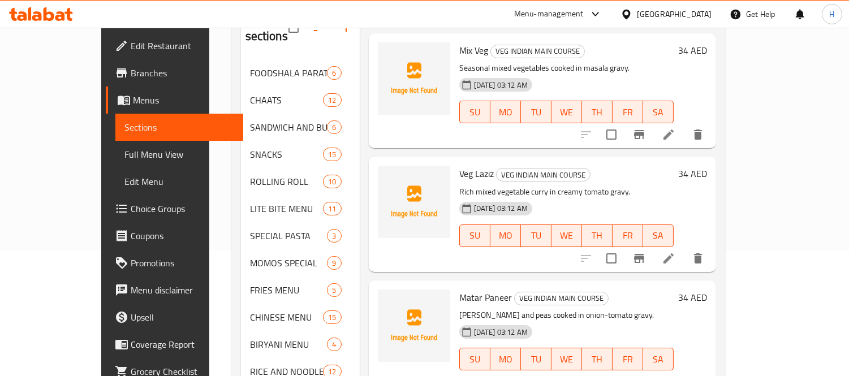
click at [459, 165] on span "Veg Laziz" at bounding box center [476, 173] width 35 height 17
click at [387, 175] on icon "upload picture" at bounding box center [394, 182] width 14 height 14
click at [459, 289] on span "Matar Paneer" at bounding box center [485, 297] width 53 height 17
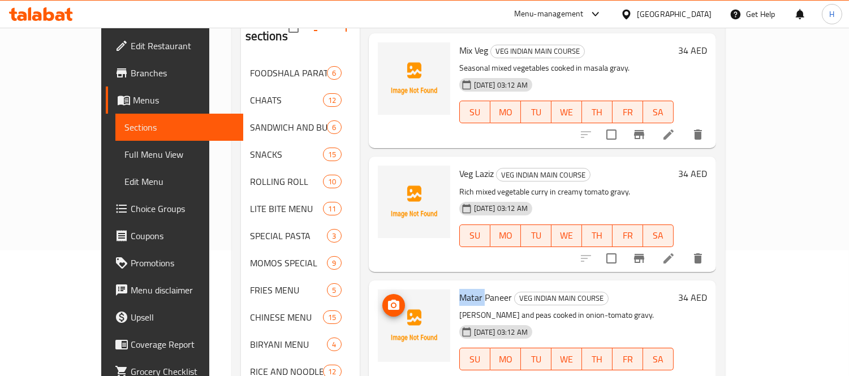
click at [383, 299] on span "upload picture" at bounding box center [394, 306] width 23 height 14
click at [474, 289] on span "Matar Paneer" at bounding box center [485, 297] width 53 height 17
click at [388, 300] on icon "upload picture" at bounding box center [393, 305] width 11 height 10
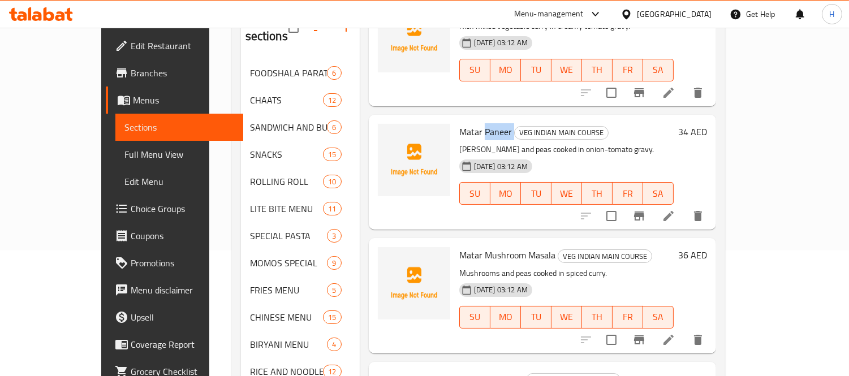
scroll to position [2326, 0]
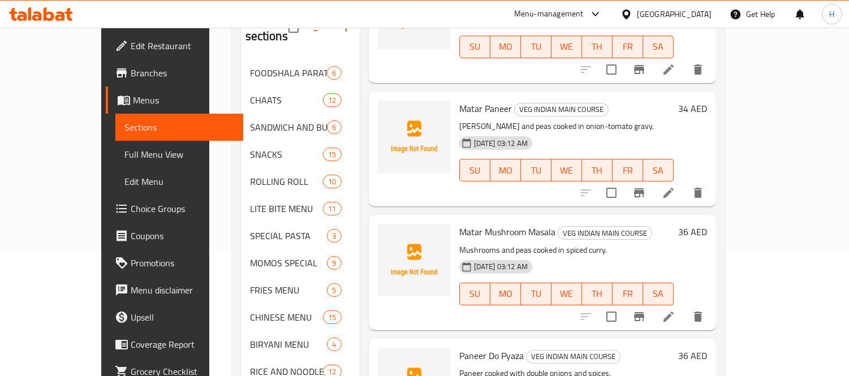
click at [459, 224] on span "Matar Mushroom Masala" at bounding box center [507, 232] width 96 height 17
click at [387, 233] on icon "upload picture" at bounding box center [394, 240] width 14 height 14
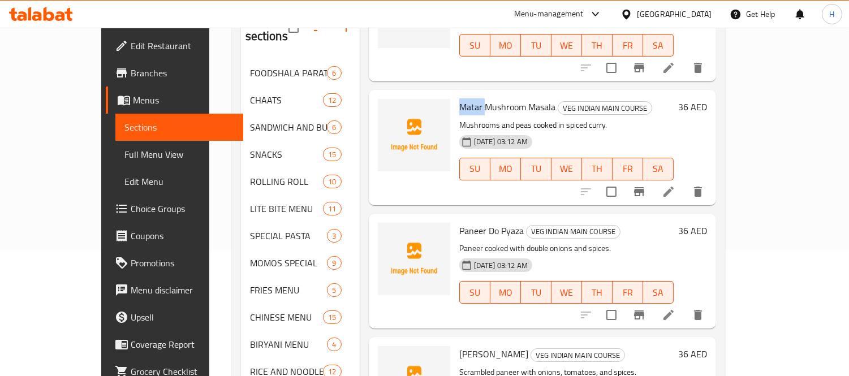
scroll to position [2452, 0]
click at [459, 222] on span "Paneer Do Pyaza" at bounding box center [491, 230] width 65 height 17
click at [388, 233] on icon "upload picture" at bounding box center [393, 238] width 11 height 10
click at [459, 345] on span "[PERSON_NAME]" at bounding box center [493, 353] width 69 height 17
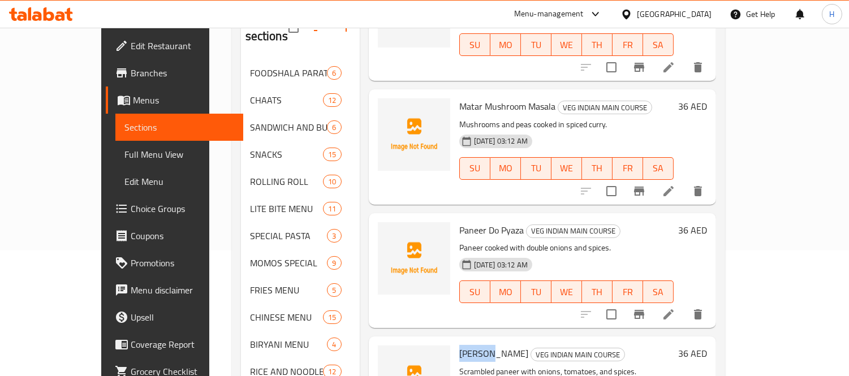
click at [459, 345] on span "[PERSON_NAME]" at bounding box center [493, 353] width 69 height 17
click at [387, 355] on icon "upload picture" at bounding box center [394, 362] width 14 height 14
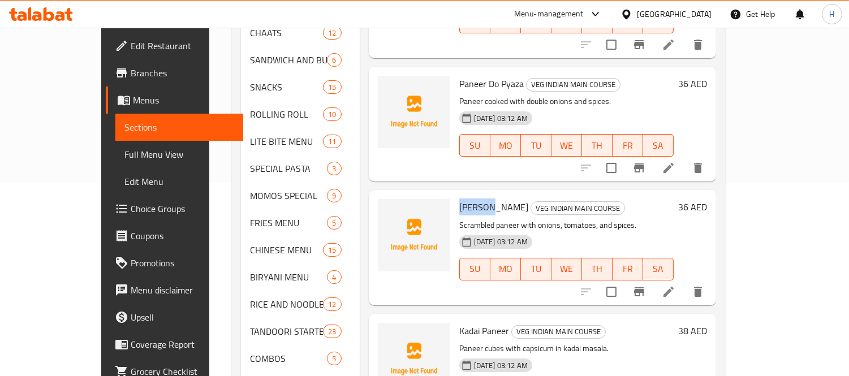
scroll to position [251, 0]
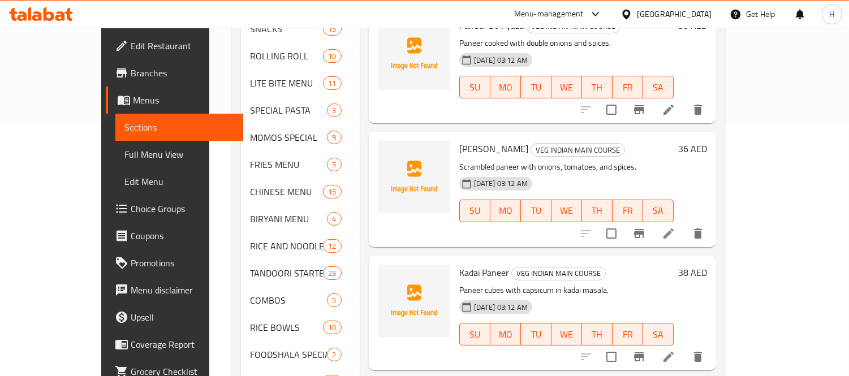
click at [459, 264] on span "Kadai Paneer" at bounding box center [484, 272] width 50 height 17
click at [388, 275] on icon "upload picture" at bounding box center [393, 280] width 11 height 10
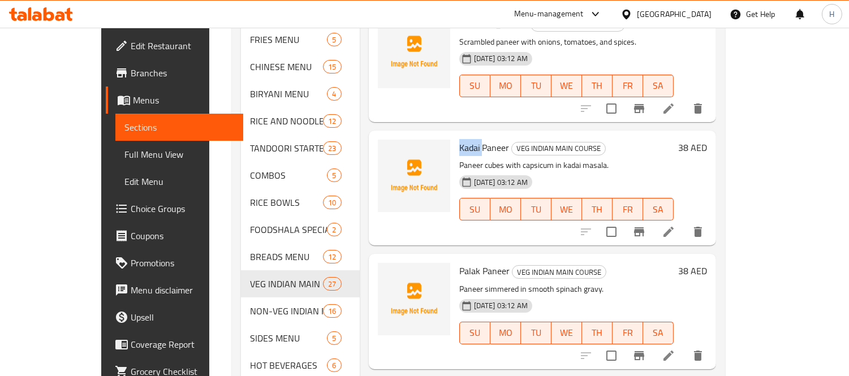
scroll to position [377, 0]
click at [459, 262] on span "Palak Paneer" at bounding box center [484, 270] width 50 height 17
click at [383, 272] on span "upload picture" at bounding box center [394, 279] width 23 height 14
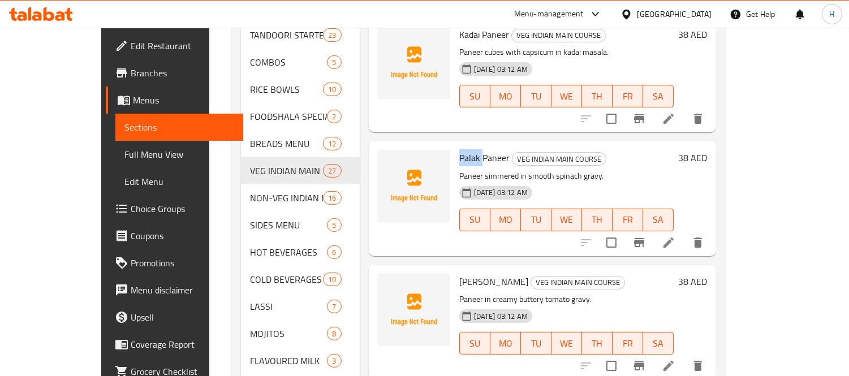
scroll to position [502, 0]
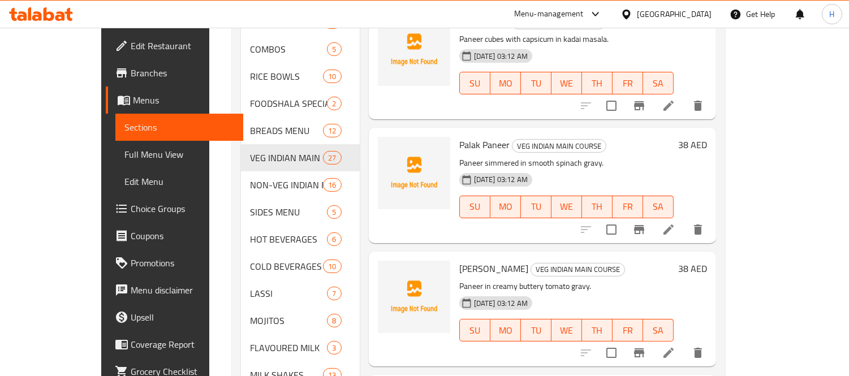
click at [459, 260] on span "[PERSON_NAME]" at bounding box center [493, 268] width 69 height 17
click at [483, 260] on span "[PERSON_NAME]" at bounding box center [493, 268] width 69 height 17
click at [388, 271] on icon "upload picture" at bounding box center [393, 276] width 11 height 10
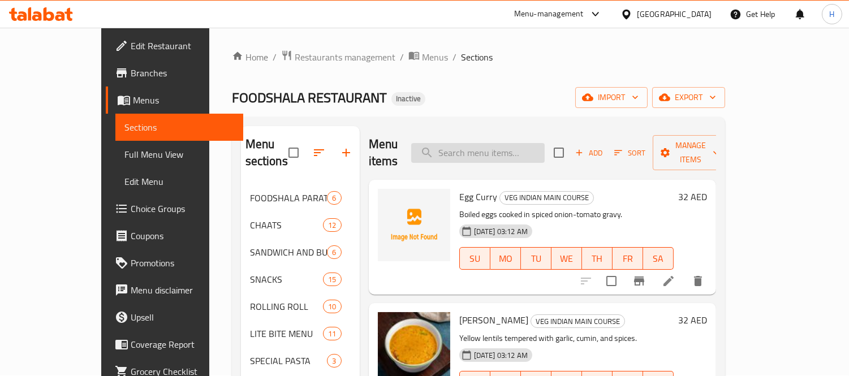
scroll to position [0, 0]
click at [499, 144] on input "search" at bounding box center [478, 154] width 134 height 20
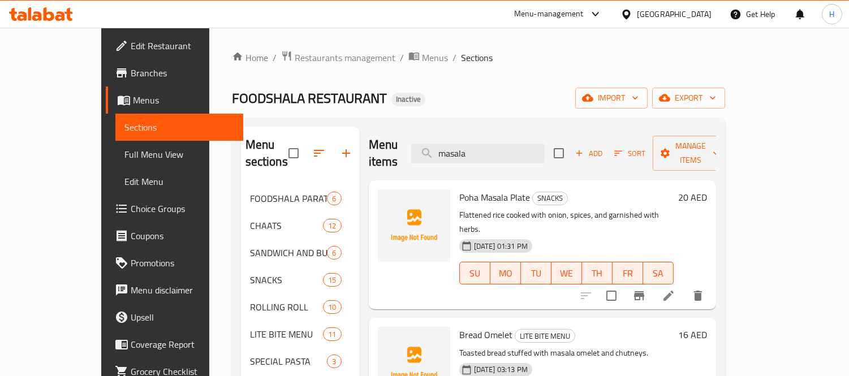
type input "[PERSON_NAME]"
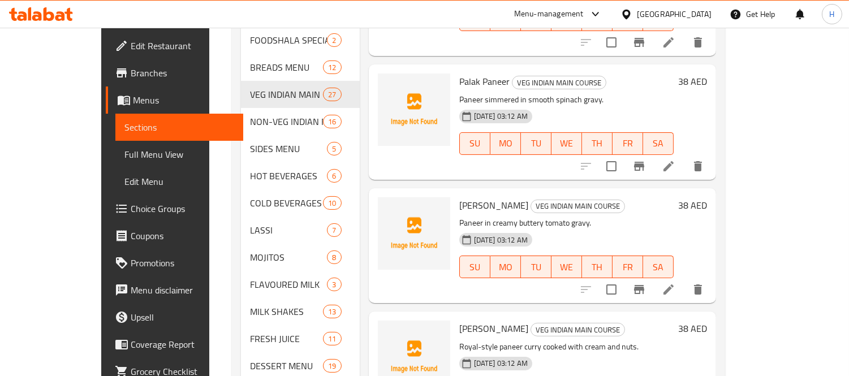
scroll to position [615, 0]
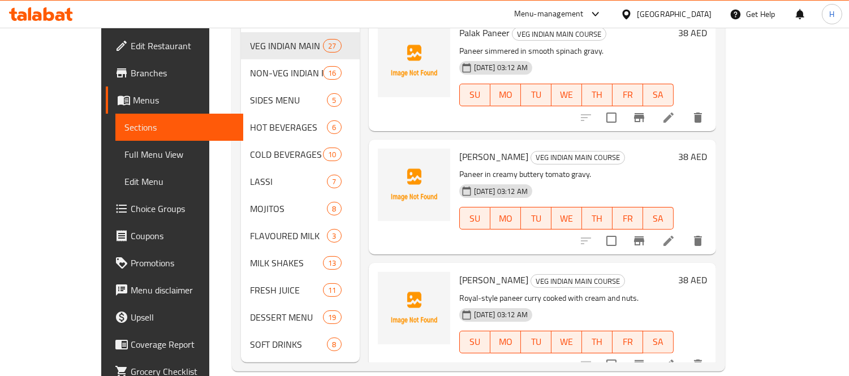
click at [459, 272] on span "[PERSON_NAME]" at bounding box center [493, 280] width 69 height 17
click at [388, 282] on icon "upload picture" at bounding box center [393, 287] width 11 height 10
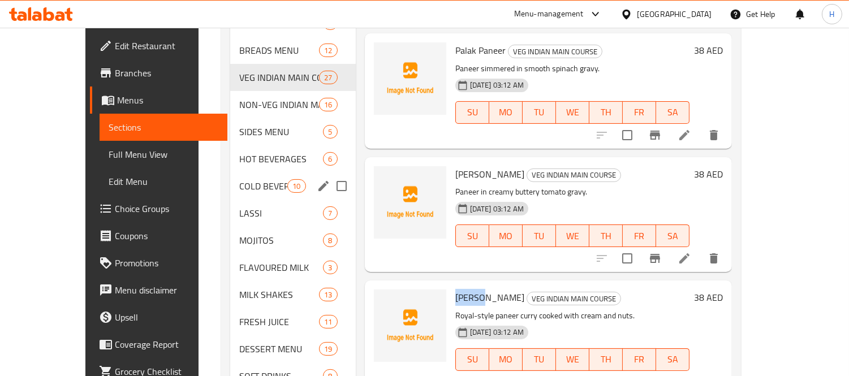
scroll to position [552, 0]
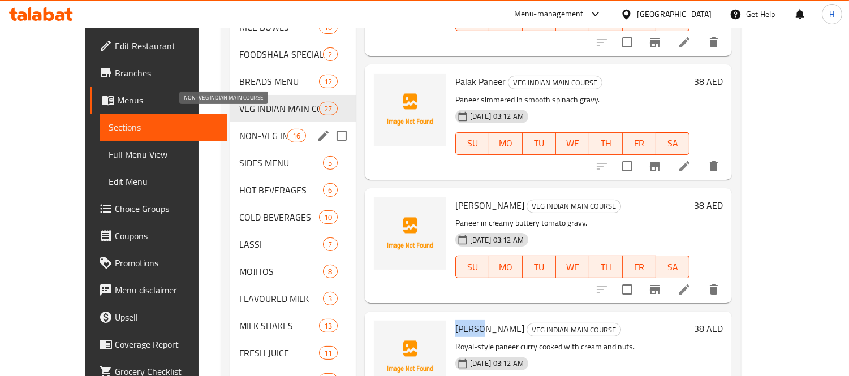
click at [244, 129] on span "NON-VEG INDIAN MAIN COURSE" at bounding box center [263, 136] width 48 height 14
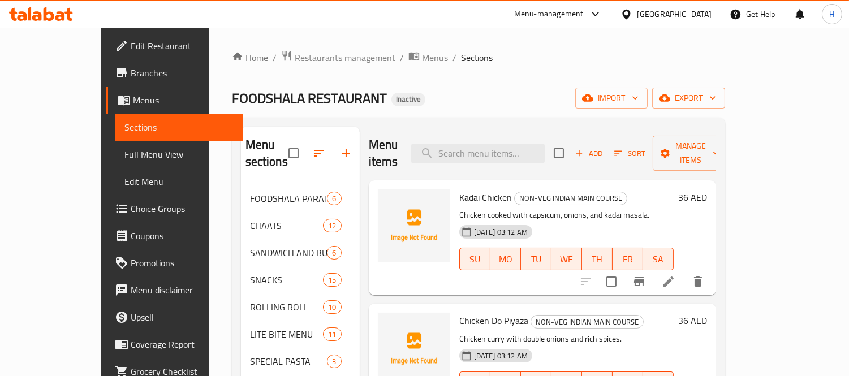
click at [459, 189] on span "Kadai Chicken" at bounding box center [485, 197] width 53 height 17
click at [388, 200] on icon "upload picture" at bounding box center [393, 205] width 11 height 10
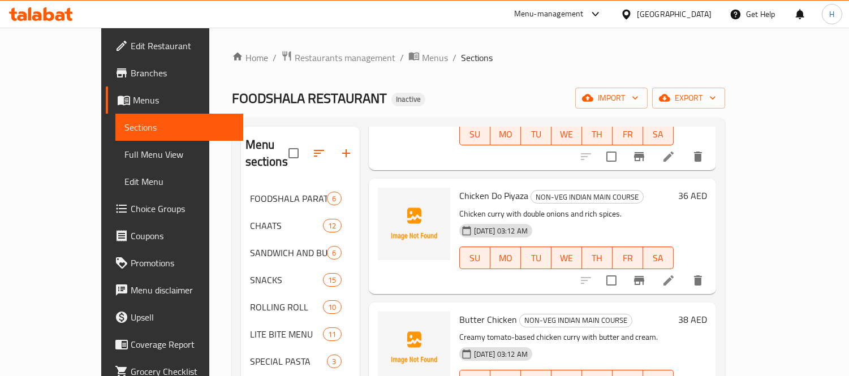
scroll to position [126, 0]
click at [459, 187] on span "Chicken Do Piyaza" at bounding box center [493, 195] width 69 height 17
click at [383, 196] on span "upload picture" at bounding box center [394, 203] width 23 height 14
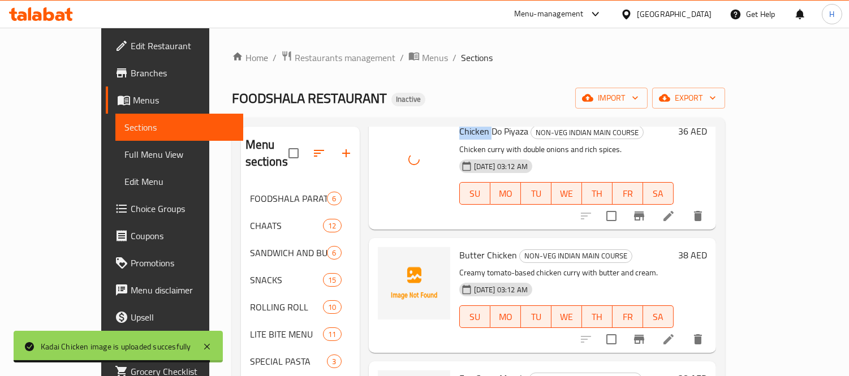
scroll to position [251, 0]
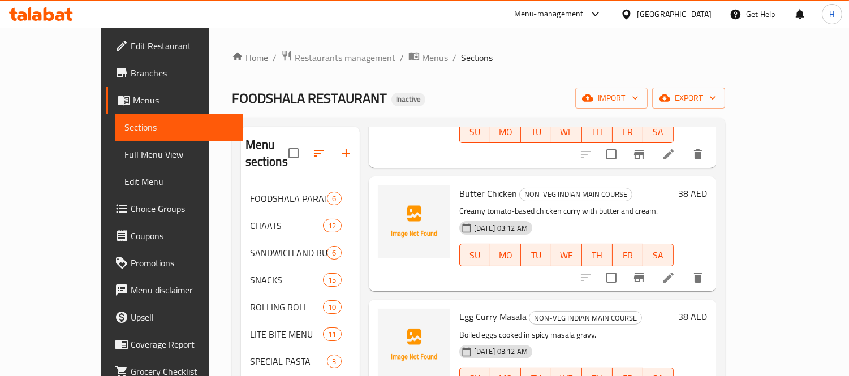
click at [459, 185] on span "Butter Chicken" at bounding box center [488, 193] width 58 height 17
click at [387, 195] on icon "upload picture" at bounding box center [394, 202] width 14 height 14
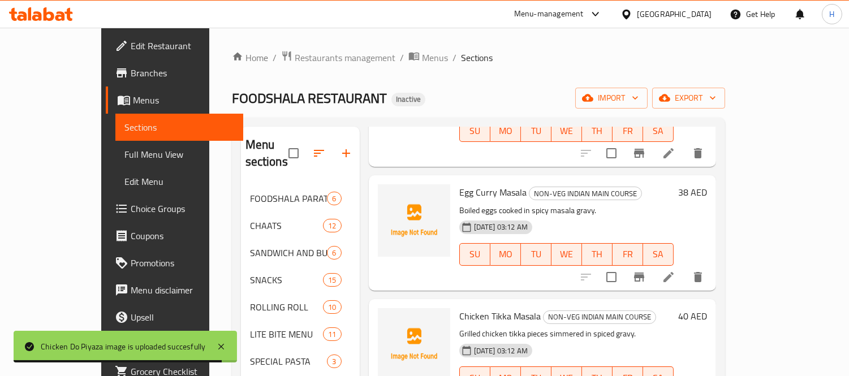
scroll to position [377, 0]
click at [459, 183] on span "Egg Curry Masala" at bounding box center [492, 191] width 67 height 17
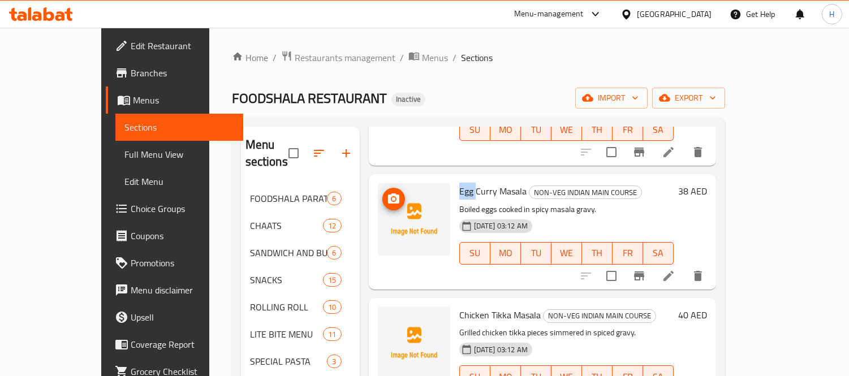
click at [388, 194] on icon "upload picture" at bounding box center [393, 199] width 11 height 10
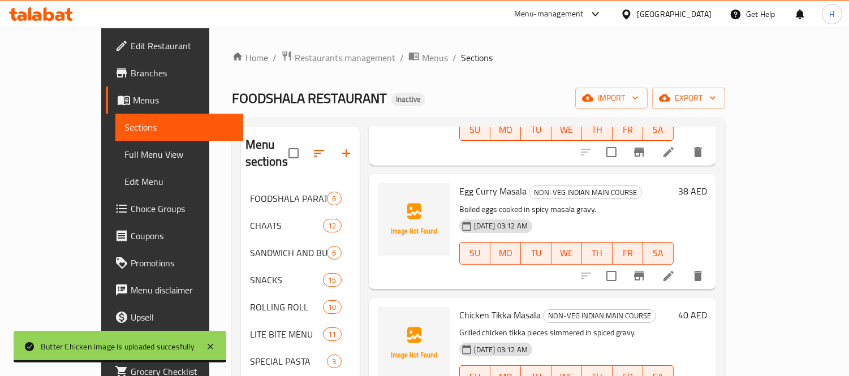
click at [459, 307] on span "Chicken Tikka Masala" at bounding box center [499, 315] width 81 height 17
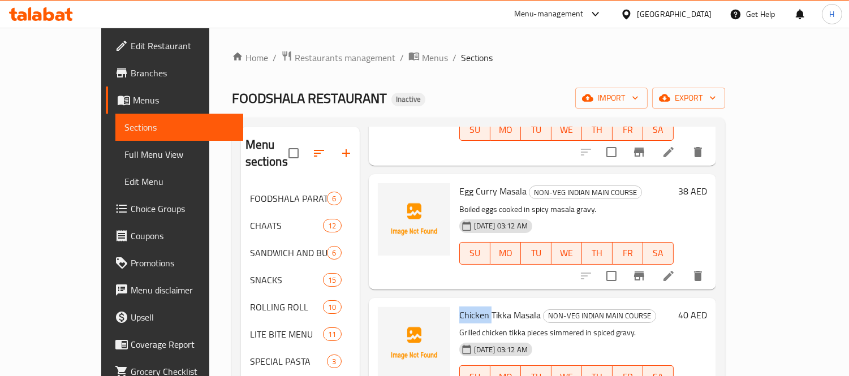
click at [459, 307] on span "Chicken Tikka Masala" at bounding box center [499, 315] width 81 height 17
click at [383, 316] on span "upload picture" at bounding box center [394, 323] width 23 height 14
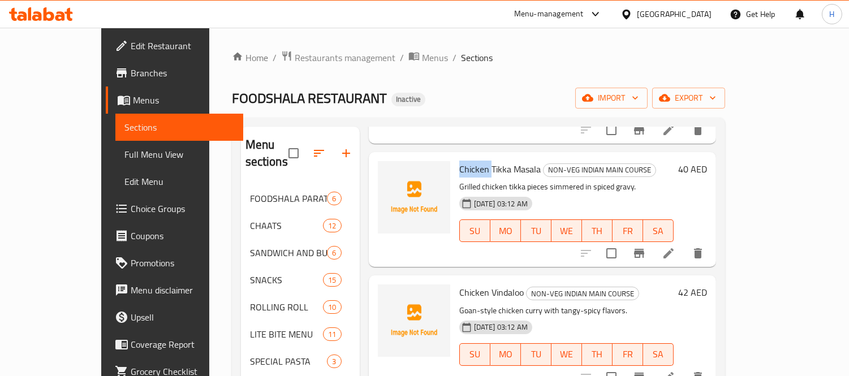
scroll to position [566, 0]
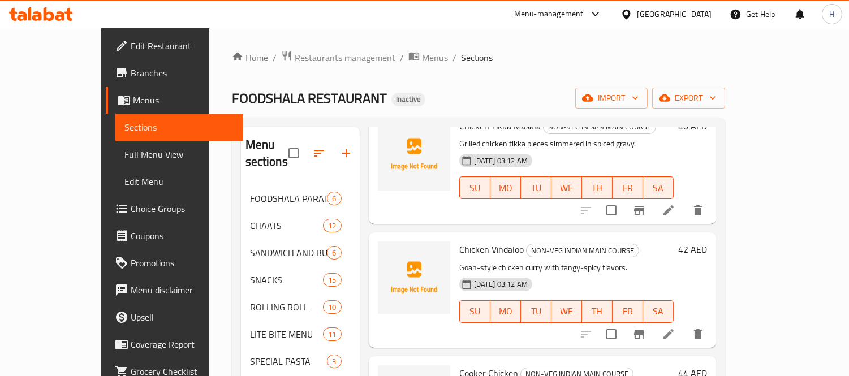
click at [459, 241] on span "Chicken Vindaloo" at bounding box center [491, 249] width 65 height 17
click at [387, 251] on icon "upload picture" at bounding box center [394, 258] width 14 height 14
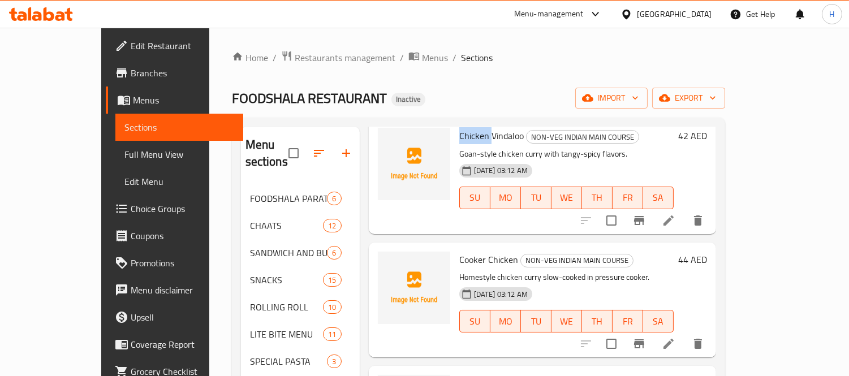
scroll to position [691, 0]
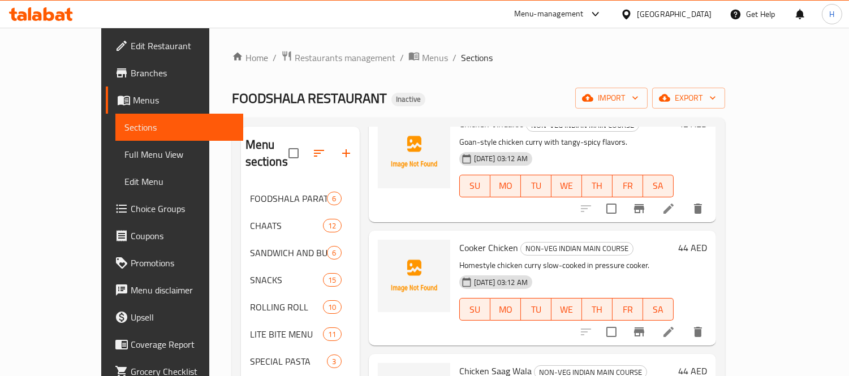
click at [459, 239] on span "Cooker Chicken" at bounding box center [488, 247] width 59 height 17
click at [388, 250] on icon "upload picture" at bounding box center [393, 255] width 11 height 10
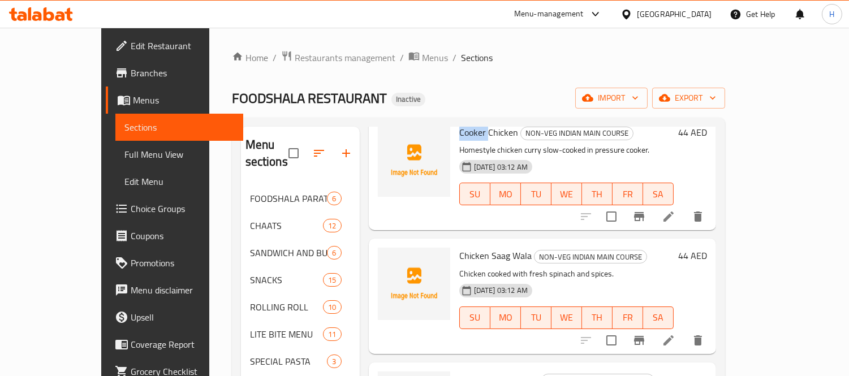
scroll to position [817, 0]
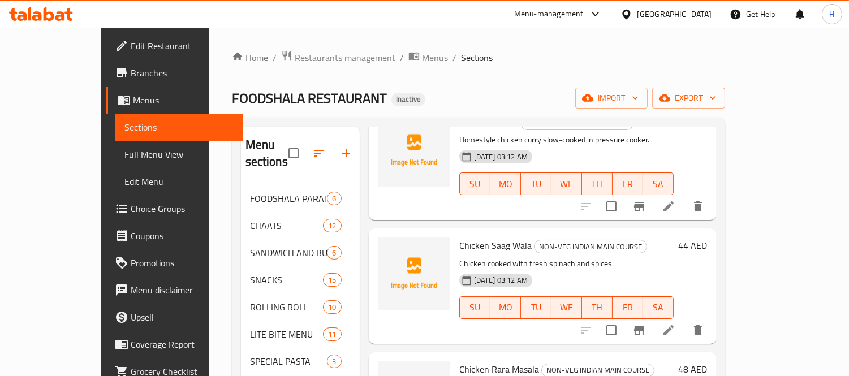
click at [459, 237] on span "Chicken Saag Wala" at bounding box center [495, 245] width 72 height 17
click at [387, 247] on icon "upload picture" at bounding box center [394, 254] width 14 height 14
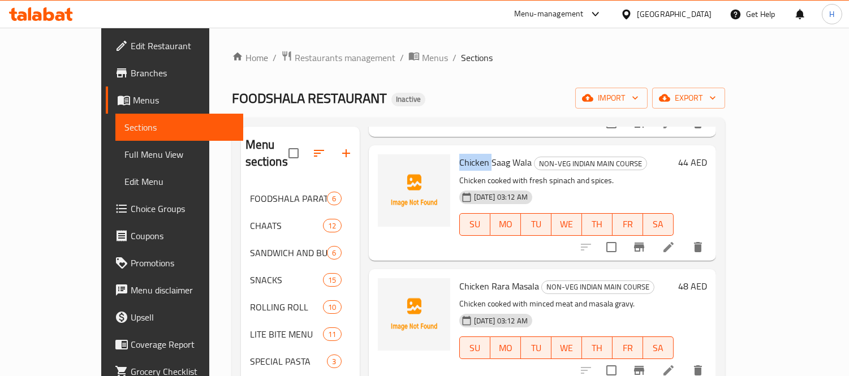
scroll to position [880, 0]
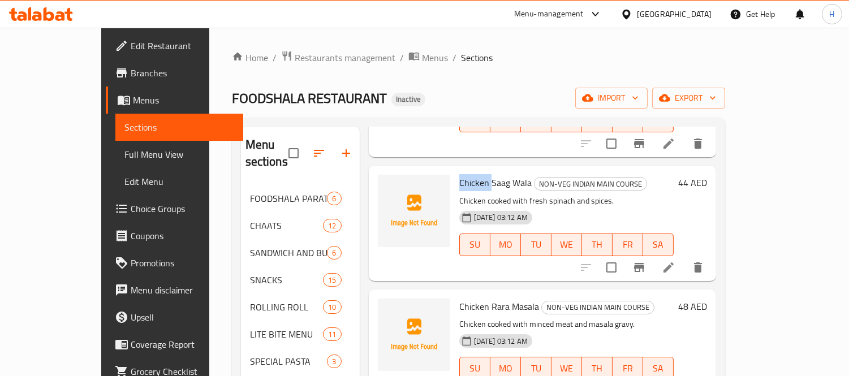
click at [465, 174] on span "Chicken Saag Wala" at bounding box center [495, 182] width 72 height 17
click at [383, 184] on span "upload picture" at bounding box center [394, 191] width 23 height 14
click at [459, 298] on span "Chicken Rara Masala" at bounding box center [499, 306] width 80 height 17
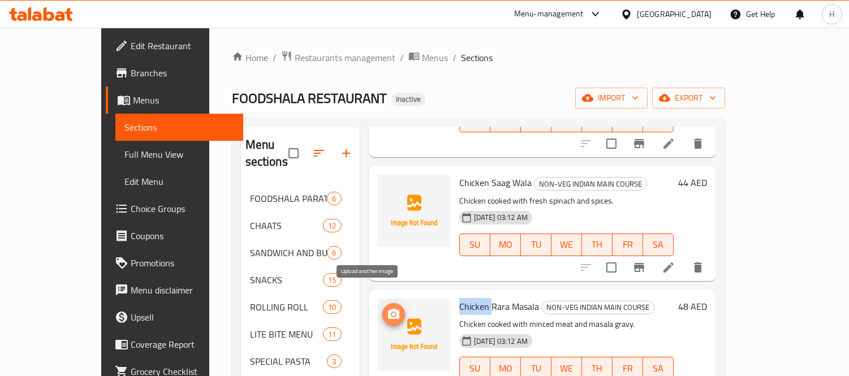
click at [388, 309] on icon "upload picture" at bounding box center [393, 314] width 11 height 10
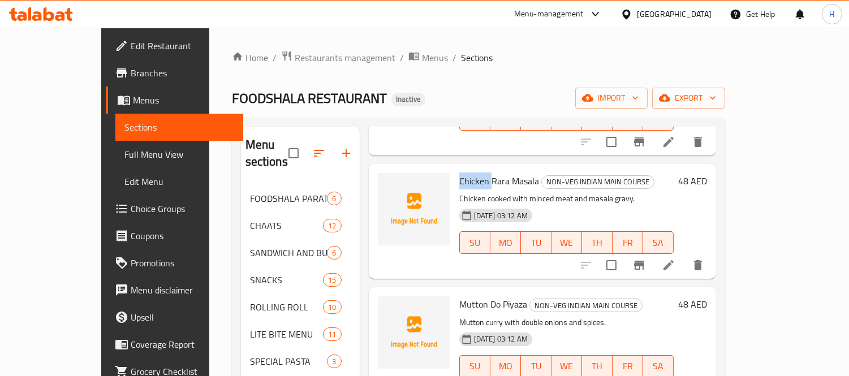
scroll to position [1068, 0]
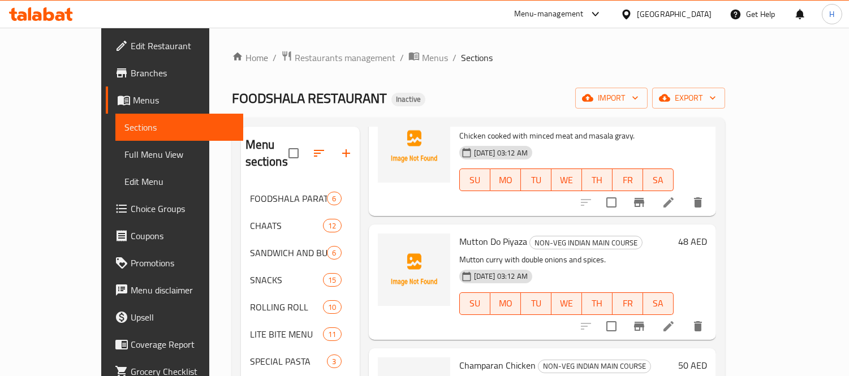
click at [459, 233] on span "Mutton Do Piyaza" at bounding box center [493, 241] width 68 height 17
click at [383, 243] on span "upload picture" at bounding box center [394, 250] width 23 height 14
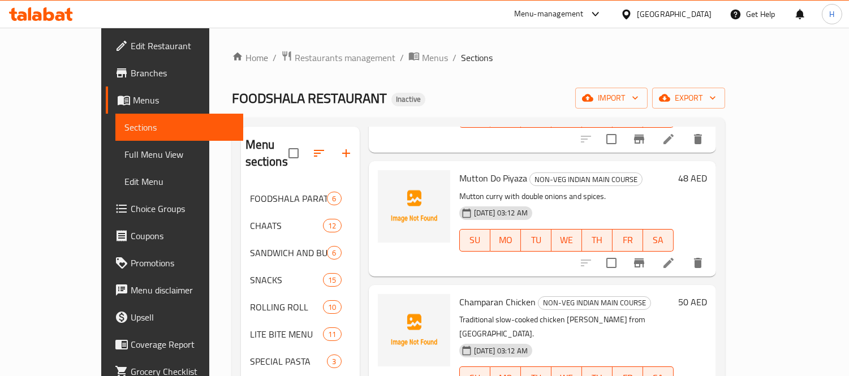
click at [459, 294] on span "Champaran Chicken" at bounding box center [497, 302] width 76 height 17
click at [383, 303] on span "upload picture" at bounding box center [394, 310] width 23 height 14
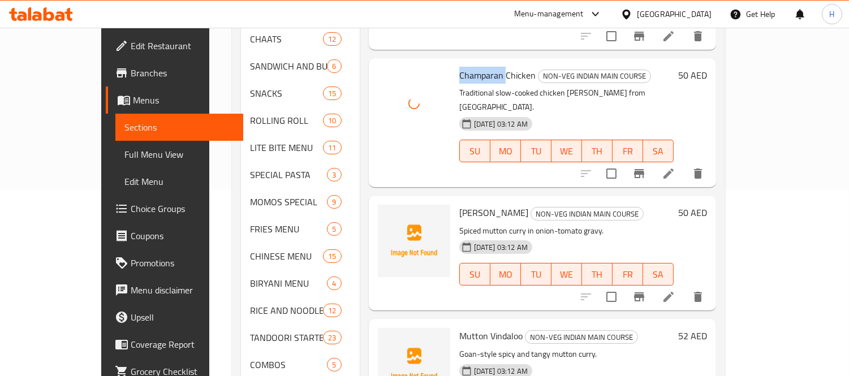
scroll to position [188, 0]
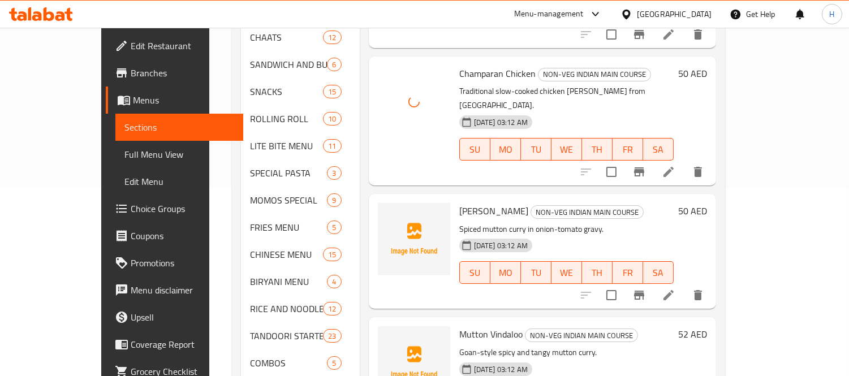
click at [459, 203] on span "[PERSON_NAME]" at bounding box center [493, 211] width 69 height 17
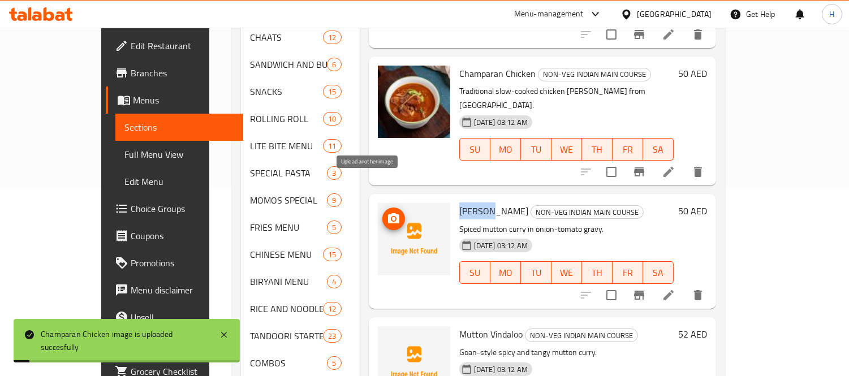
click at [387, 212] on icon "upload picture" at bounding box center [394, 219] width 14 height 14
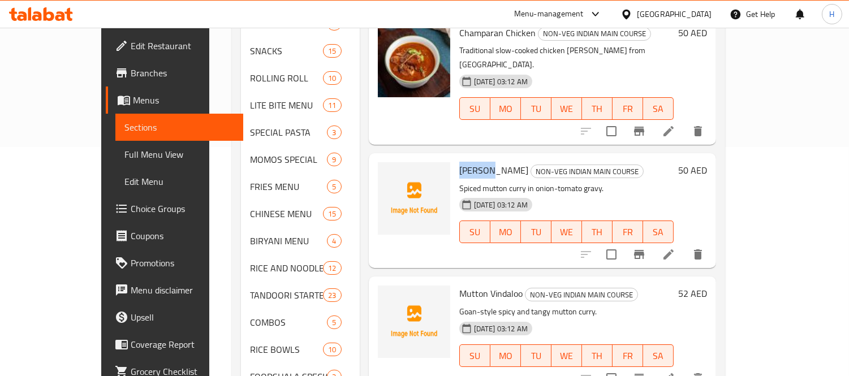
scroll to position [251, 0]
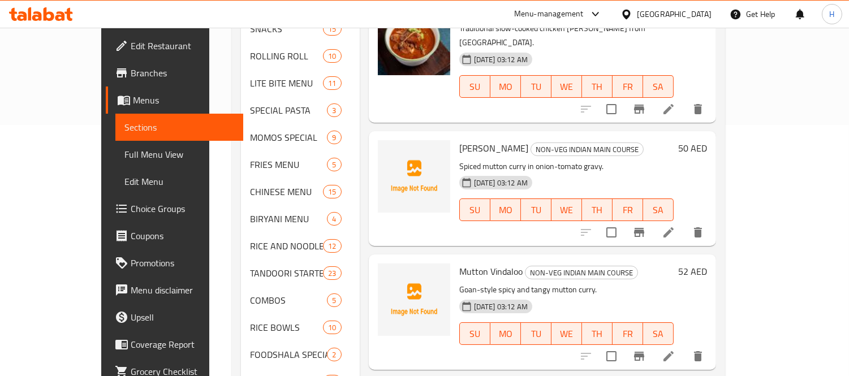
click at [459, 263] on span "Mutton Vindaloo" at bounding box center [490, 271] width 63 height 17
click at [388, 274] on icon "upload picture" at bounding box center [393, 279] width 11 height 10
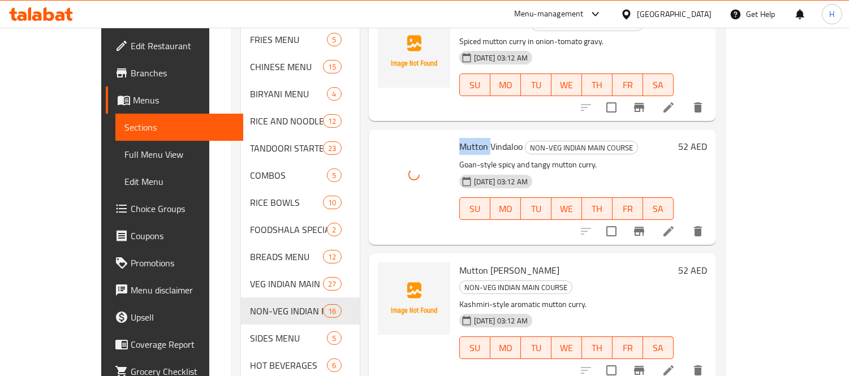
scroll to position [377, 0]
click at [459, 261] on span "Mutton [PERSON_NAME]" at bounding box center [509, 269] width 100 height 17
click at [387, 271] on icon "upload picture" at bounding box center [394, 278] width 14 height 14
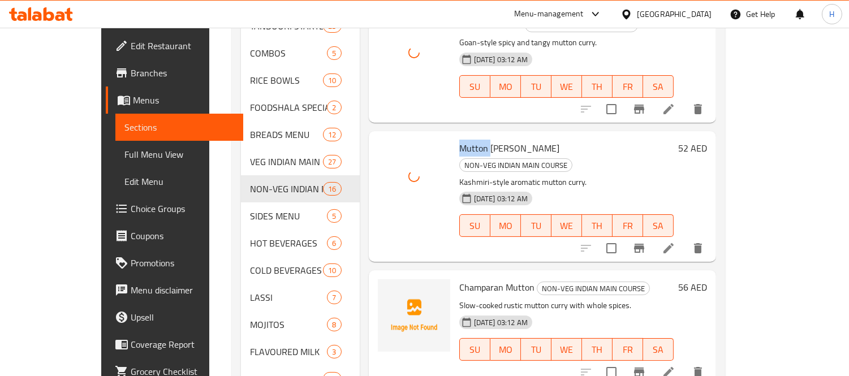
scroll to position [502, 0]
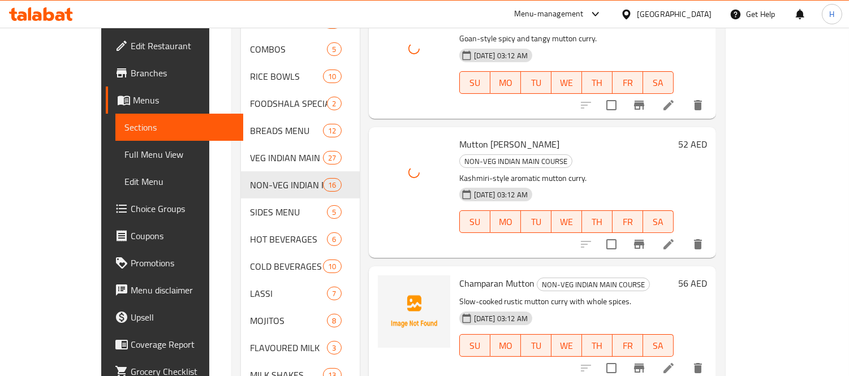
click at [459, 275] on span "Champaran Mutton" at bounding box center [496, 283] width 75 height 17
click at [383, 285] on span "upload picture" at bounding box center [394, 292] width 23 height 14
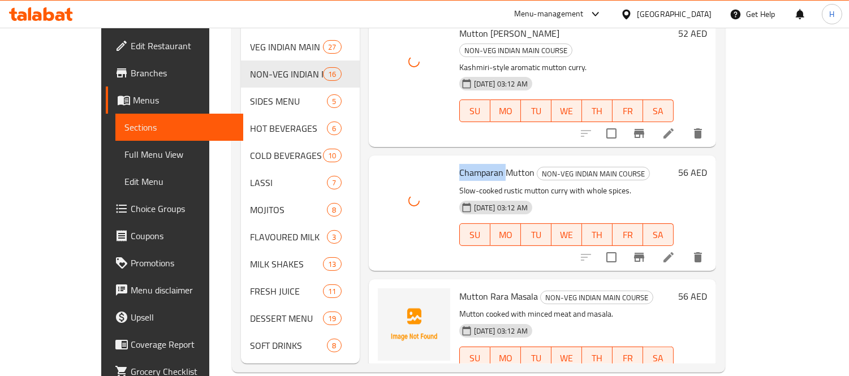
scroll to position [615, 0]
click at [459, 287] on span "Mutton Rara Masala" at bounding box center [498, 295] width 79 height 17
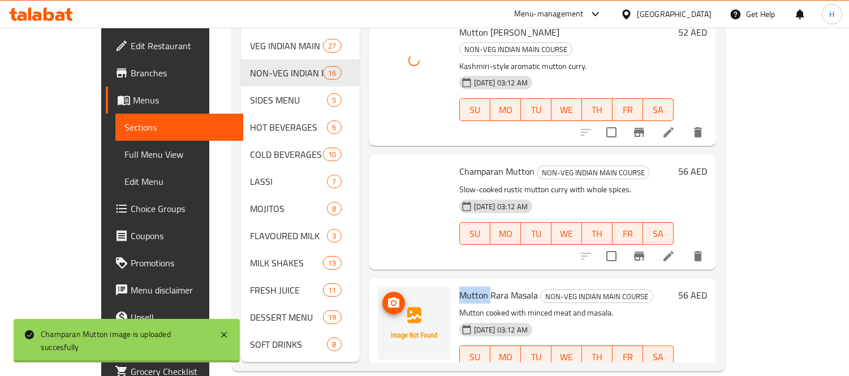
click at [382, 287] on img at bounding box center [414, 323] width 72 height 72
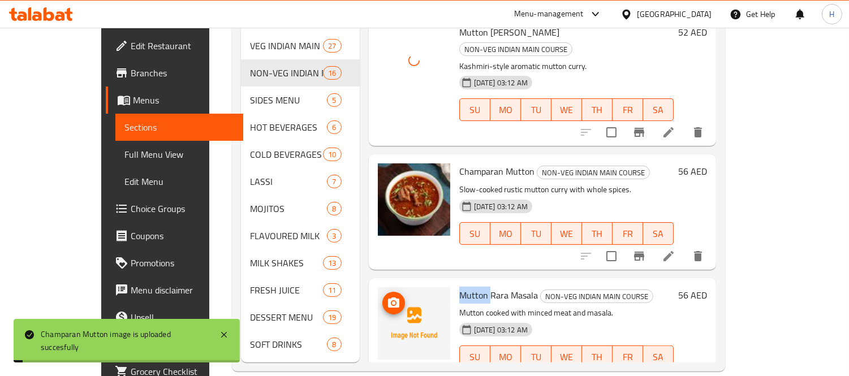
click at [388, 298] on icon "upload picture" at bounding box center [393, 303] width 11 height 10
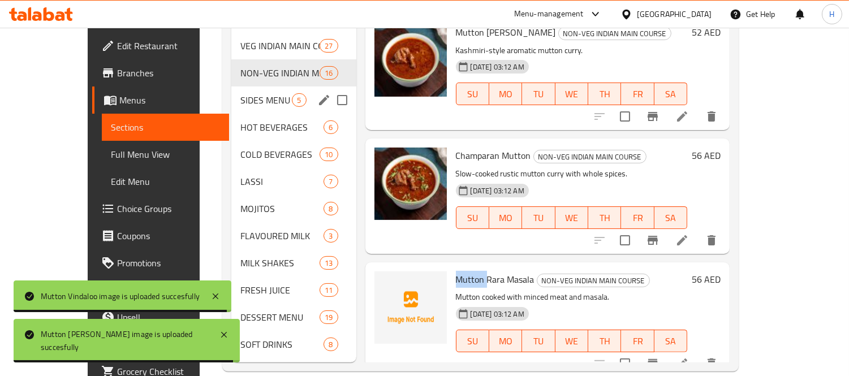
click at [240, 93] on span "SIDES MENU" at bounding box center [265, 100] width 51 height 14
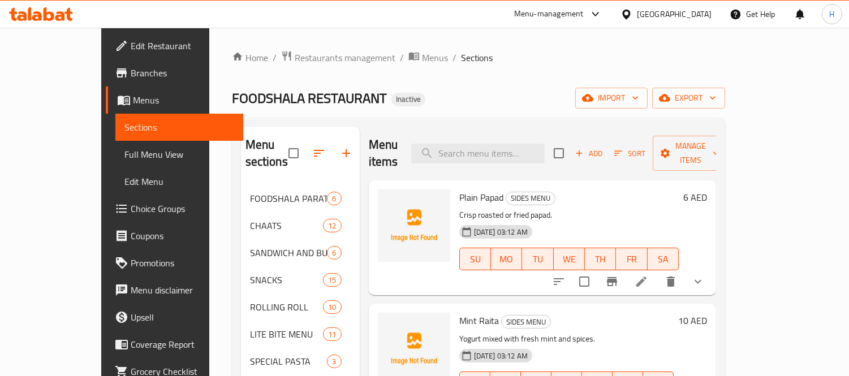
click at [459, 189] on span "Plain Papad" at bounding box center [481, 197] width 44 height 17
click at [392, 204] on circle "upload picture" at bounding box center [393, 205] width 3 height 3
click at [388, 200] on icon "upload picture" at bounding box center [393, 205] width 11 height 10
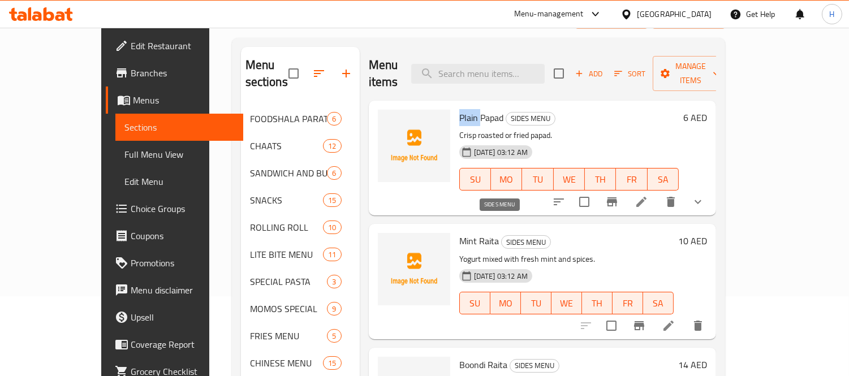
scroll to position [126, 0]
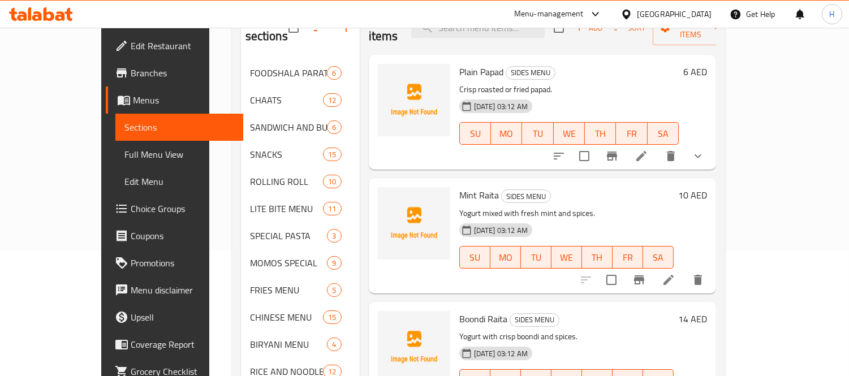
click at [459, 187] on span "Mint Raita" at bounding box center [479, 195] width 40 height 17
click at [388, 197] on icon "upload picture" at bounding box center [393, 202] width 11 height 10
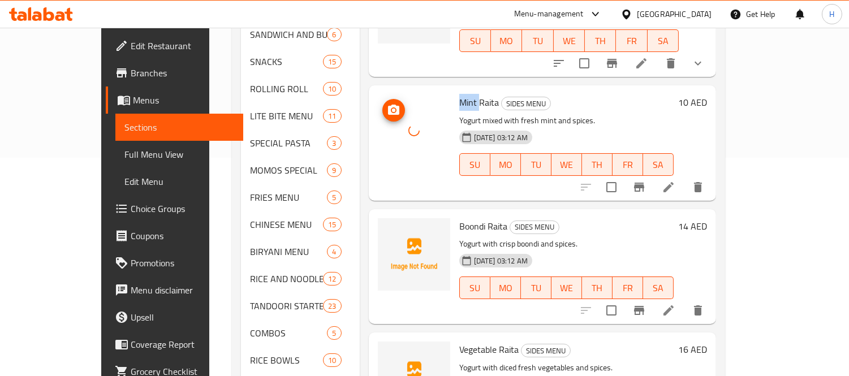
scroll to position [251, 0]
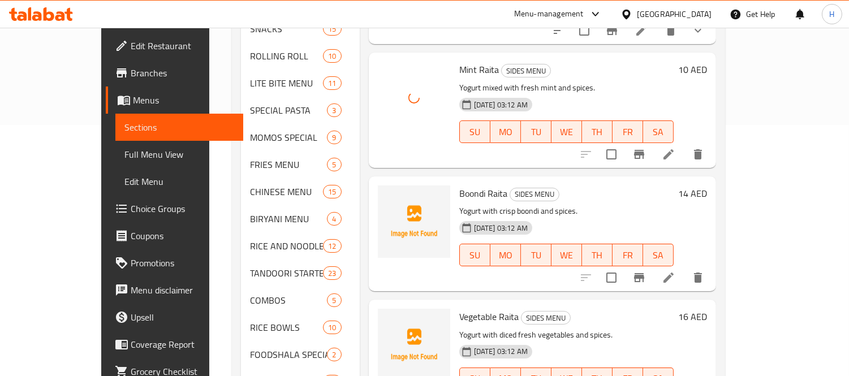
click at [459, 185] on span "Boondi Raita" at bounding box center [483, 193] width 48 height 17
click at [388, 196] on icon "upload picture" at bounding box center [393, 201] width 11 height 10
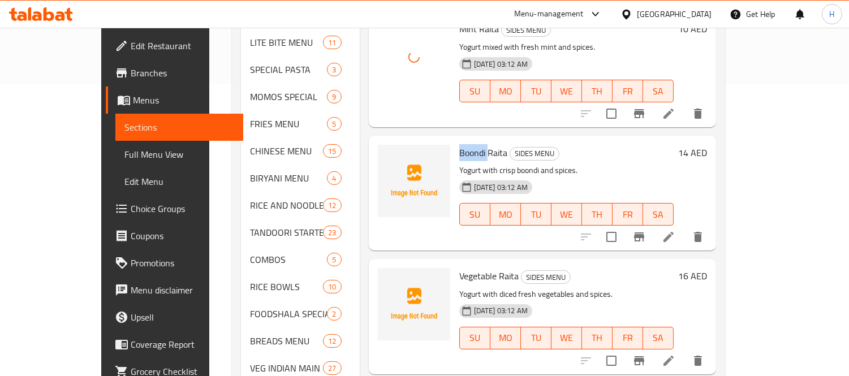
scroll to position [314, 0]
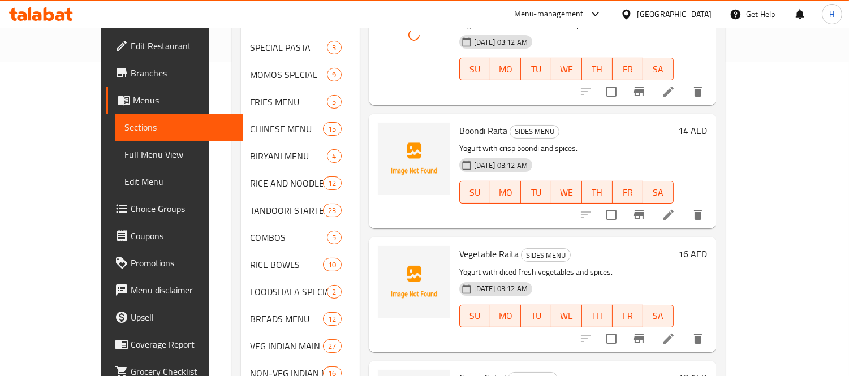
click at [459, 246] on span "Vegetable Raita" at bounding box center [488, 254] width 59 height 17
click at [388, 256] on icon "upload picture" at bounding box center [393, 261] width 11 height 10
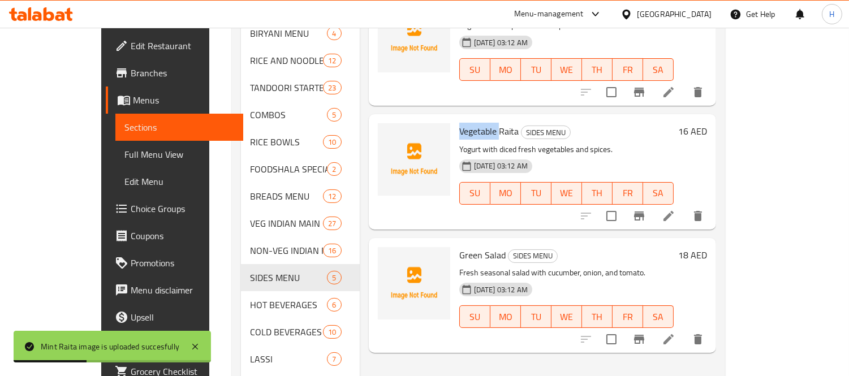
scroll to position [440, 0]
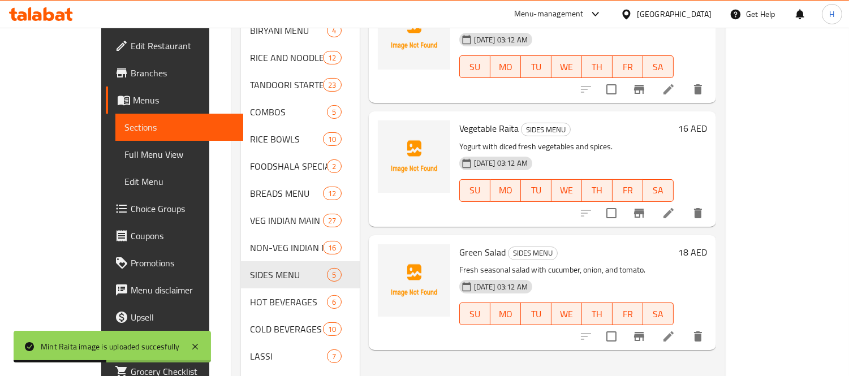
click at [459, 244] on span "Green Salad" at bounding box center [482, 252] width 46 height 17
click at [387, 253] on icon "upload picture" at bounding box center [394, 260] width 14 height 14
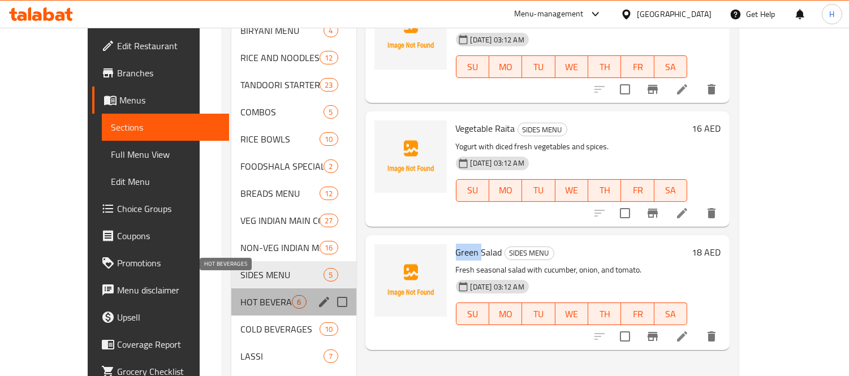
click at [240, 295] on span "HOT BEVERAGES" at bounding box center [265, 302] width 51 height 14
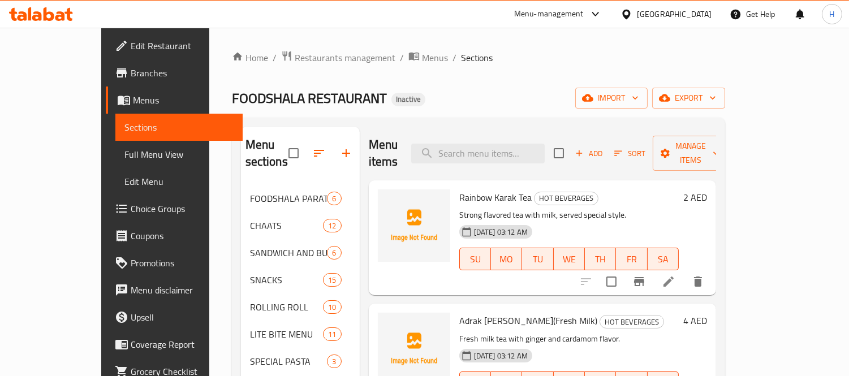
click at [459, 189] on span "Rainbow Karak Tea" at bounding box center [495, 197] width 72 height 17
click at [383, 199] on span "upload picture" at bounding box center [394, 206] width 23 height 14
click at [459, 312] on span "Adrak [PERSON_NAME](Fresh Milk)" at bounding box center [528, 320] width 138 height 17
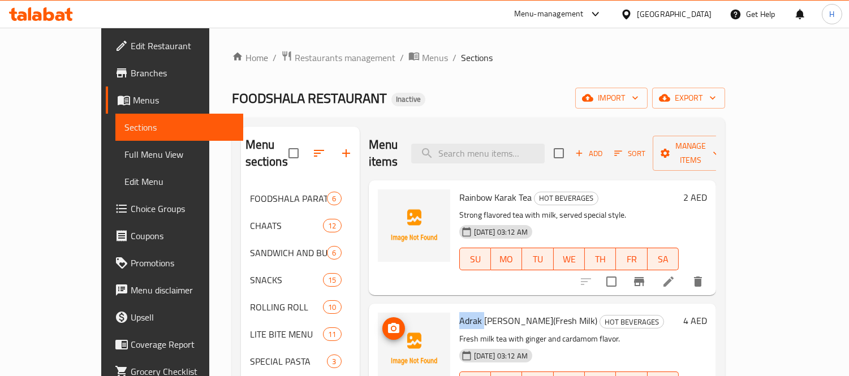
click at [387, 322] on icon "upload picture" at bounding box center [394, 329] width 14 height 14
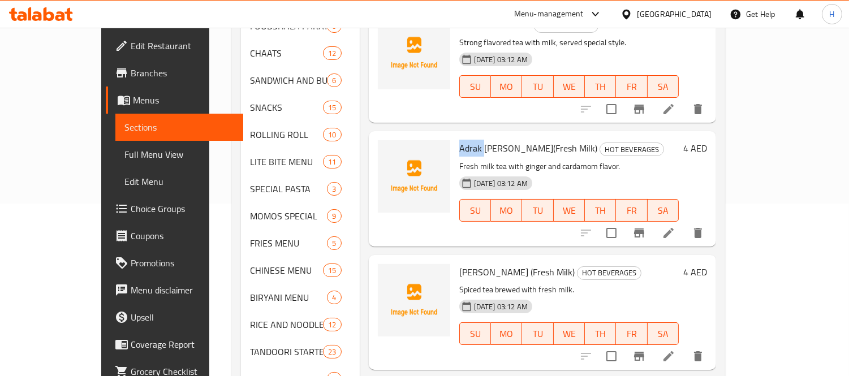
scroll to position [188, 0]
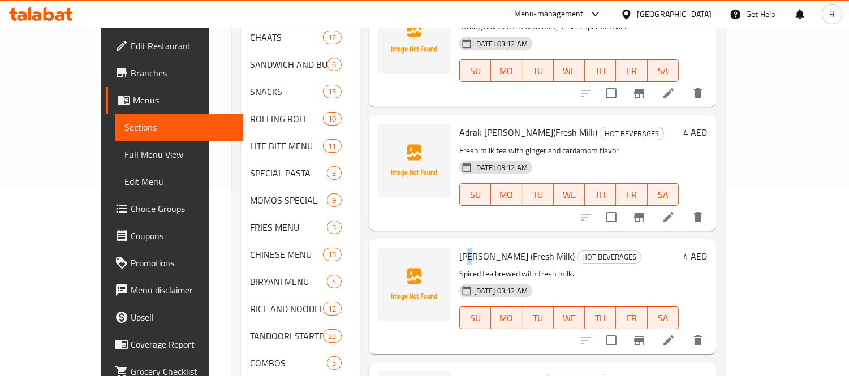
click at [459, 248] on span "[PERSON_NAME] (Fresh Milk)" at bounding box center [516, 256] width 115 height 17
click at [388, 259] on icon "upload picture" at bounding box center [393, 264] width 11 height 10
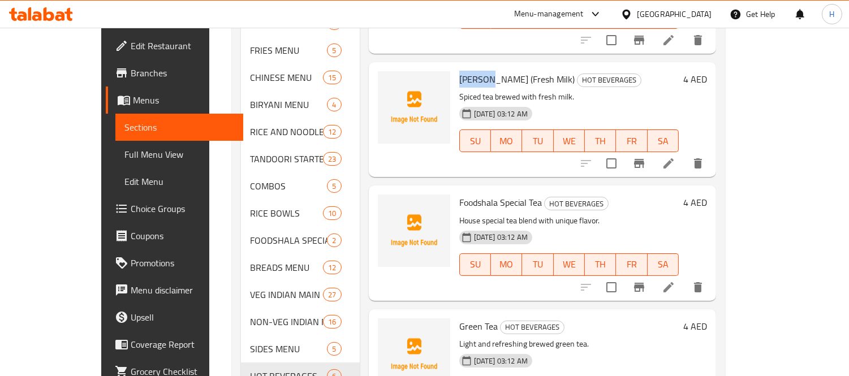
scroll to position [377, 0]
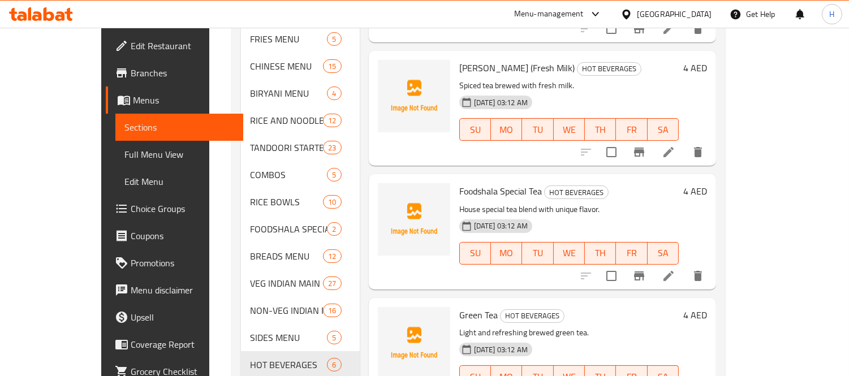
click at [459, 183] on span "Foodshala Special Tea" at bounding box center [500, 191] width 83 height 17
click at [387, 192] on icon "upload picture" at bounding box center [394, 199] width 14 height 14
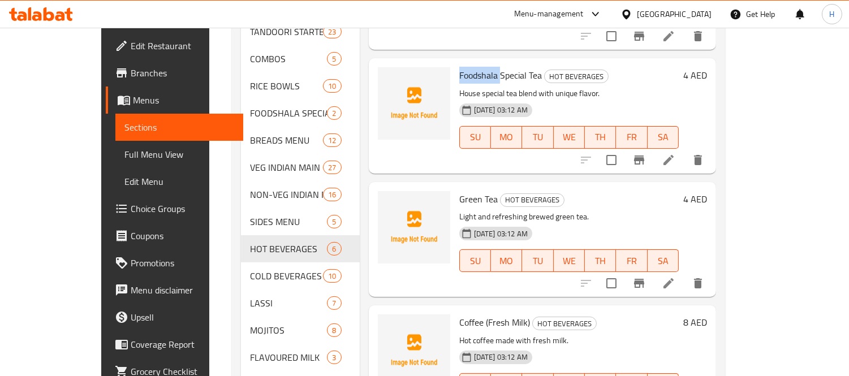
scroll to position [502, 0]
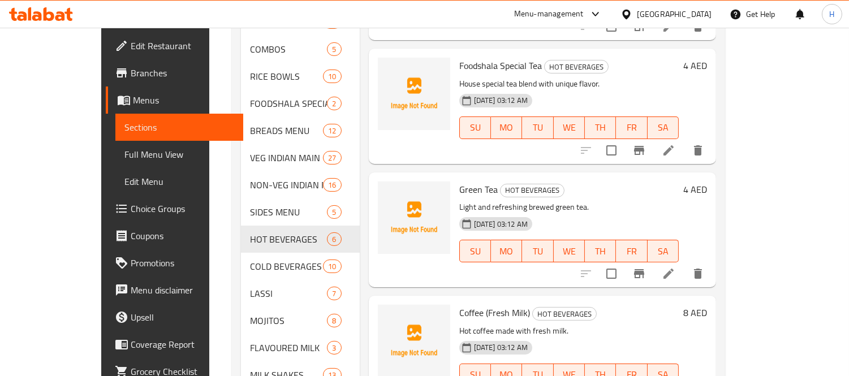
click at [459, 181] on span "Green Tea" at bounding box center [478, 189] width 38 height 17
click at [387, 191] on icon "upload picture" at bounding box center [394, 198] width 14 height 14
click at [459, 304] on span "Coffee (Fresh Milk)" at bounding box center [494, 312] width 71 height 17
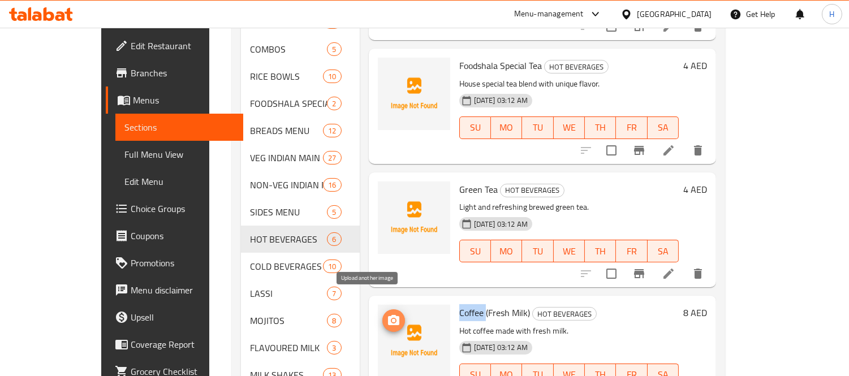
click at [388, 315] on icon "upload picture" at bounding box center [393, 320] width 11 height 10
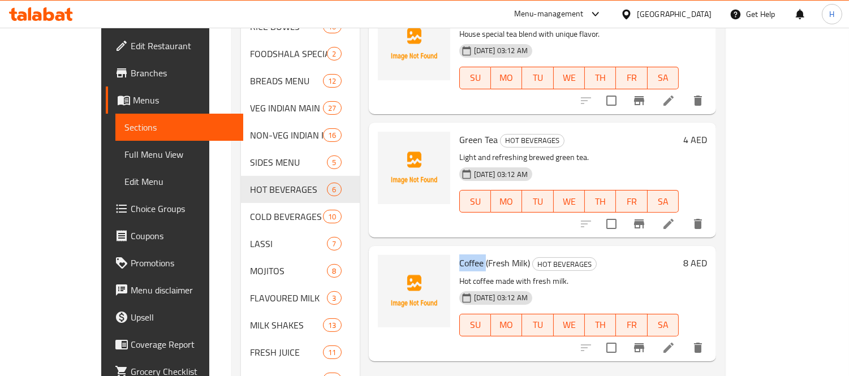
scroll to position [615, 0]
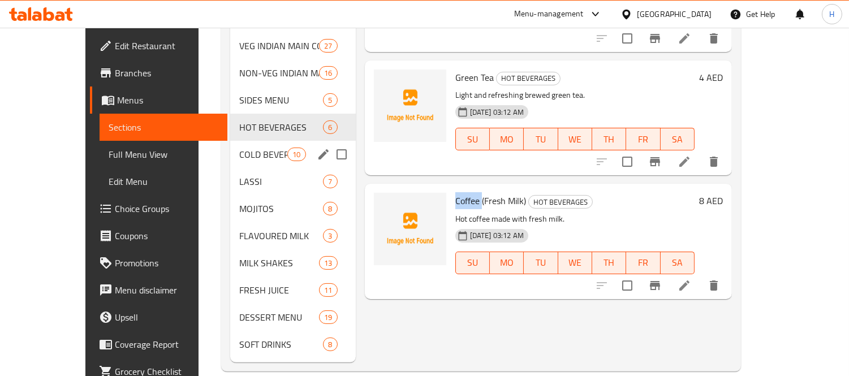
click at [244, 148] on span "COLD BEVERAGES" at bounding box center [263, 155] width 48 height 14
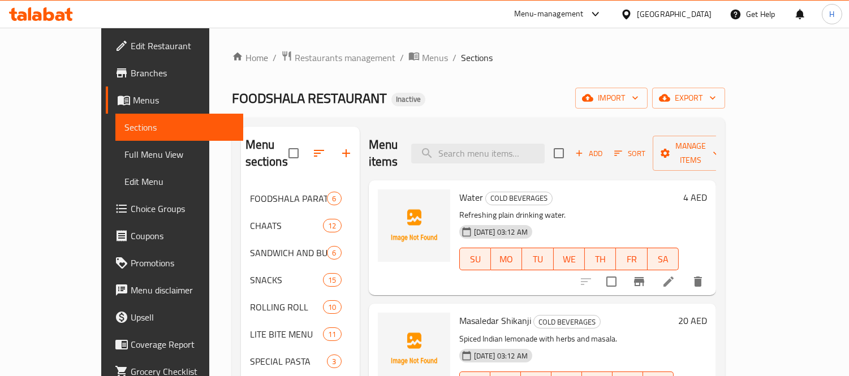
click at [459, 189] on span "Water" at bounding box center [471, 197] width 24 height 17
click at [383, 199] on span "upload picture" at bounding box center [394, 206] width 23 height 14
click at [459, 312] on span "Masaledar Shikanji" at bounding box center [495, 320] width 72 height 17
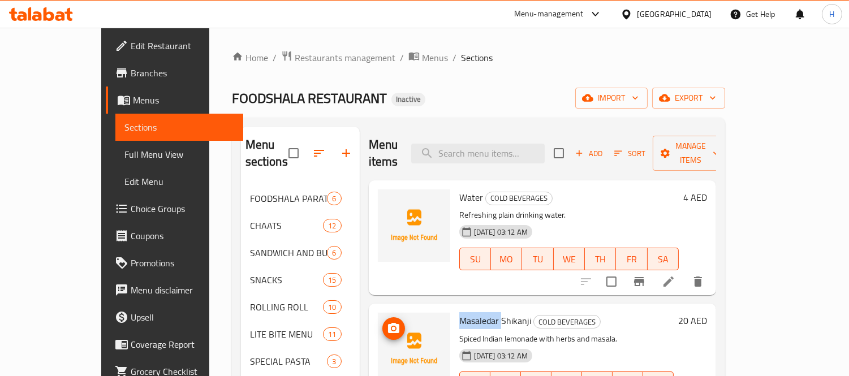
click at [383, 322] on span "upload picture" at bounding box center [394, 329] width 23 height 14
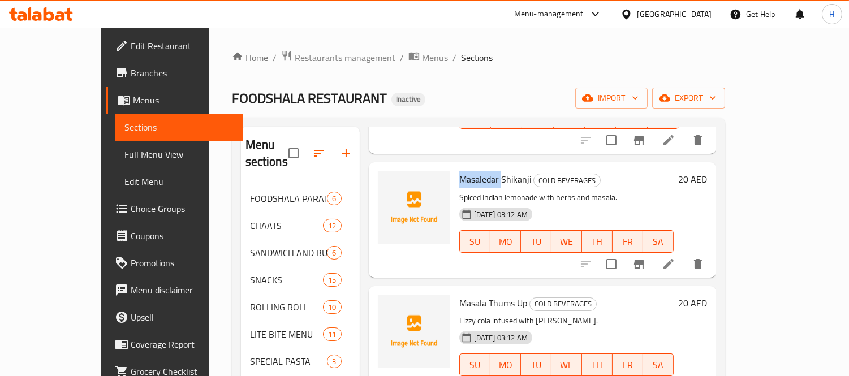
scroll to position [188, 0]
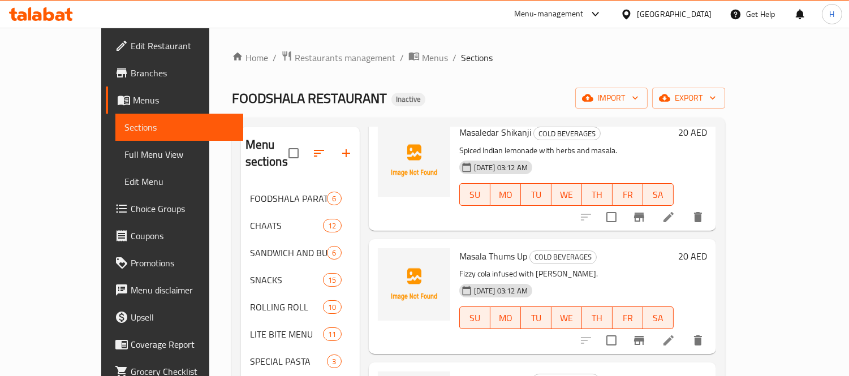
click at [459, 248] on span "Masala Thums Up" at bounding box center [493, 256] width 68 height 17
click at [388, 259] on icon "upload picture" at bounding box center [393, 264] width 11 height 10
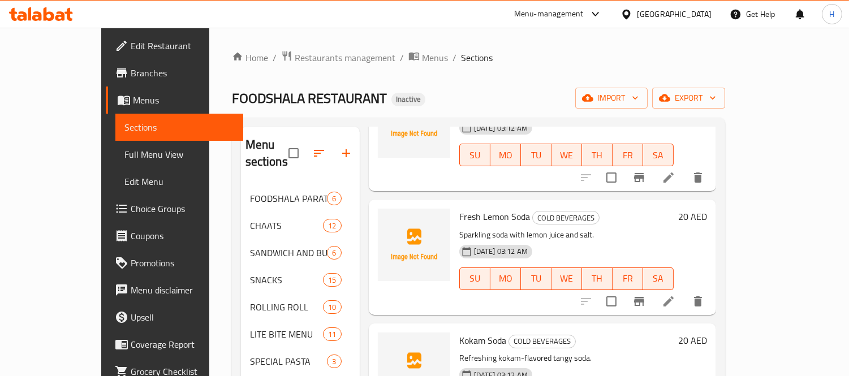
scroll to position [377, 0]
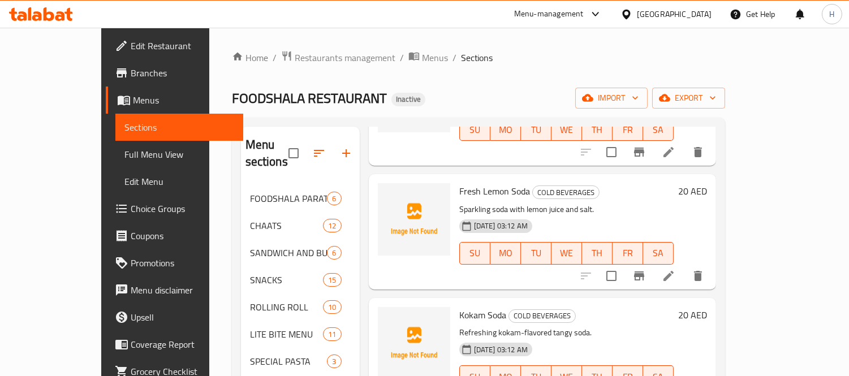
click at [459, 183] on span "Fresh Lemon Soda" at bounding box center [494, 191] width 71 height 17
click at [388, 194] on icon "upload picture" at bounding box center [393, 199] width 11 height 10
click at [459, 307] on span "Kokam Soda" at bounding box center [482, 315] width 47 height 17
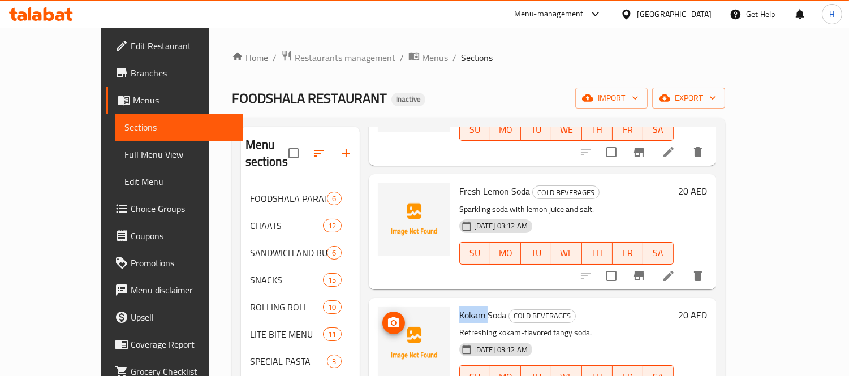
click at [392, 321] on circle "upload picture" at bounding box center [393, 322] width 3 height 3
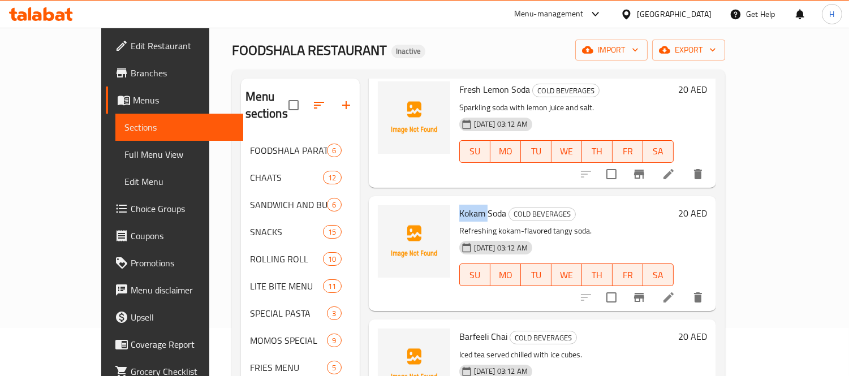
scroll to position [126, 0]
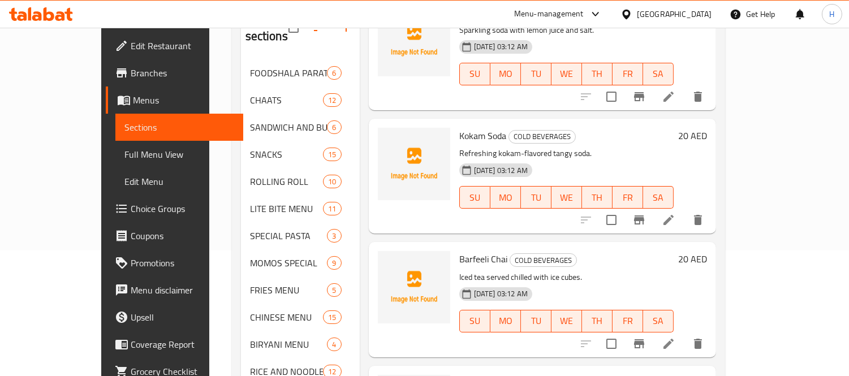
click at [459, 251] on span "Barfeeli Chai" at bounding box center [483, 259] width 48 height 17
click at [383, 260] on span "upload picture" at bounding box center [394, 267] width 23 height 14
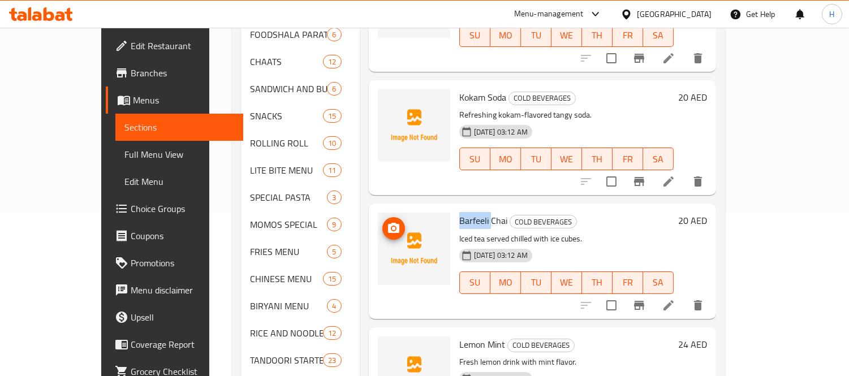
scroll to position [251, 0]
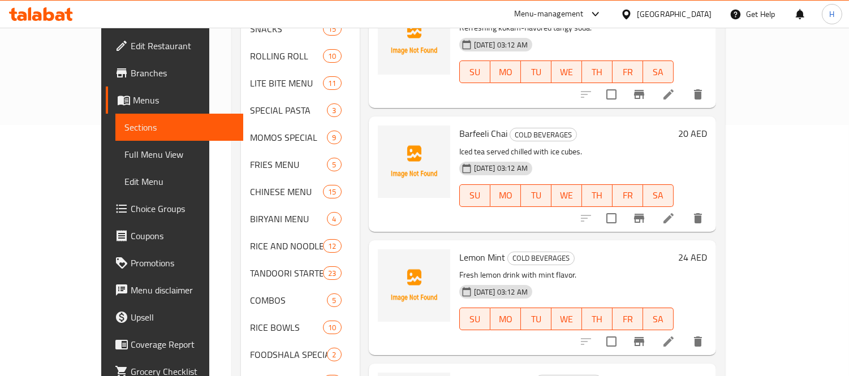
click at [459, 249] on span "Lemon Mint" at bounding box center [482, 257] width 46 height 17
click at [387, 259] on icon "upload picture" at bounding box center [394, 266] width 14 height 14
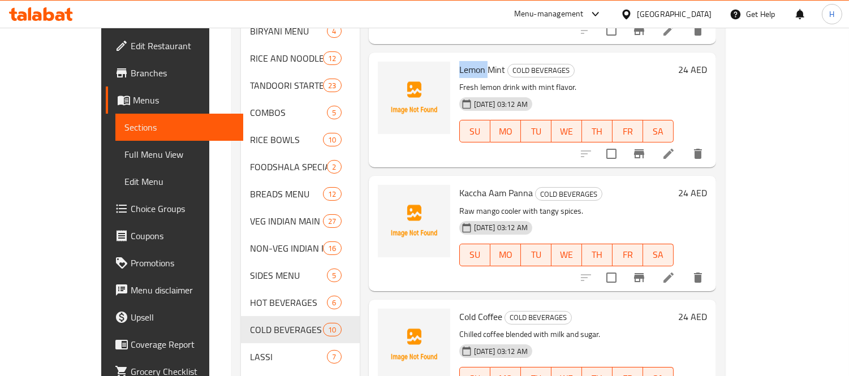
scroll to position [440, 0]
click at [459, 184] on span "Kaccha Aam Panna" at bounding box center [496, 192] width 74 height 17
click at [387, 194] on icon "upload picture" at bounding box center [394, 201] width 14 height 14
click at [459, 308] on span "Cold Coffee" at bounding box center [480, 316] width 43 height 17
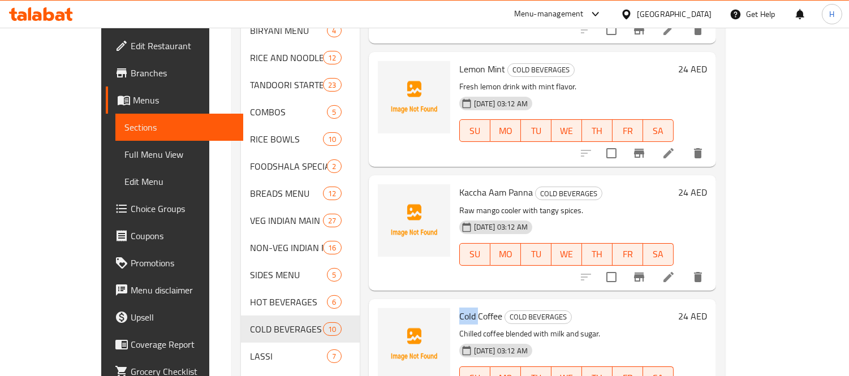
click at [459, 308] on span "Cold Coffee" at bounding box center [480, 316] width 43 height 17
click at [388, 319] on icon "upload picture" at bounding box center [393, 324] width 11 height 10
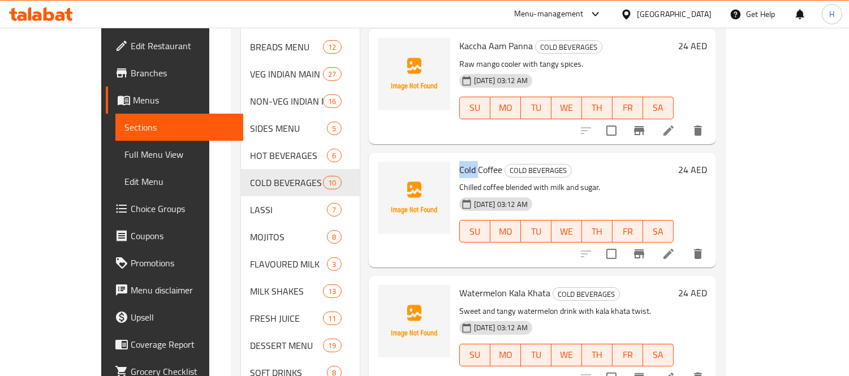
scroll to position [615, 0]
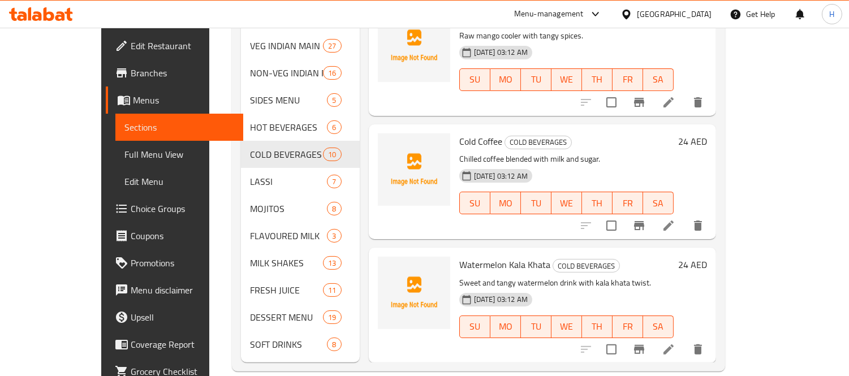
click at [459, 276] on p "Sweet and tangy watermelon drink with kala khata twist." at bounding box center [566, 283] width 214 height 14
click at [459, 256] on span "Watermelon Kala Khata" at bounding box center [504, 264] width 91 height 17
click at [387, 266] on icon "upload picture" at bounding box center [394, 273] width 14 height 14
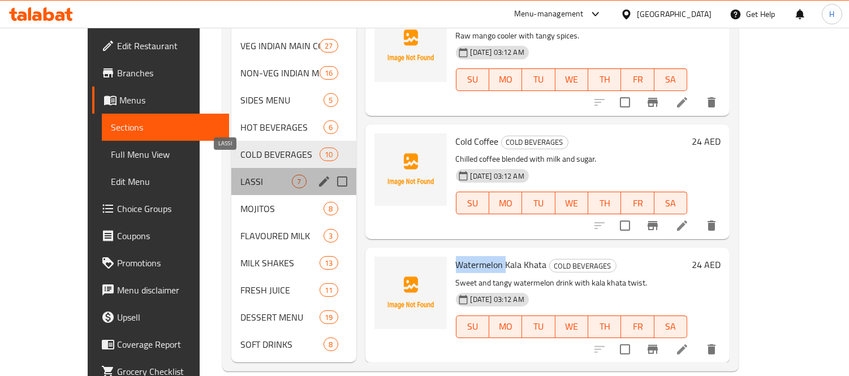
click at [240, 175] on span "LASSI" at bounding box center [265, 182] width 51 height 14
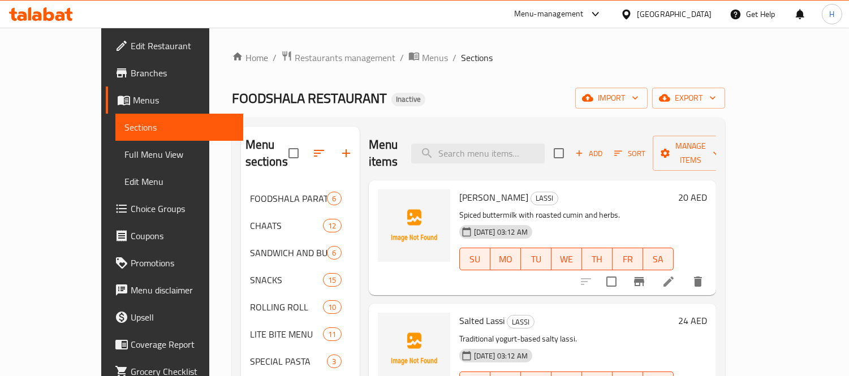
click at [459, 189] on span "[PERSON_NAME]" at bounding box center [493, 197] width 69 height 17
click at [388, 200] on icon "upload picture" at bounding box center [393, 205] width 11 height 10
click at [459, 312] on span "Salted Lassi" at bounding box center [481, 320] width 45 height 17
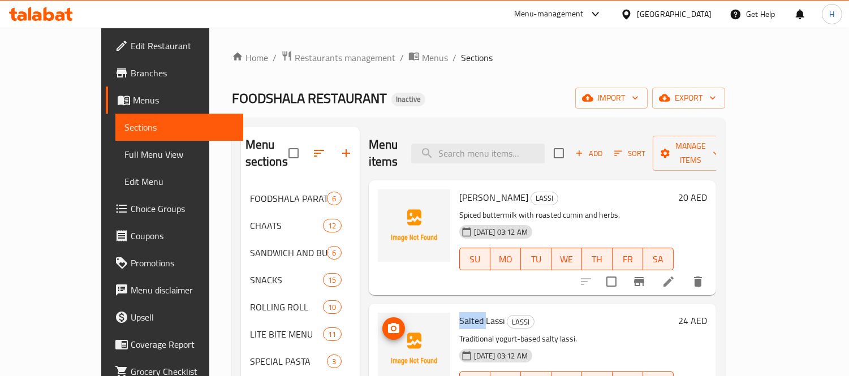
click at [387, 322] on icon "upload picture" at bounding box center [394, 329] width 14 height 14
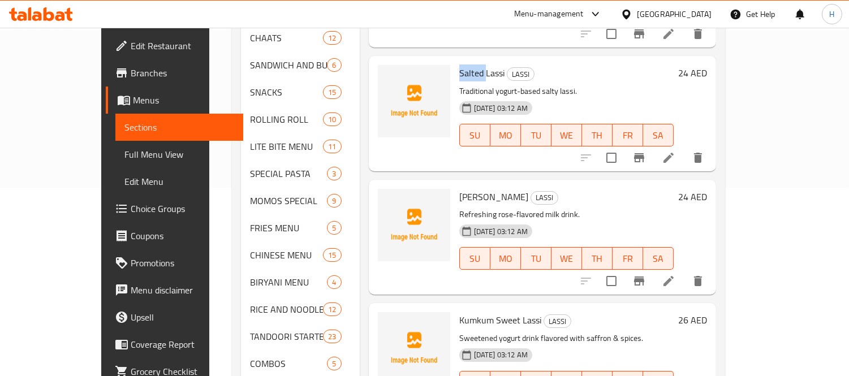
scroll to position [188, 0]
click at [459, 188] on span "[PERSON_NAME]" at bounding box center [493, 196] width 69 height 17
click at [383, 197] on span "upload picture" at bounding box center [394, 204] width 23 height 14
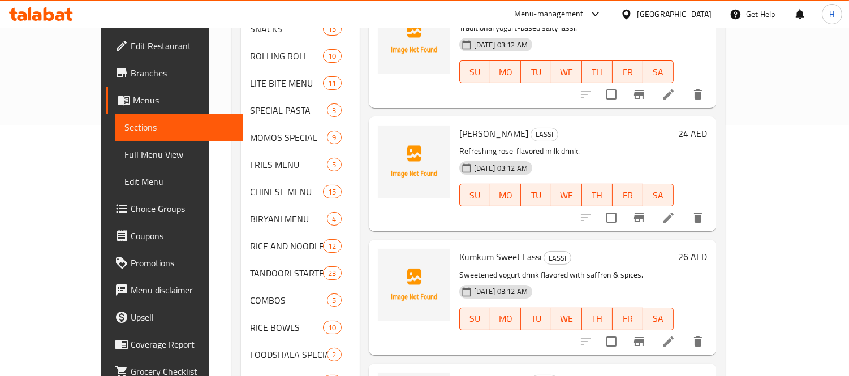
click at [459, 248] on span "Kumkum Sweet Lassi" at bounding box center [500, 256] width 82 height 17
click at [383, 258] on span "upload picture" at bounding box center [394, 265] width 23 height 14
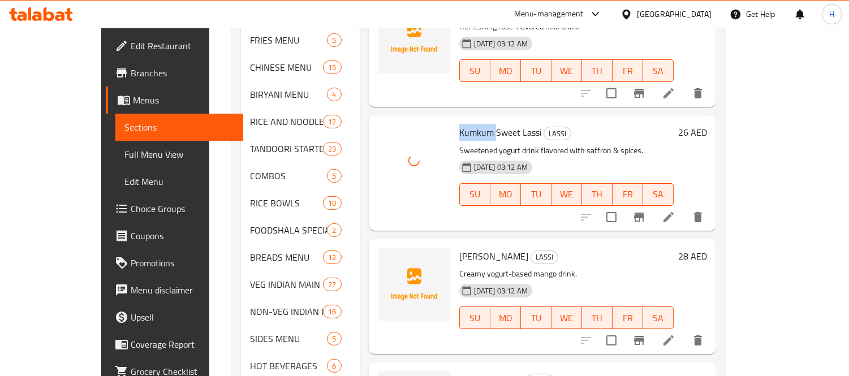
scroll to position [377, 0]
click at [459, 247] on span "[PERSON_NAME]" at bounding box center [493, 255] width 69 height 17
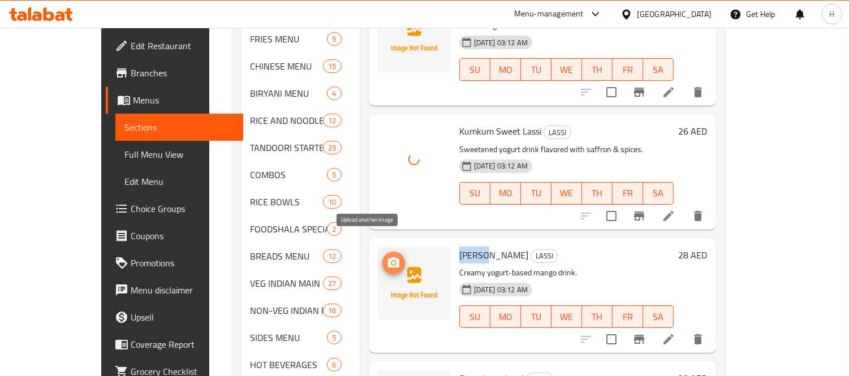
click at [383, 256] on span "upload picture" at bounding box center [394, 263] width 23 height 14
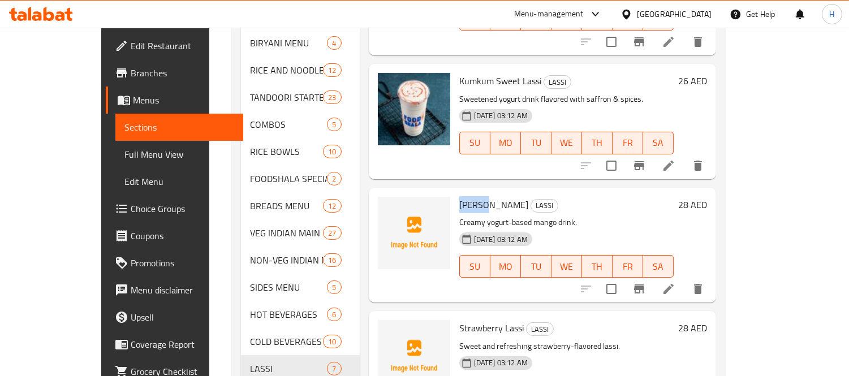
scroll to position [502, 0]
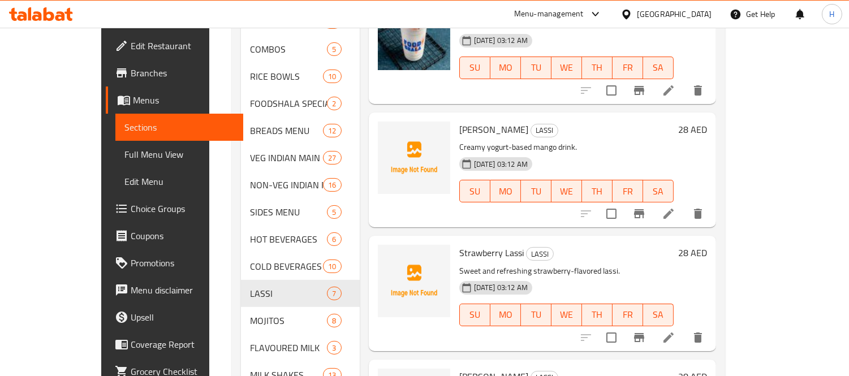
click at [459, 244] on span "Strawberry Lassi" at bounding box center [491, 252] width 65 height 17
click at [388, 255] on icon "upload picture" at bounding box center [393, 260] width 11 height 10
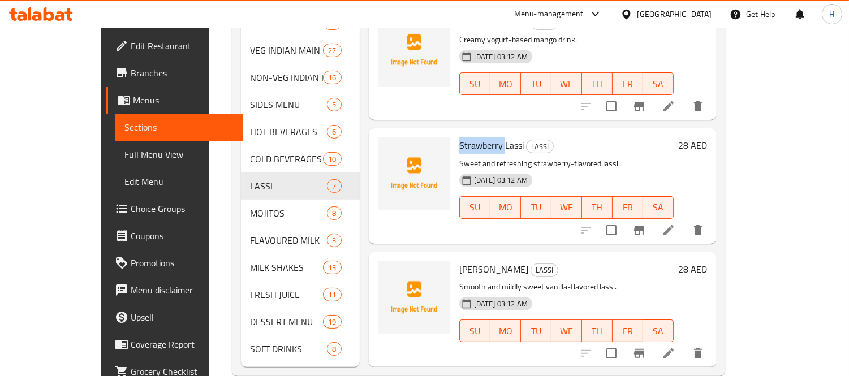
scroll to position [615, 0]
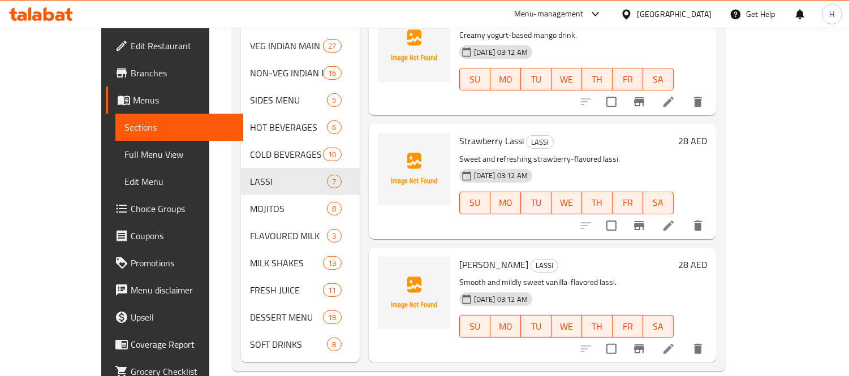
click at [459, 256] on span "[PERSON_NAME]" at bounding box center [493, 264] width 69 height 17
click at [388, 267] on icon "upload picture" at bounding box center [393, 272] width 11 height 10
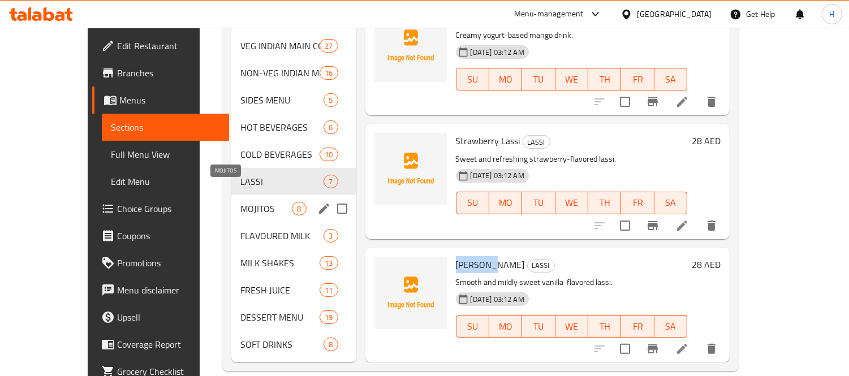
click at [240, 202] on span "MOJITOS" at bounding box center [265, 209] width 51 height 14
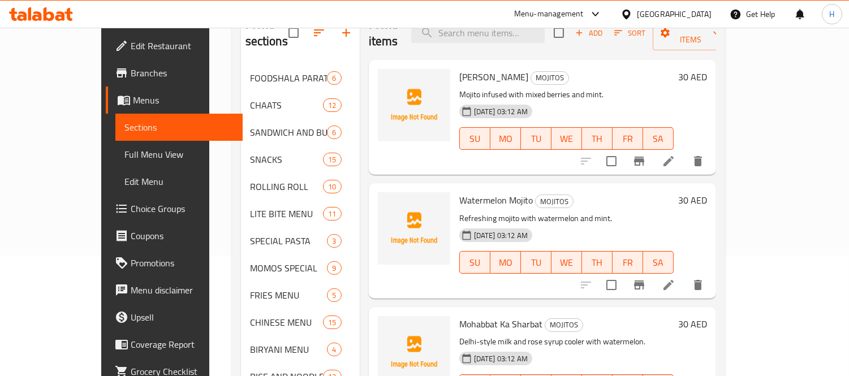
scroll to position [49, 0]
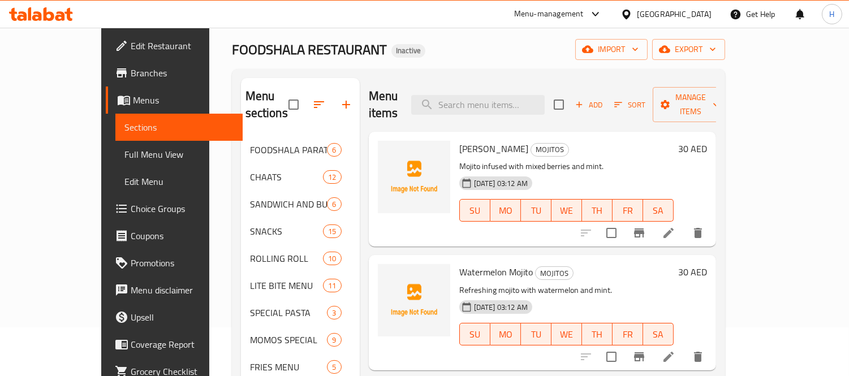
click at [459, 140] on span "[PERSON_NAME]" at bounding box center [493, 148] width 69 height 17
click at [388, 151] on icon "upload picture" at bounding box center [393, 156] width 11 height 10
click at [459, 264] on span "Watermelon Mojito" at bounding box center [496, 272] width 74 height 17
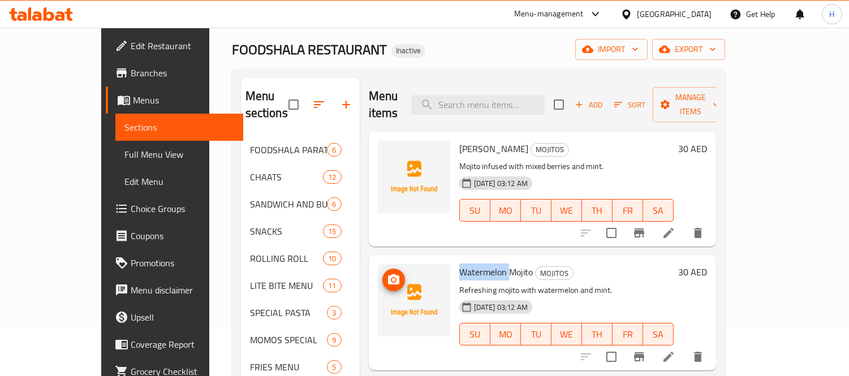
click at [388, 274] on icon "upload picture" at bounding box center [393, 279] width 11 height 10
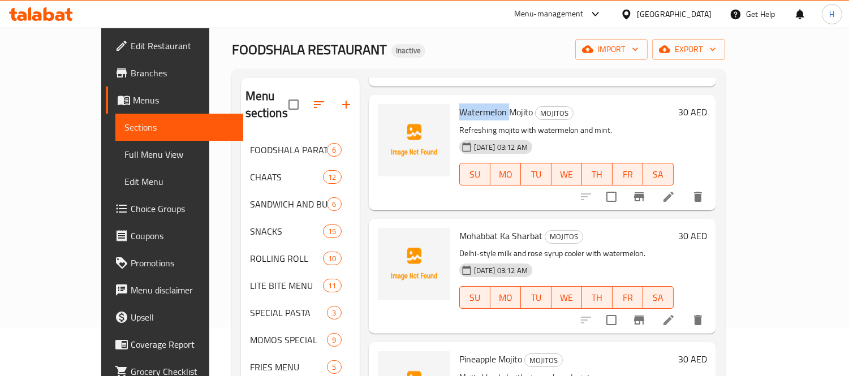
scroll to position [183, 0]
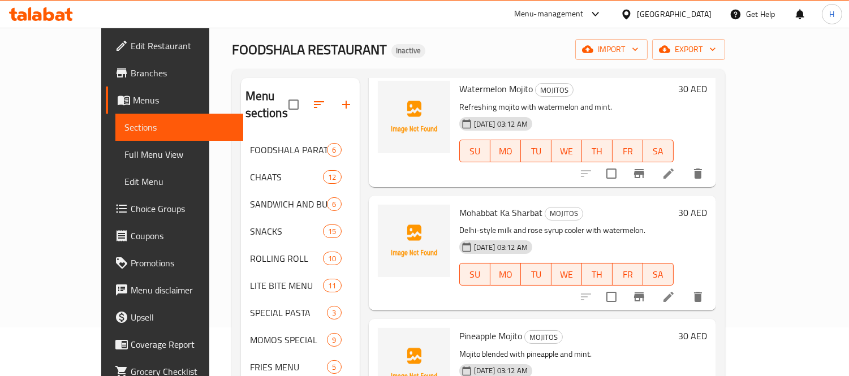
click at [459, 204] on span "Mohabbat Ka Sharbat" at bounding box center [500, 212] width 83 height 17
click at [387, 214] on icon "upload picture" at bounding box center [394, 221] width 14 height 14
click at [459, 328] on span "Pineapple Mojito" at bounding box center [490, 336] width 63 height 17
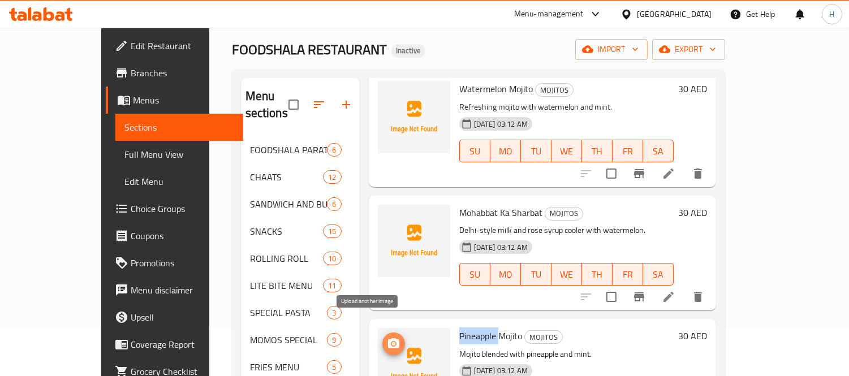
click at [388, 338] on icon "upload picture" at bounding box center [393, 343] width 11 height 10
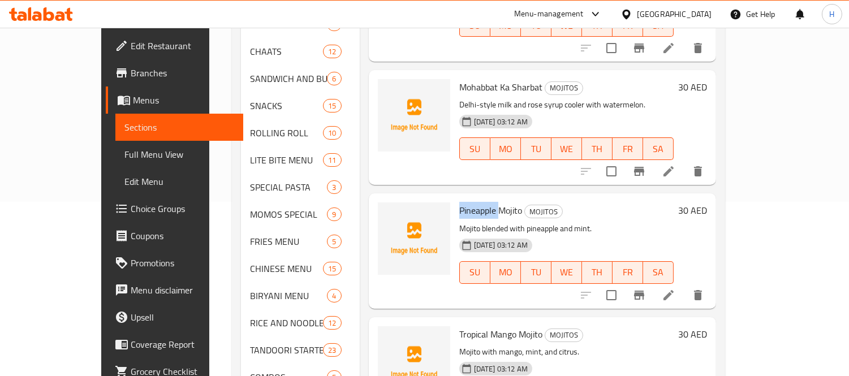
scroll to position [300, 0]
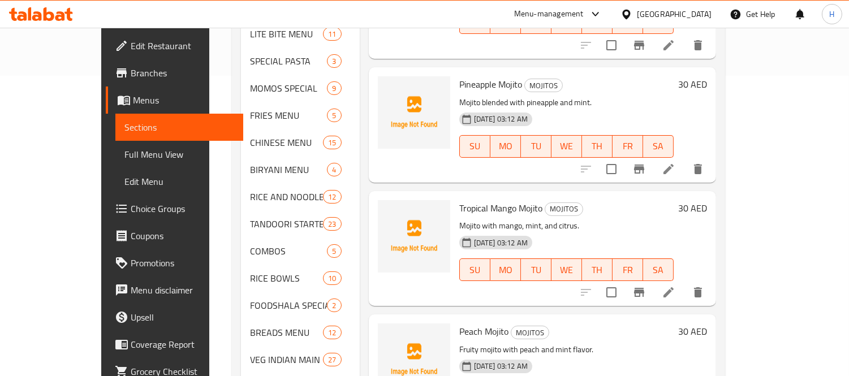
click at [459, 200] on span "Tropical Mango Mojito" at bounding box center [500, 208] width 83 height 17
click at [388, 210] on icon "upload picture" at bounding box center [393, 215] width 11 height 10
click at [459, 323] on span "Peach Mojito" at bounding box center [483, 331] width 49 height 17
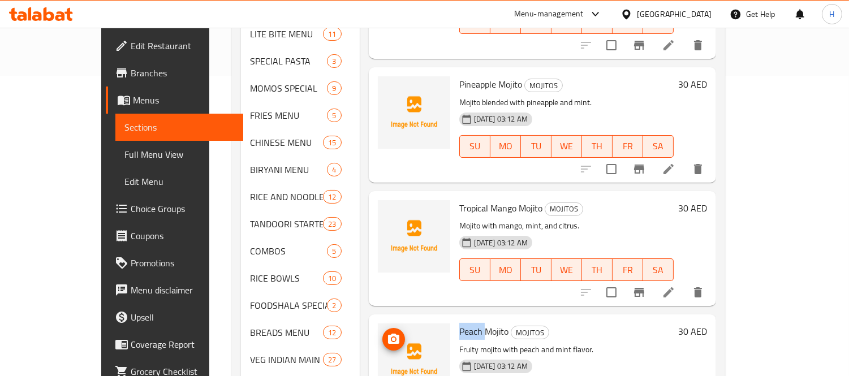
click at [383, 333] on span "upload picture" at bounding box center [394, 340] width 23 height 14
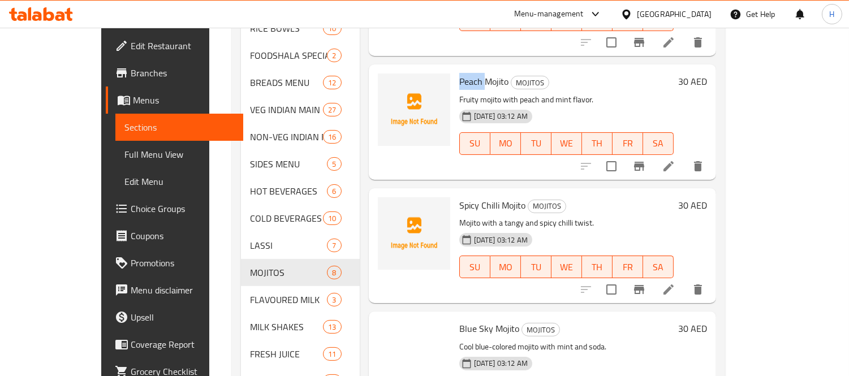
scroll to position [552, 0]
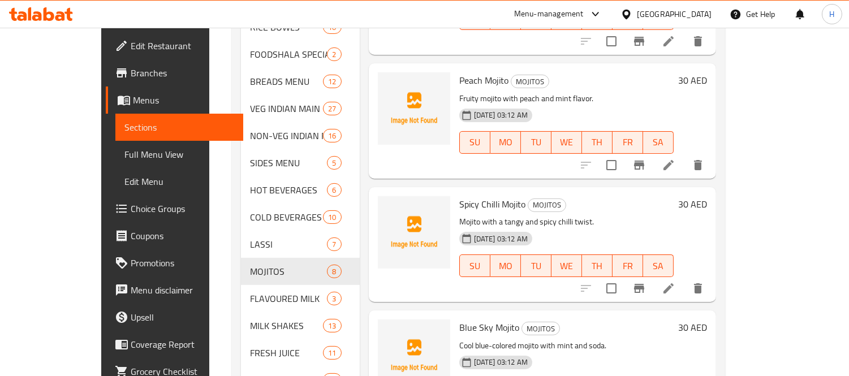
click at [459, 196] on span "Spicy Chilli Mojito" at bounding box center [492, 204] width 66 height 17
click at [387, 205] on icon "upload picture" at bounding box center [394, 212] width 14 height 14
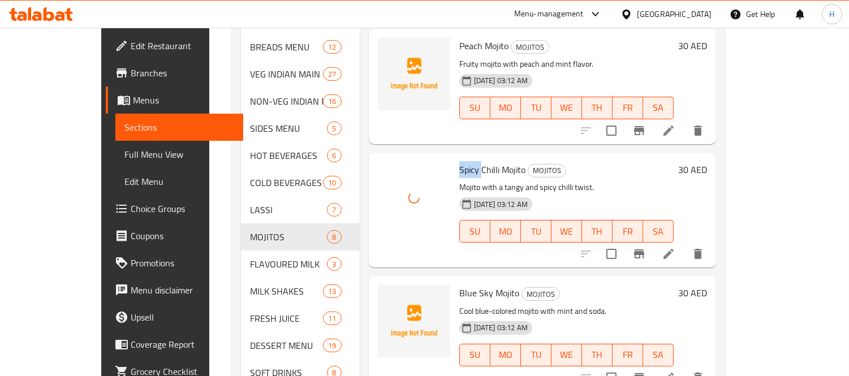
scroll to position [615, 0]
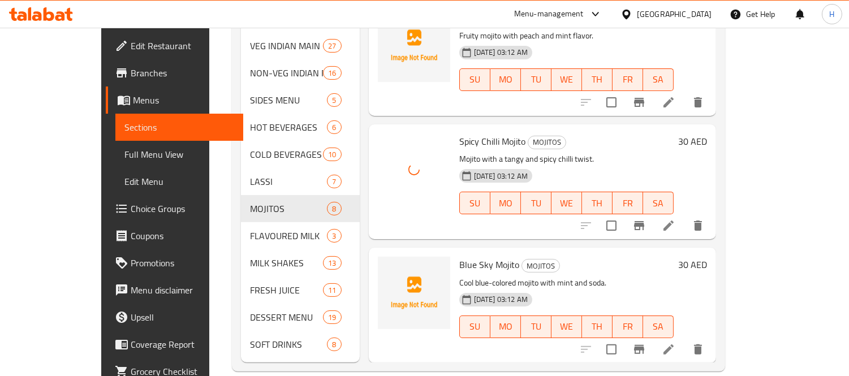
click at [459, 256] on span "Blue Sky Mojito" at bounding box center [489, 264] width 60 height 17
click at [380, 257] on img at bounding box center [414, 293] width 72 height 72
click at [388, 267] on icon "upload picture" at bounding box center [393, 272] width 11 height 10
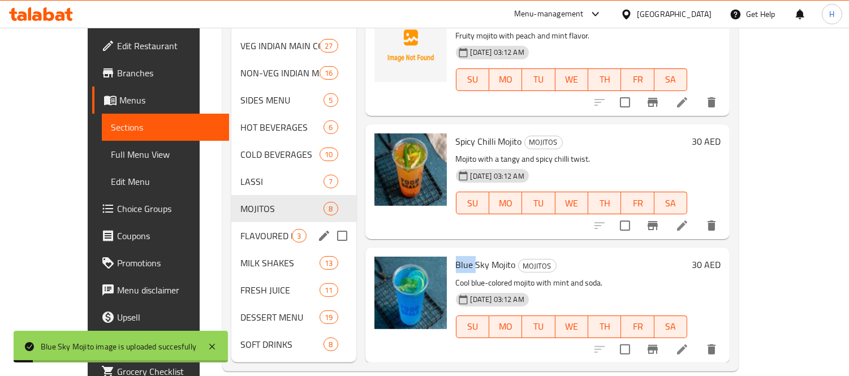
click at [231, 222] on div "FLAVOURED MILK 3" at bounding box center [293, 235] width 124 height 27
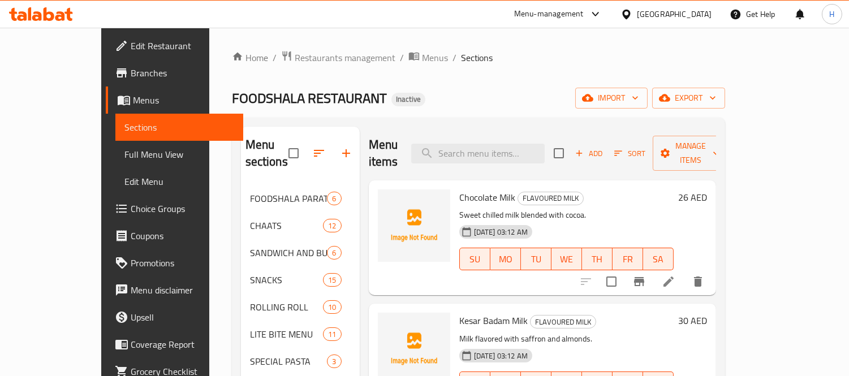
click at [459, 189] on span "Chocolate Milk" at bounding box center [487, 197] width 56 height 17
click at [388, 200] on icon "upload picture" at bounding box center [393, 205] width 11 height 10
click at [459, 312] on span "Kesar Badam Milk" at bounding box center [493, 320] width 68 height 17
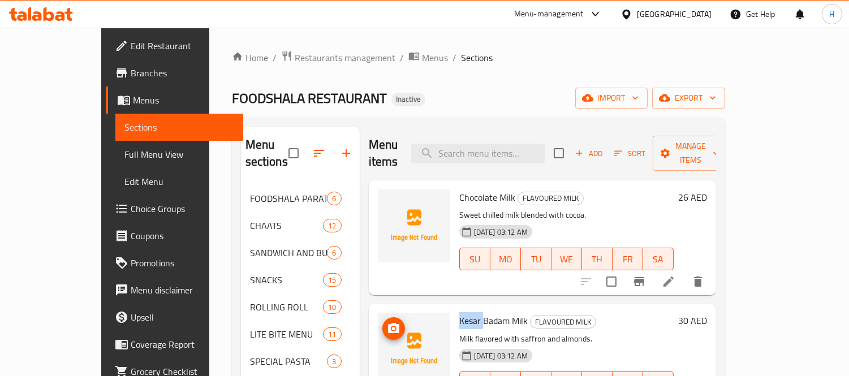
click at [387, 322] on icon "upload picture" at bounding box center [394, 329] width 14 height 14
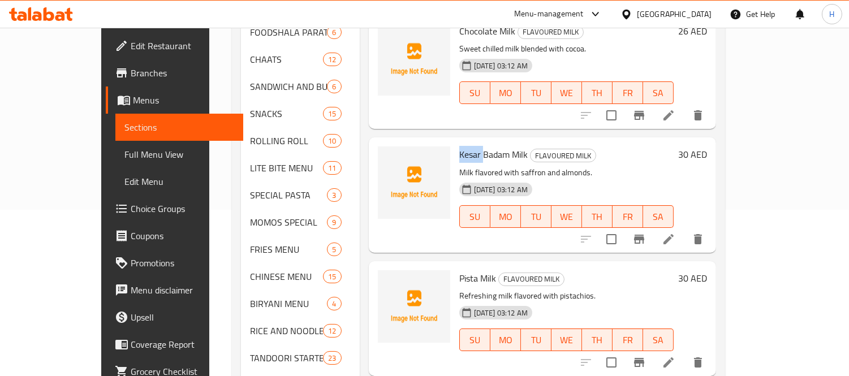
scroll to position [188, 0]
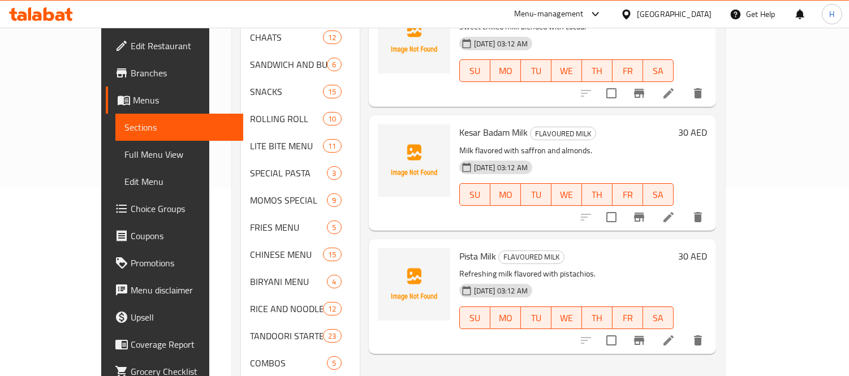
click at [459, 248] on span "Pista Milk" at bounding box center [477, 256] width 37 height 17
click at [388, 259] on icon "upload picture" at bounding box center [393, 264] width 11 height 10
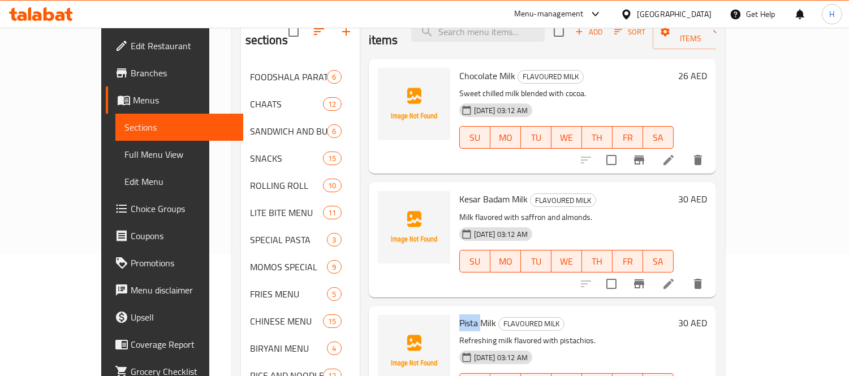
scroll to position [0, 0]
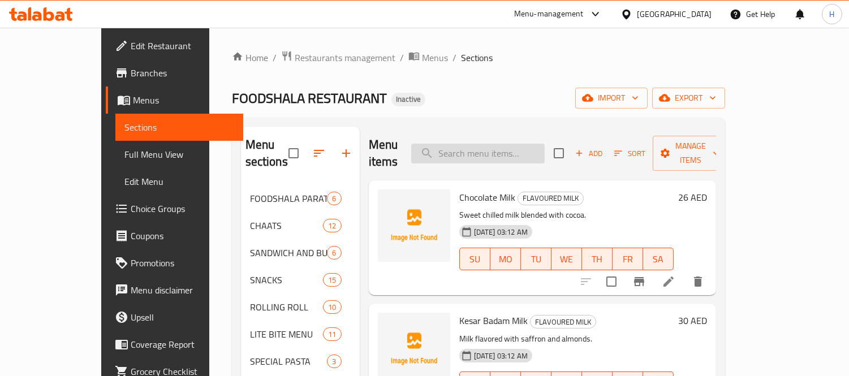
click at [510, 151] on input "search" at bounding box center [478, 154] width 134 height 20
paste input "Pista"
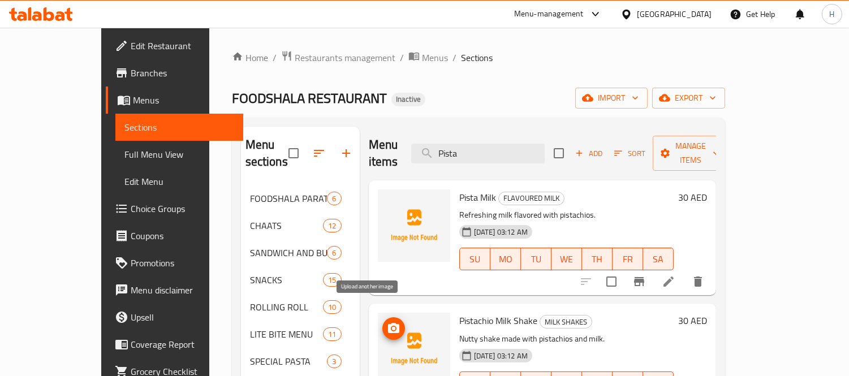
type input "Pista"
click at [387, 322] on icon "upload picture" at bounding box center [394, 329] width 14 height 14
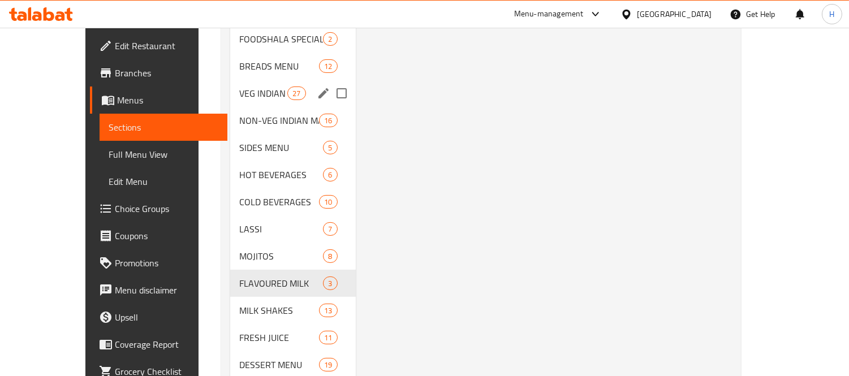
scroll to position [615, 0]
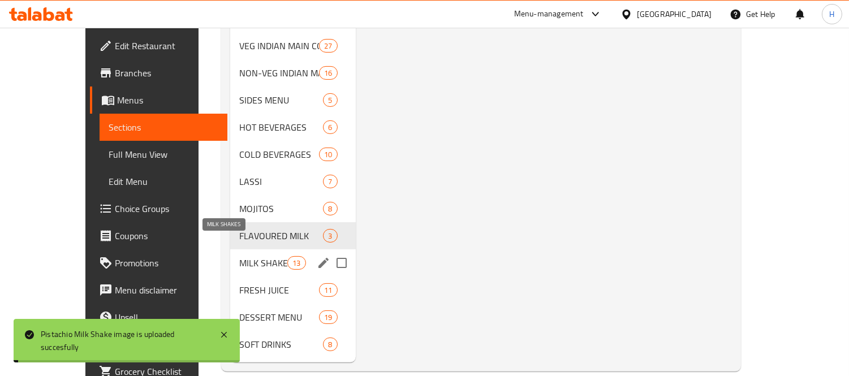
click at [239, 256] on span "MILK SHAKES" at bounding box center [263, 263] width 48 height 14
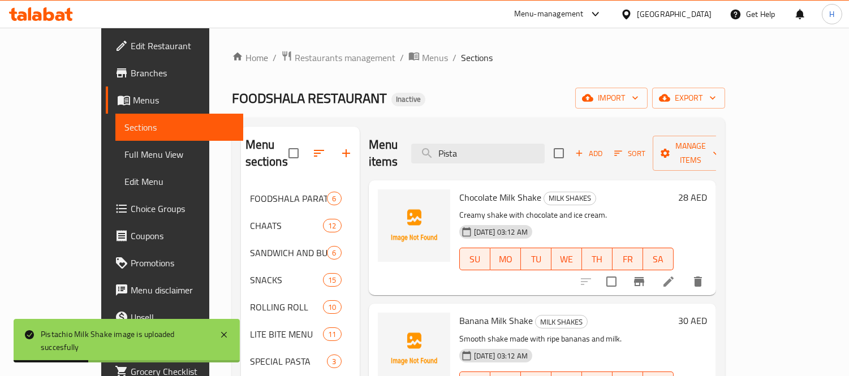
click at [459, 189] on span "Chocolate Milk Shake" at bounding box center [500, 197] width 82 height 17
click at [387, 199] on icon "upload picture" at bounding box center [394, 206] width 14 height 14
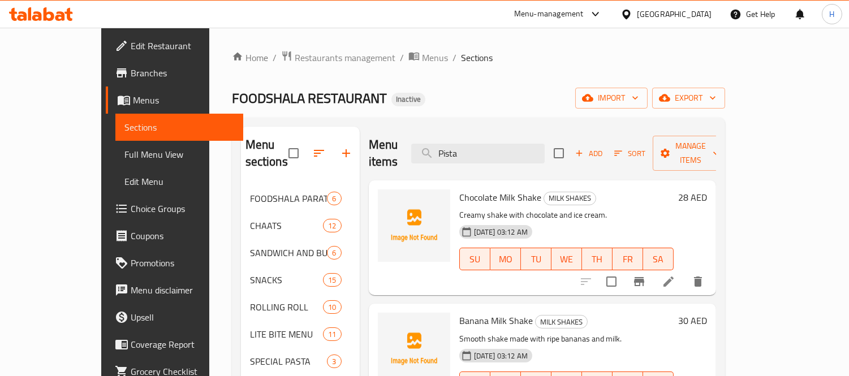
click at [459, 312] on span "Banana Milk Shake" at bounding box center [496, 320] width 74 height 17
click at [388, 323] on icon "upload picture" at bounding box center [393, 328] width 11 height 10
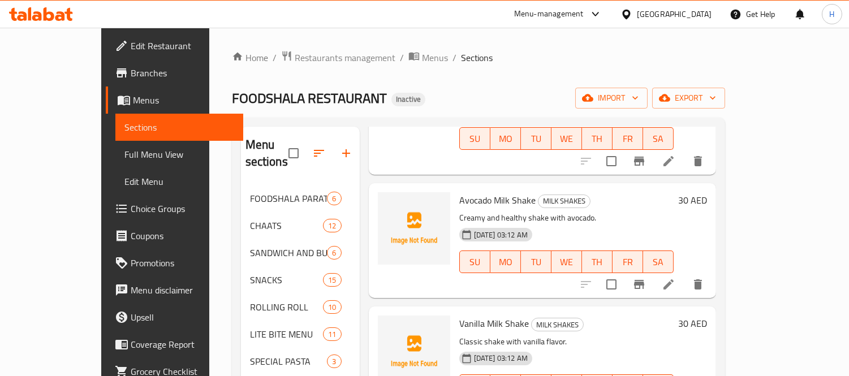
scroll to position [251, 0]
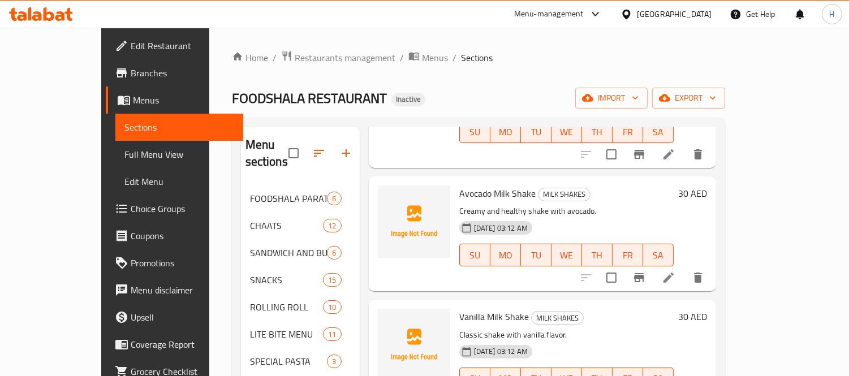
click at [459, 185] on span "Avocado Milk Shake" at bounding box center [497, 193] width 76 height 17
click at [388, 196] on icon "upload picture" at bounding box center [393, 201] width 11 height 10
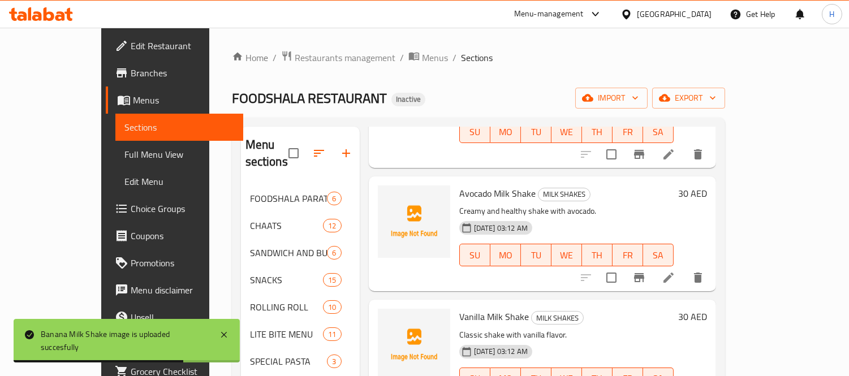
click at [459, 308] on span "Vanilla Milk Shake" at bounding box center [494, 316] width 70 height 17
click at [388, 319] on icon "upload picture" at bounding box center [393, 324] width 11 height 10
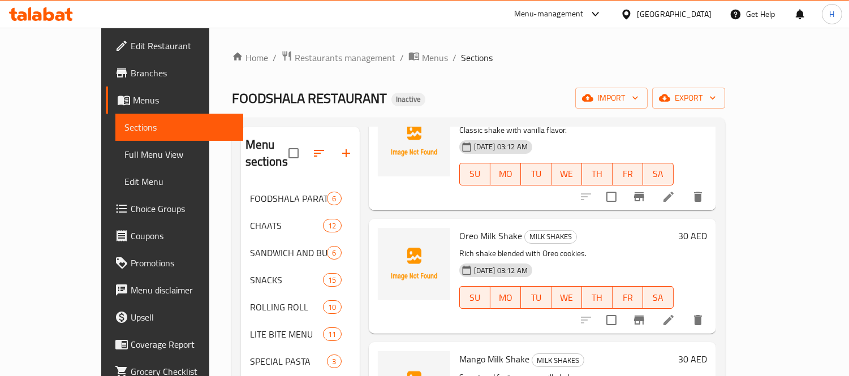
scroll to position [502, 0]
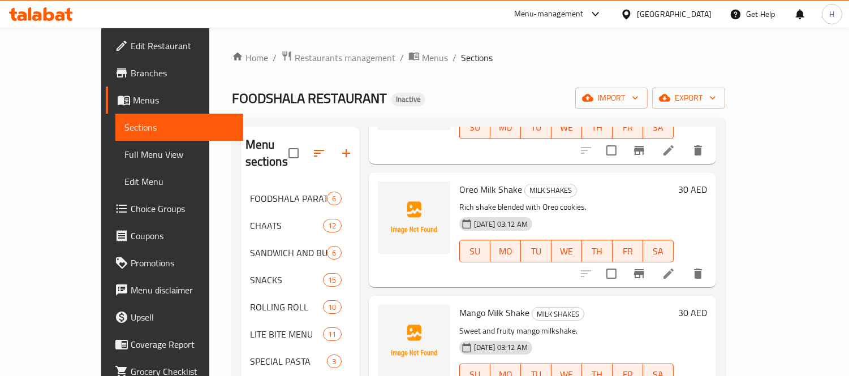
click at [459, 181] on span "Oreo Milk Shake" at bounding box center [490, 189] width 63 height 17
click at [388, 192] on icon "upload picture" at bounding box center [393, 197] width 11 height 10
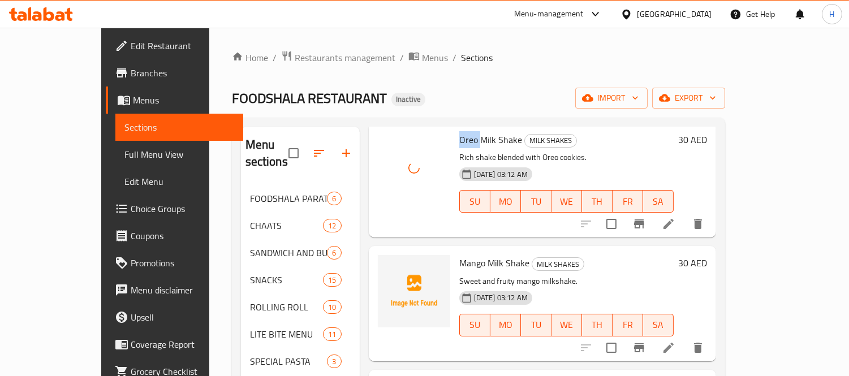
scroll to position [629, 0]
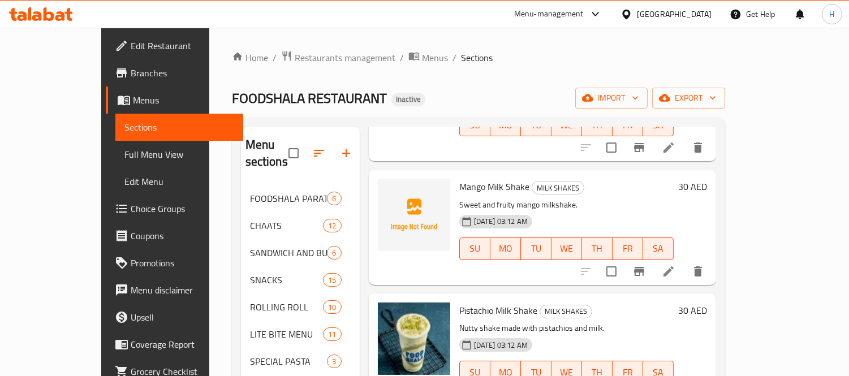
click at [459, 178] on span "Mango Milk Shake" at bounding box center [494, 186] width 70 height 17
click at [388, 189] on icon "upload picture" at bounding box center [393, 194] width 11 height 10
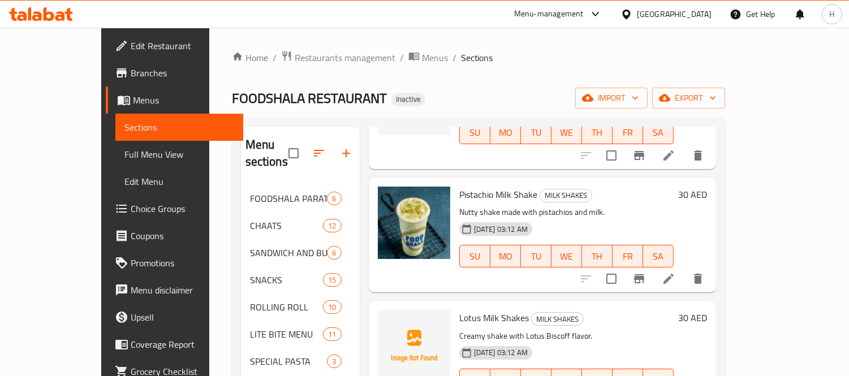
scroll to position [801, 0]
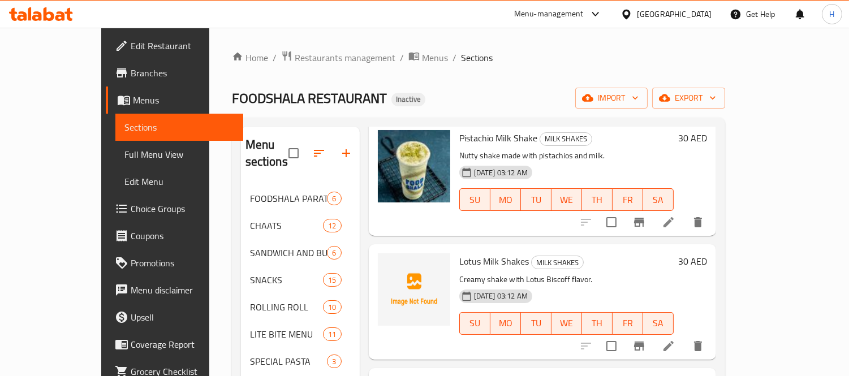
click at [459, 253] on span "Lotus Milk Shakes" at bounding box center [494, 261] width 70 height 17
click at [383, 263] on span "upload picture" at bounding box center [394, 270] width 23 height 14
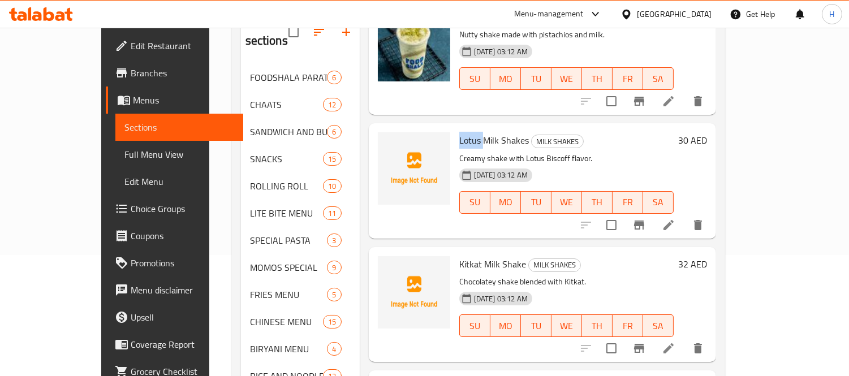
scroll to position [126, 0]
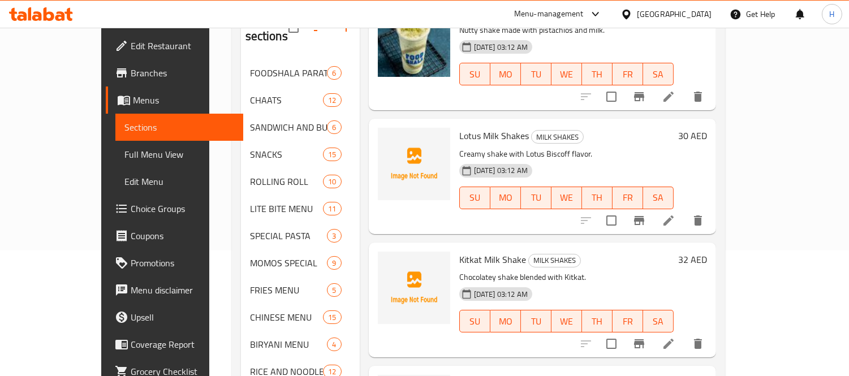
click at [459, 251] on span "Kitkat Milk Shake" at bounding box center [492, 259] width 67 height 17
click at [388, 262] on icon "upload picture" at bounding box center [393, 267] width 11 height 10
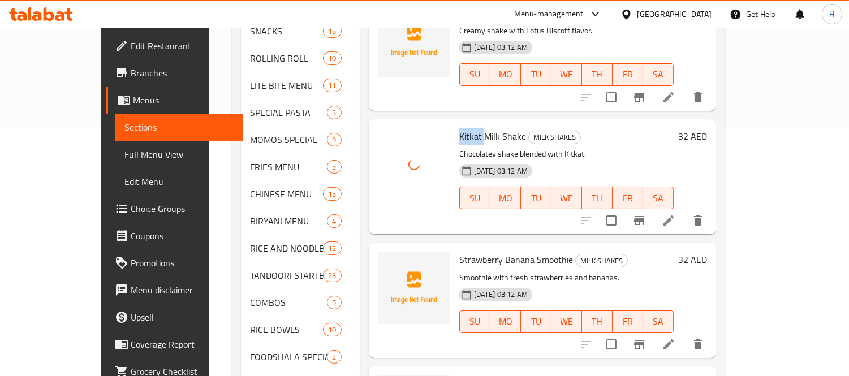
scroll to position [251, 0]
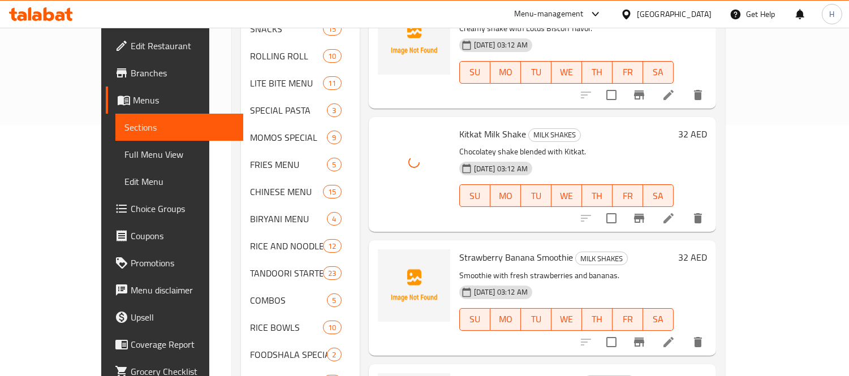
click at [459, 249] on span "Strawberry Banana Smoothie" at bounding box center [516, 257] width 114 height 17
click at [383, 259] on span "upload picture" at bounding box center [394, 266] width 23 height 14
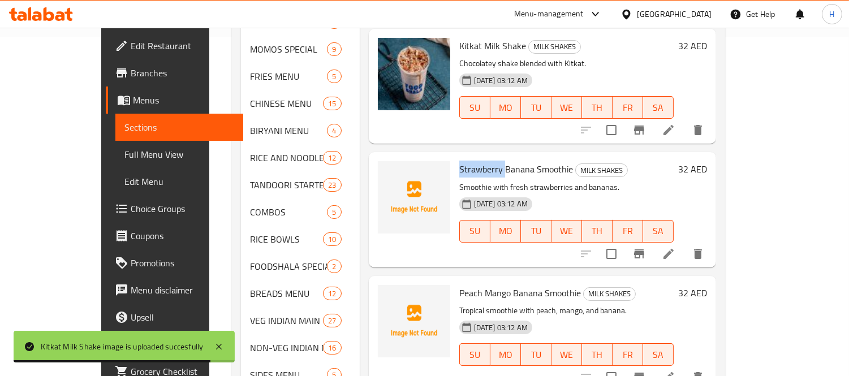
scroll to position [377, 0]
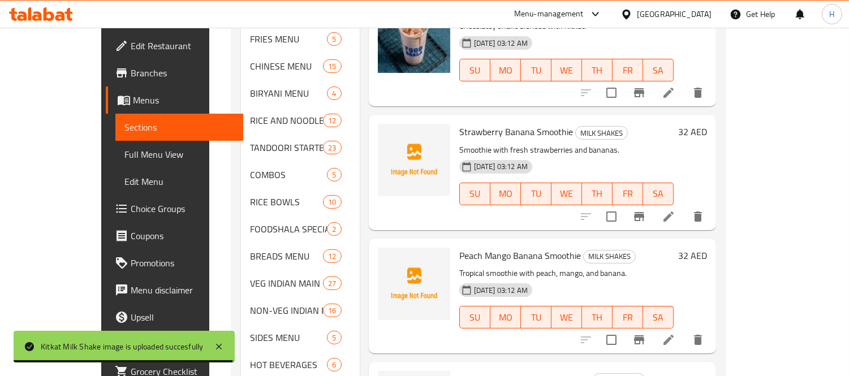
click at [459, 247] on span "Peach Mango Banana Smoothie" at bounding box center [520, 255] width 122 height 17
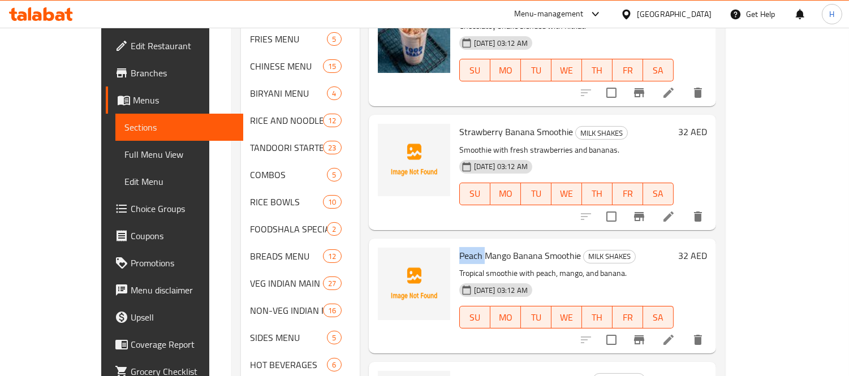
click at [459, 247] on span "Peach Mango Banana Smoothie" at bounding box center [520, 255] width 122 height 17
click at [383, 257] on span "upload picture" at bounding box center [394, 264] width 23 height 14
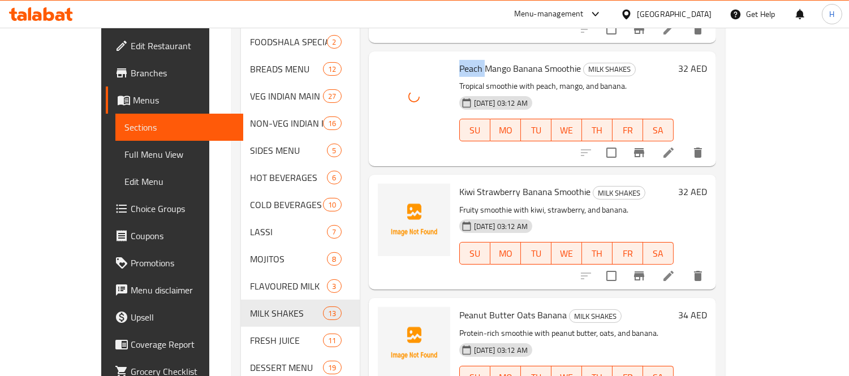
scroll to position [566, 0]
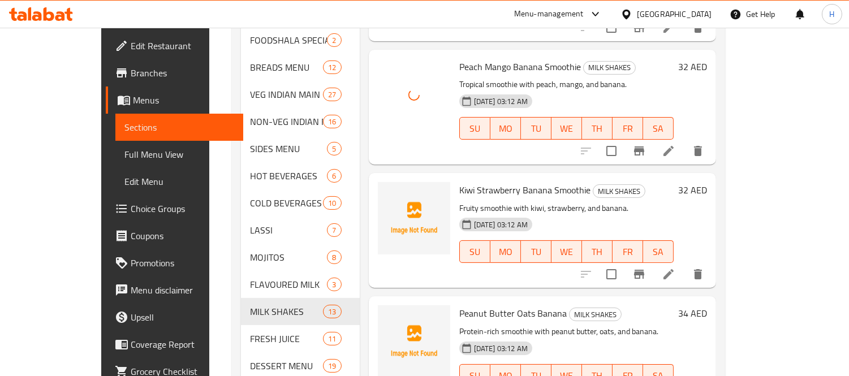
click at [459, 182] on span "Kiwi Strawberry Banana Smoothie" at bounding box center [524, 190] width 131 height 17
click at [388, 192] on icon "upload picture" at bounding box center [393, 197] width 11 height 10
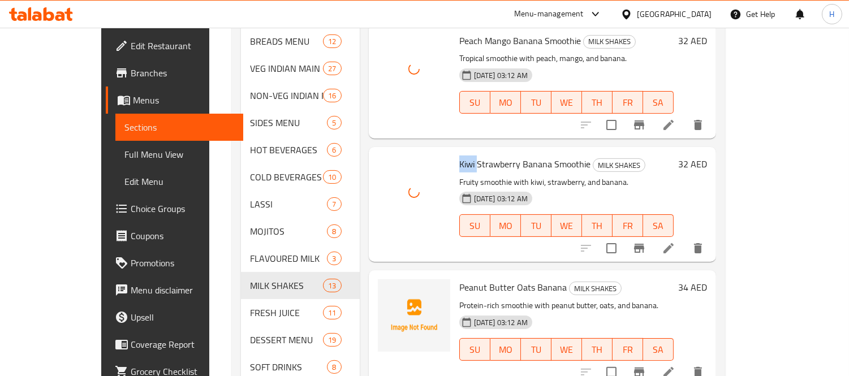
scroll to position [615, 0]
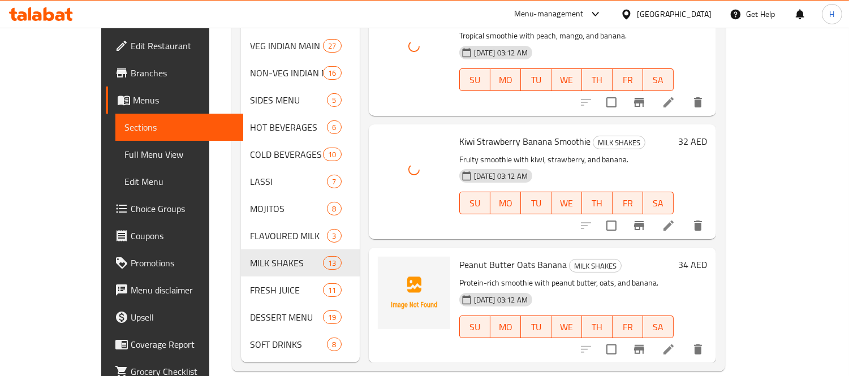
click at [459, 256] on span "Peanut Butter Oats Banana" at bounding box center [513, 264] width 108 height 17
click at [387, 266] on icon "upload picture" at bounding box center [394, 273] width 14 height 14
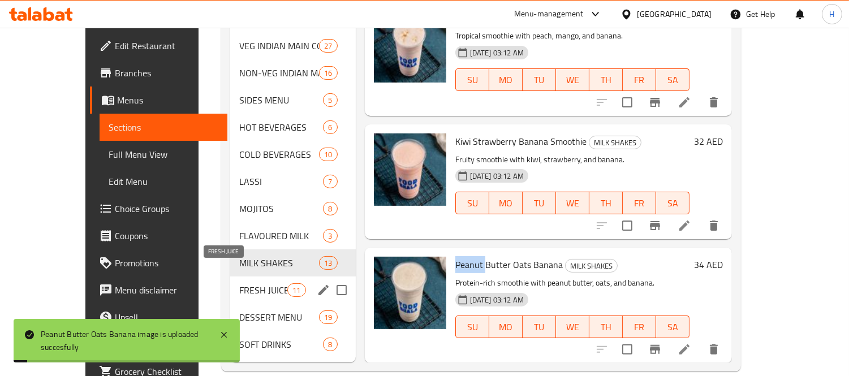
click at [239, 283] on span "FRESH JUICE" at bounding box center [263, 290] width 48 height 14
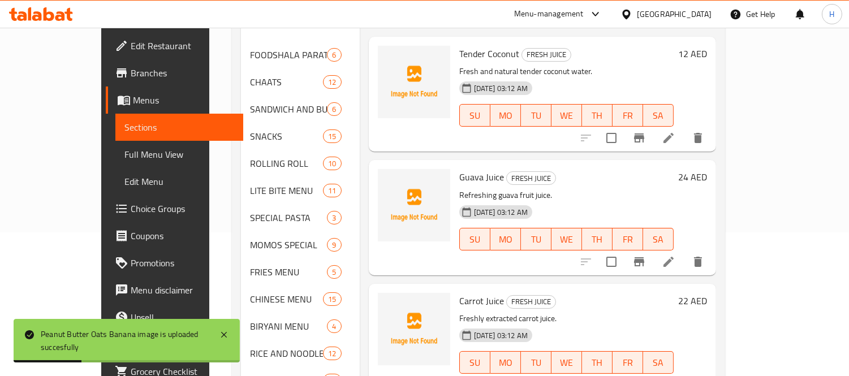
scroll to position [49, 0]
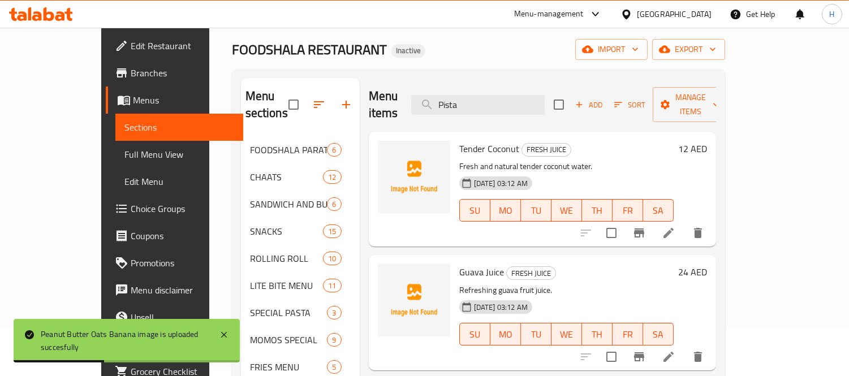
click at [455, 136] on div "Tender Coconut FRESH JUICE Fresh and natural tender coconut water. [DATE] 03:12…" at bounding box center [567, 189] width 224 height 106
click at [459, 140] on span "Tender Coconut" at bounding box center [489, 148] width 60 height 17
click at [387, 150] on icon "upload picture" at bounding box center [394, 157] width 14 height 14
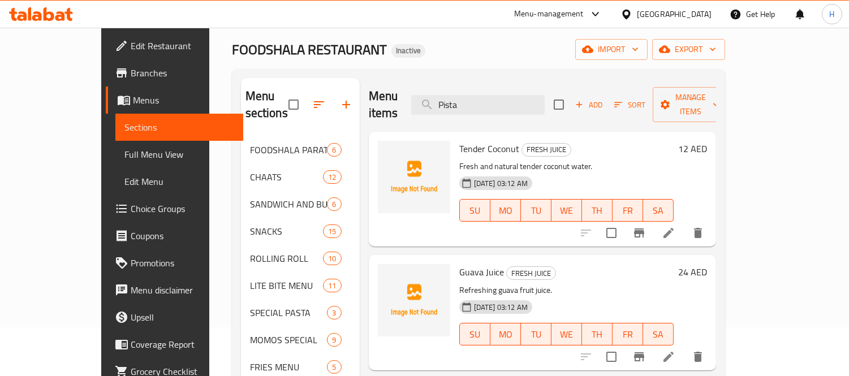
click at [459, 264] on span "Guava Juice" at bounding box center [481, 272] width 45 height 17
click at [388, 274] on icon "upload picture" at bounding box center [393, 279] width 11 height 10
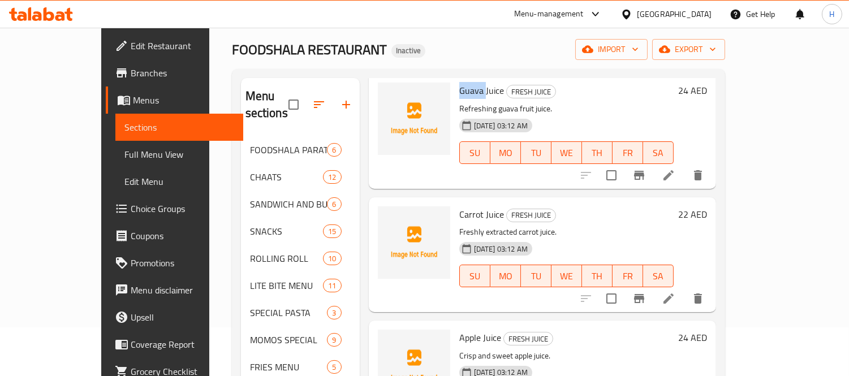
scroll to position [188, 0]
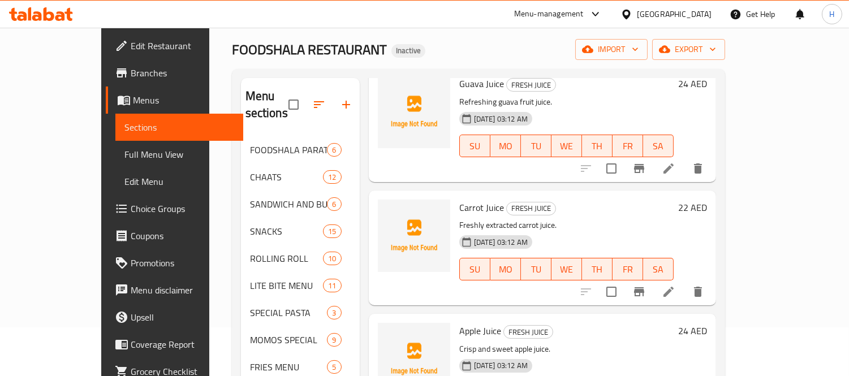
click at [459, 199] on span "Carrot Juice" at bounding box center [481, 207] width 45 height 17
click at [383, 206] on button "upload picture" at bounding box center [394, 215] width 23 height 23
click at [459, 323] on span "Apple Juice" at bounding box center [480, 331] width 42 height 17
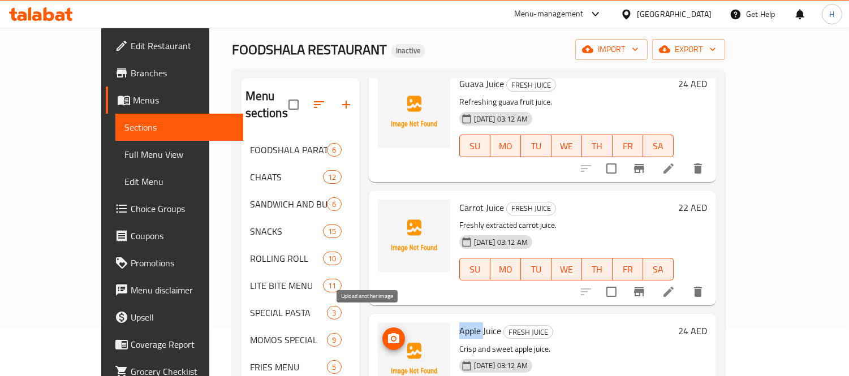
click at [383, 332] on span "upload picture" at bounding box center [394, 339] width 23 height 14
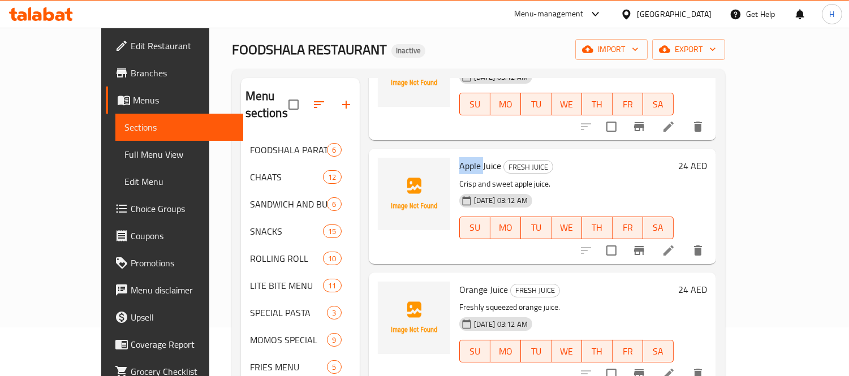
scroll to position [377, 0]
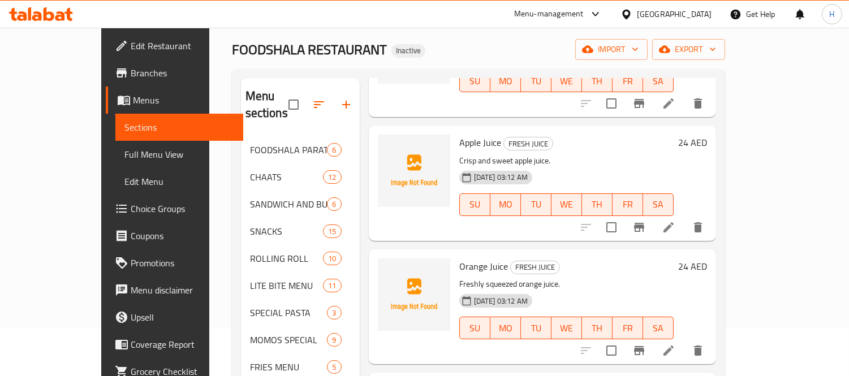
click at [459, 258] on span "Orange Juice" at bounding box center [483, 266] width 49 height 17
click at [388, 269] on icon "upload picture" at bounding box center [393, 274] width 11 height 10
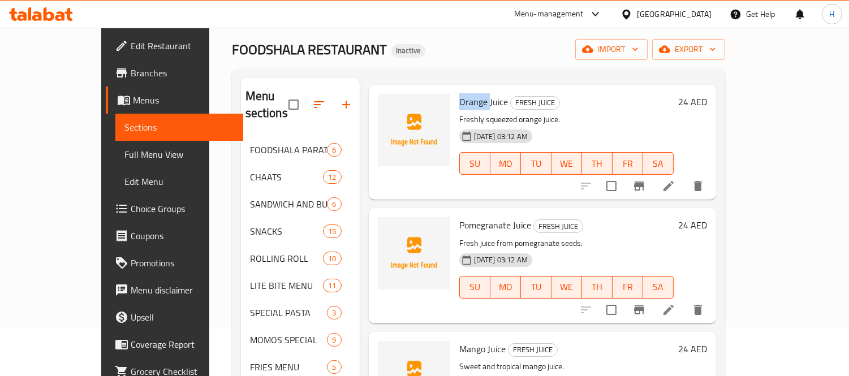
scroll to position [555, 0]
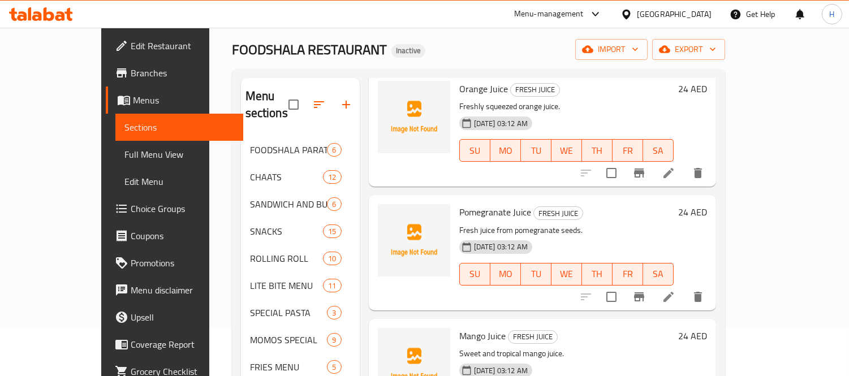
click at [459, 204] on span "Pomegranate Juice" at bounding box center [495, 212] width 72 height 17
click at [383, 213] on span "upload picture" at bounding box center [394, 220] width 23 height 14
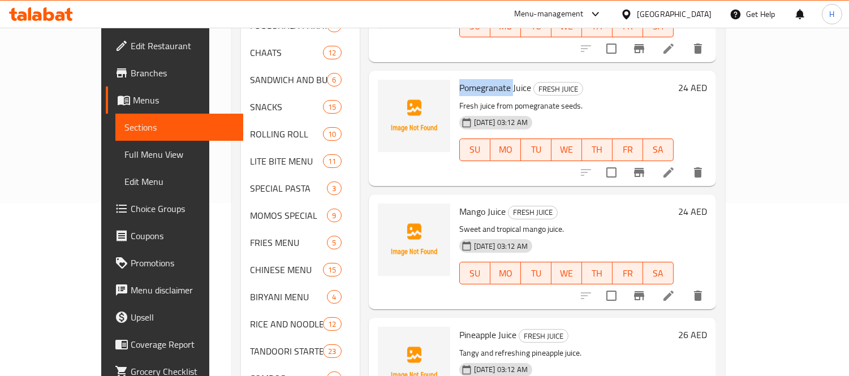
scroll to position [174, 0]
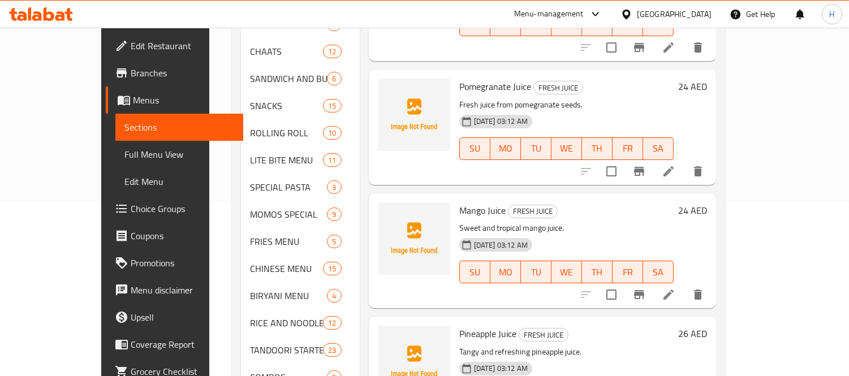
click at [459, 202] on span "Mango Juice" at bounding box center [482, 210] width 46 height 17
click at [392, 216] on circle "upload picture" at bounding box center [393, 217] width 3 height 3
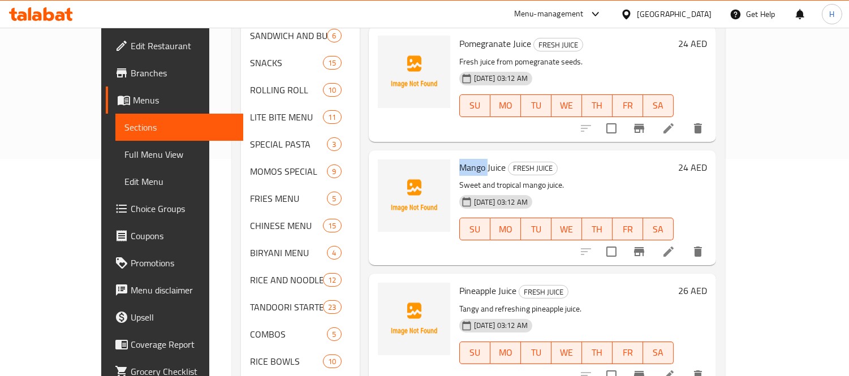
scroll to position [238, 0]
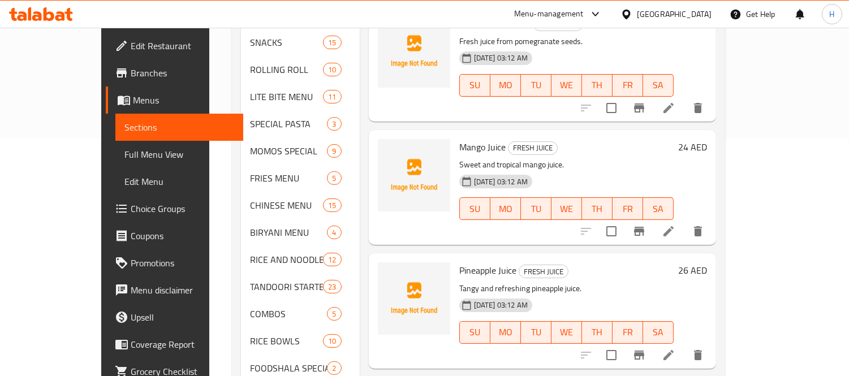
click at [459, 262] on span "Pineapple Juice" at bounding box center [487, 270] width 57 height 17
click at [388, 273] on icon "upload picture" at bounding box center [393, 278] width 11 height 10
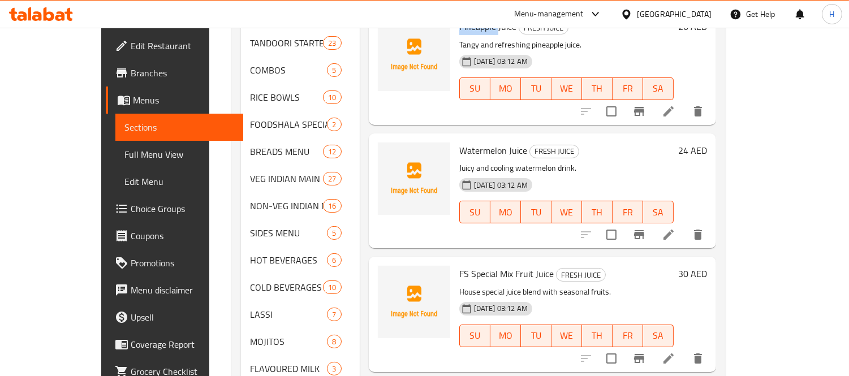
scroll to position [489, 0]
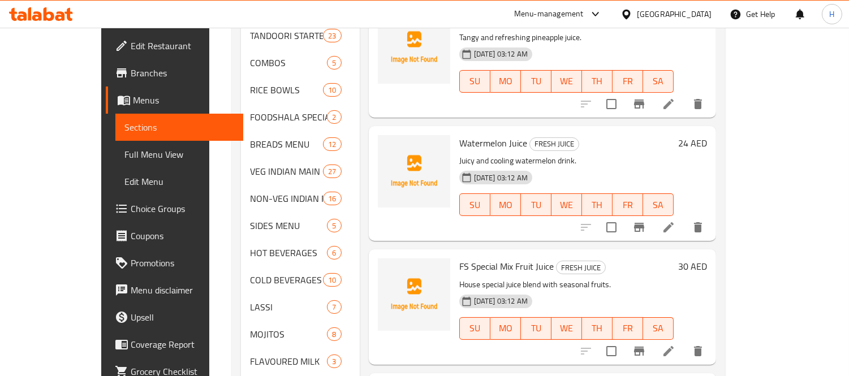
click at [459, 135] on span "Watermelon Juice" at bounding box center [493, 143] width 68 height 17
click at [387, 144] on icon "upload picture" at bounding box center [394, 151] width 14 height 14
click at [459, 258] on span "FS Special Mix Fruit Juice" at bounding box center [506, 266] width 94 height 17
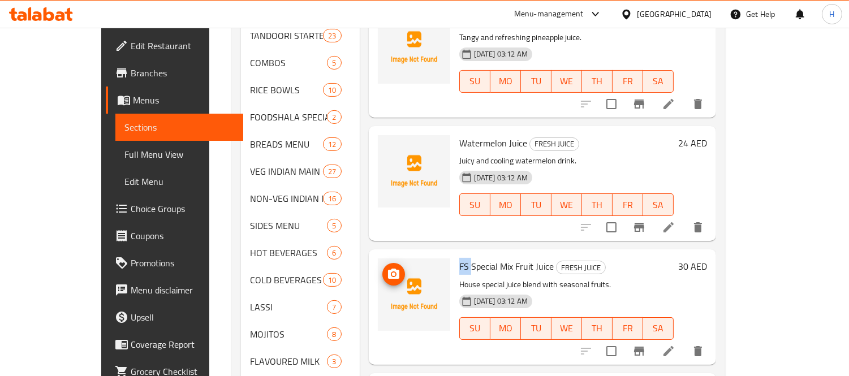
click at [387, 268] on icon "upload picture" at bounding box center [394, 275] width 14 height 14
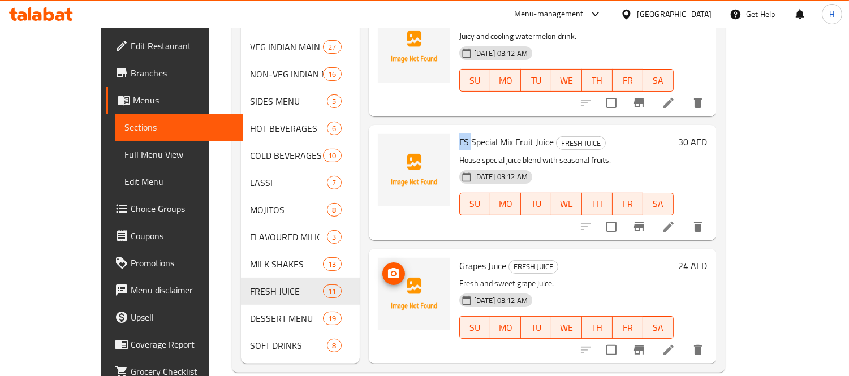
scroll to position [615, 0]
click at [459, 256] on span "Grapes Juice" at bounding box center [482, 264] width 47 height 17
click at [387, 266] on icon "upload picture" at bounding box center [394, 273] width 14 height 14
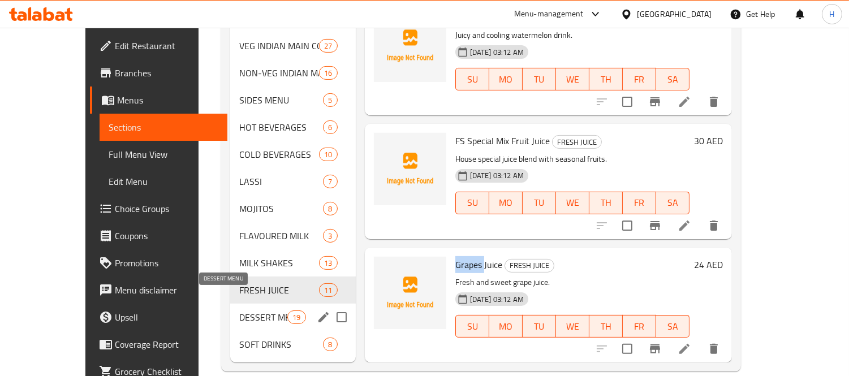
click at [244, 311] on span "DESSERT MENU" at bounding box center [263, 318] width 48 height 14
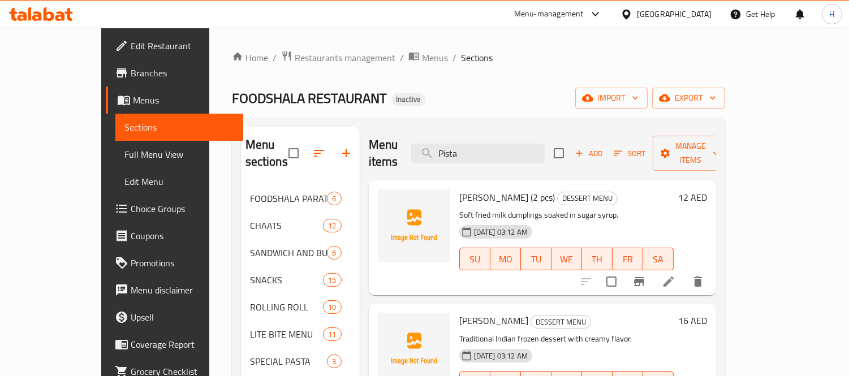
click at [459, 189] on span "[PERSON_NAME] (2 pcs)" at bounding box center [507, 197] width 96 height 17
click at [388, 200] on icon "upload picture" at bounding box center [393, 205] width 11 height 10
click at [459, 312] on span "[PERSON_NAME]" at bounding box center [493, 320] width 69 height 17
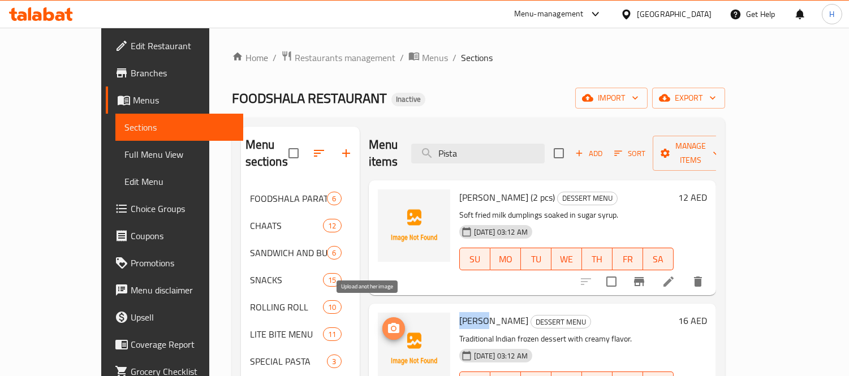
click at [387, 322] on icon "upload picture" at bounding box center [394, 329] width 14 height 14
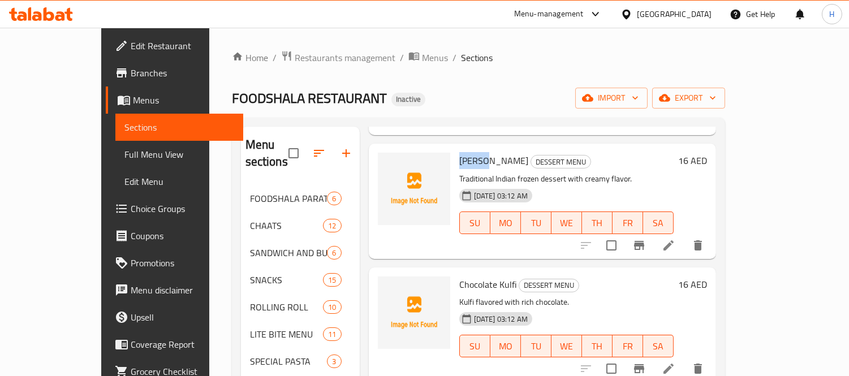
scroll to position [126, 0]
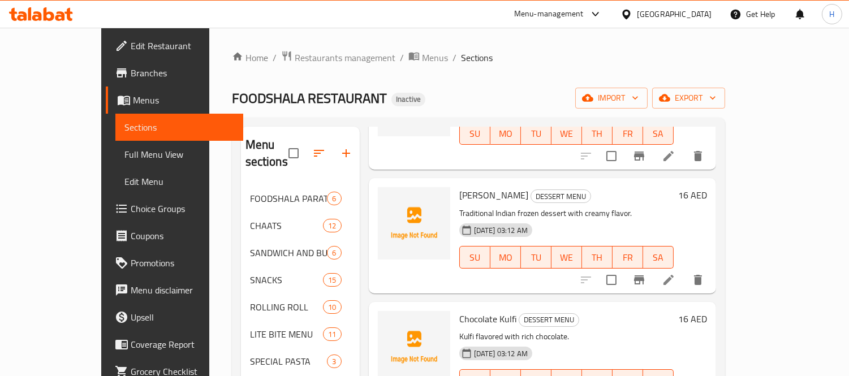
click at [468, 187] on span "[PERSON_NAME]" at bounding box center [493, 195] width 69 height 17
click at [467, 187] on span "[PERSON_NAME]" at bounding box center [493, 195] width 69 height 17
click at [383, 196] on span "upload picture" at bounding box center [394, 203] width 23 height 14
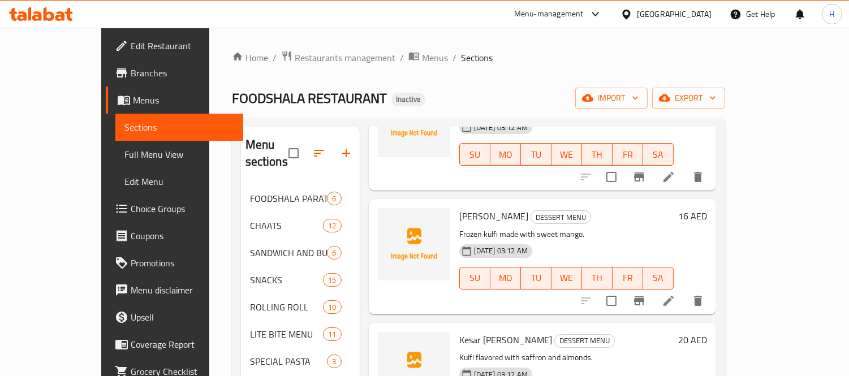
scroll to position [377, 0]
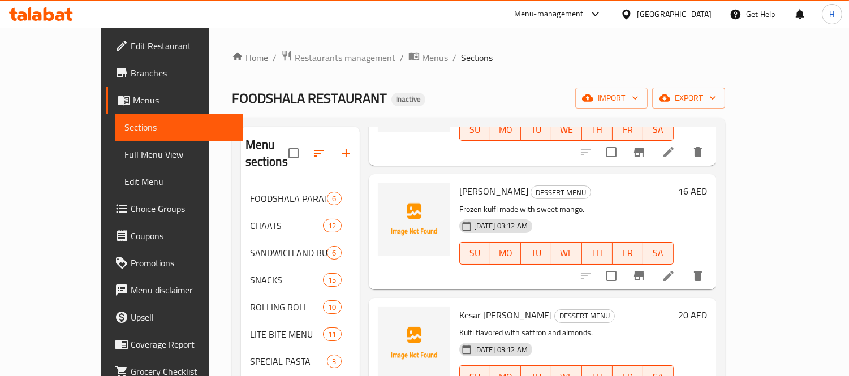
click at [455, 179] on div "Mango Kulfi DESSERT MENU Frozen kulfi made with sweet mango. [DATE] 03:12 AM SU…" at bounding box center [567, 232] width 224 height 106
click at [459, 183] on span "[PERSON_NAME]" at bounding box center [493, 191] width 69 height 17
click at [388, 194] on icon "upload picture" at bounding box center [393, 199] width 11 height 10
click at [459, 307] on span "Kesar [PERSON_NAME]" at bounding box center [505, 315] width 93 height 17
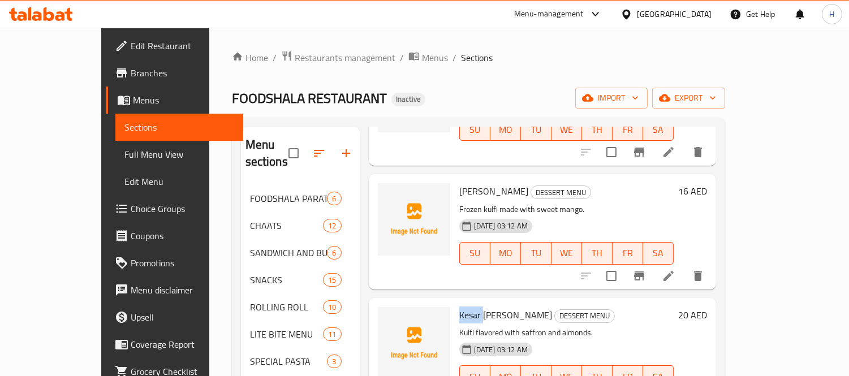
click at [459, 307] on span "Kesar [PERSON_NAME]" at bounding box center [505, 315] width 93 height 17
click at [383, 316] on span "upload picture" at bounding box center [394, 323] width 23 height 14
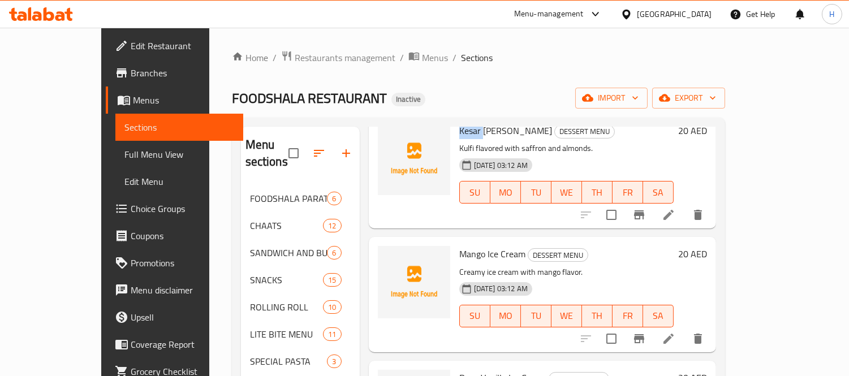
scroll to position [566, 0]
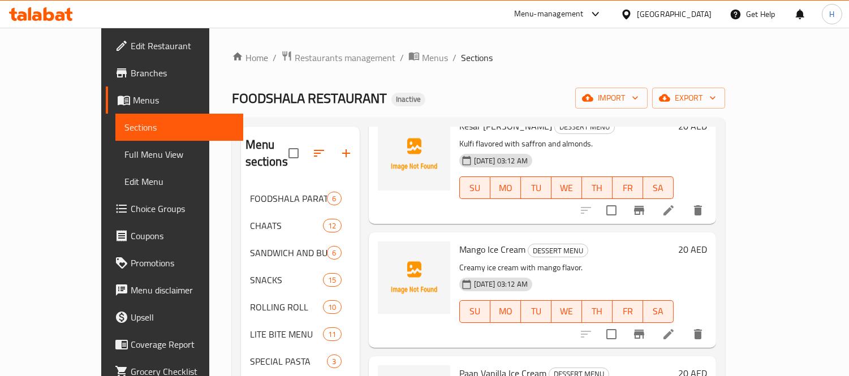
click at [459, 241] on span "Mango Ice Cream" at bounding box center [492, 249] width 66 height 17
click at [381, 242] on img at bounding box center [414, 278] width 72 height 72
click at [388, 252] on icon "upload picture" at bounding box center [393, 257] width 11 height 10
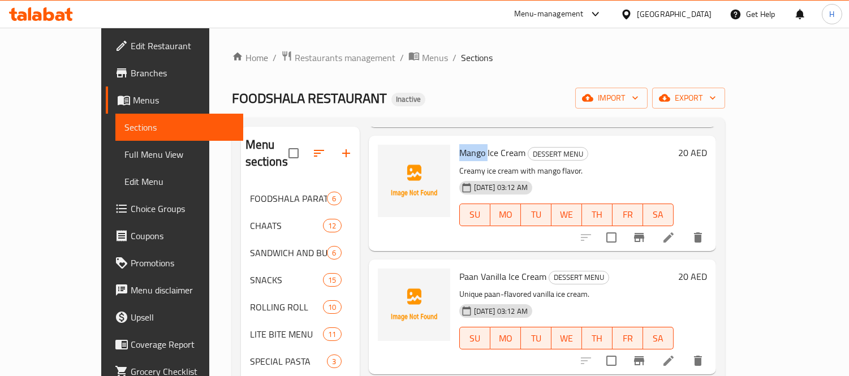
scroll to position [691, 0]
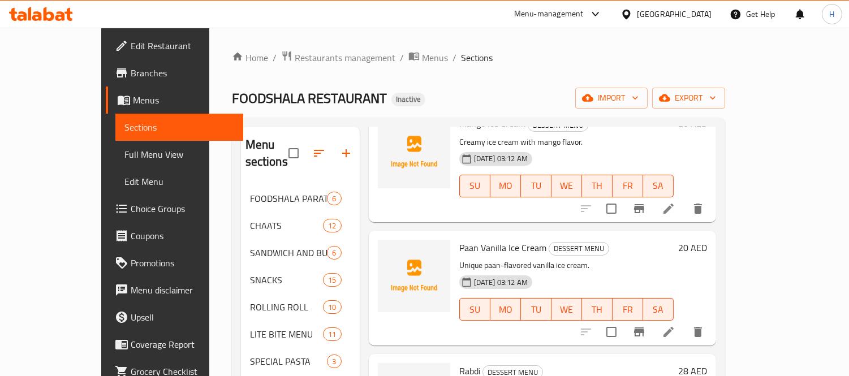
click at [459, 239] on span "Paan Vanilla Ice Cream" at bounding box center [502, 247] width 87 height 17
click at [387, 249] on icon "upload picture" at bounding box center [394, 256] width 14 height 14
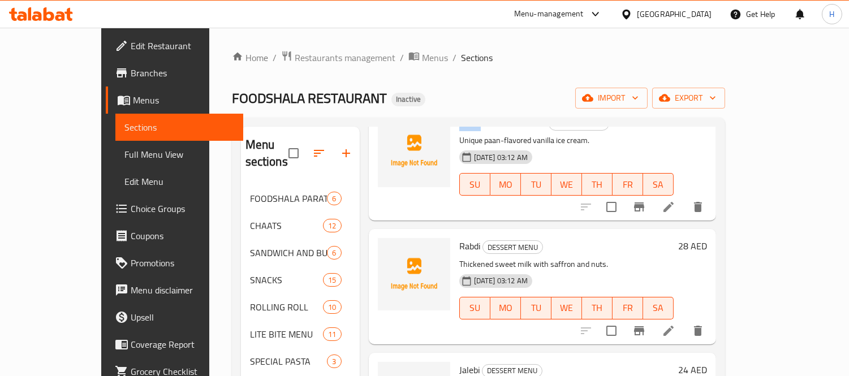
scroll to position [817, 0]
click at [459, 237] on span "Rabdi" at bounding box center [469, 245] width 21 height 17
click at [383, 247] on span "upload picture" at bounding box center [394, 254] width 23 height 14
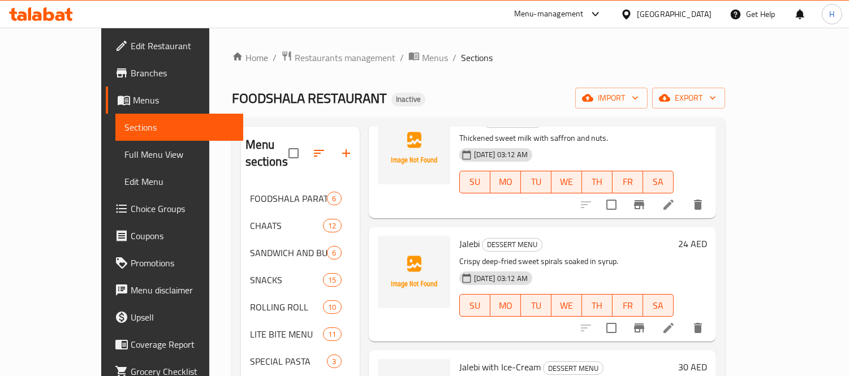
click at [459, 235] on span "Jalebi" at bounding box center [469, 243] width 20 height 17
click at [383, 245] on span "upload picture" at bounding box center [394, 252] width 23 height 14
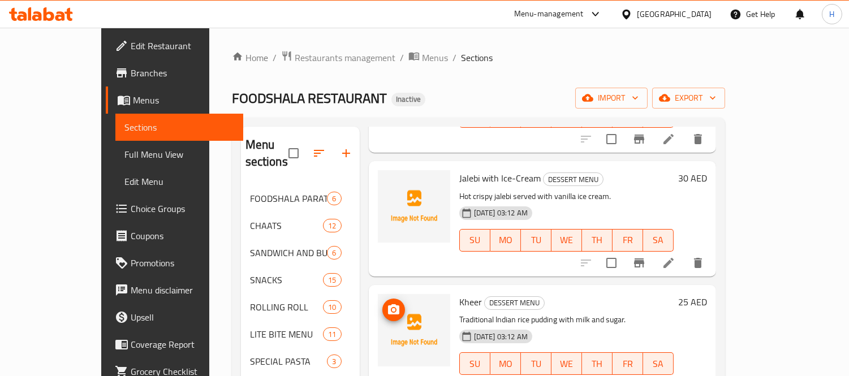
scroll to position [1194, 0]
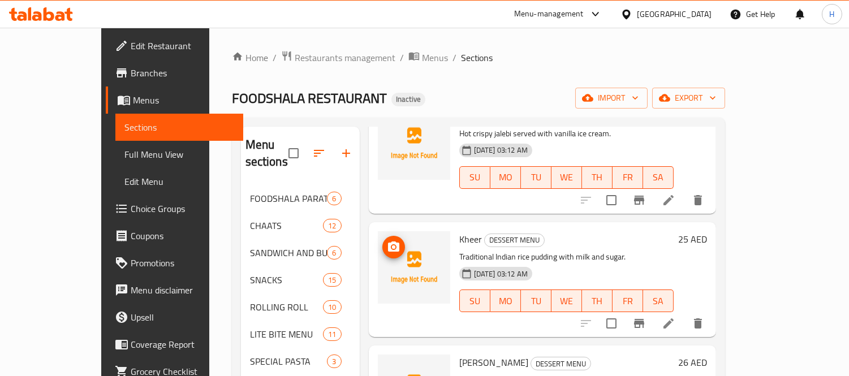
click at [459, 231] on span "Kheer" at bounding box center [470, 239] width 23 height 17
click at [388, 242] on icon "upload picture" at bounding box center [393, 247] width 11 height 10
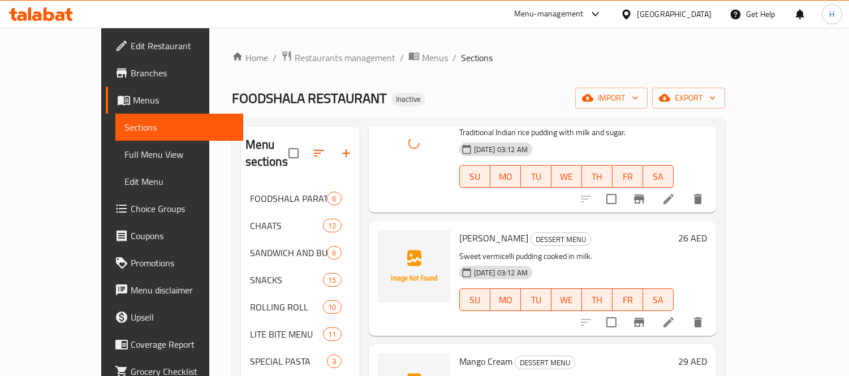
scroll to position [1320, 0]
click at [459, 229] on span "[PERSON_NAME]" at bounding box center [493, 237] width 69 height 17
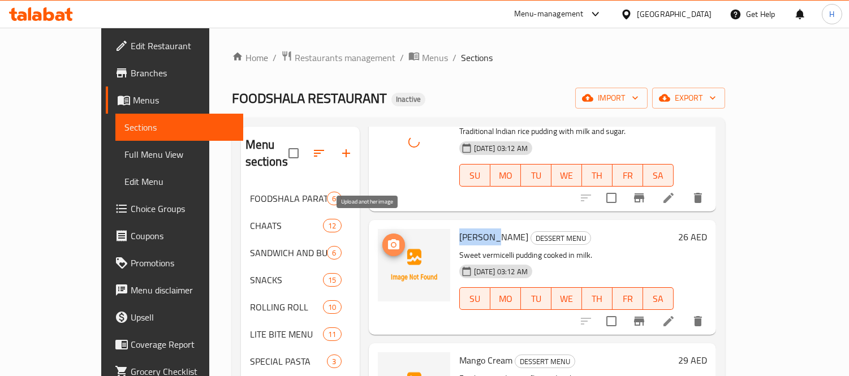
click at [387, 238] on icon "upload picture" at bounding box center [394, 245] width 14 height 14
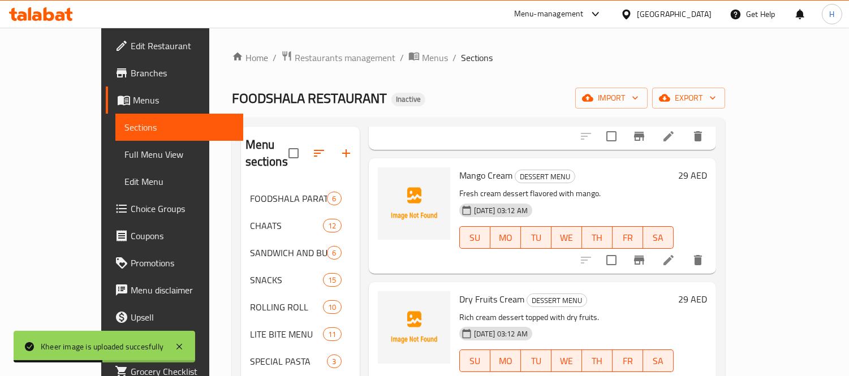
scroll to position [1509, 0]
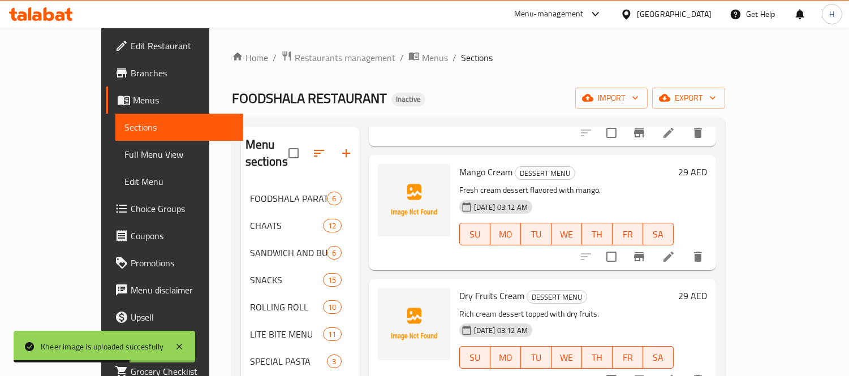
click at [459, 164] on span "Mango Cream" at bounding box center [485, 172] width 53 height 17
click at [383, 173] on span "upload picture" at bounding box center [394, 180] width 23 height 14
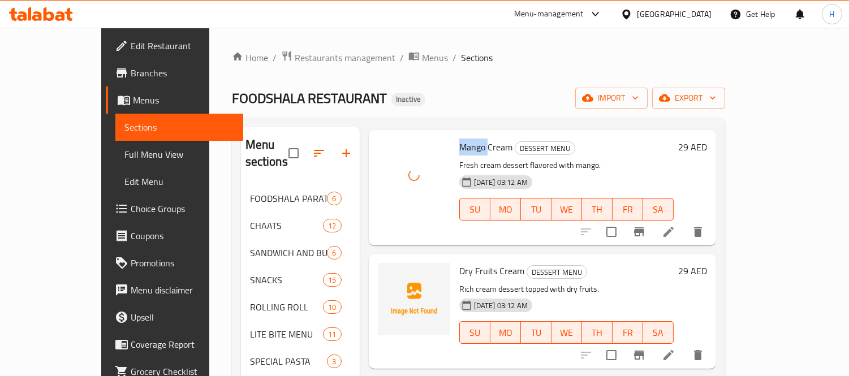
scroll to position [1542, 0]
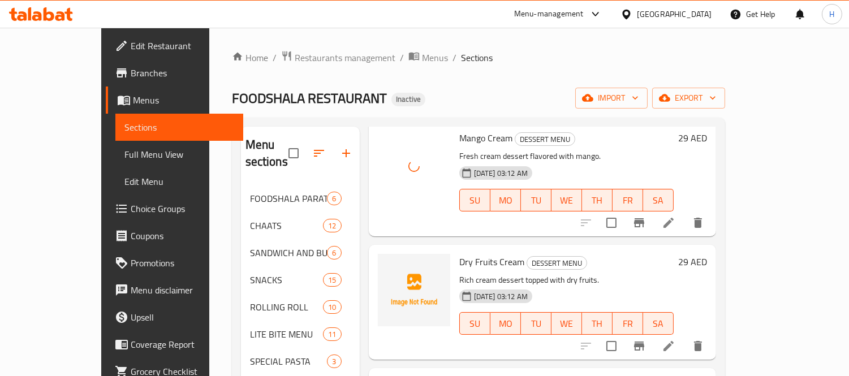
click at [459, 253] on span "Dry Fruits Cream" at bounding box center [491, 261] width 65 height 17
click at [387, 263] on icon "upload picture" at bounding box center [394, 270] width 14 height 14
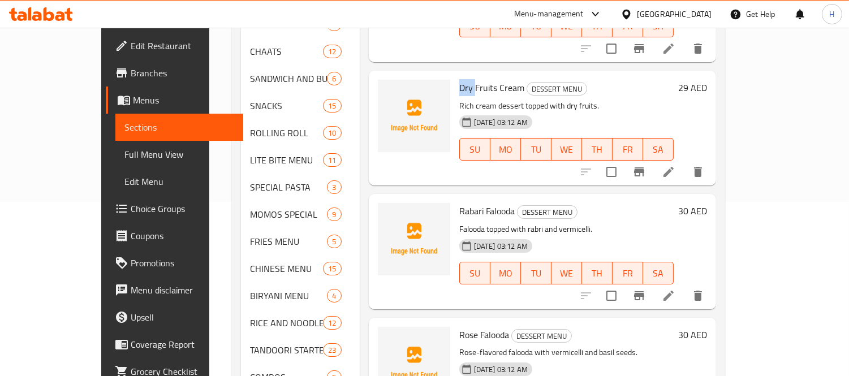
scroll to position [188, 0]
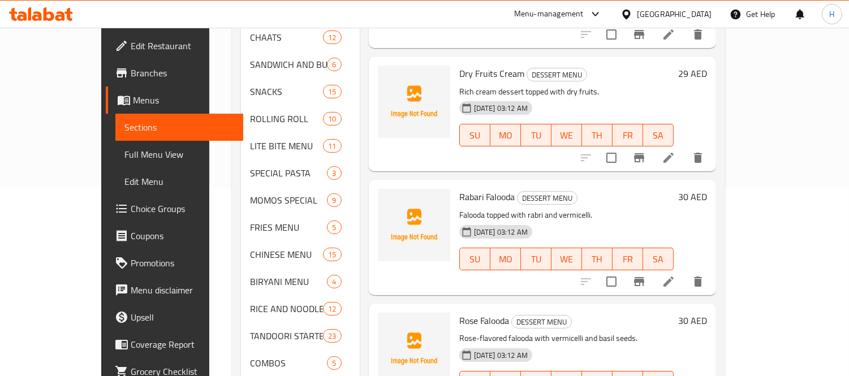
click at [459, 188] on span "Rabari Falooda" at bounding box center [486, 196] width 55 height 17
click at [387, 198] on icon "upload picture" at bounding box center [394, 205] width 14 height 14
click at [459, 312] on span "Rose Falooda" at bounding box center [484, 320] width 50 height 17
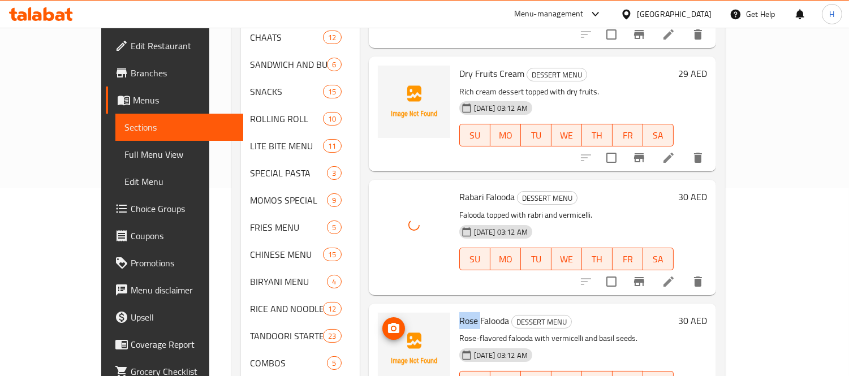
click at [387, 322] on icon "upload picture" at bounding box center [394, 329] width 14 height 14
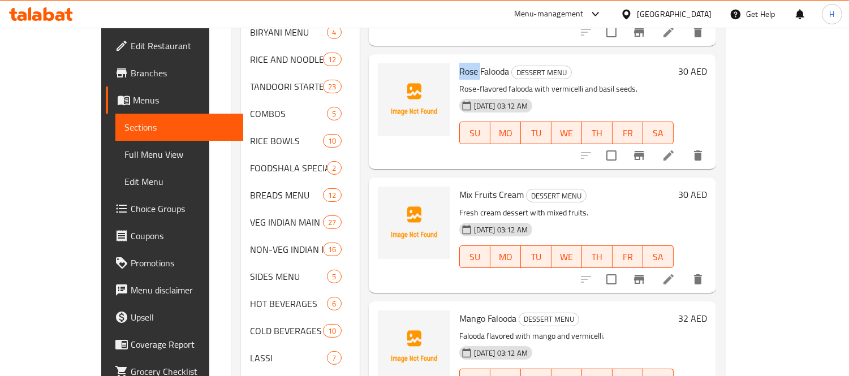
scroll to position [440, 0]
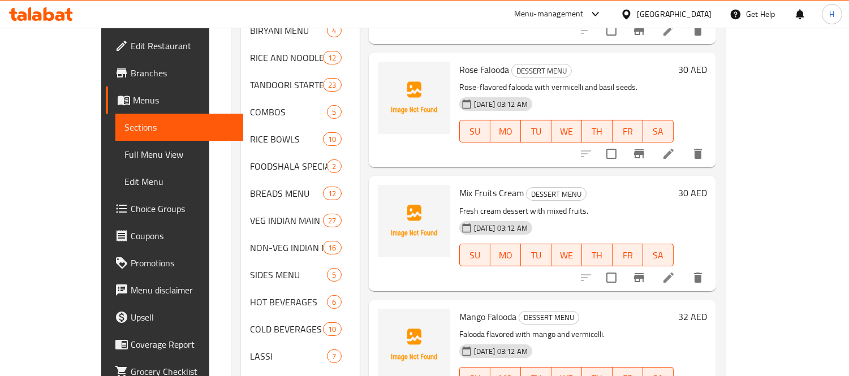
click at [459, 184] on span "Mix Fruits Cream" at bounding box center [491, 192] width 65 height 17
click at [383, 194] on span "upload picture" at bounding box center [394, 201] width 23 height 14
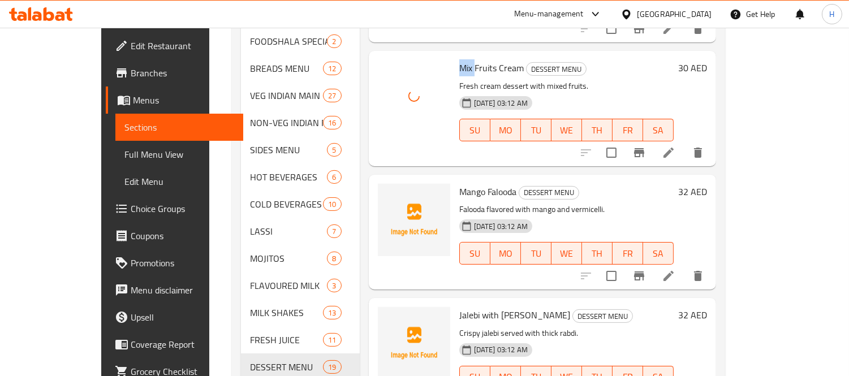
scroll to position [566, 0]
click at [459, 182] on span "Mango Falooda" at bounding box center [487, 190] width 57 height 17
click at [388, 193] on icon "upload picture" at bounding box center [393, 198] width 11 height 10
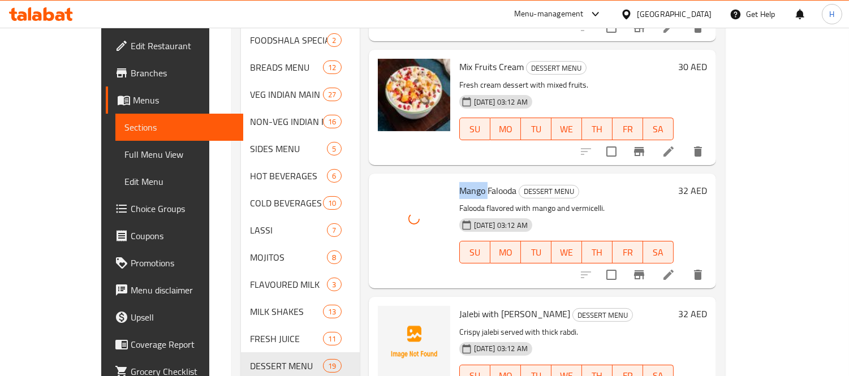
scroll to position [615, 0]
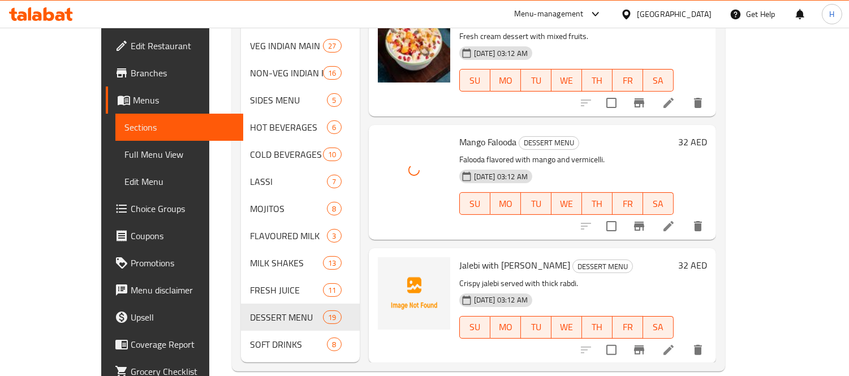
click at [459, 257] on span "Jalebi with [PERSON_NAME]" at bounding box center [514, 265] width 111 height 17
click at [383, 267] on span "upload picture" at bounding box center [394, 274] width 23 height 14
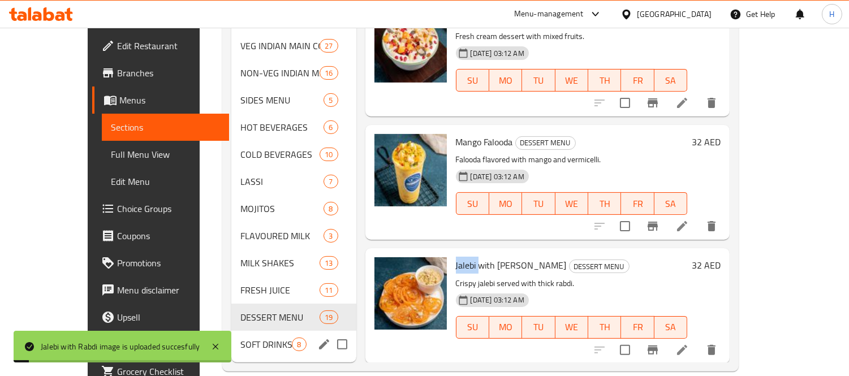
click at [243, 335] on div "SOFT DRINKS 8" at bounding box center [293, 344] width 124 height 27
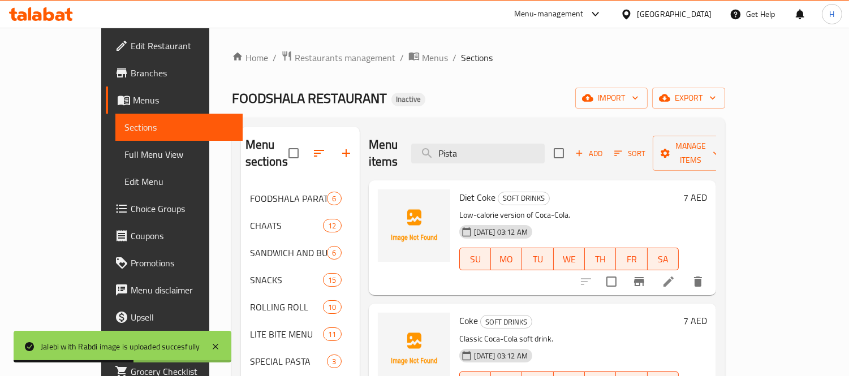
click at [459, 189] on span "Diet Coke" at bounding box center [477, 197] width 36 height 17
click at [387, 199] on icon "upload picture" at bounding box center [394, 206] width 14 height 14
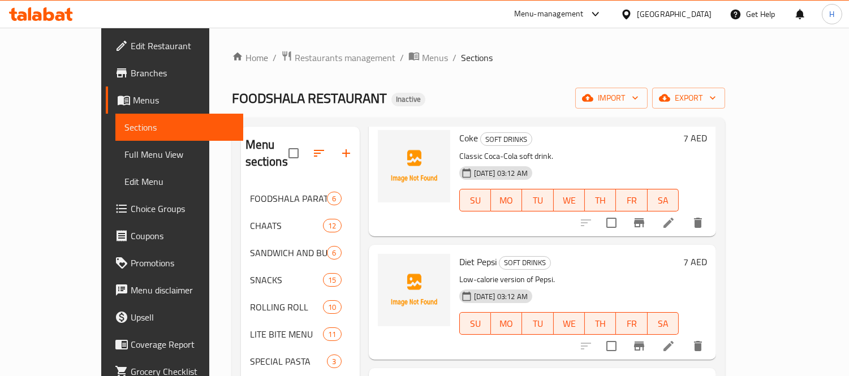
scroll to position [183, 0]
click at [459, 253] on span "Diet Pepsi" at bounding box center [477, 261] width 37 height 17
click at [383, 263] on span "upload picture" at bounding box center [394, 270] width 23 height 14
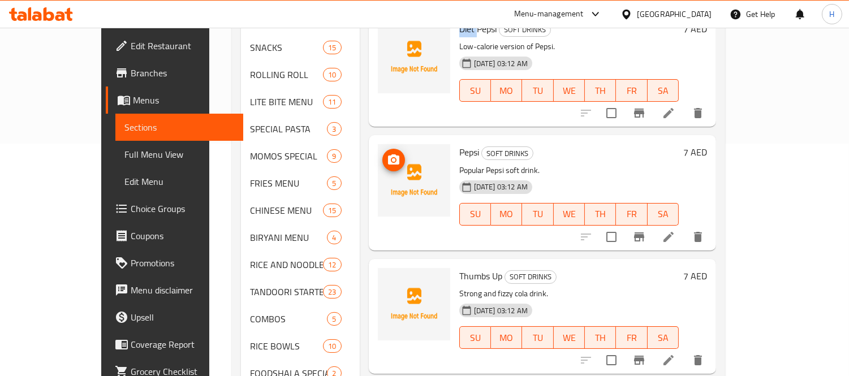
scroll to position [251, 0]
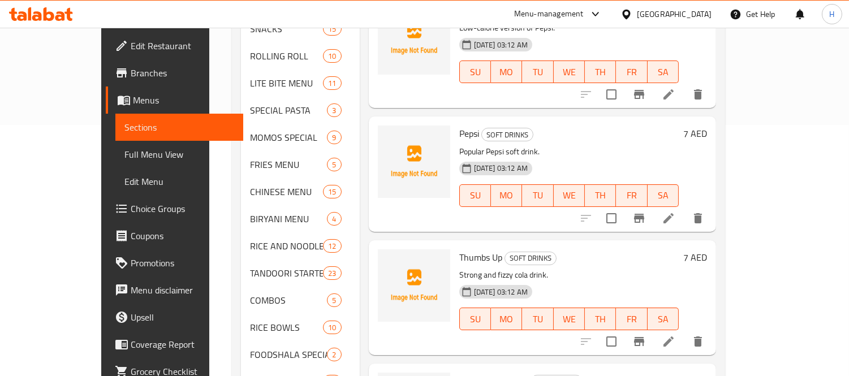
click at [459, 249] on span "Thumbs Up" at bounding box center [480, 257] width 43 height 17
click at [380, 253] on img at bounding box center [414, 286] width 72 height 72
click at [387, 259] on icon "upload picture" at bounding box center [394, 266] width 14 height 14
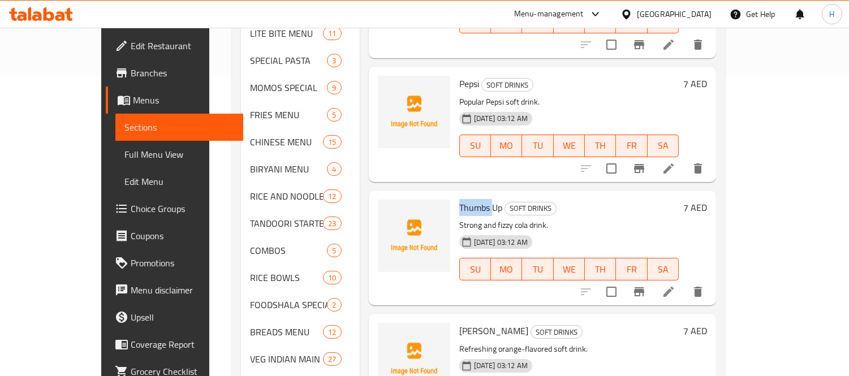
scroll to position [377, 0]
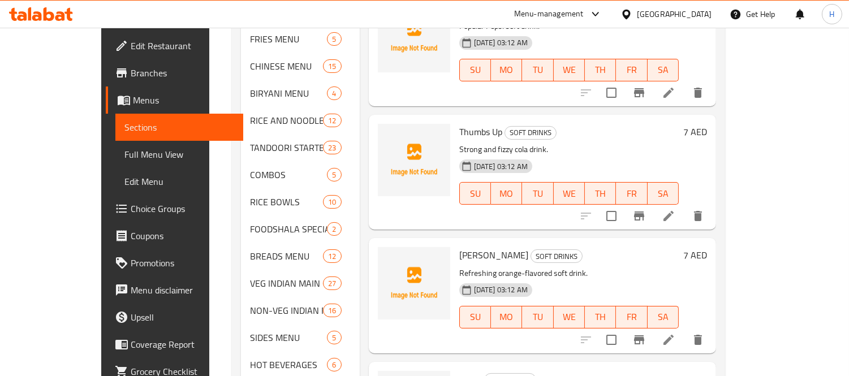
click at [459, 247] on span "[PERSON_NAME]" at bounding box center [493, 255] width 69 height 17
click at [383, 256] on span "upload picture" at bounding box center [394, 263] width 23 height 14
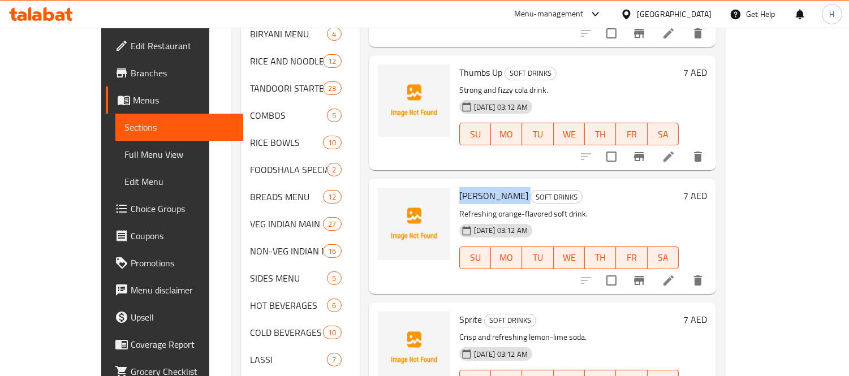
scroll to position [502, 0]
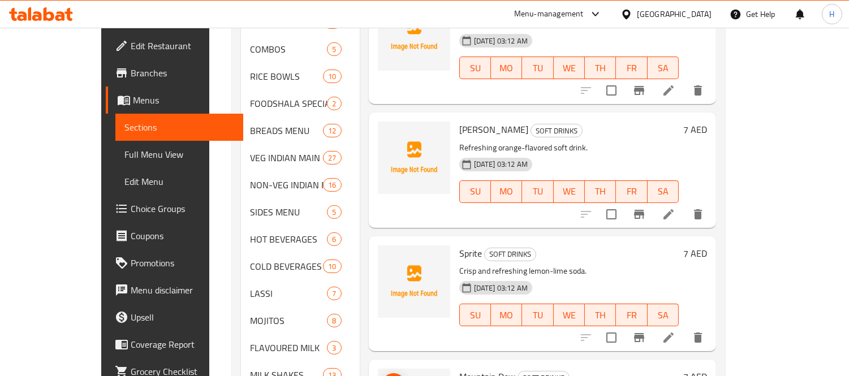
click at [459, 245] on span "Sprite" at bounding box center [470, 253] width 23 height 17
click at [388, 256] on icon "upload picture" at bounding box center [393, 261] width 11 height 10
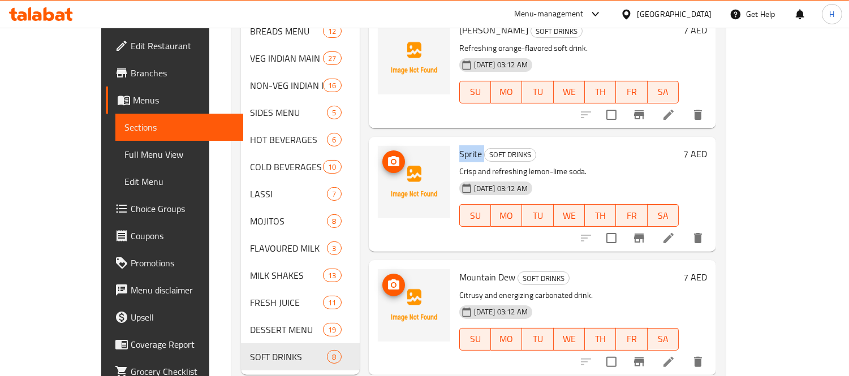
scroll to position [615, 0]
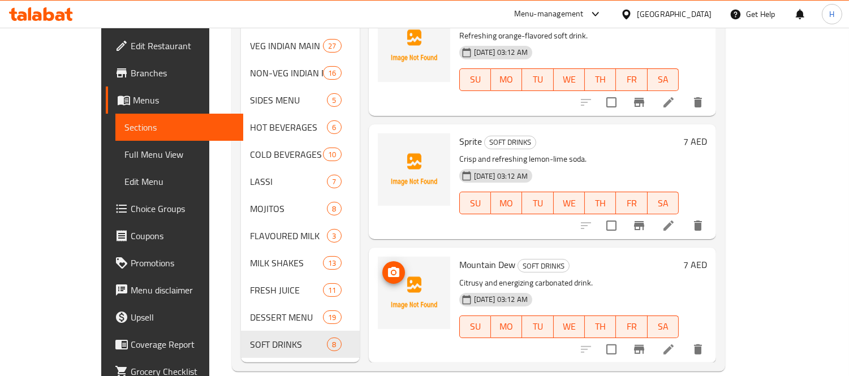
click at [455, 252] on div "Mountain Dew SOFT DRINKS Citrusy and energizing carbonated drink. [DATE] 03:12 …" at bounding box center [569, 305] width 229 height 106
click at [387, 266] on icon "upload picture" at bounding box center [394, 273] width 14 height 14
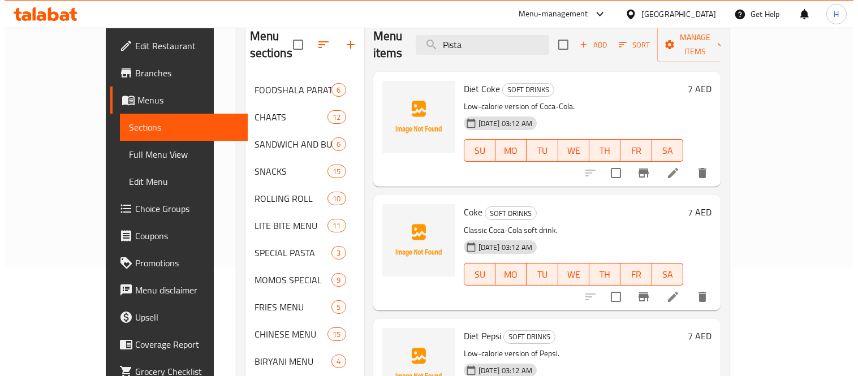
scroll to position [0, 0]
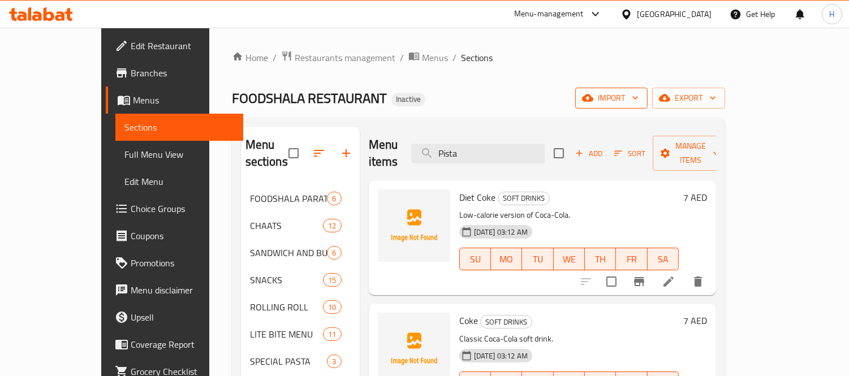
click at [639, 103] on span "import" at bounding box center [612, 98] width 54 height 14
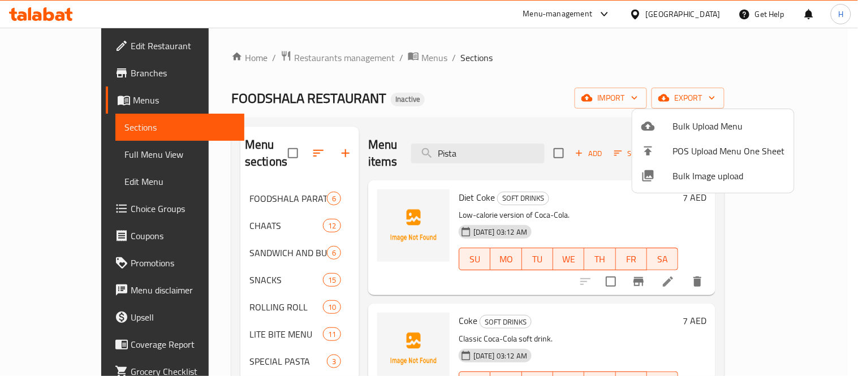
click at [702, 176] on span "Bulk Image upload" at bounding box center [729, 176] width 112 height 14
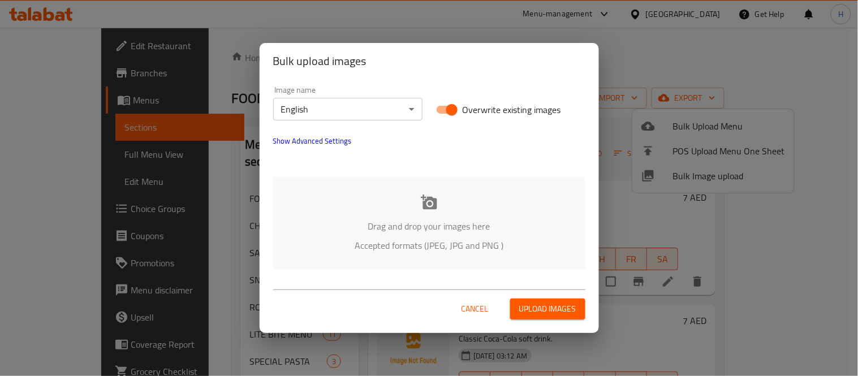
click at [451, 96] on div "Overwrite existing images" at bounding box center [510, 109] width 163 height 35
click at [436, 106] on input "Overwrite existing images" at bounding box center [452, 110] width 65 height 22
checkbox input "false"
click at [420, 221] on p "Drag and drop your images here" at bounding box center [429, 227] width 278 height 14
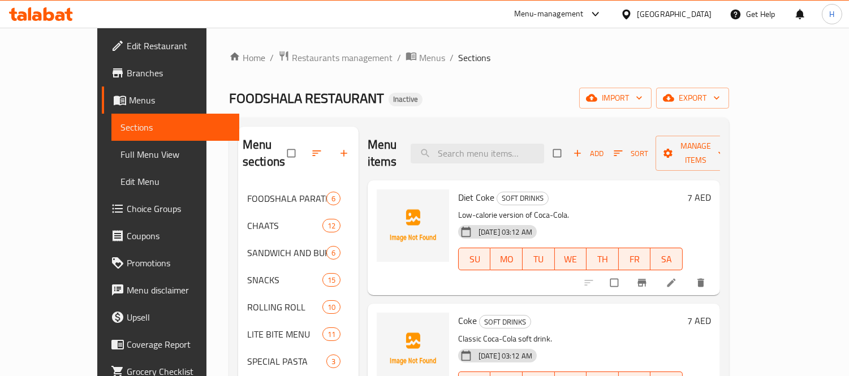
click at [673, 104] on div "FOODSHALA RESTAURANT Inactive import export" at bounding box center [479, 98] width 500 height 21
click at [643, 96] on span "import" at bounding box center [615, 98] width 54 height 14
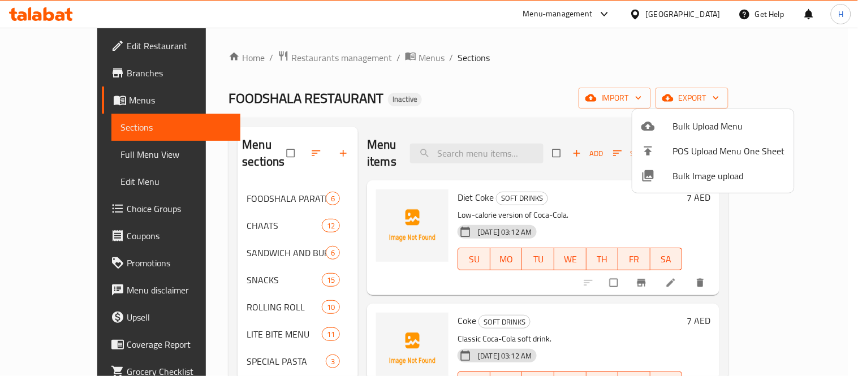
click at [708, 180] on span "Bulk Image upload" at bounding box center [729, 176] width 112 height 14
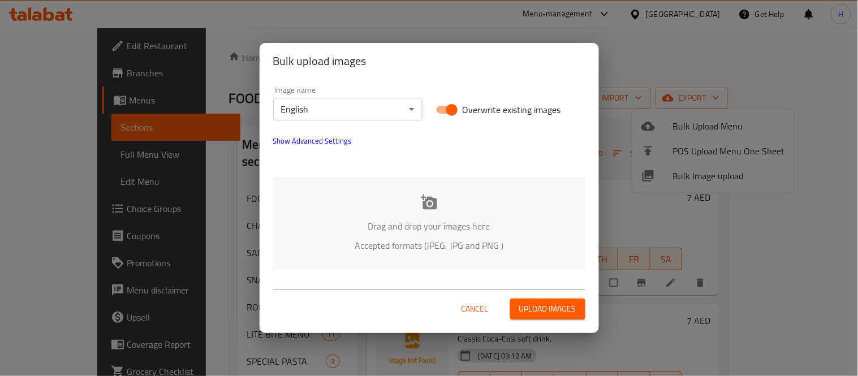
click at [455, 215] on div "Drag and drop your images here Accepted formats (JPEG, JPG and PNG )" at bounding box center [429, 223] width 312 height 92
drag, startPoint x: 440, startPoint y: 109, endPoint x: 448, endPoint y: 159, distance: 50.5
click at [440, 109] on input "Overwrite existing images" at bounding box center [452, 110] width 65 height 22
checkbox input "false"
click at [442, 209] on div "Drag and drop your images here Accepted formats (JPEG, JPG and PNG )" at bounding box center [429, 223] width 312 height 92
